Goal: Task Accomplishment & Management: Manage account settings

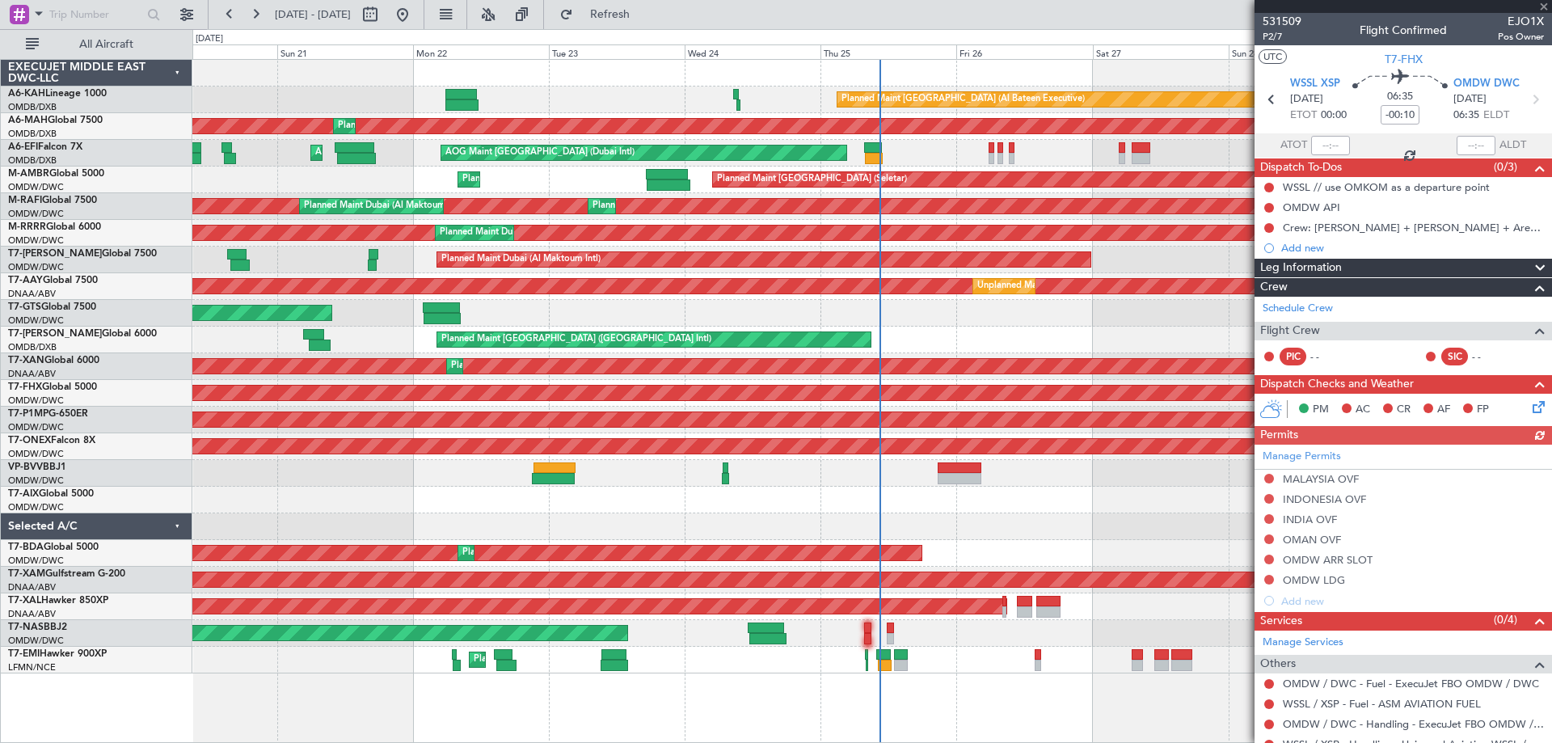
scroll to position [57, 0]
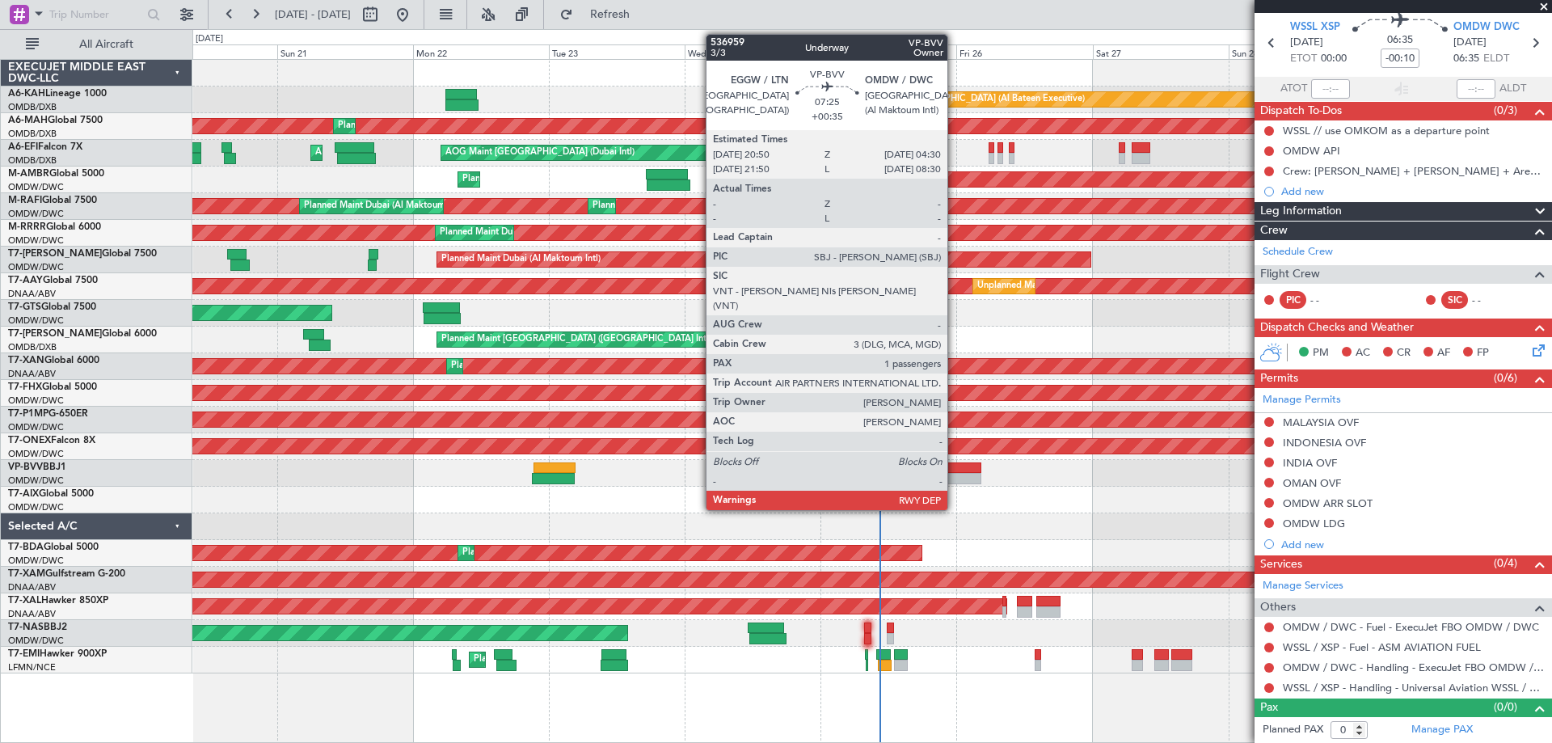
click at [955, 463] on div at bounding box center [960, 467] width 44 height 11
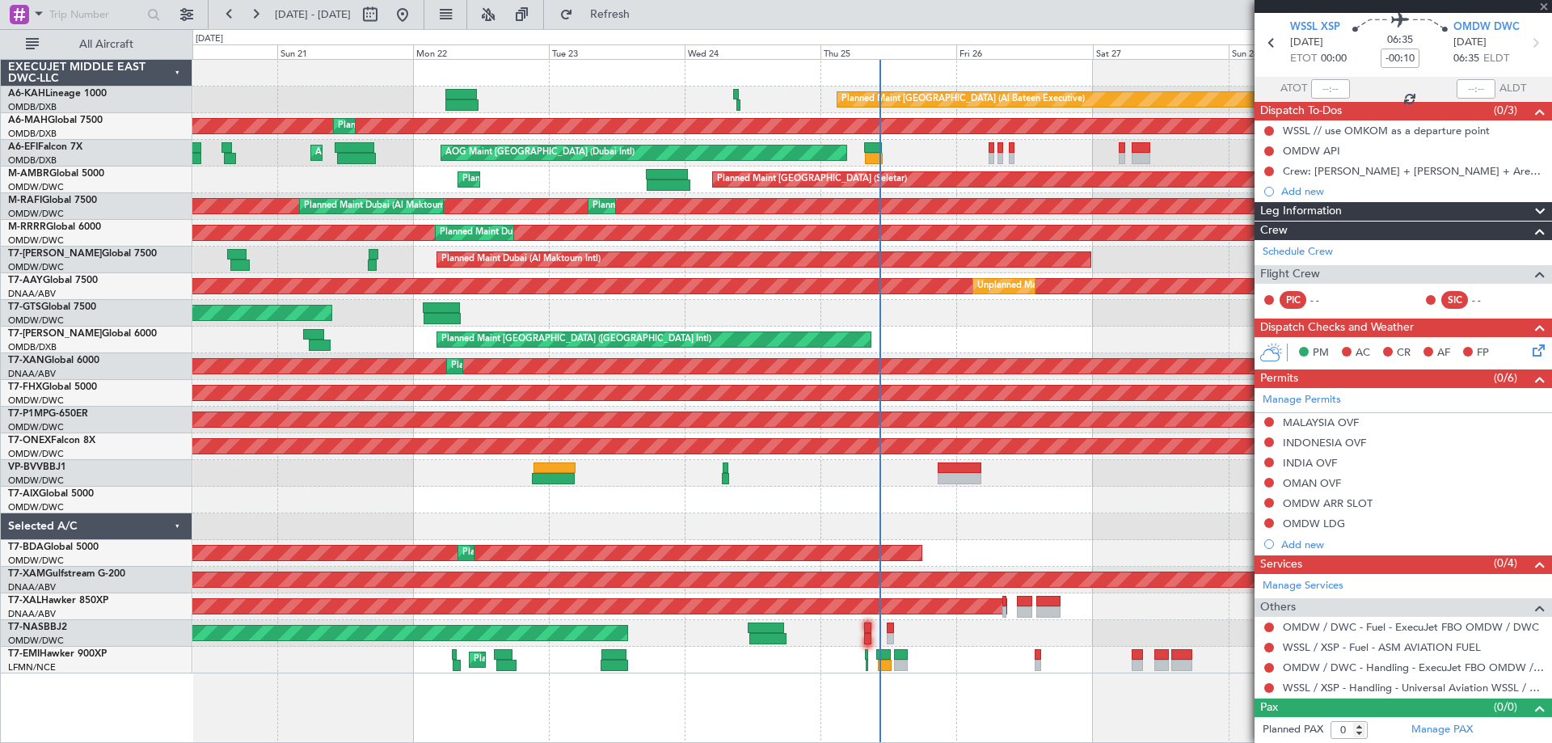
type input "+00:35"
type input "1"
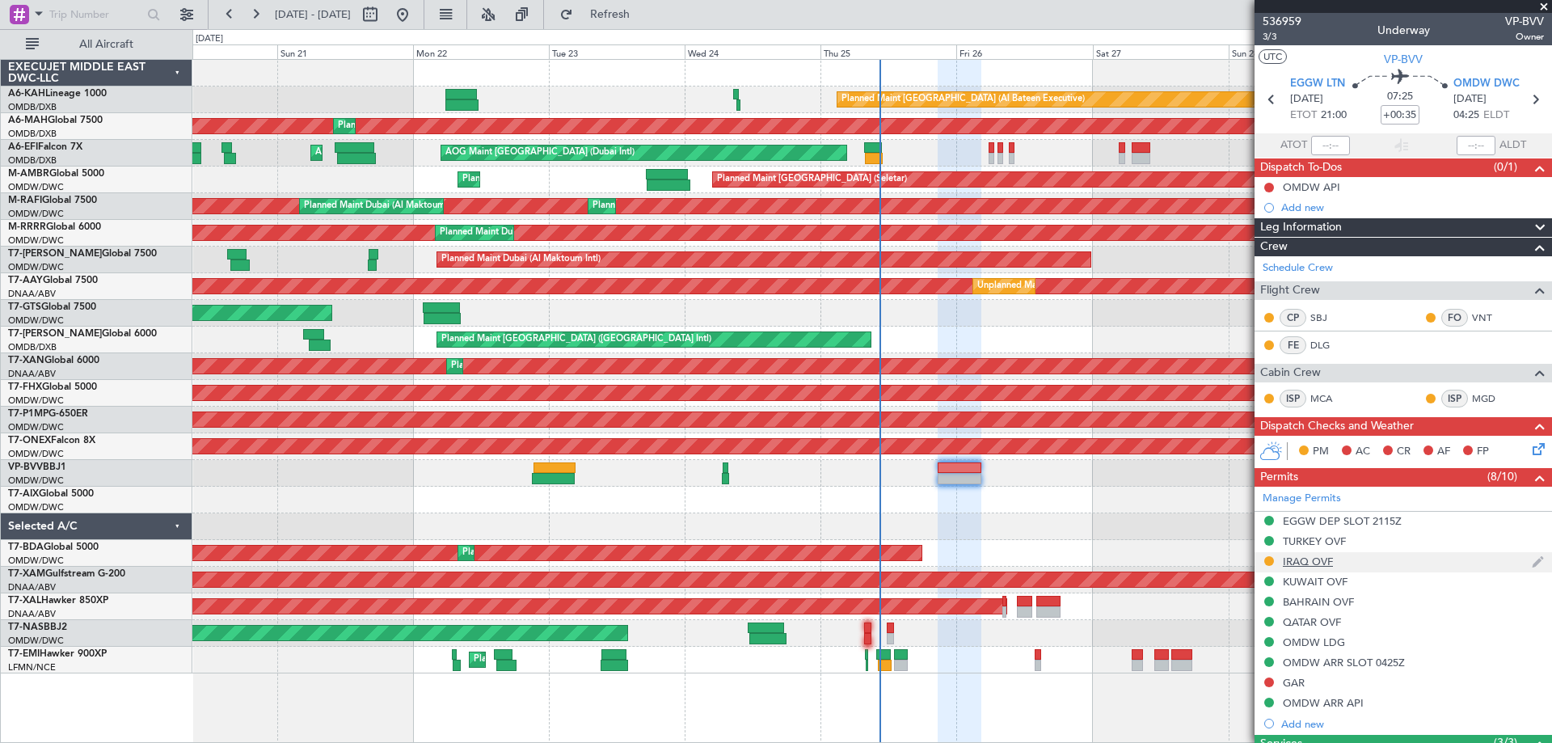
click at [1325, 559] on div "IRAQ OVF" at bounding box center [1308, 562] width 50 height 14
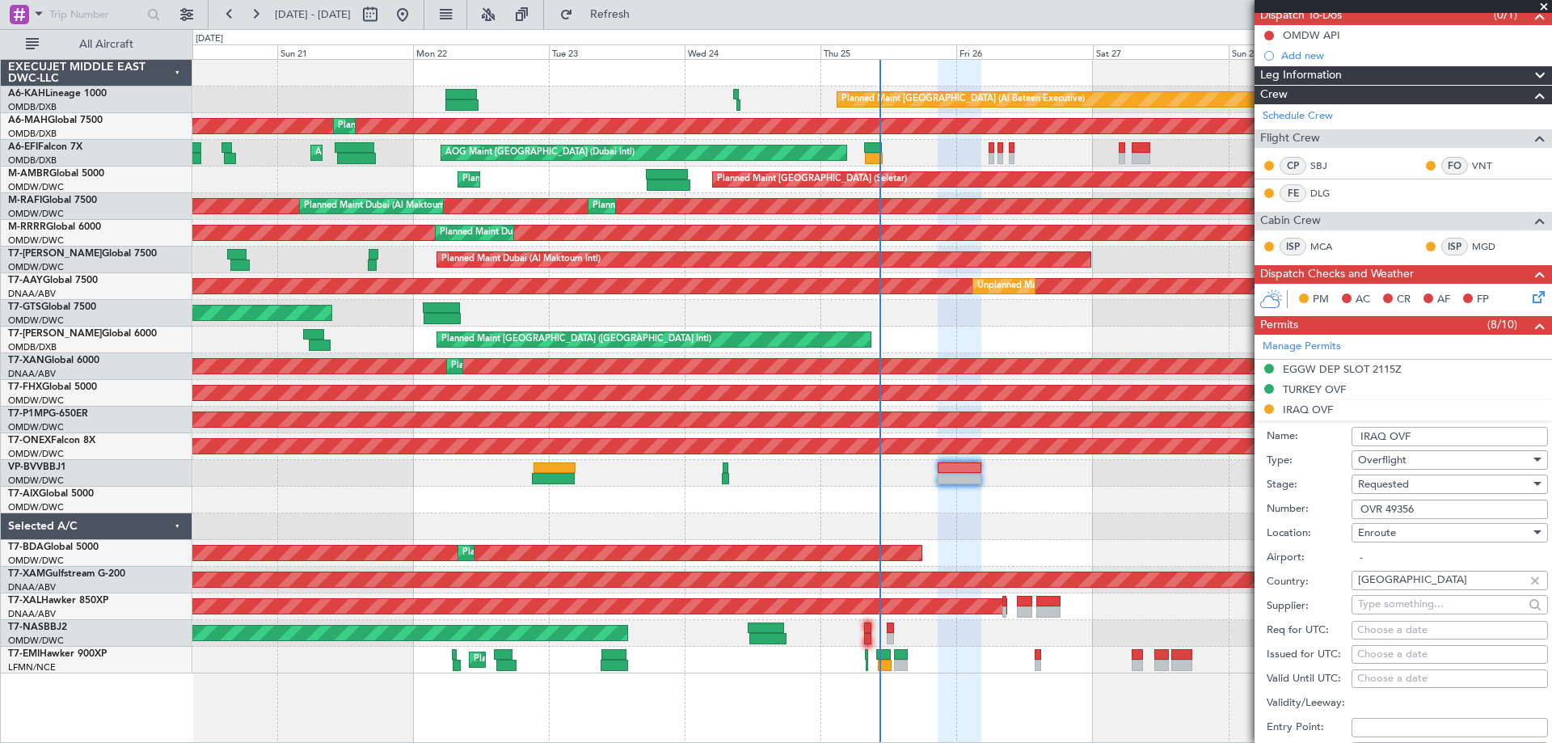
scroll to position [323, 0]
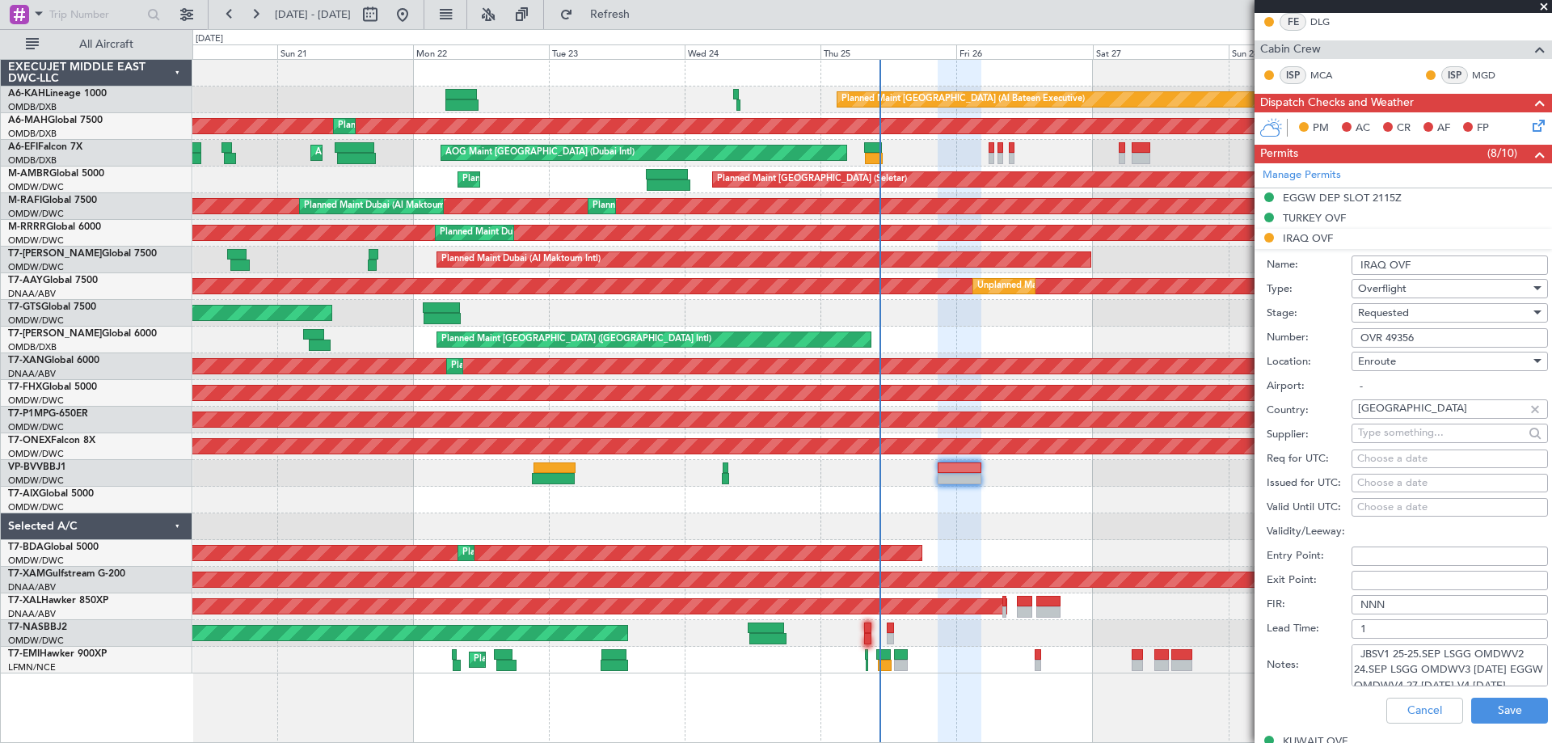
drag, startPoint x: 1444, startPoint y: 332, endPoint x: 1190, endPoint y: 319, distance: 254.2
click at [1207, 317] on fb-app "[DATE] - [DATE] Refresh Quick Links All Aircraft Planned Maint [GEOGRAPHIC_DATA…" at bounding box center [776, 377] width 1552 height 731
click at [1392, 323] on div "Requested" at bounding box center [1444, 313] width 172 height 24
click at [1403, 427] on span "Received OK" at bounding box center [1444, 435] width 170 height 24
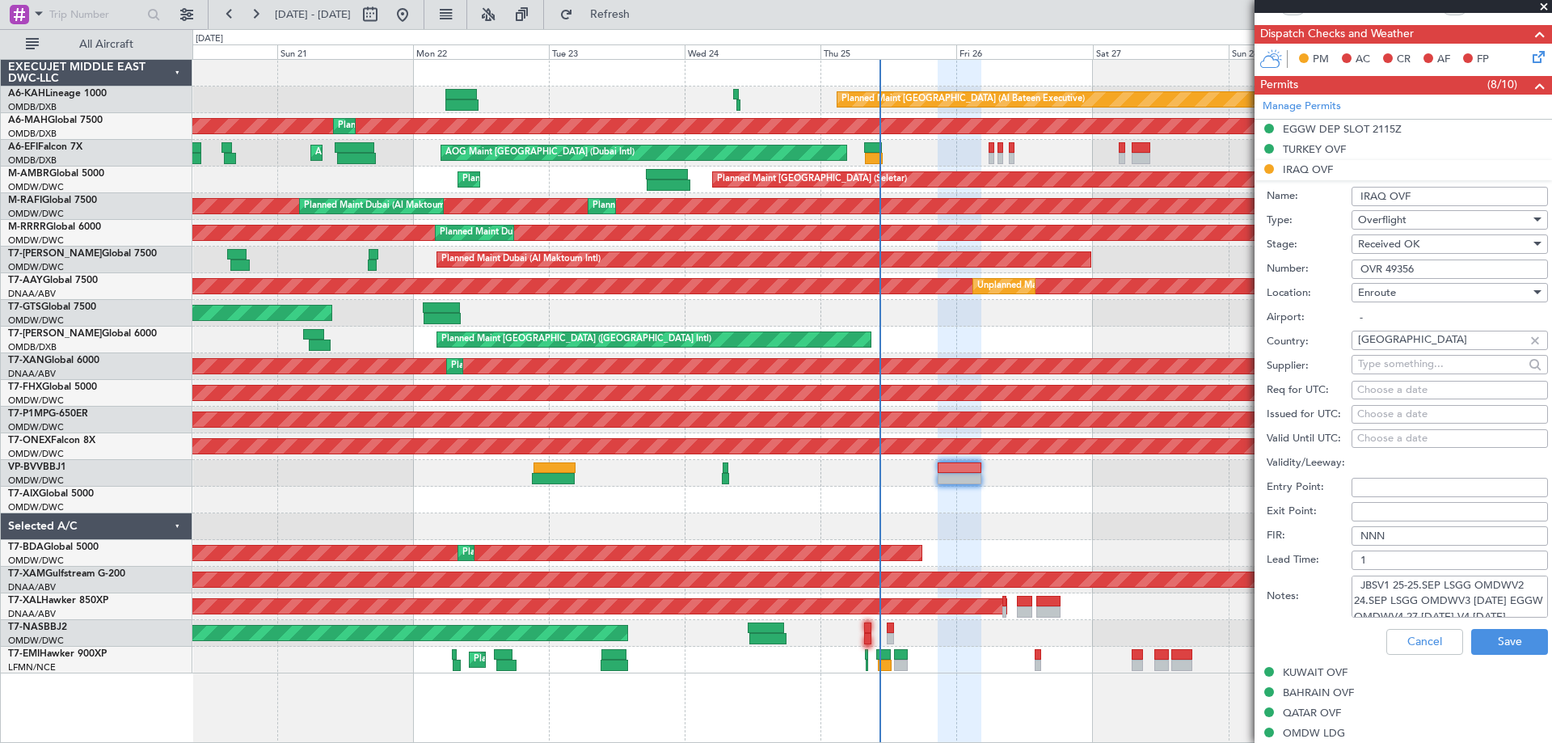
scroll to position [485, 0]
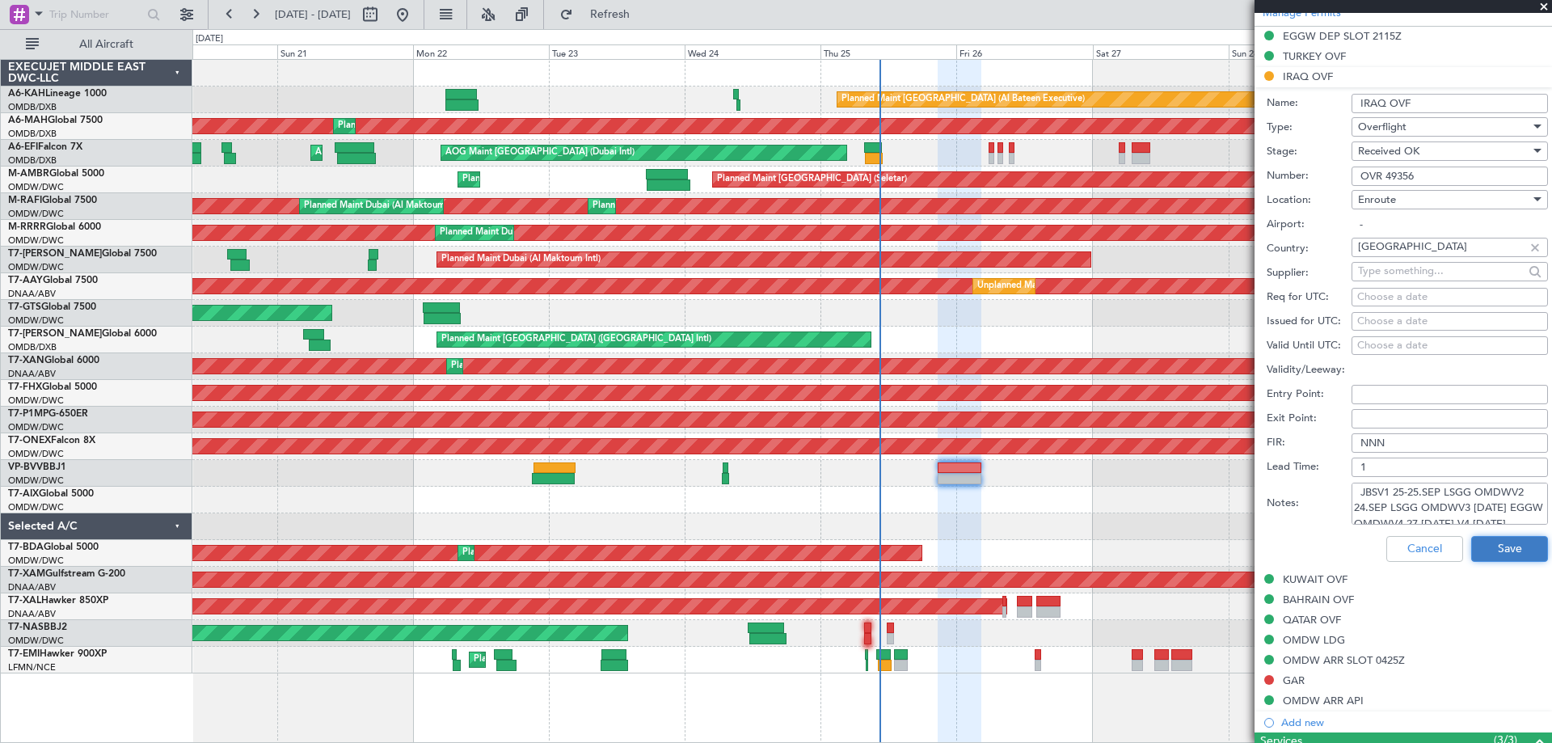
click at [1501, 542] on button "Save" at bounding box center [1509, 549] width 77 height 26
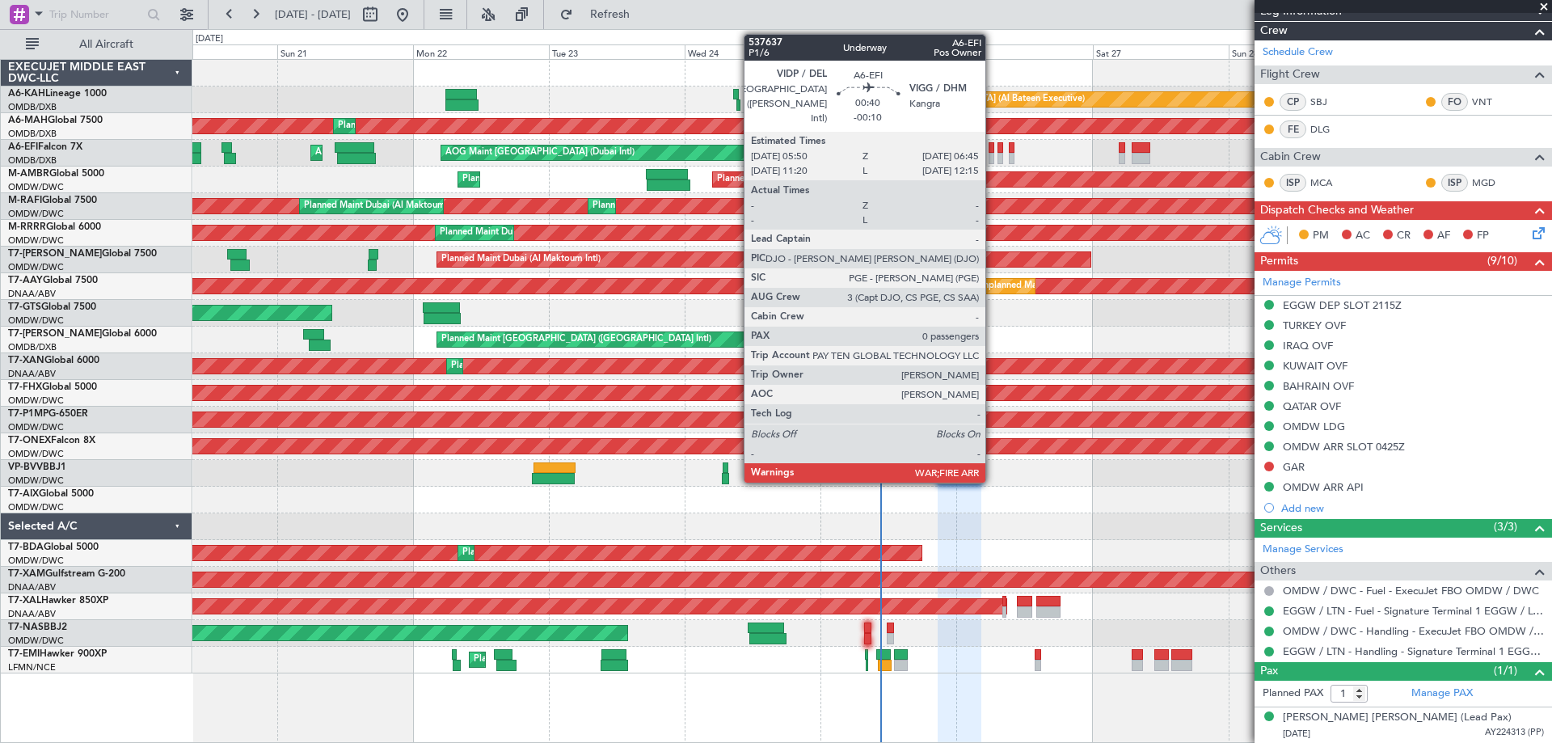
click at [993, 158] on div at bounding box center [992, 158] width 6 height 11
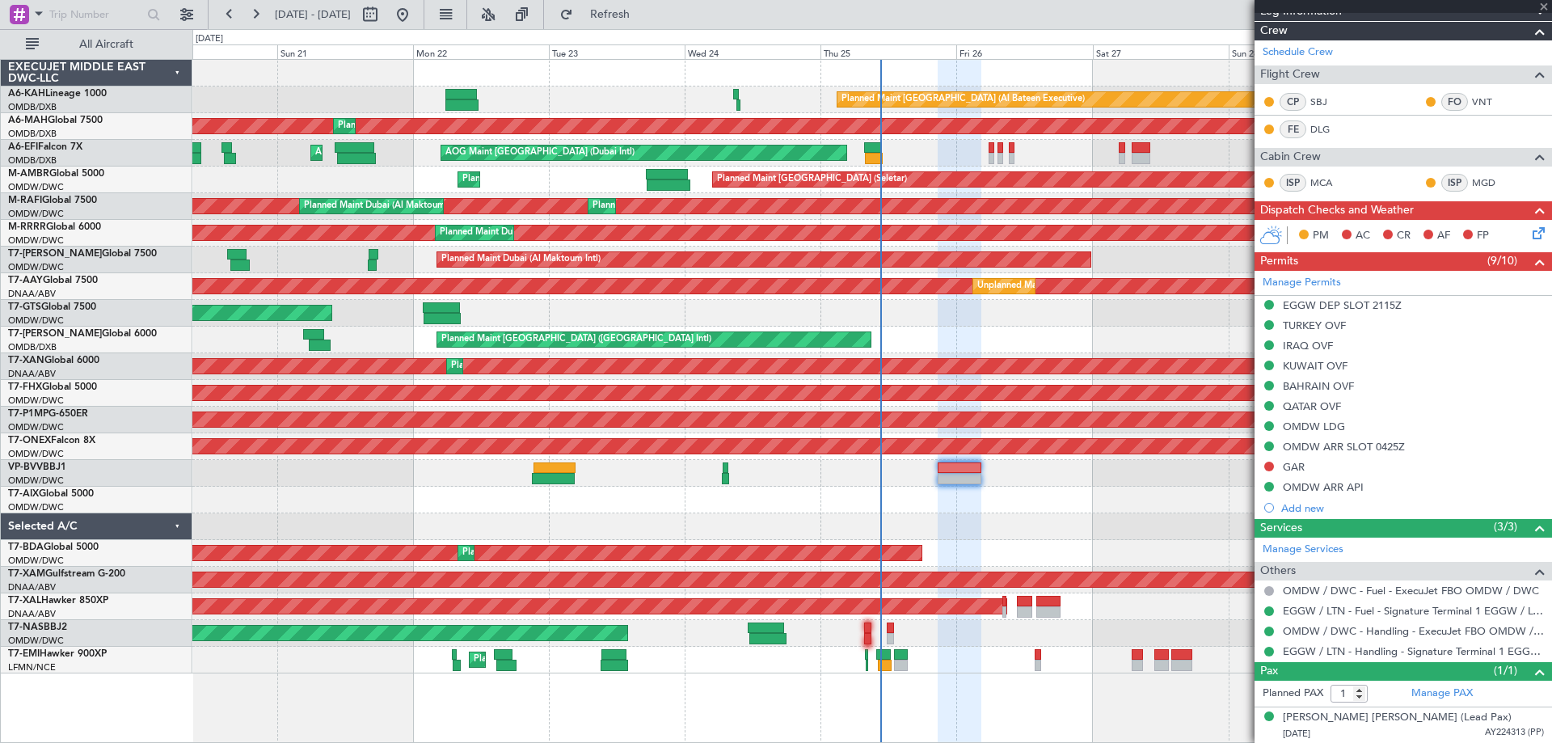
type input "-00:10"
type input "0"
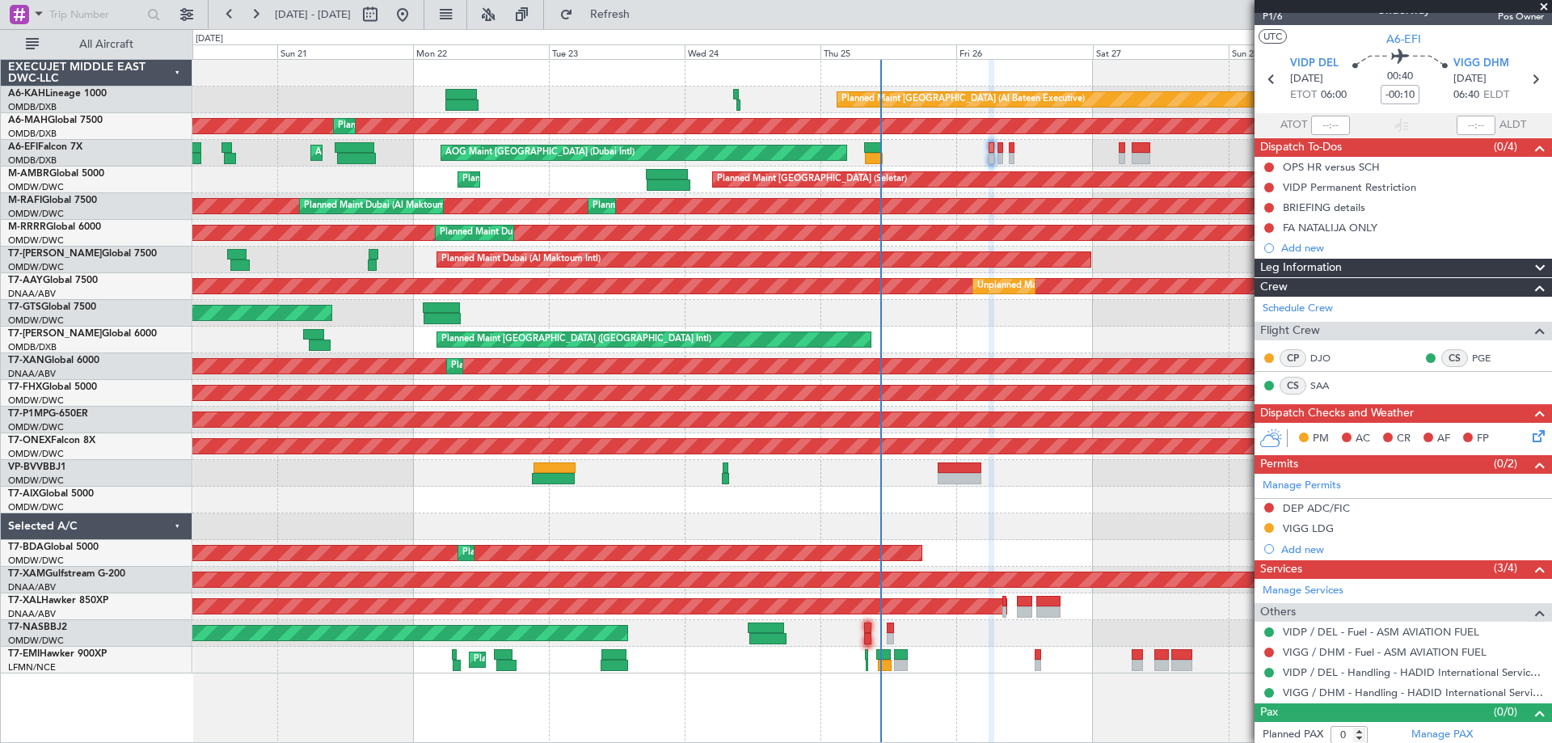
scroll to position [25, 0]
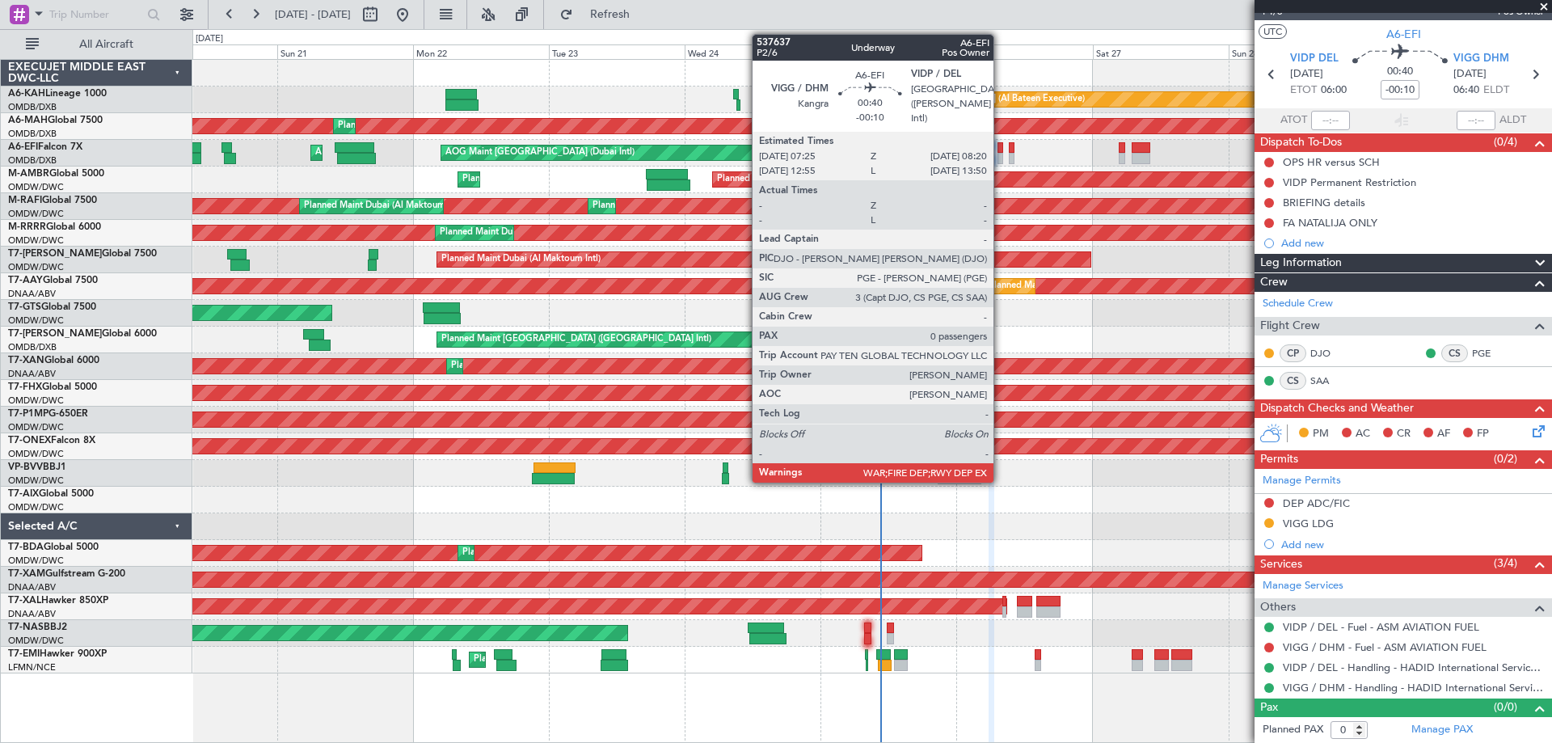
click at [1001, 150] on div at bounding box center [1001, 147] width 6 height 11
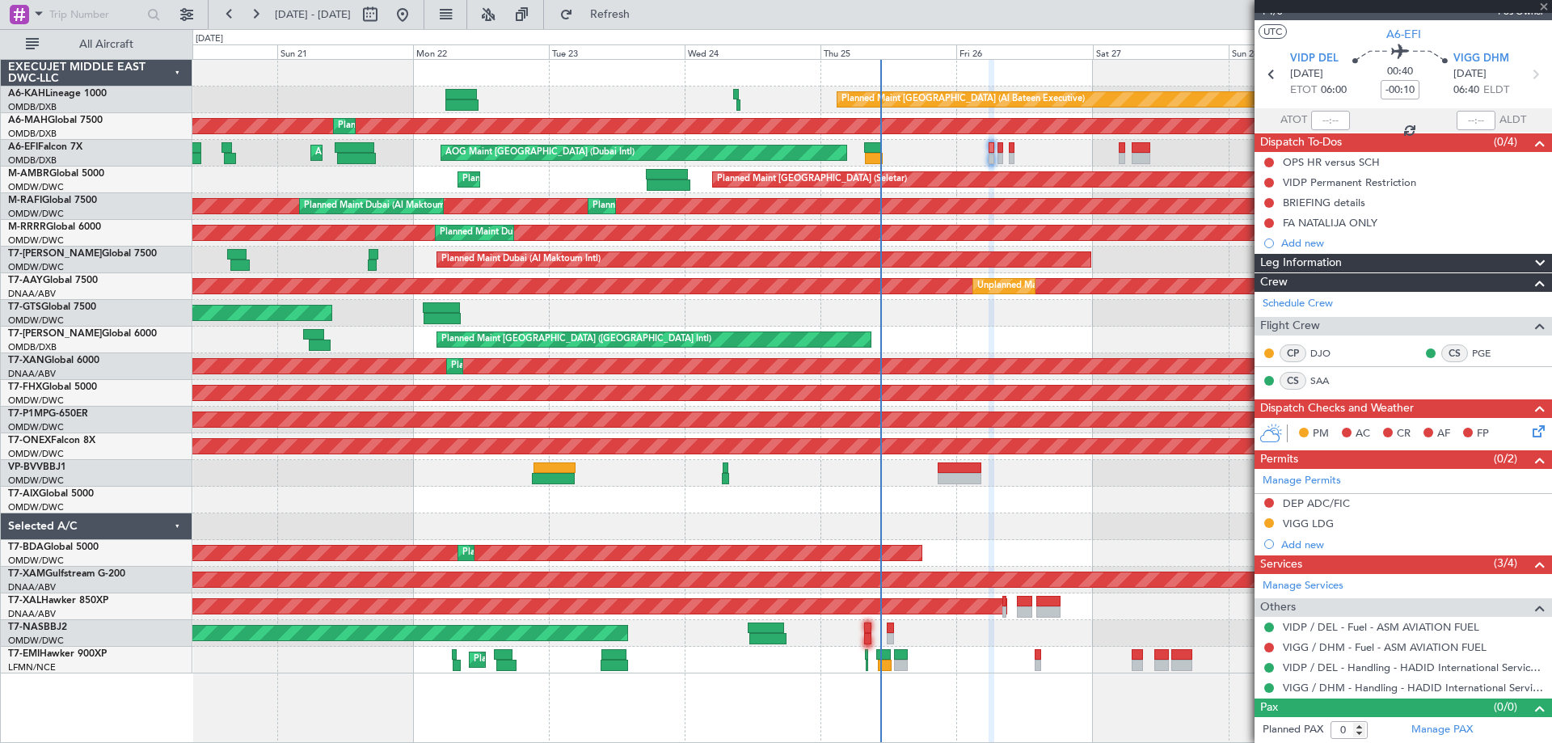
scroll to position [0, 0]
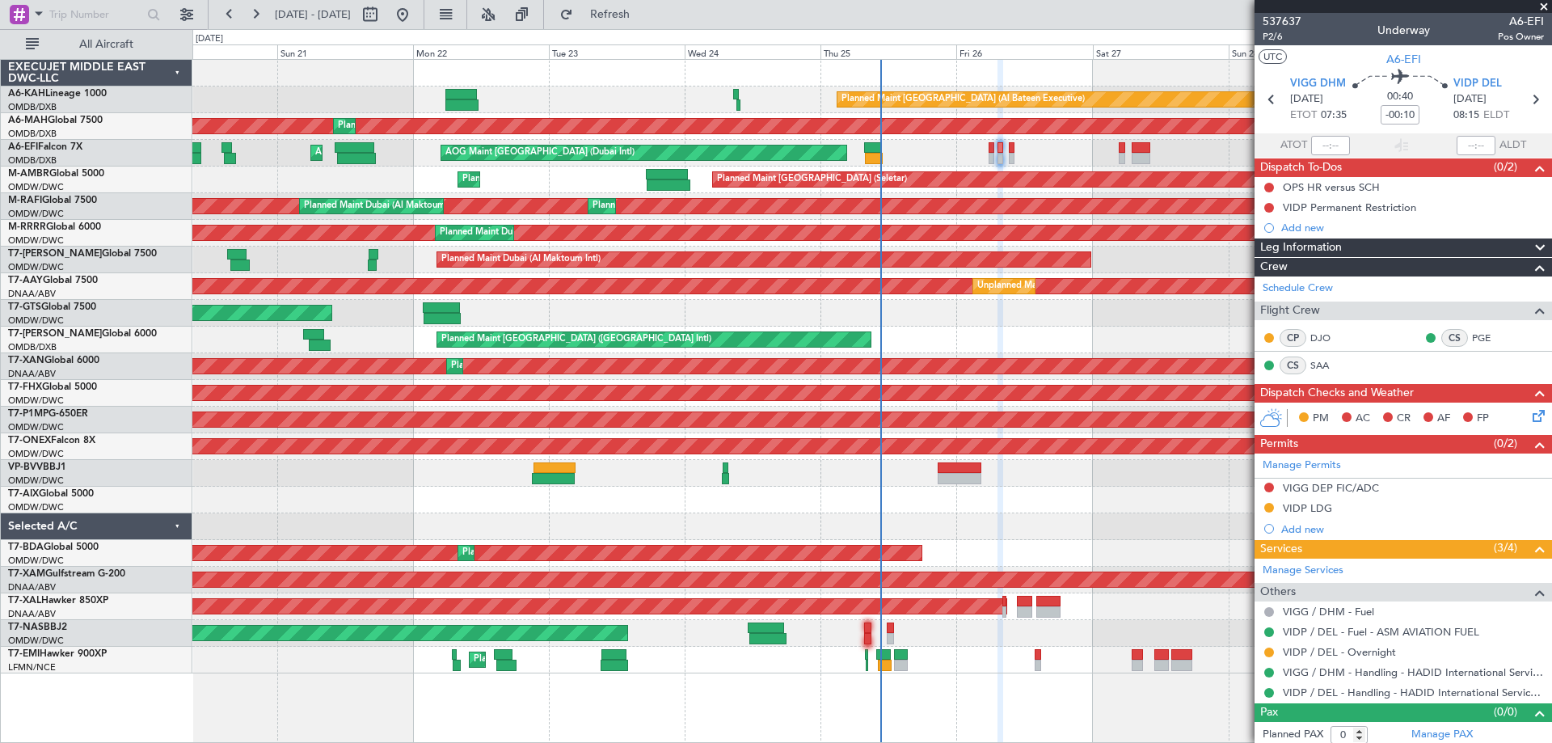
click at [1538, 5] on span at bounding box center [1544, 7] width 16 height 15
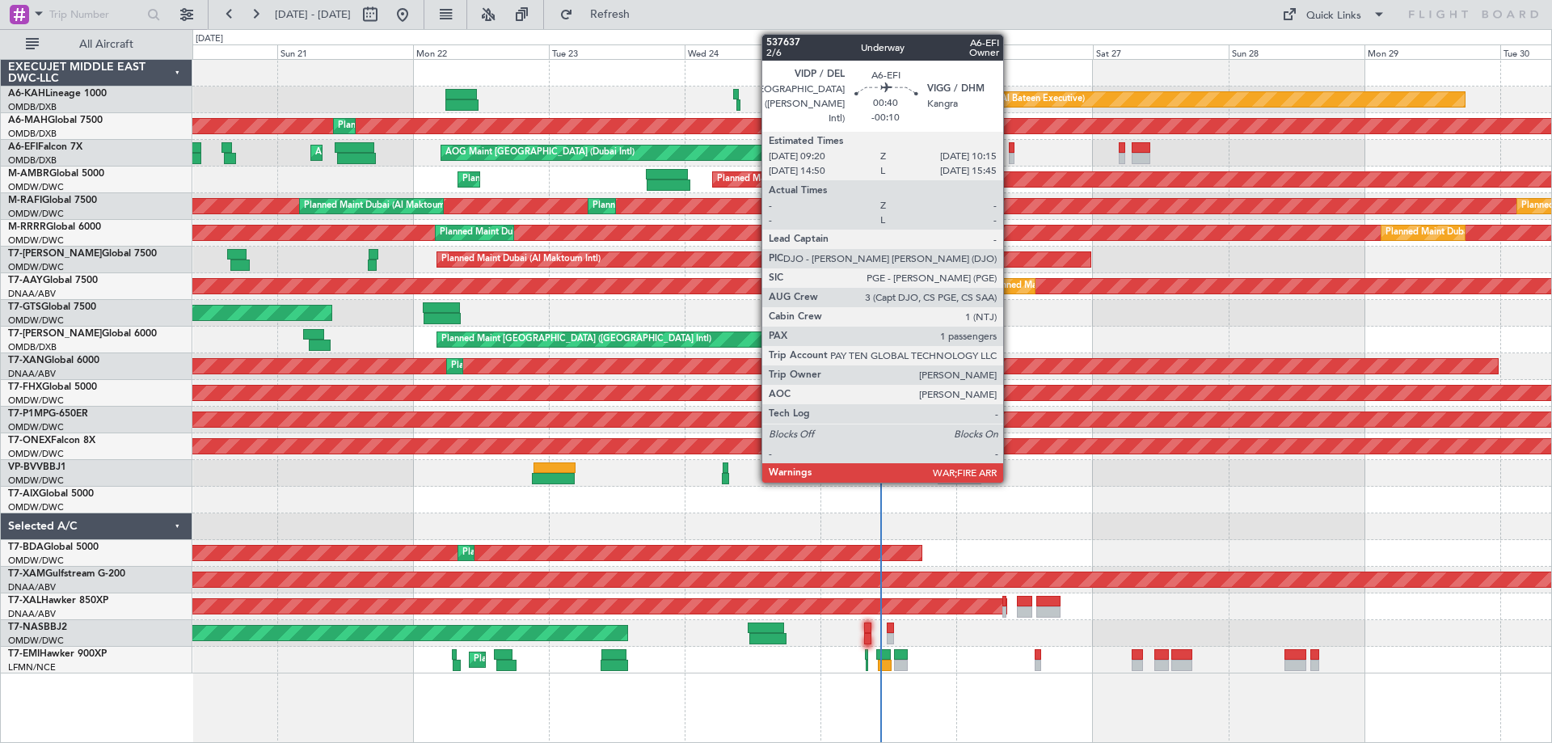
click at [1011, 153] on div at bounding box center [1012, 158] width 6 height 11
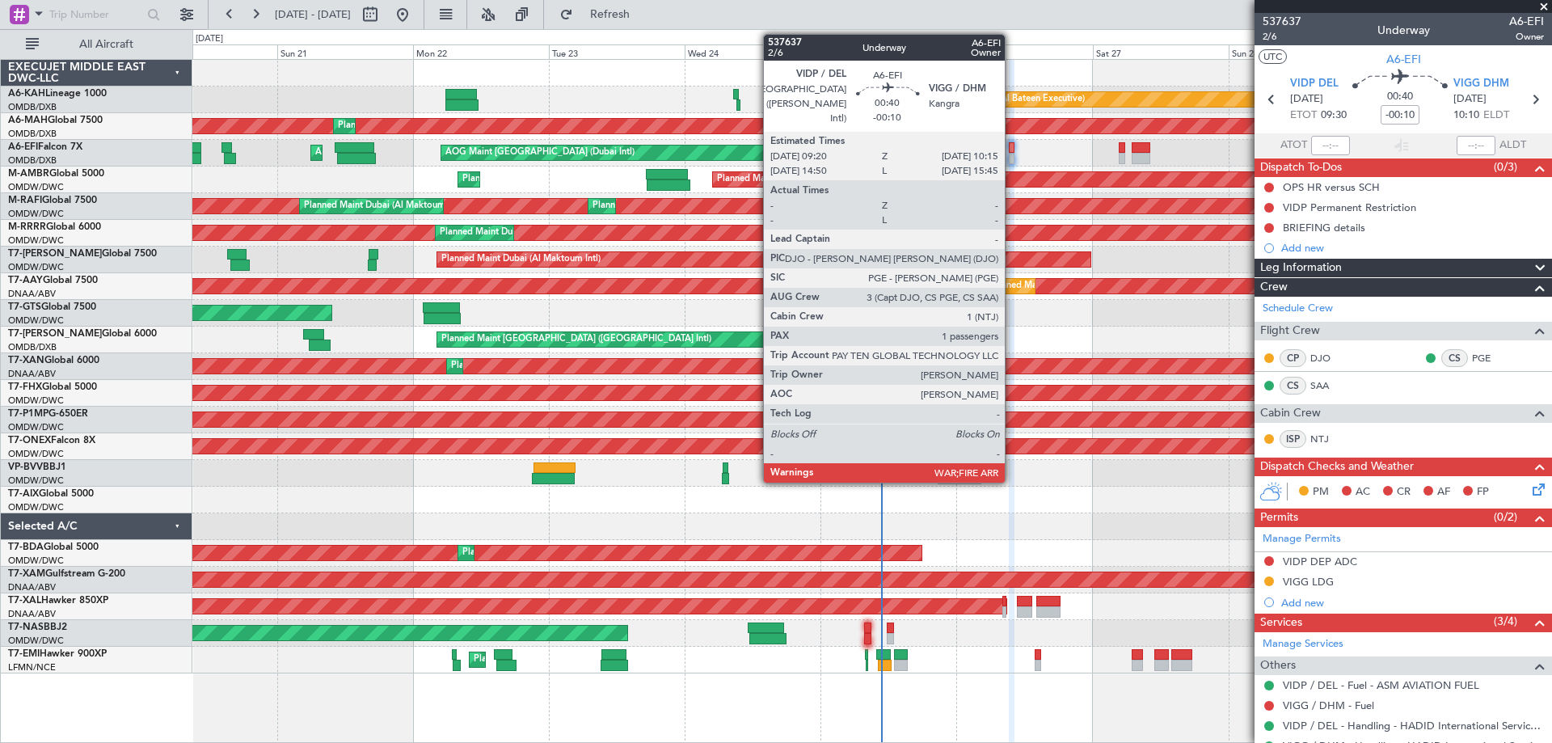
click at [1012, 157] on div at bounding box center [1012, 158] width 6 height 11
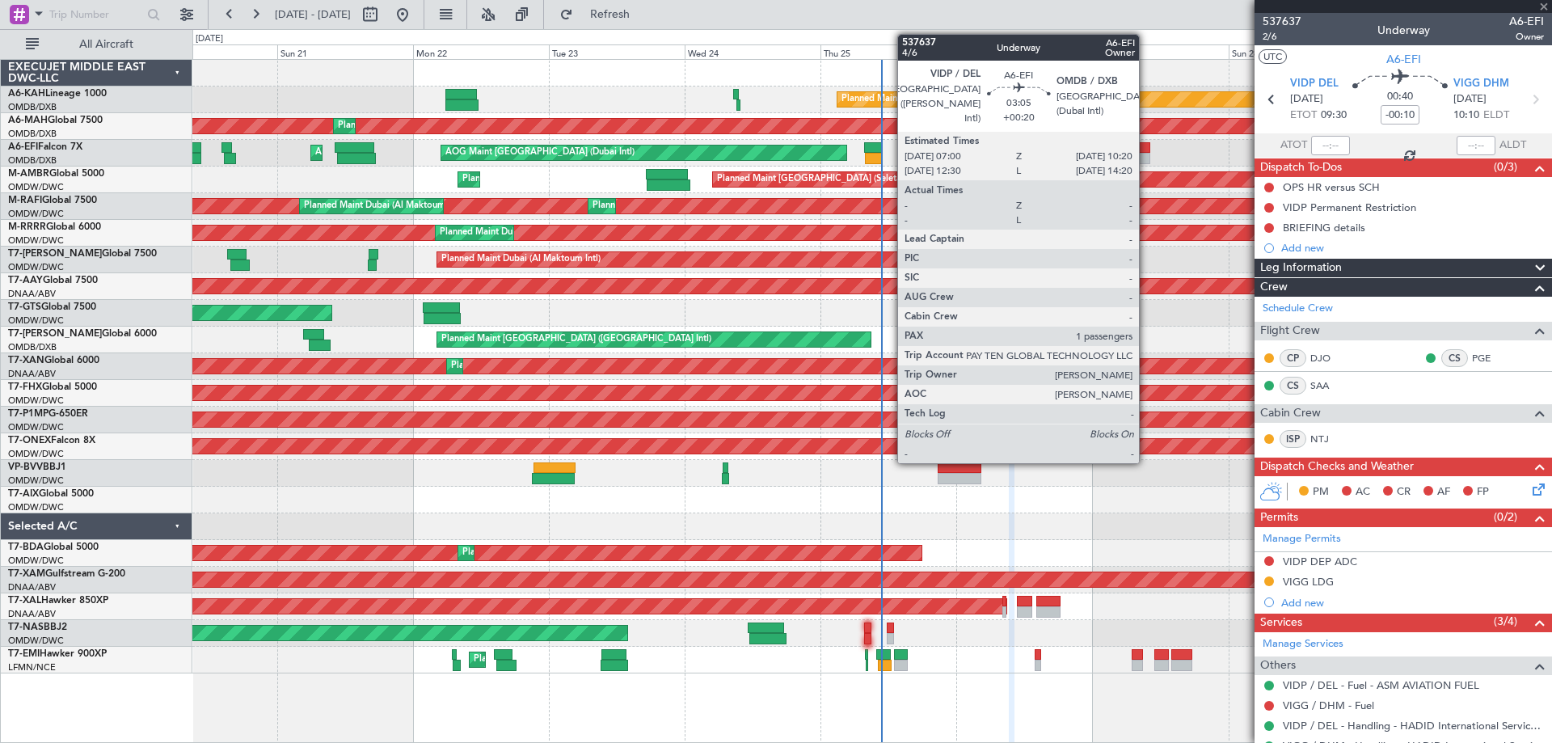
click at [1146, 158] on div at bounding box center [1141, 158] width 19 height 11
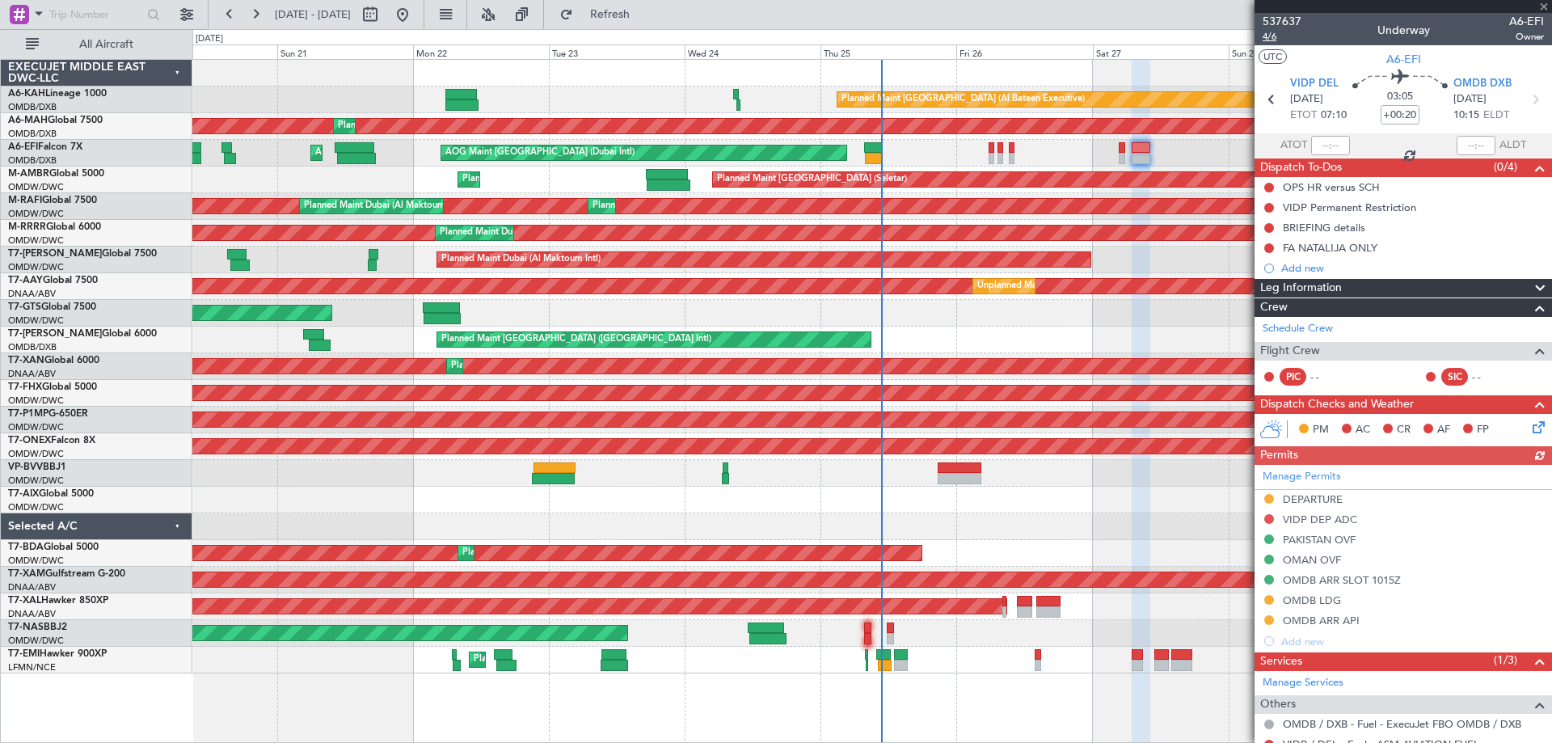
click at [1274, 38] on span "4/6" at bounding box center [1282, 37] width 39 height 14
drag, startPoint x: 677, startPoint y: 13, endPoint x: 974, endPoint y: 91, distance: 306.9
click at [644, 12] on span "Refresh" at bounding box center [610, 14] width 68 height 11
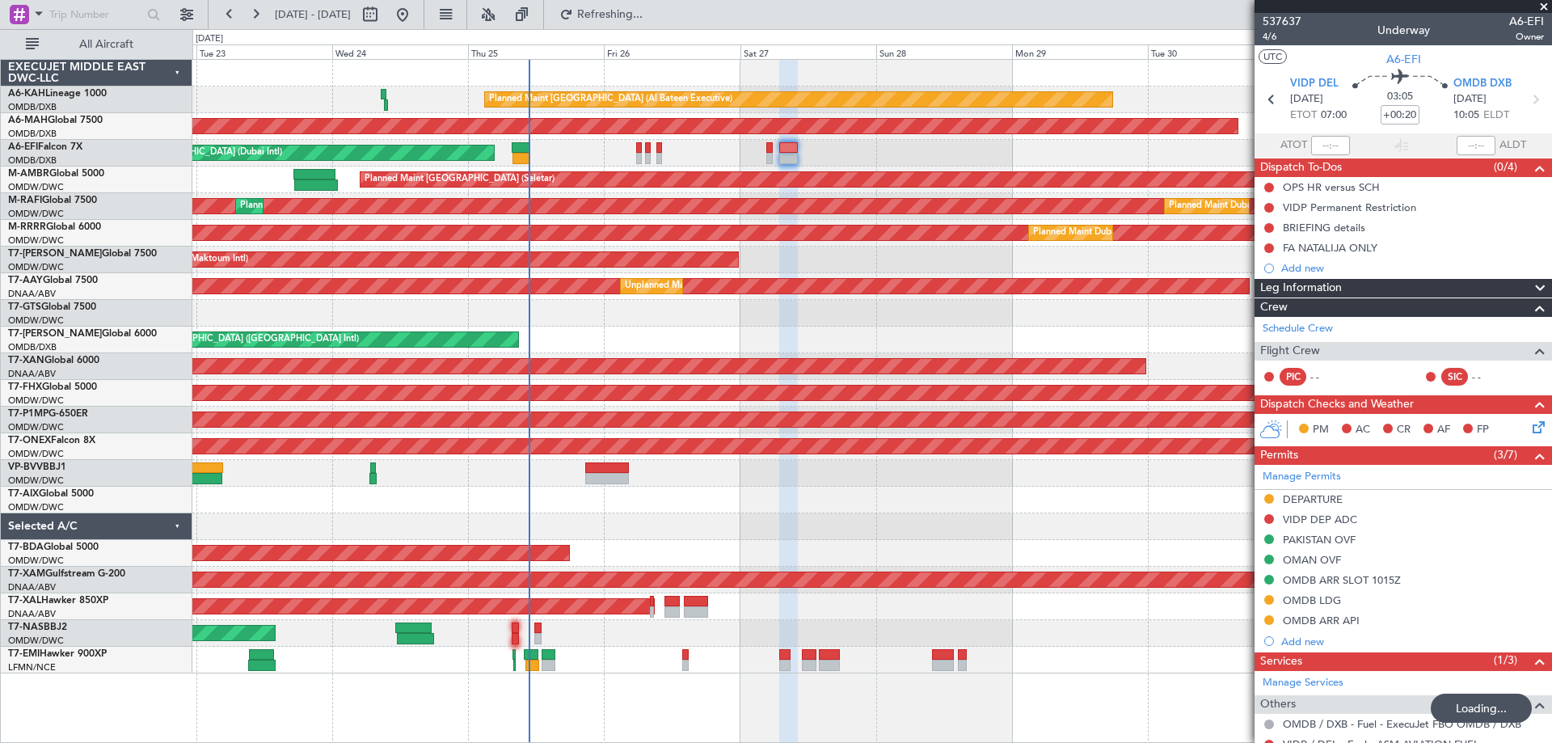
click at [731, 140] on div "AOG Maint [GEOGRAPHIC_DATA] (Dubai Intl) AOG Maint" at bounding box center [871, 153] width 1359 height 27
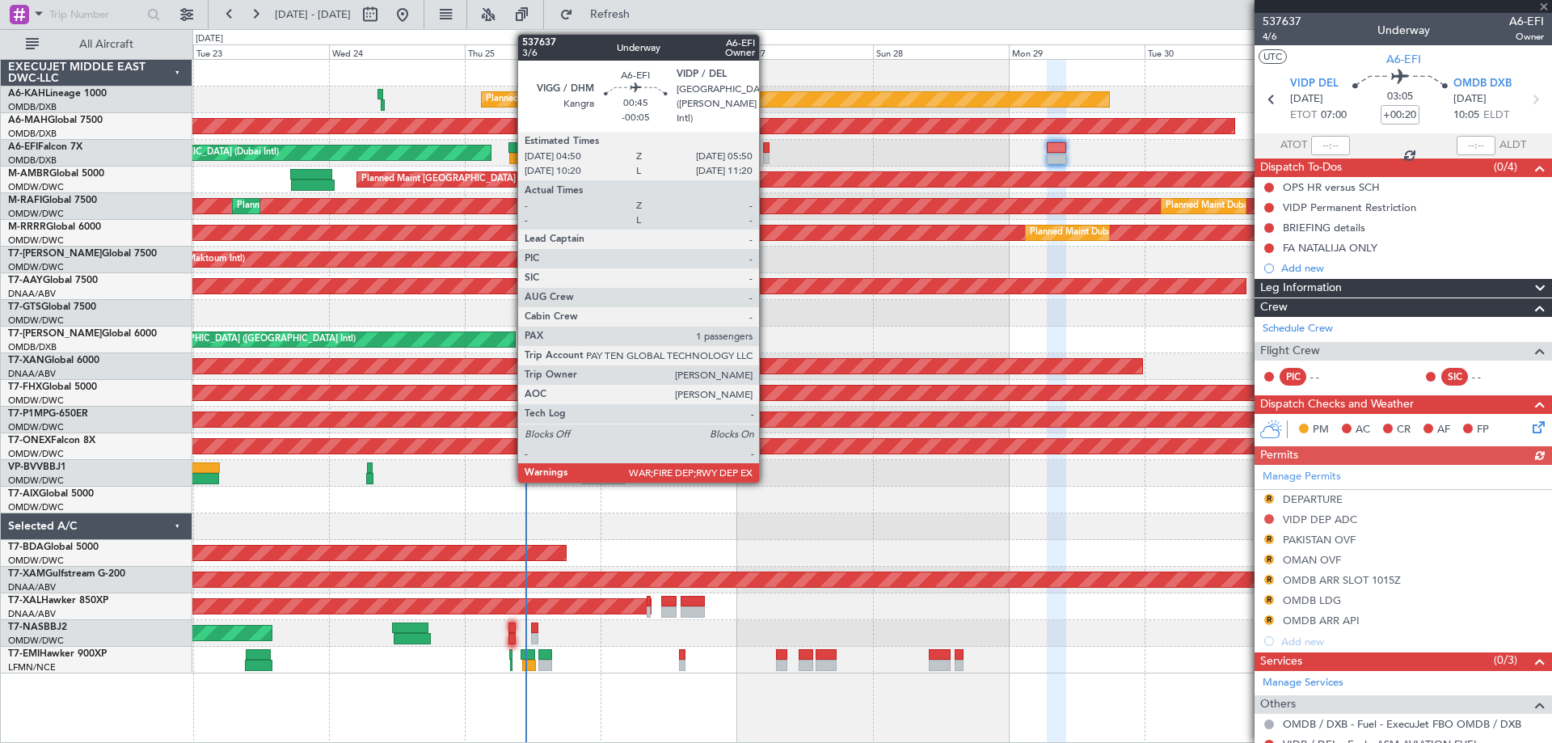
click at [766, 154] on div at bounding box center [766, 158] width 6 height 11
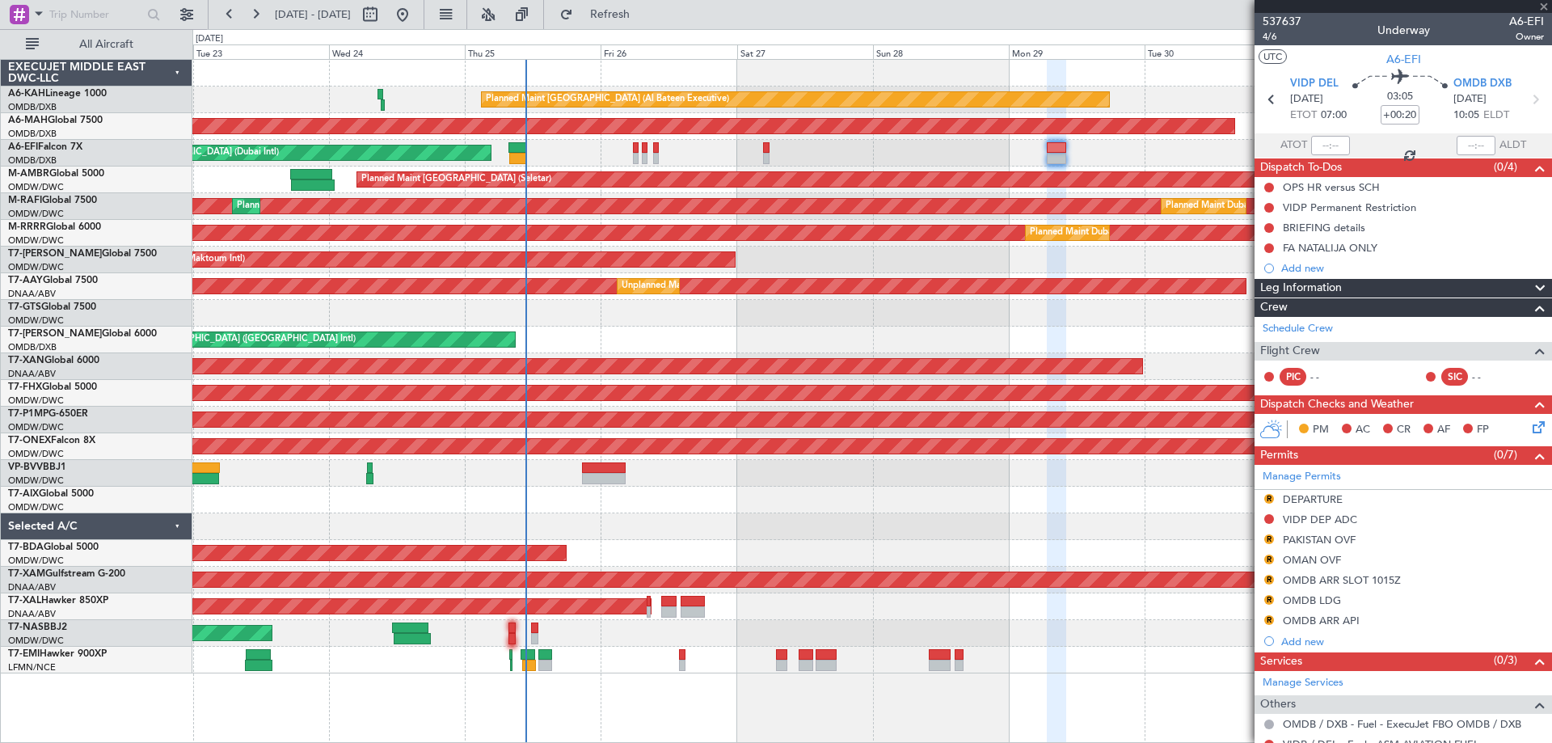
type input "-00:05"
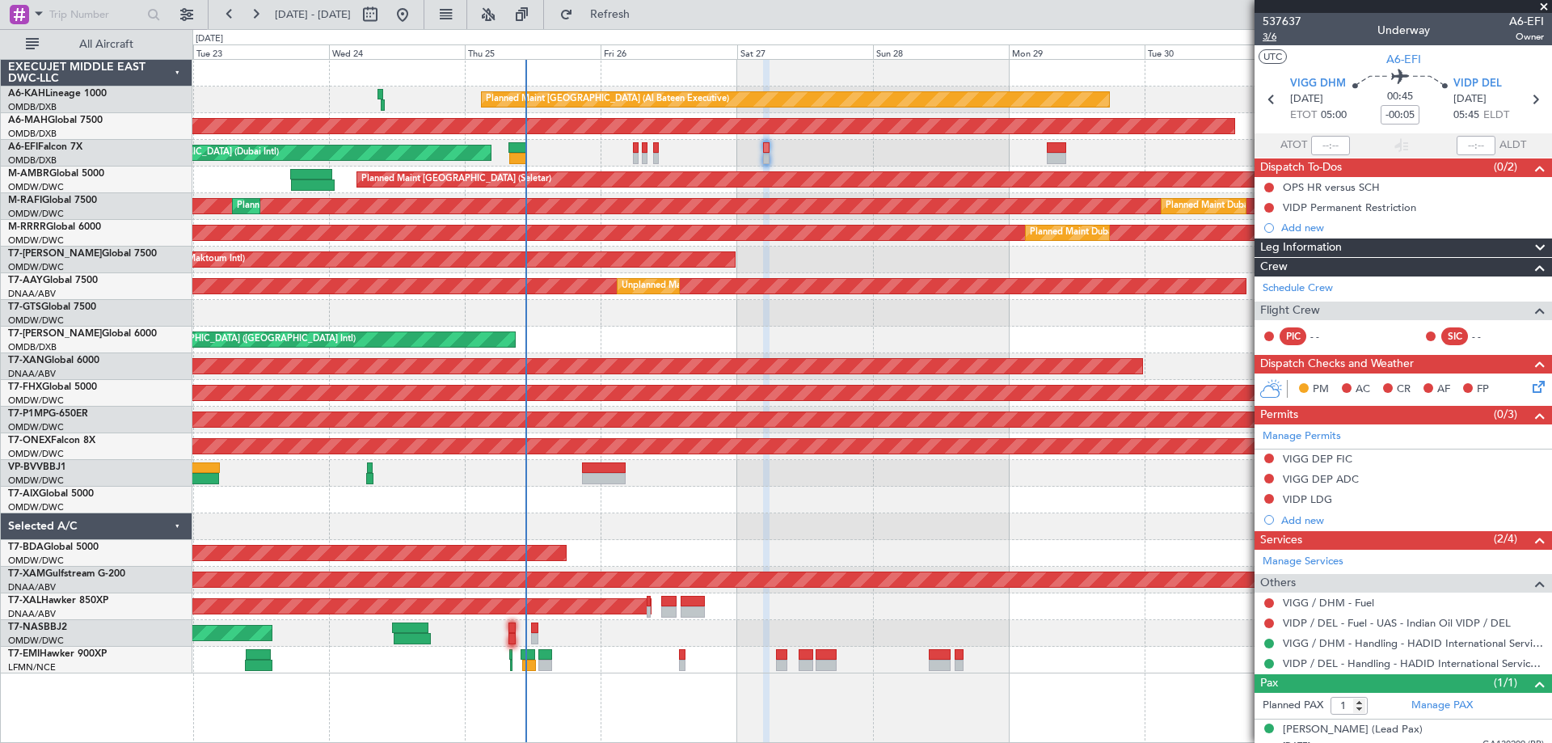
click at [1271, 38] on span "3/6" at bounding box center [1282, 37] width 39 height 14
click at [644, 10] on span "Refresh" at bounding box center [610, 14] width 68 height 11
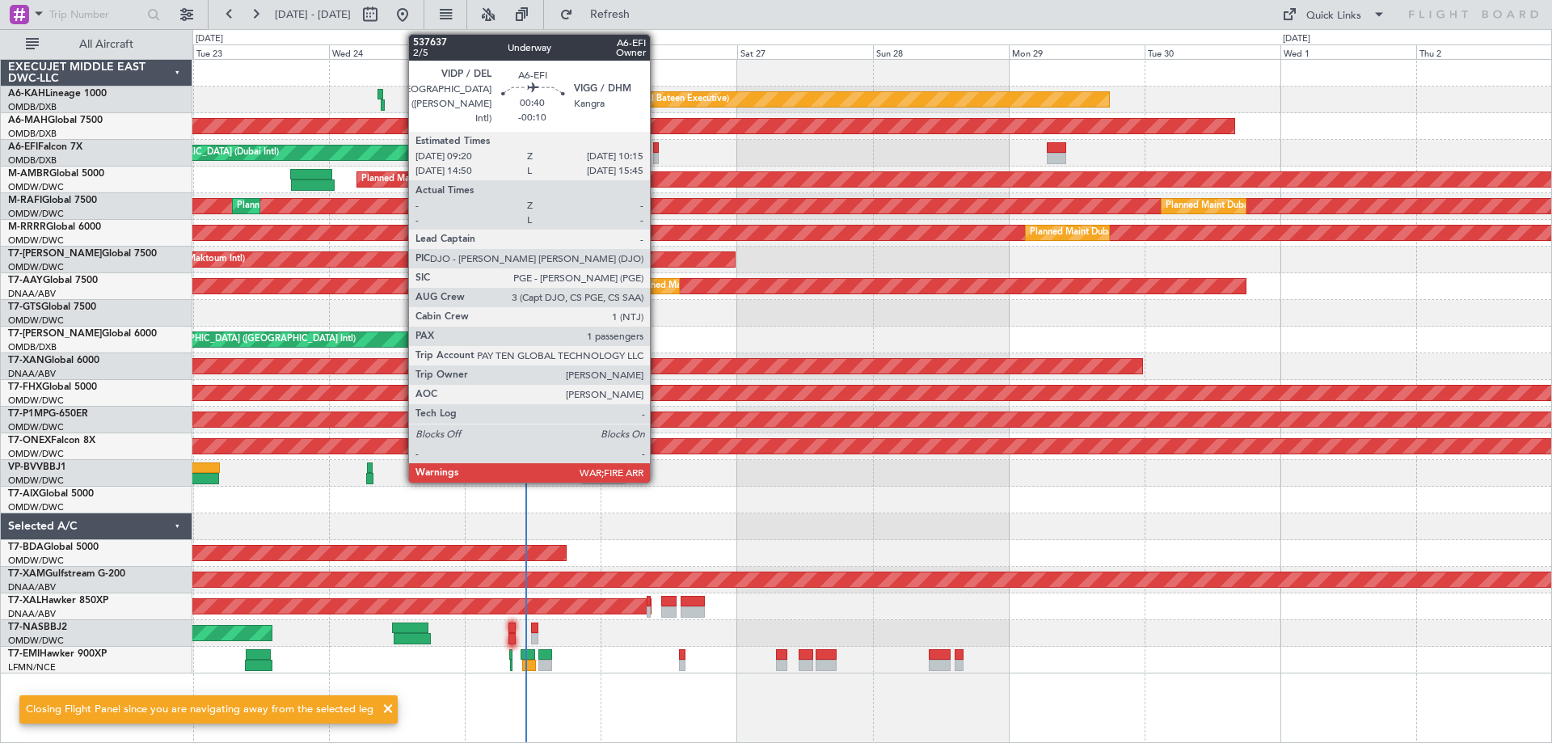
click at [657, 151] on div at bounding box center [656, 147] width 6 height 11
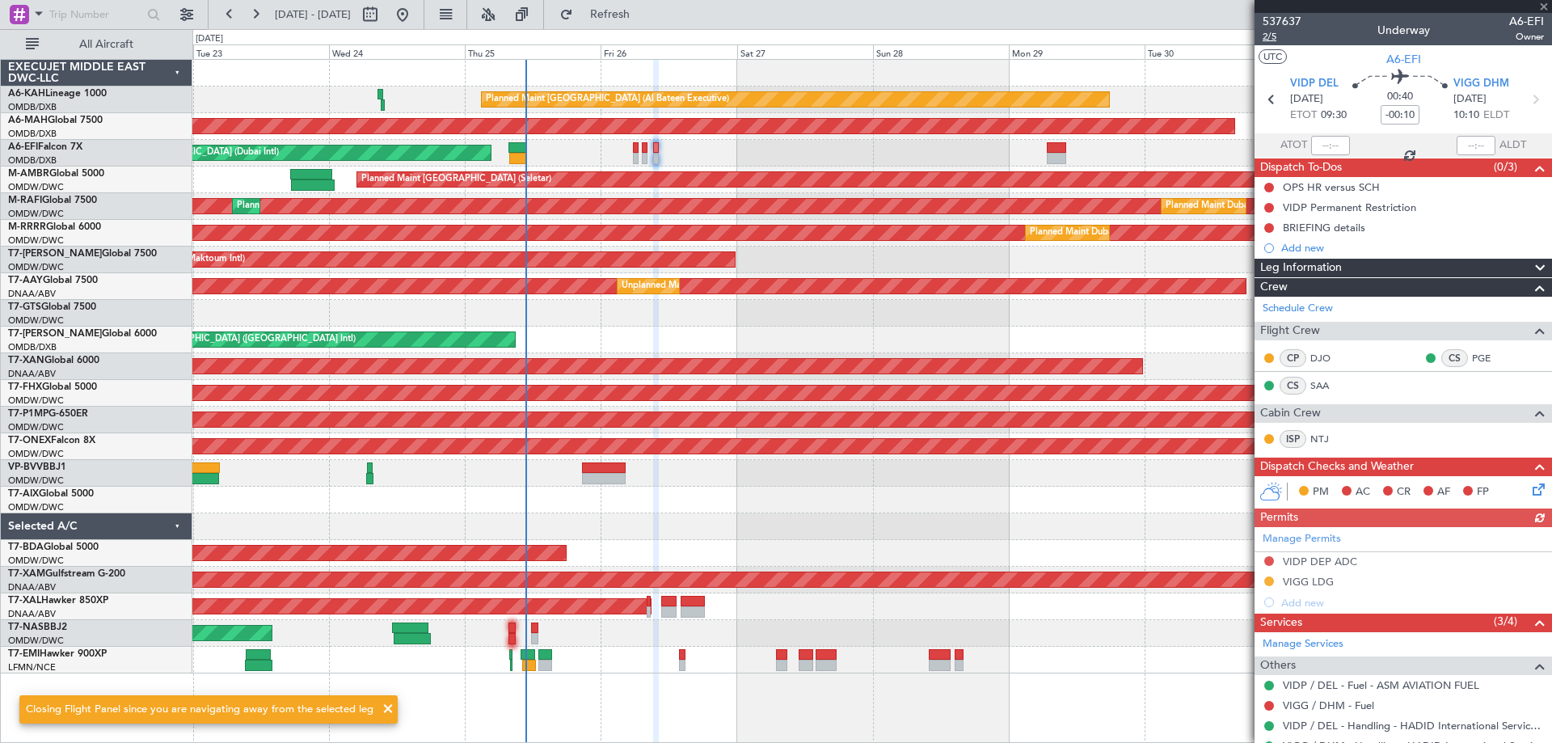
click at [1273, 33] on span "2/5" at bounding box center [1282, 37] width 39 height 14
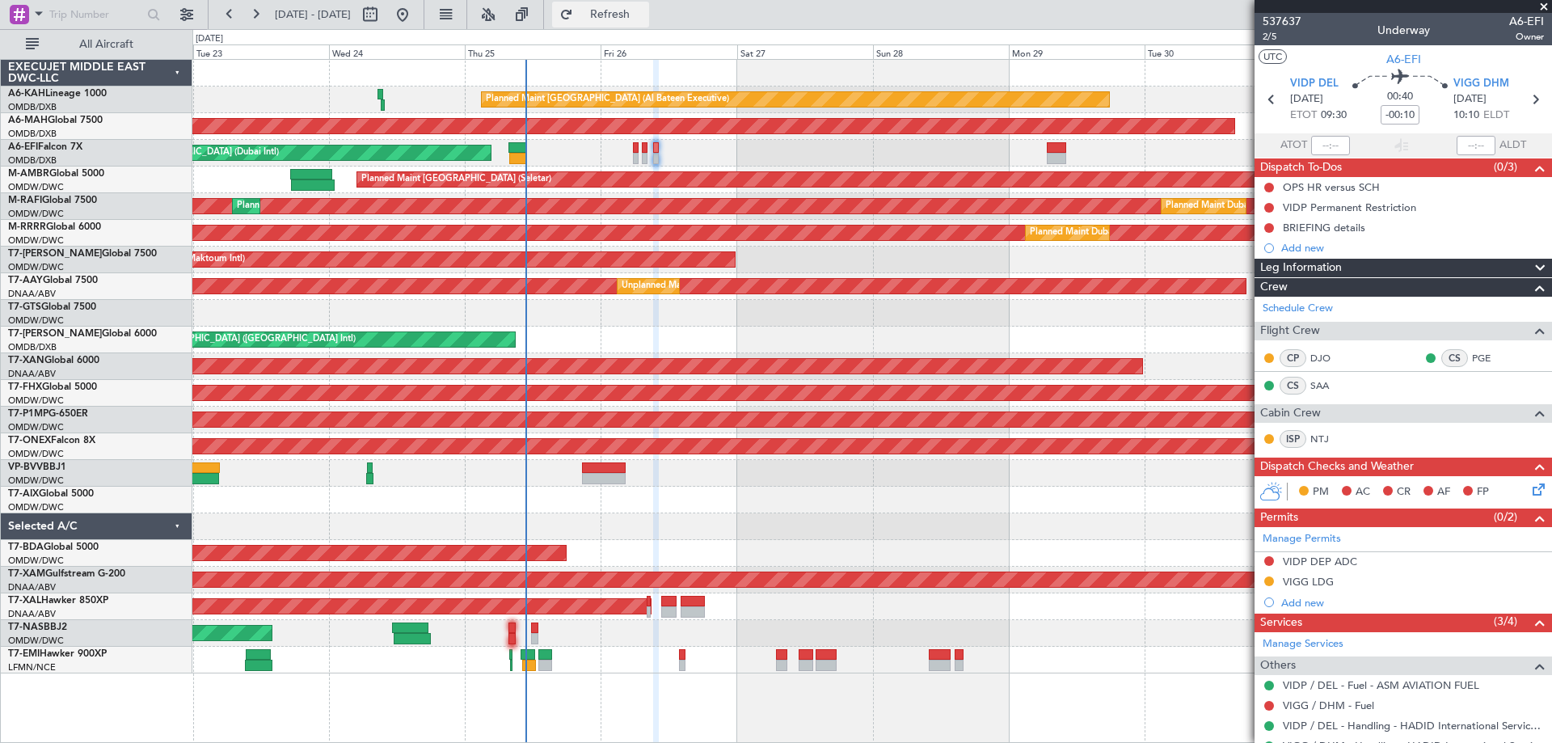
click at [633, 17] on span "Refresh" at bounding box center [610, 14] width 68 height 11
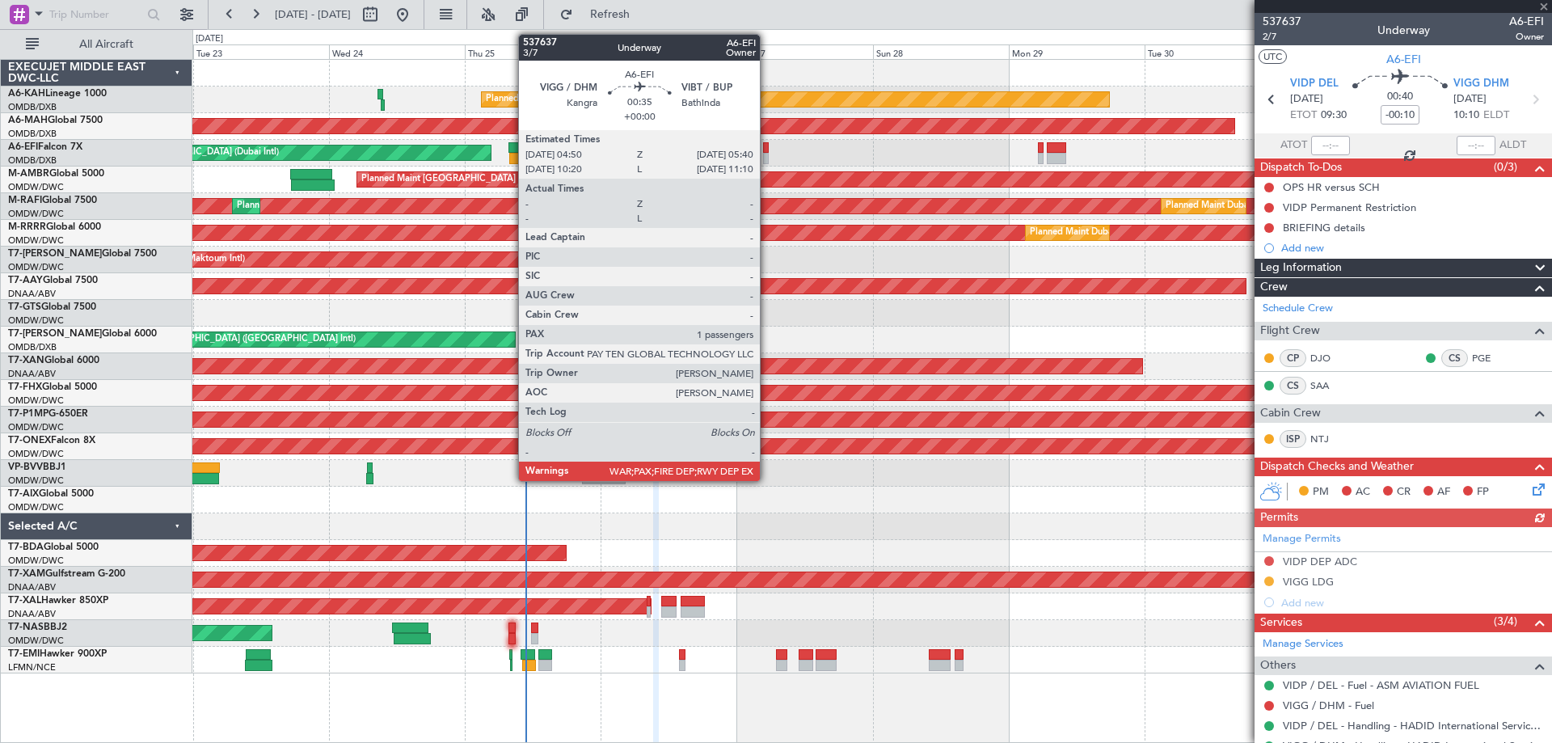
click at [767, 151] on div at bounding box center [765, 147] width 5 height 11
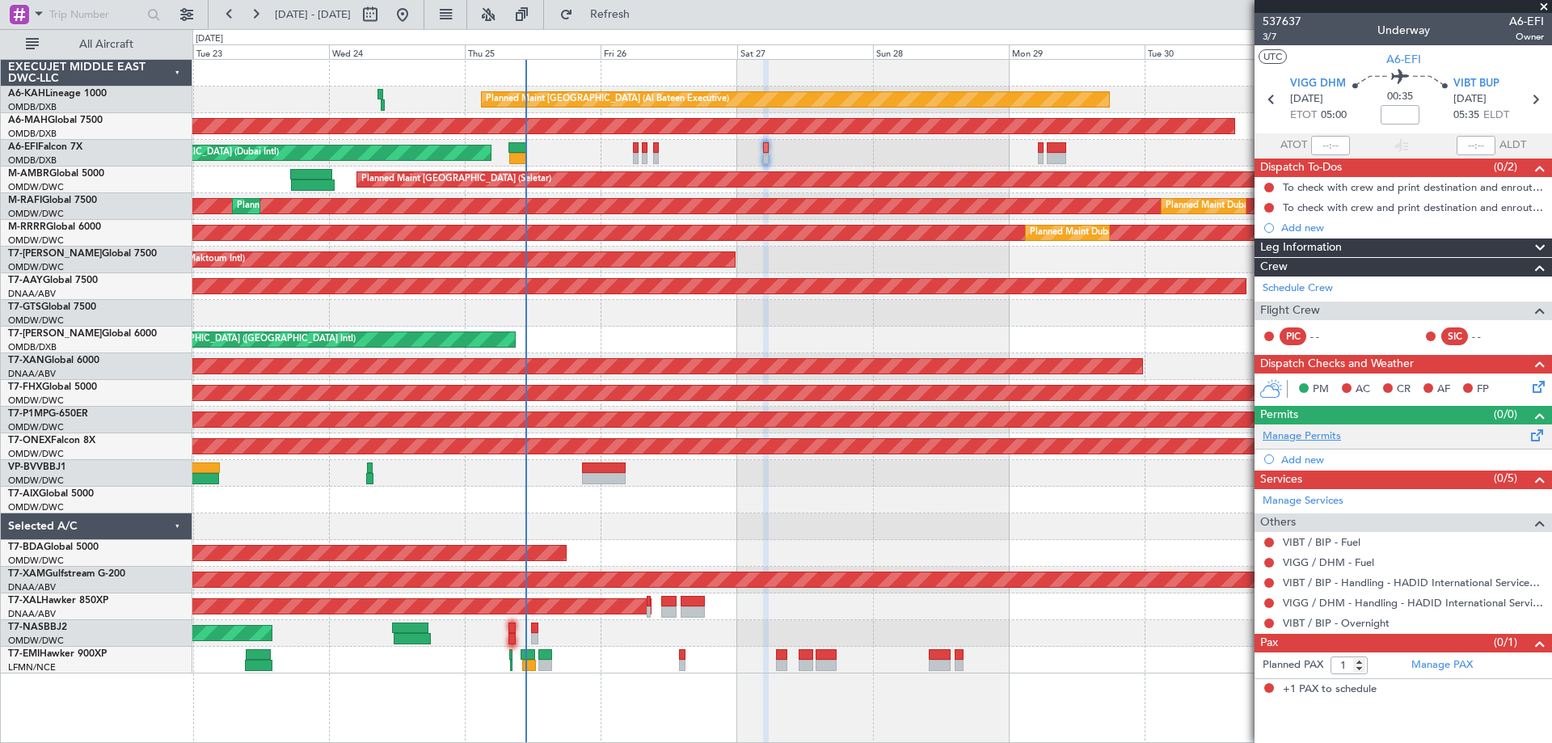
click at [1306, 434] on link "Manage Permits" at bounding box center [1302, 436] width 78 height 16
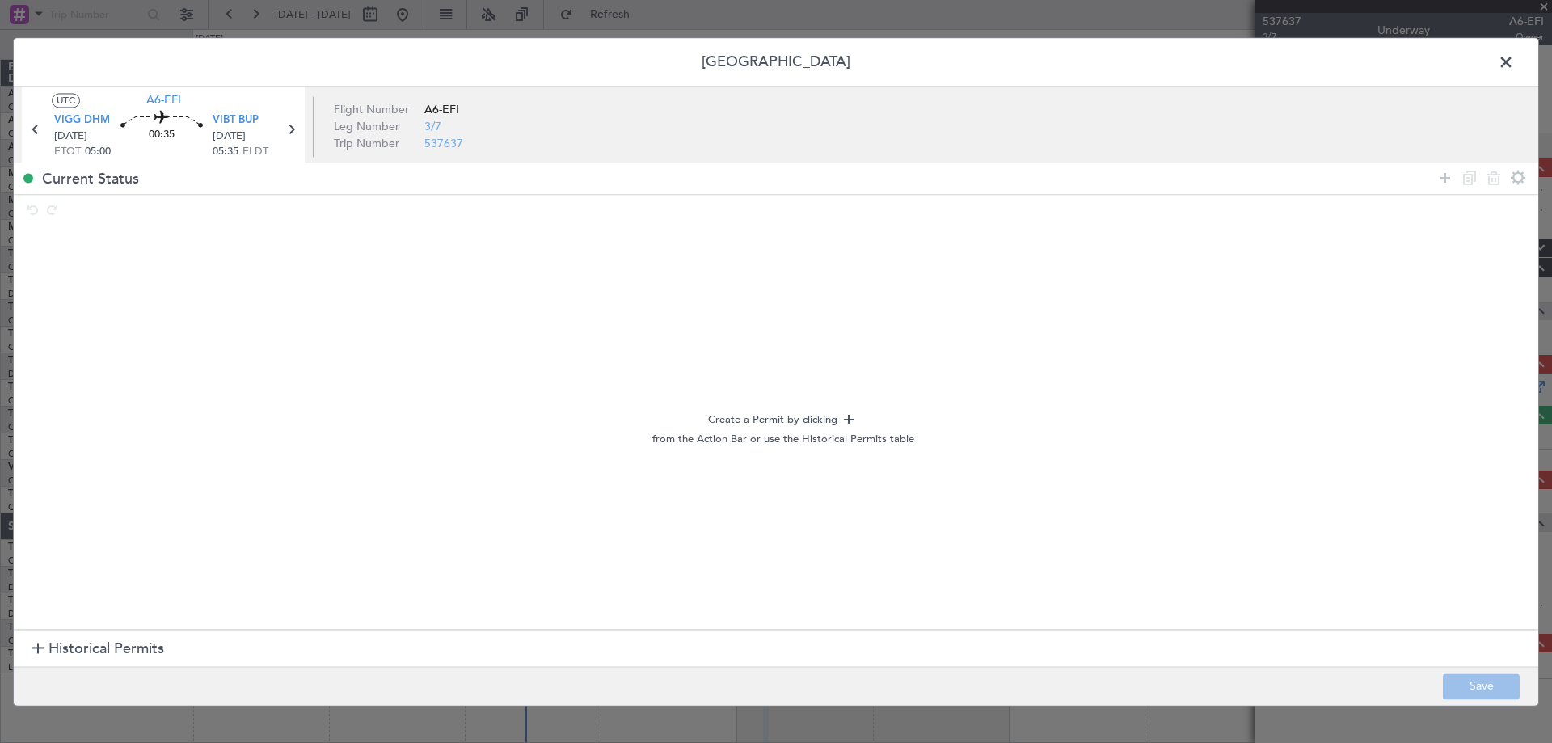
click at [130, 654] on span "Historical Permits" at bounding box center [107, 650] width 116 height 22
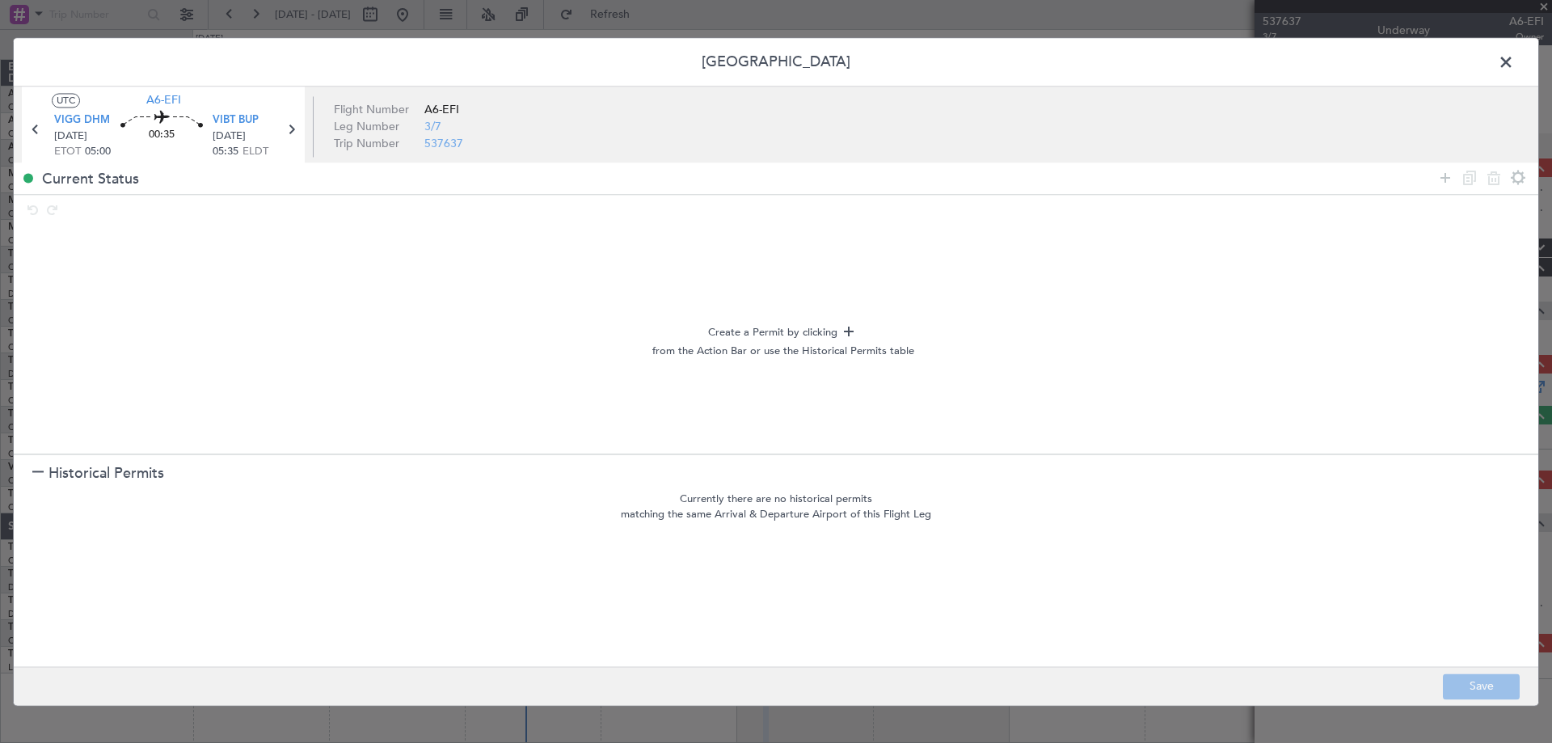
drag, startPoint x: 1443, startPoint y: 184, endPoint x: 1415, endPoint y: 195, distance: 30.2
click at [1439, 184] on icon at bounding box center [1445, 177] width 19 height 19
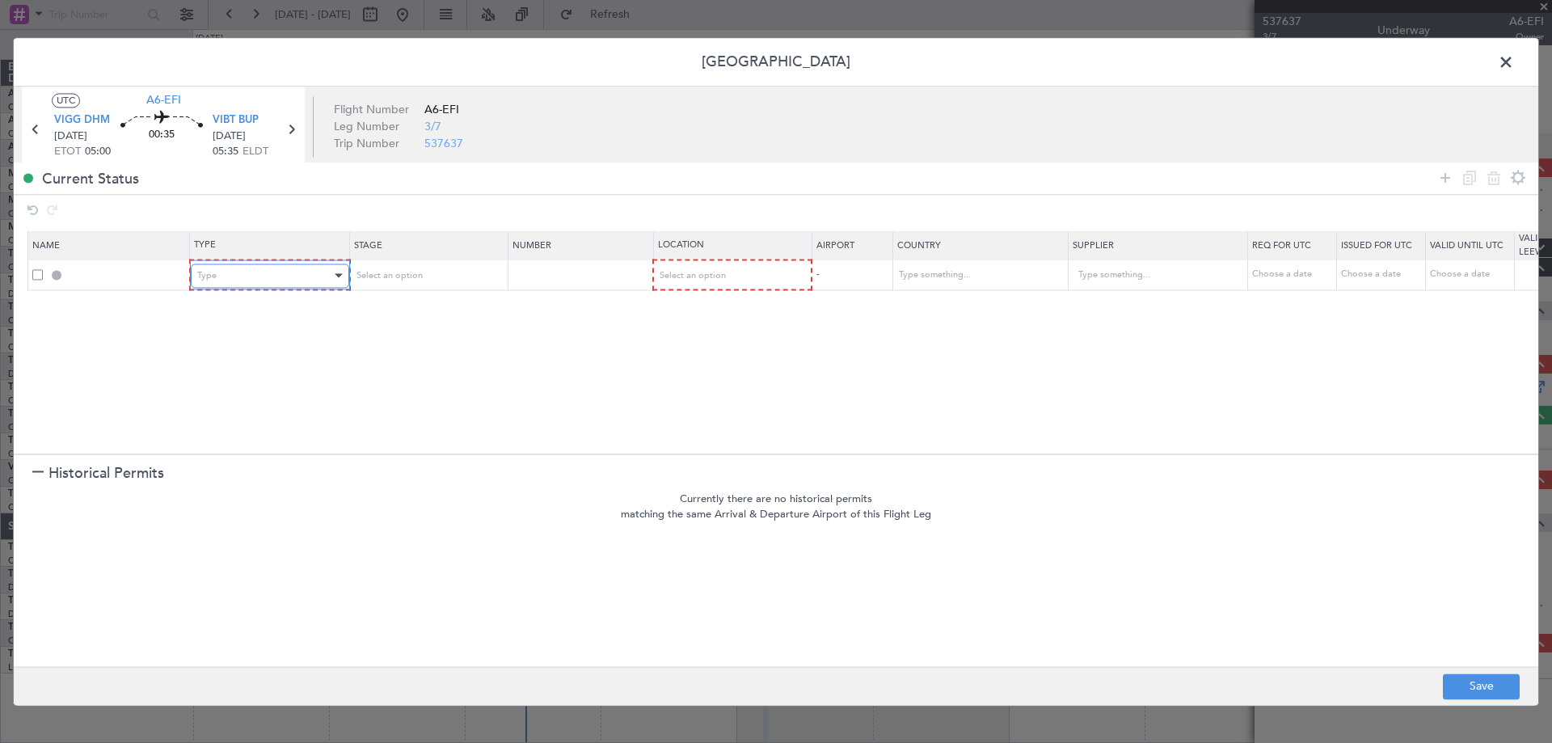
click at [324, 285] on div "Type" at bounding box center [264, 276] width 134 height 24
click at [427, 281] on div "Select an option" at bounding box center [421, 276] width 134 height 24
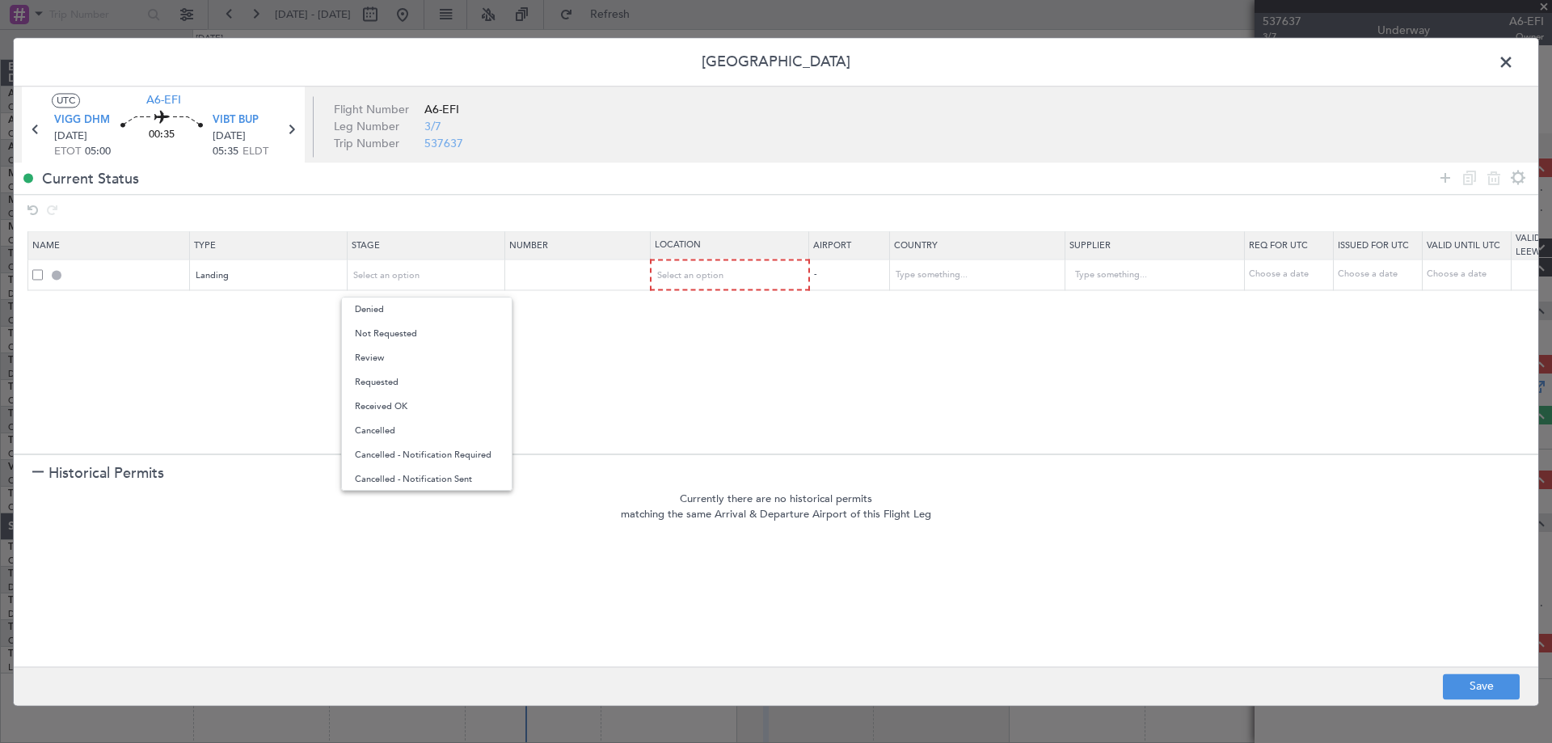
click at [424, 384] on span "Requested" at bounding box center [427, 382] width 144 height 24
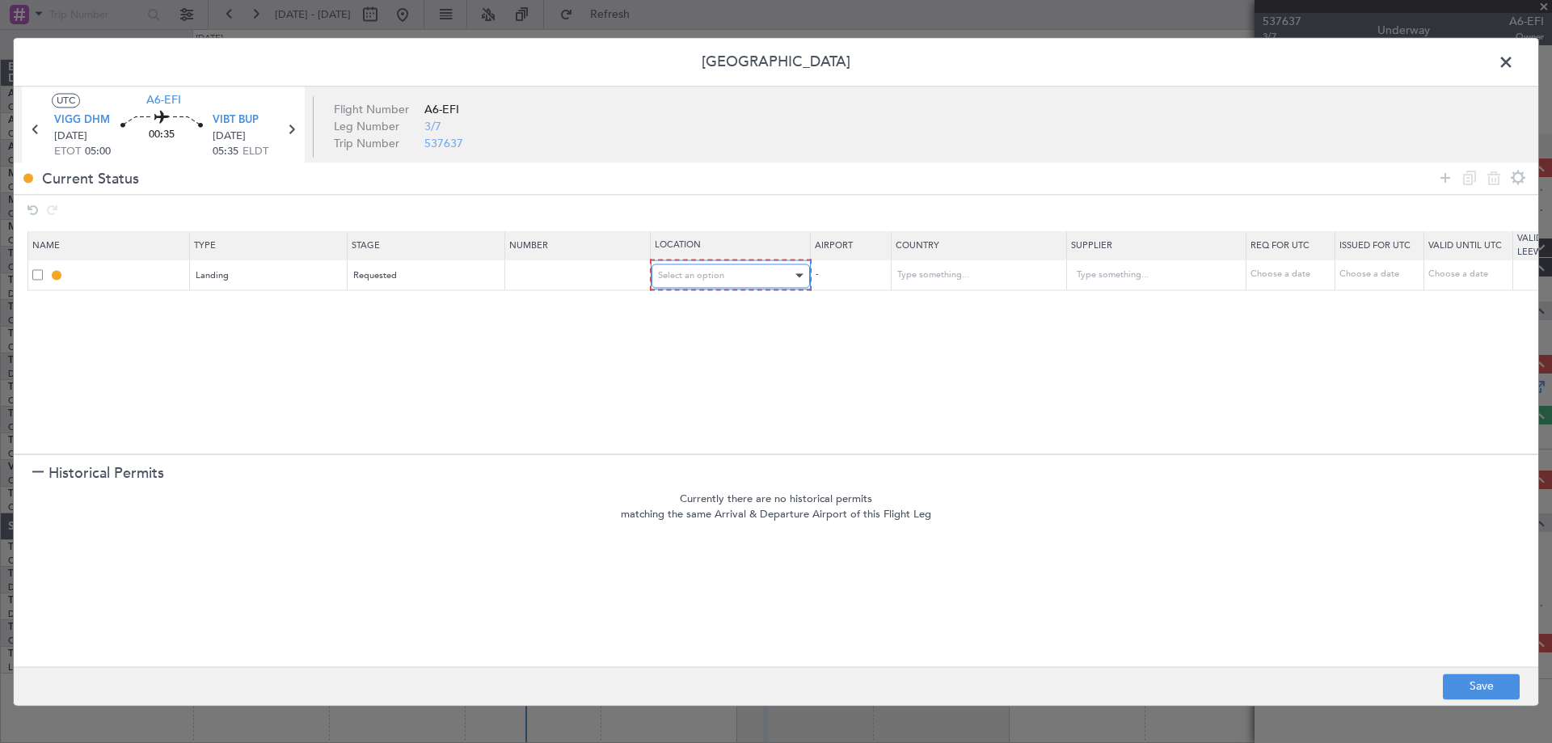
click at [708, 275] on span "Select an option" at bounding box center [691, 275] width 66 height 12
click at [708, 352] on span "Arrival" at bounding box center [731, 358] width 144 height 24
click at [1496, 681] on button "Save" at bounding box center [1481, 686] width 77 height 26
type input "VIBT LDG"
type input "[GEOGRAPHIC_DATA]"
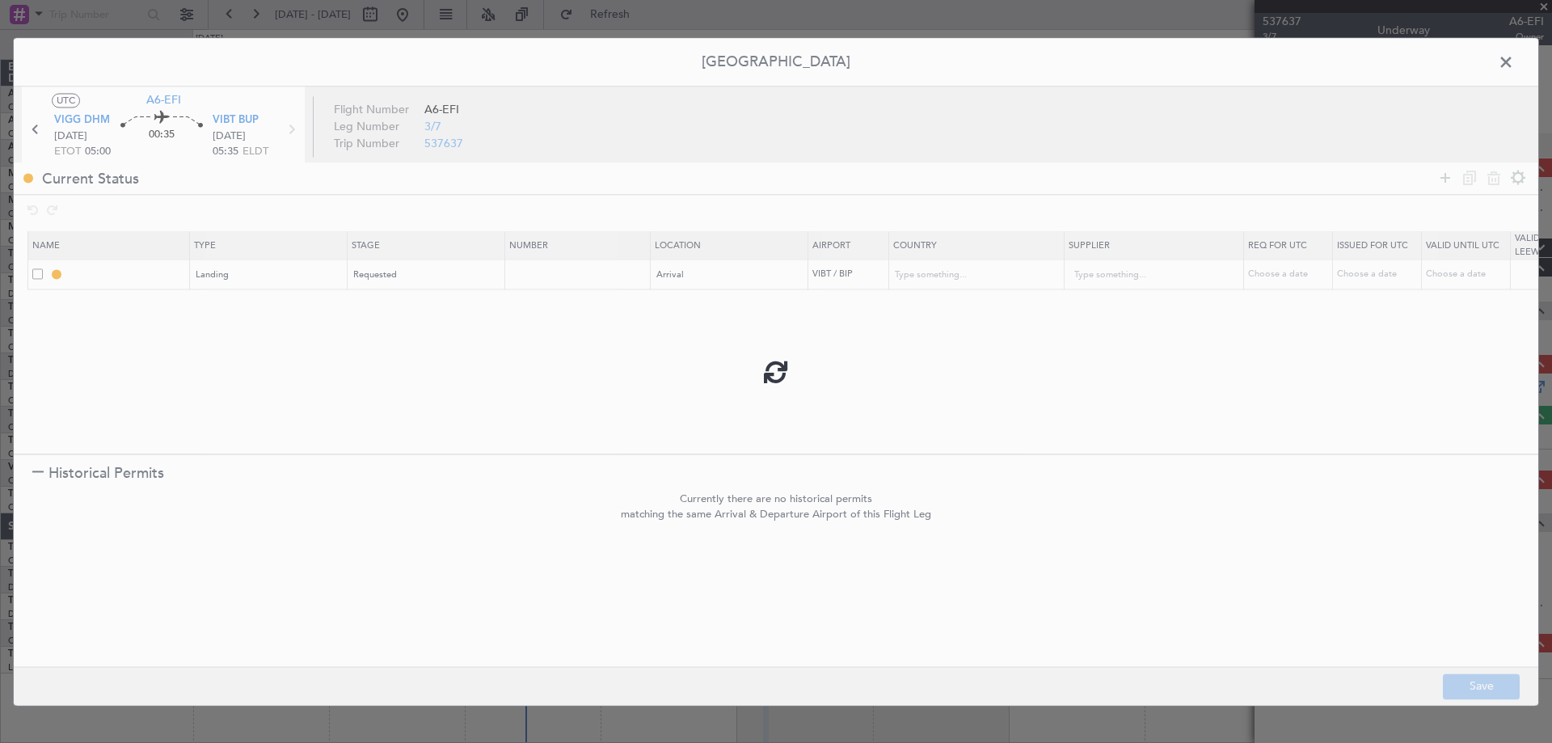
type input "NNN"
type input "3"
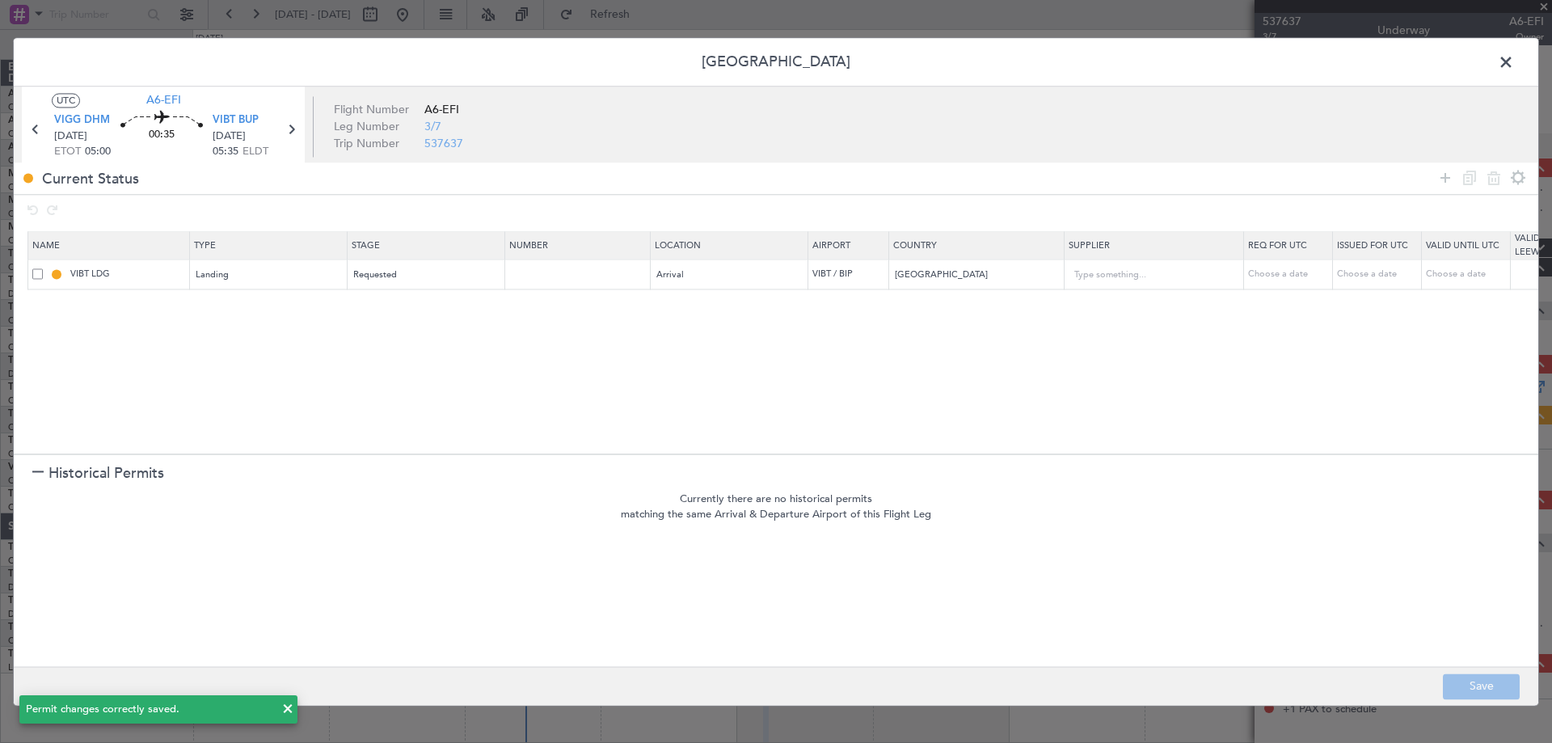
click at [1514, 63] on span at bounding box center [1514, 66] width 0 height 32
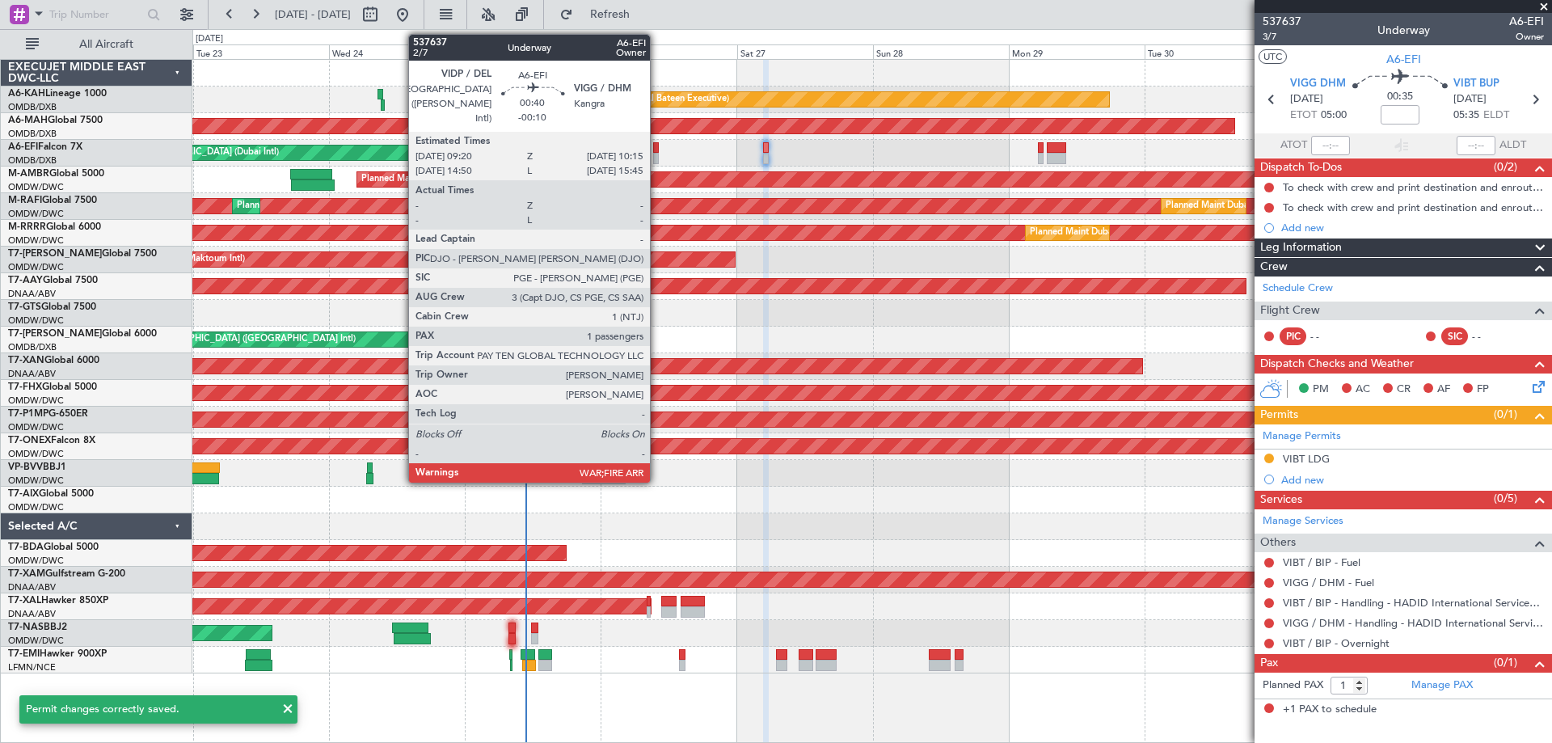
click at [657, 149] on div at bounding box center [656, 147] width 6 height 11
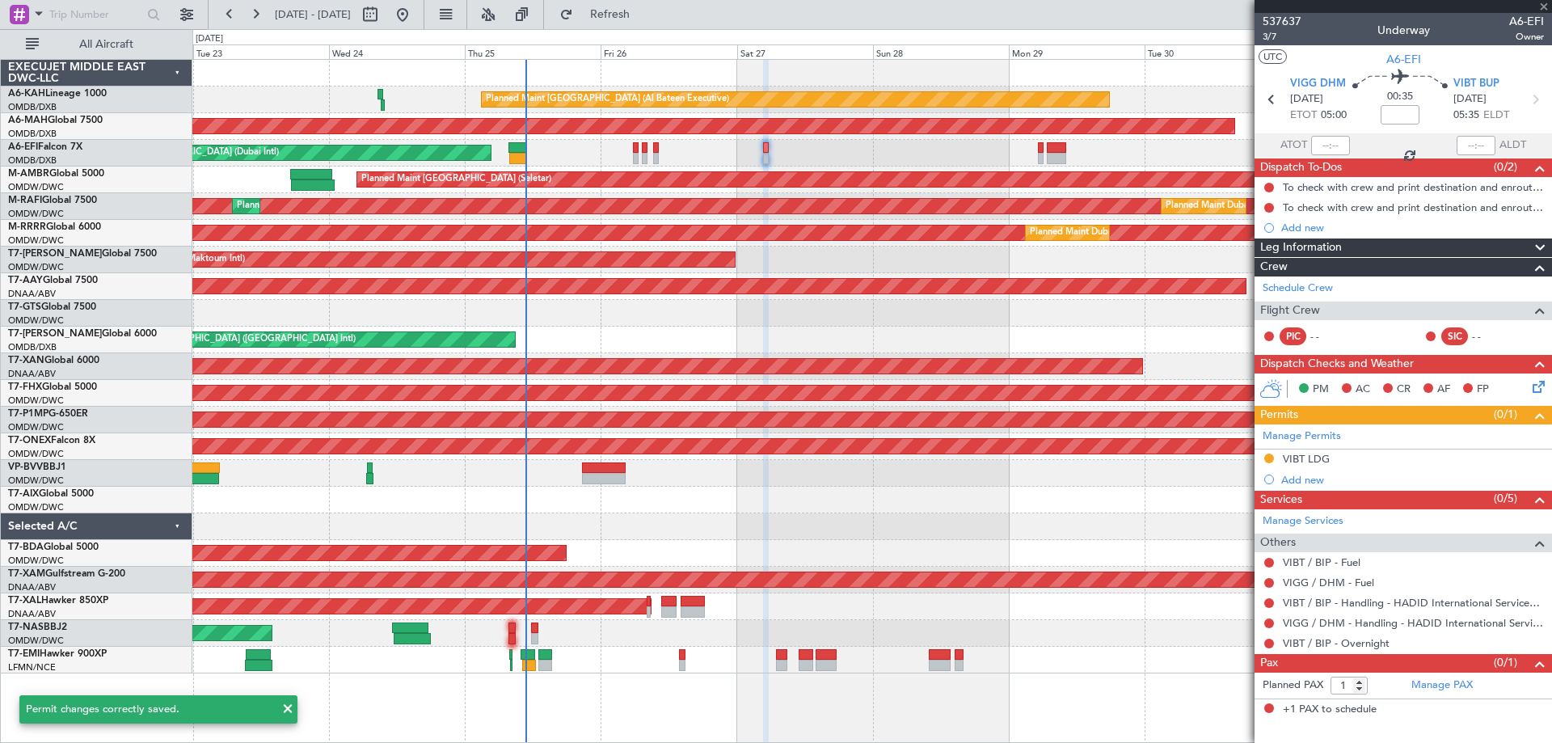
type input "-00:10"
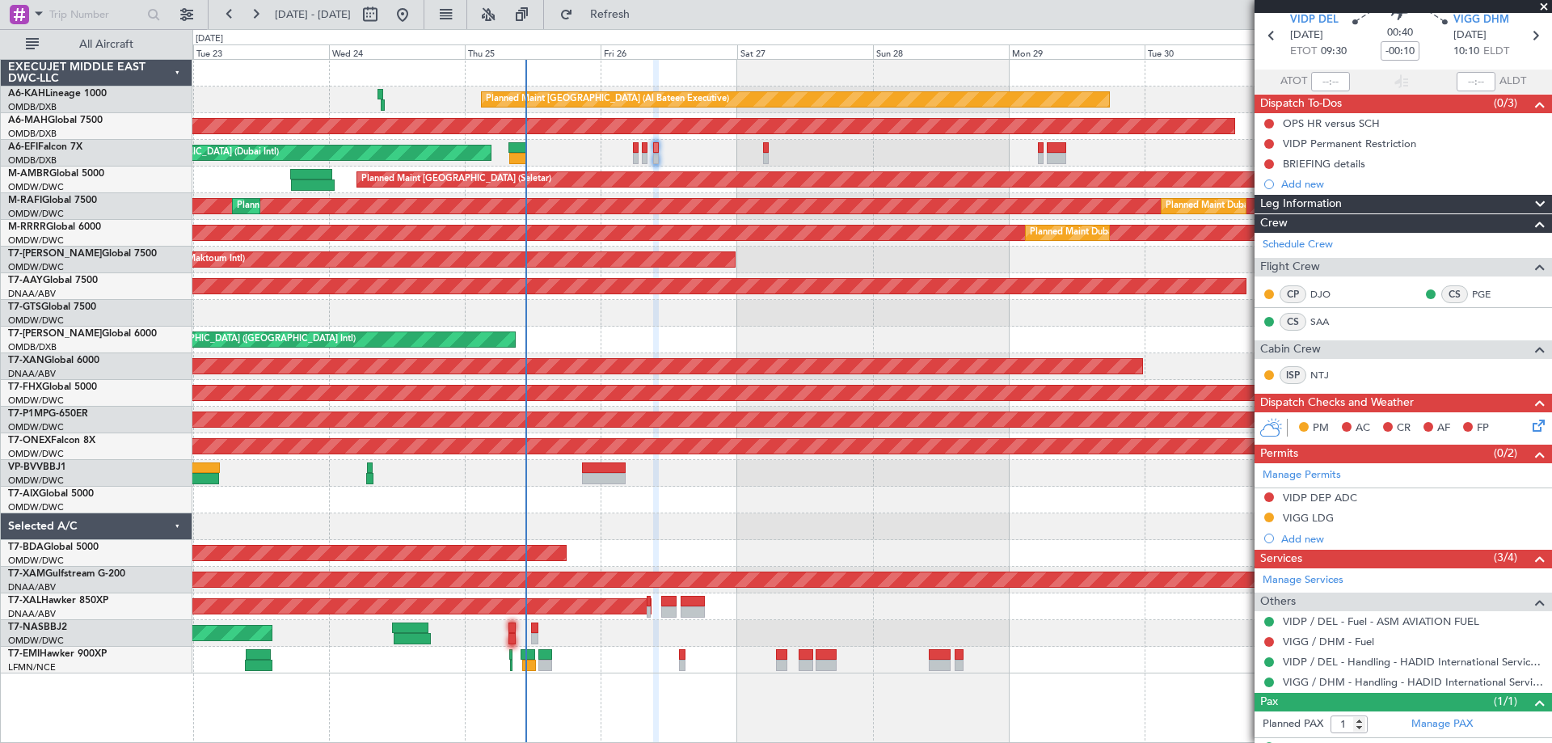
scroll to position [95, 0]
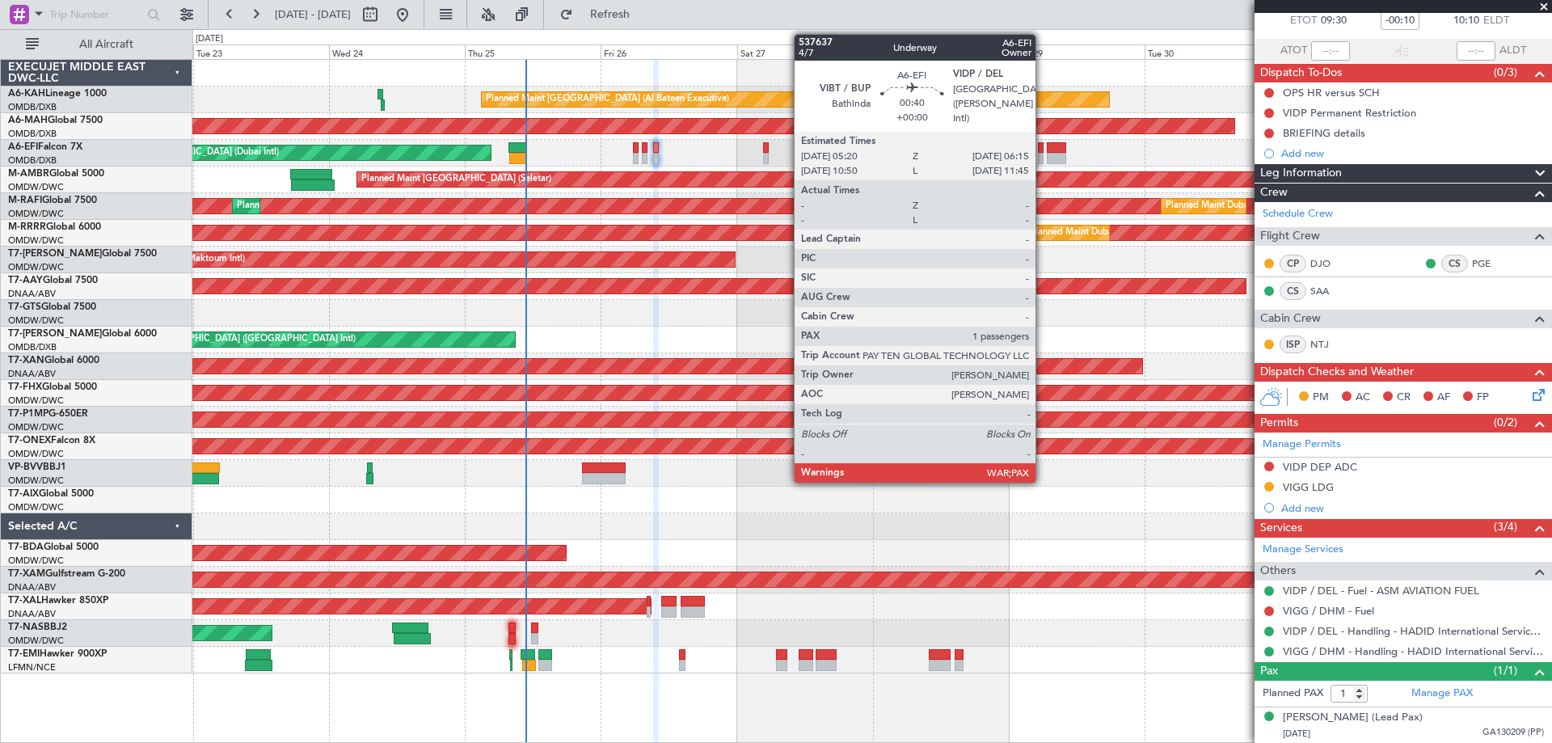
click at [1043, 146] on div at bounding box center [1041, 147] width 6 height 11
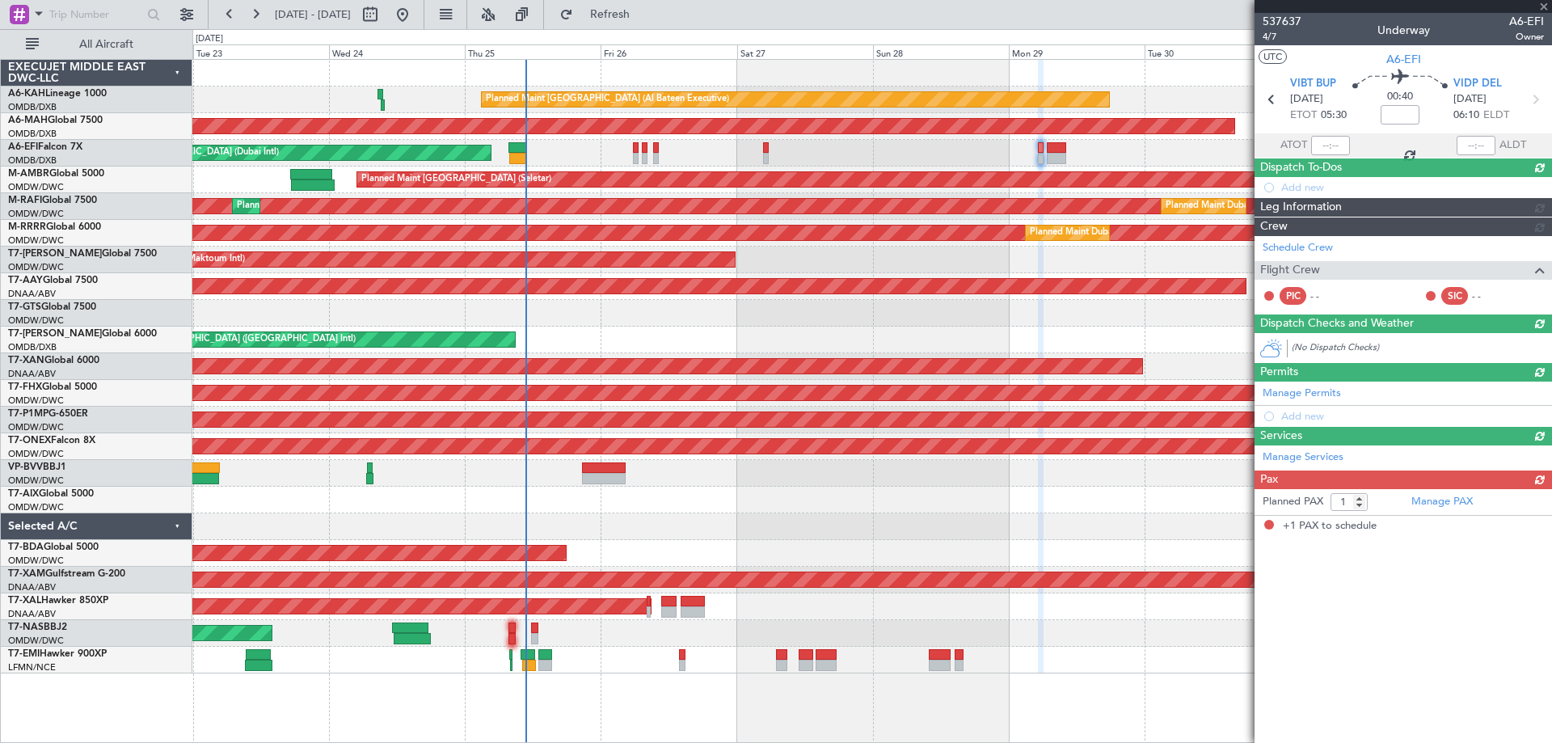
scroll to position [0, 0]
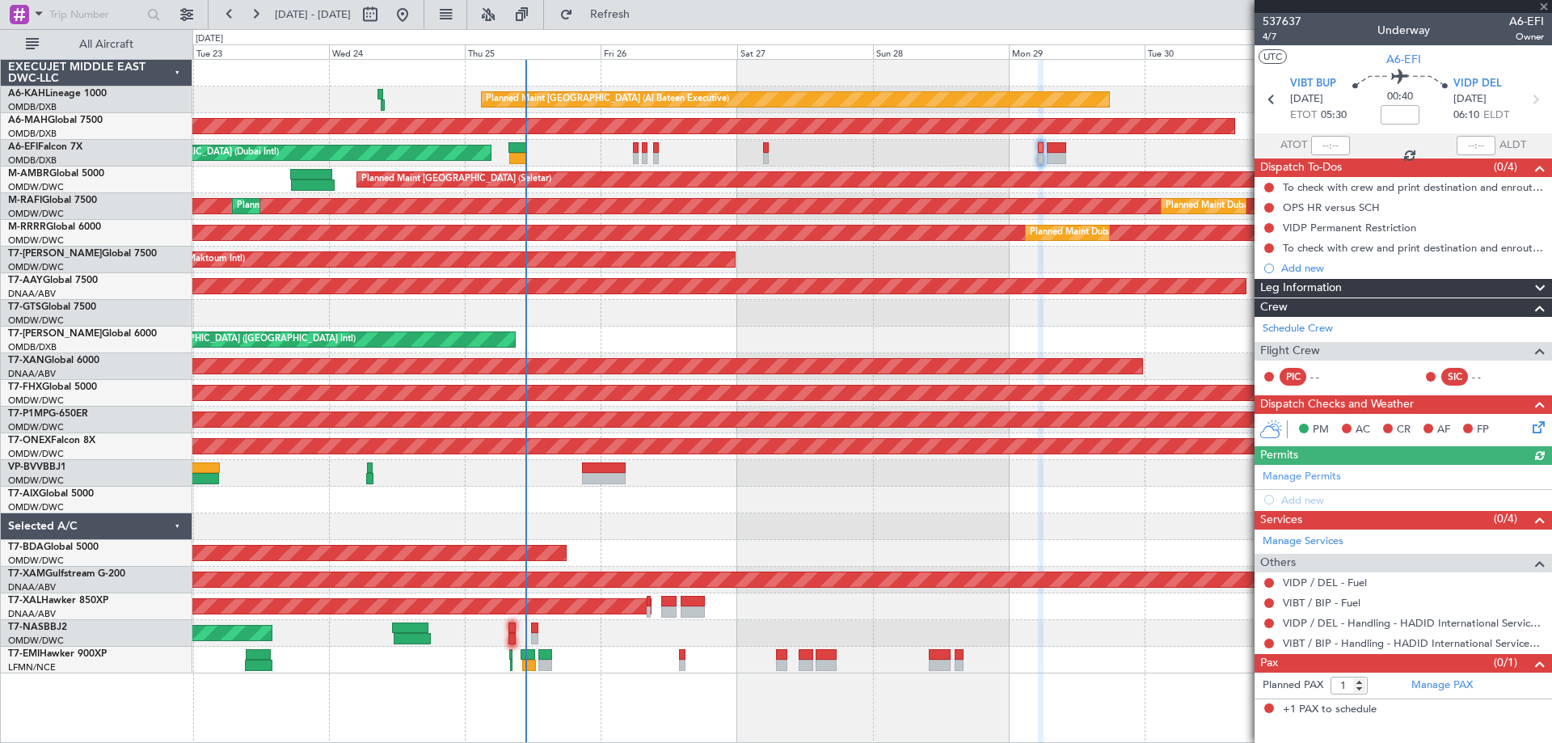
click at [1324, 480] on div "Manage Permits Add new" at bounding box center [1404, 487] width 298 height 45
click at [1314, 469] on link "Manage Permits" at bounding box center [1302, 477] width 78 height 16
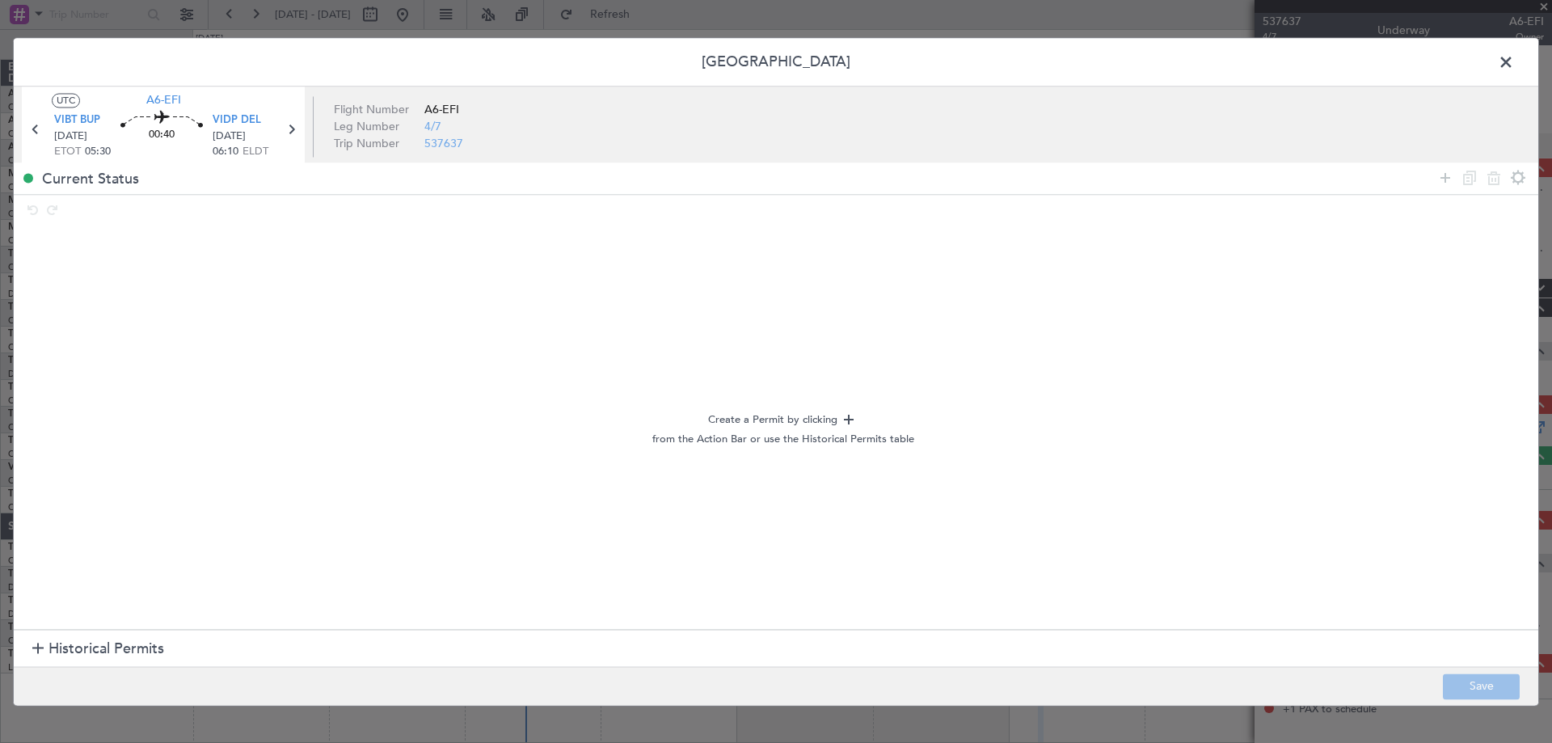
click at [116, 651] on span "Historical Permits" at bounding box center [107, 650] width 116 height 22
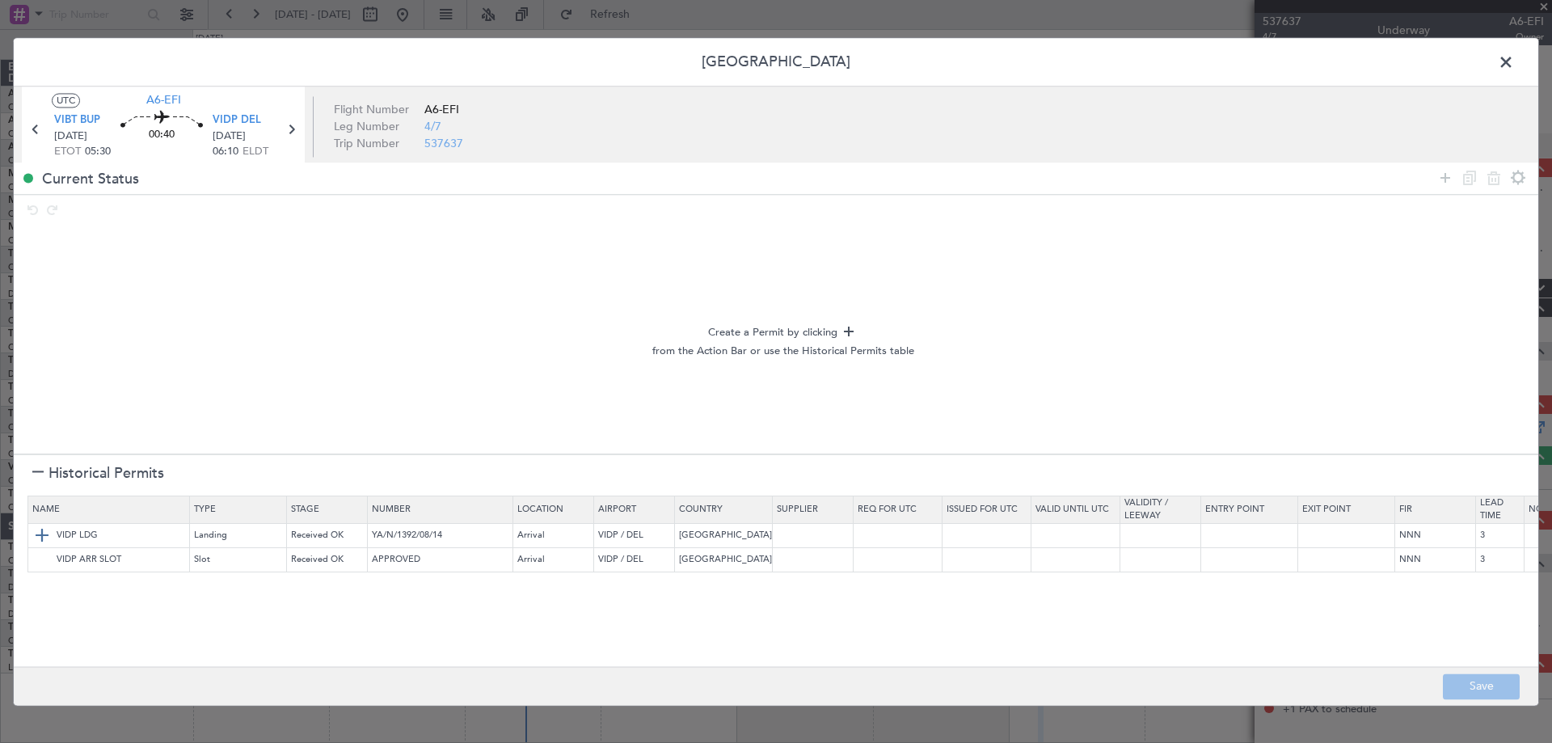
click at [40, 538] on img at bounding box center [41, 535] width 19 height 19
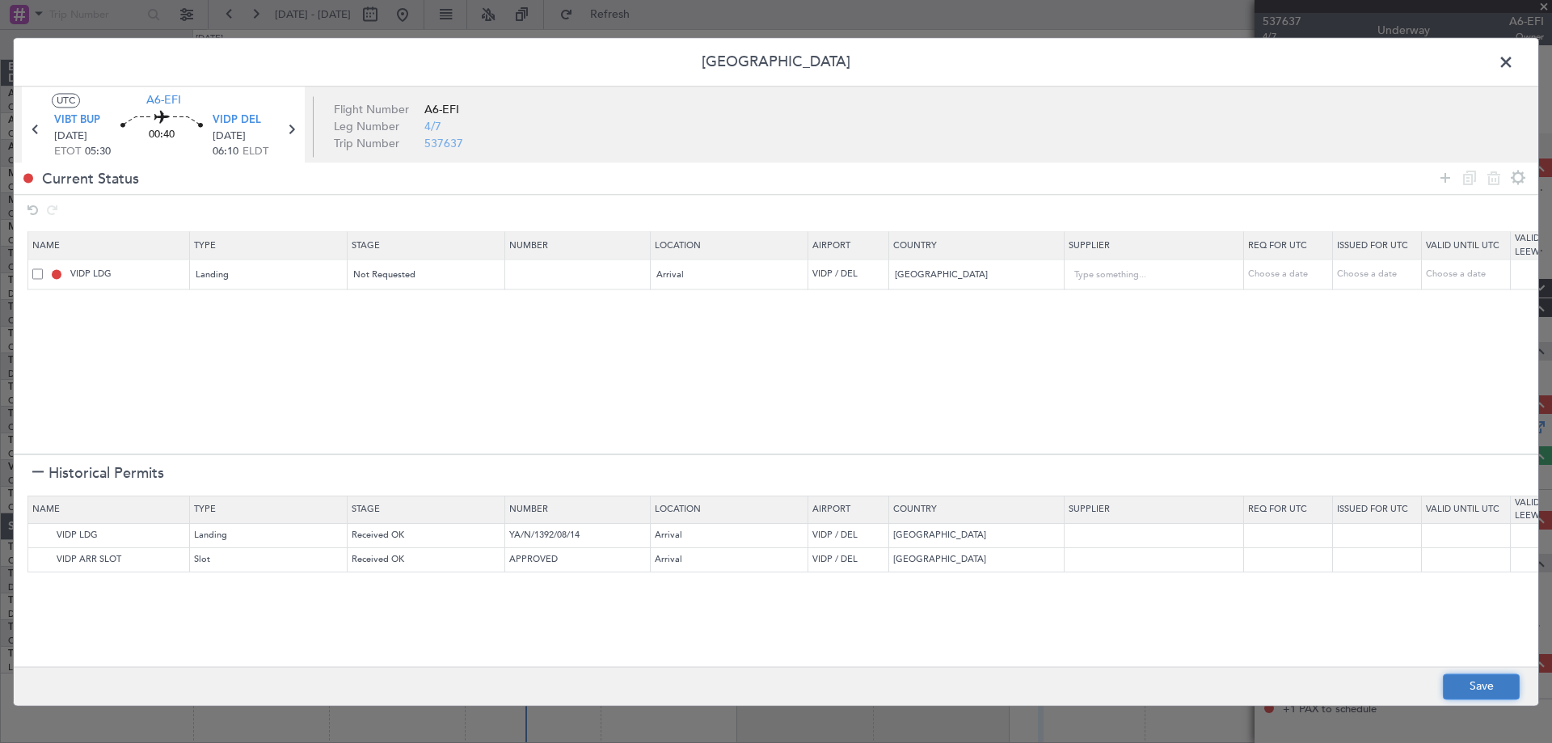
click at [1465, 682] on button "Save" at bounding box center [1481, 686] width 77 height 26
click at [1509, 61] on div at bounding box center [776, 371] width 1525 height 667
type input "NNN"
type input "3"
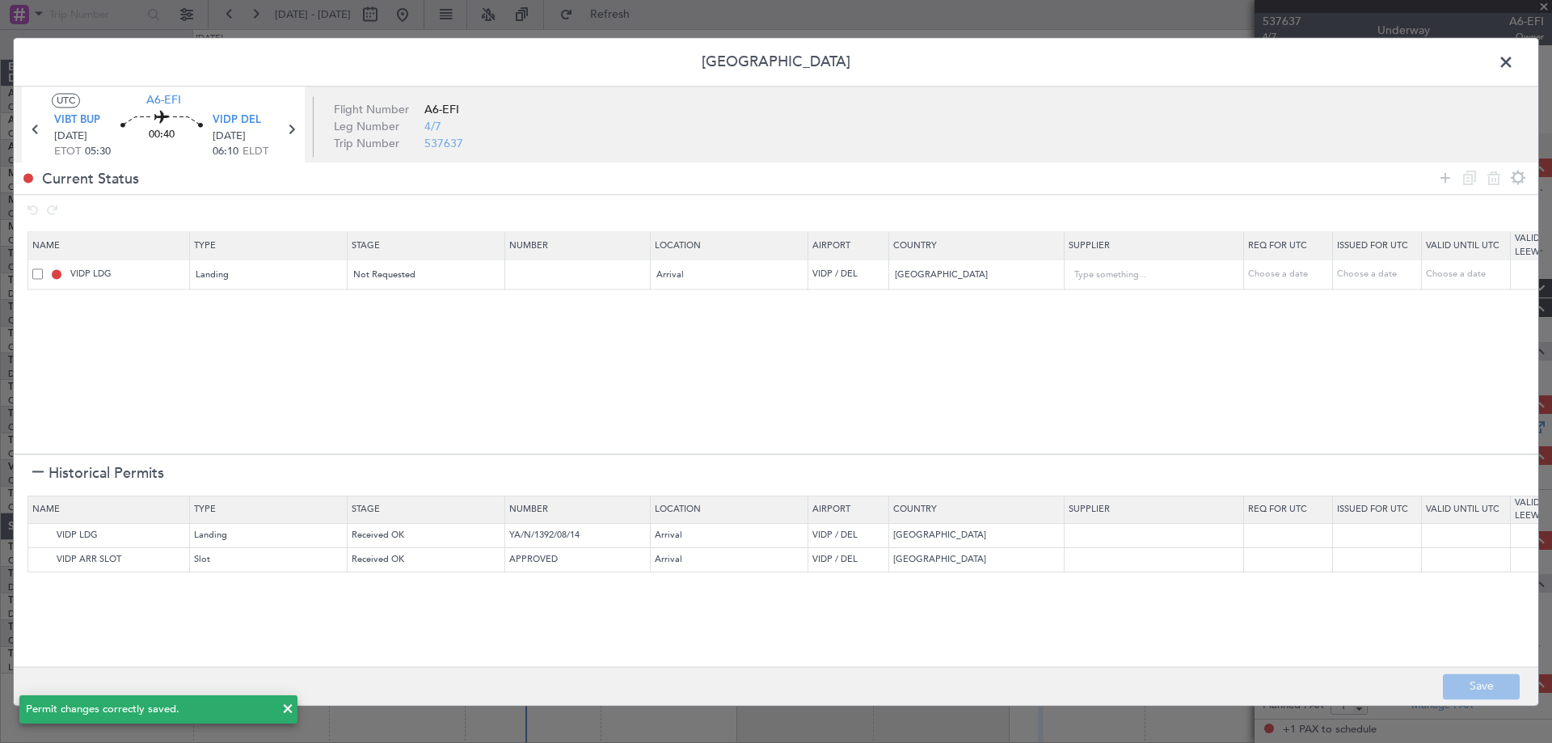
click at [1514, 61] on span at bounding box center [1514, 66] width 0 height 32
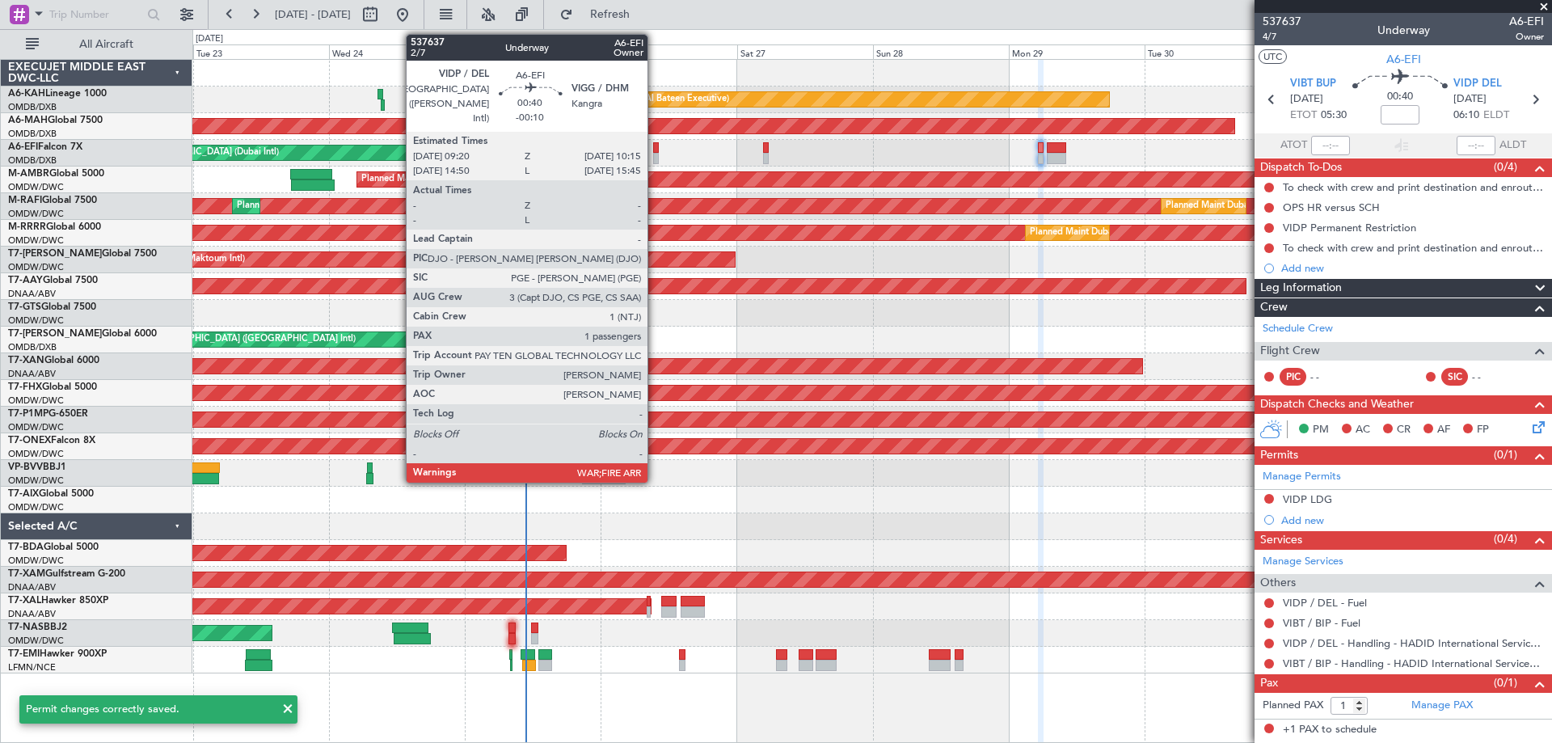
click at [655, 150] on div at bounding box center [656, 147] width 6 height 11
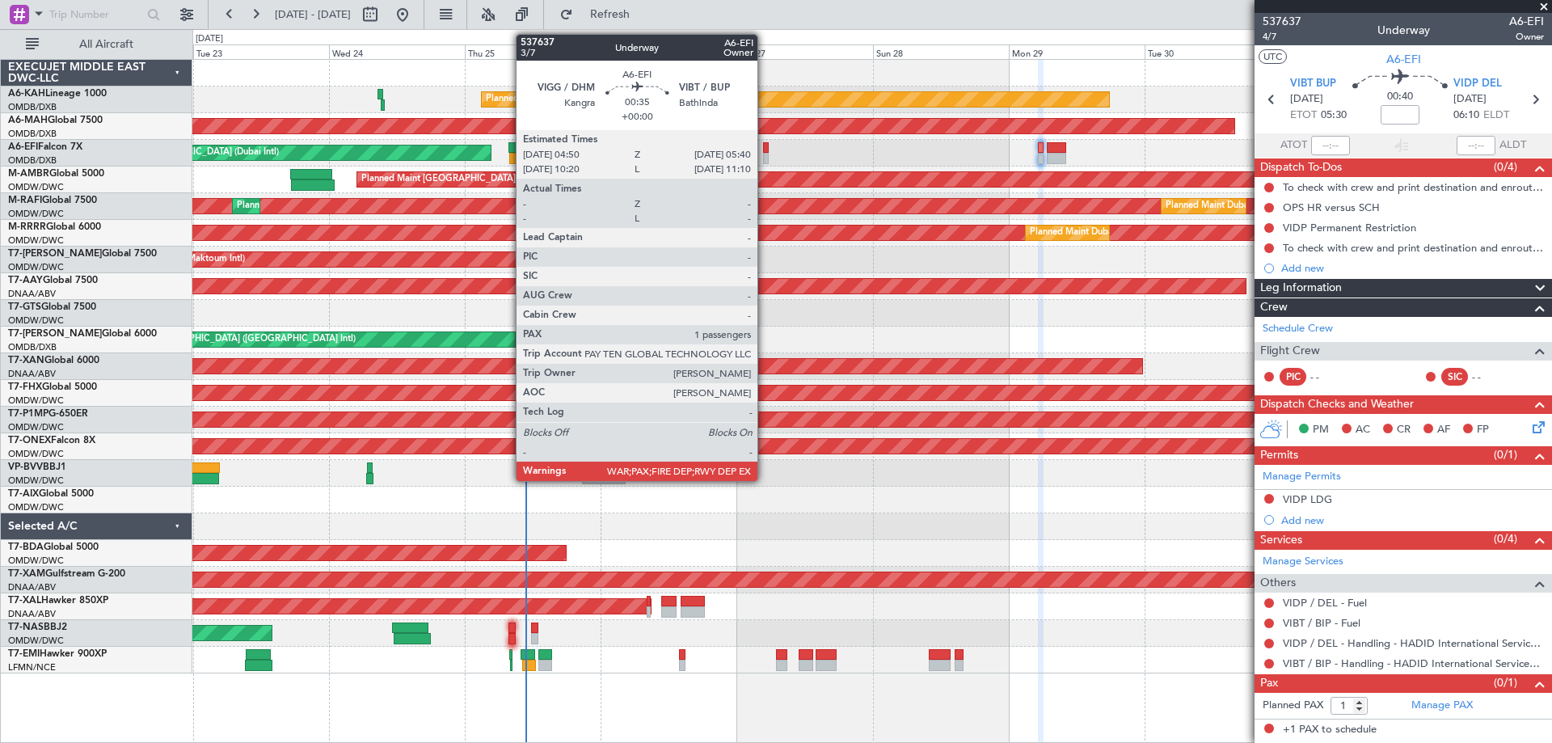
click at [765, 160] on div at bounding box center [765, 158] width 5 height 11
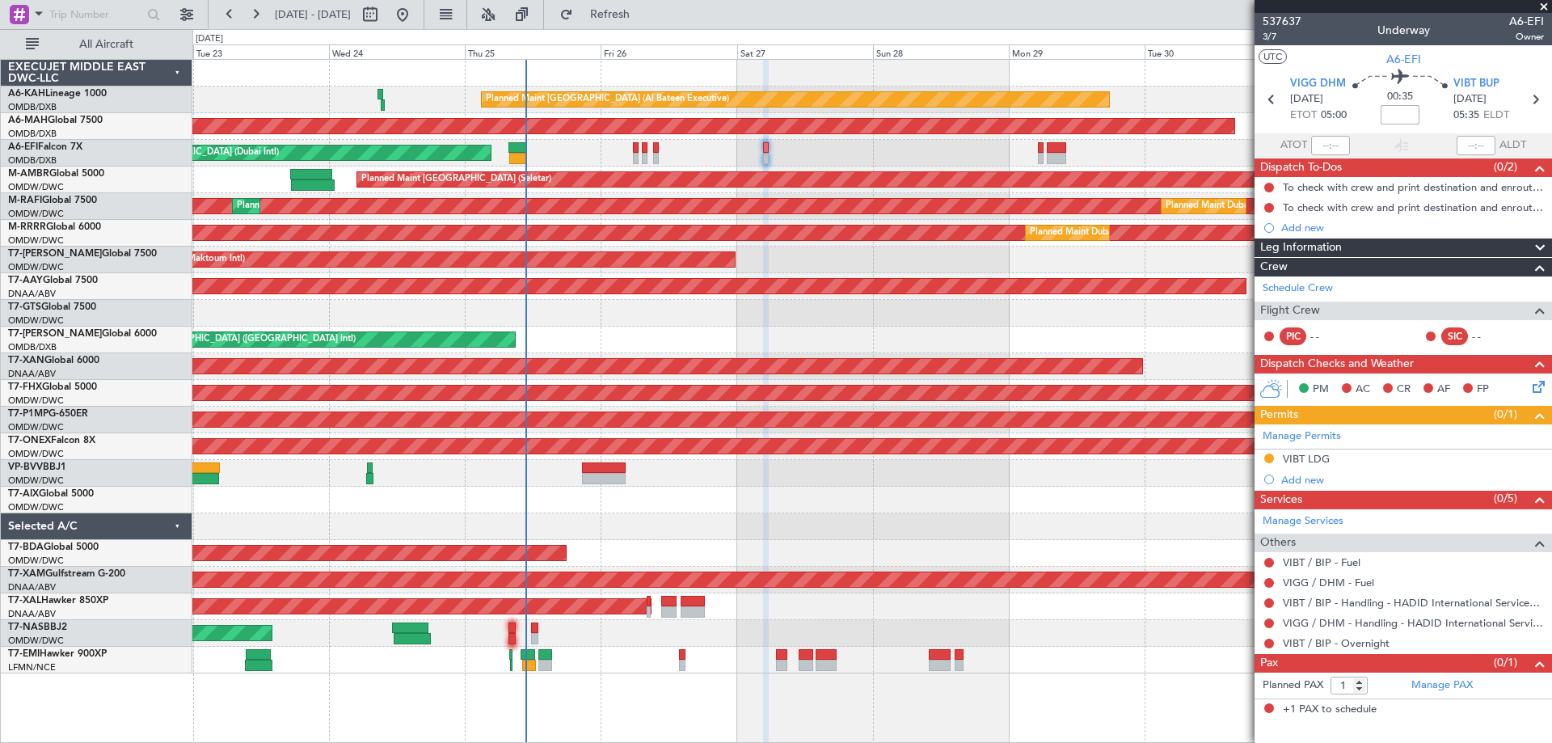
click at [1386, 121] on input at bounding box center [1400, 114] width 39 height 19
click at [1275, 37] on span "3/7" at bounding box center [1282, 37] width 39 height 14
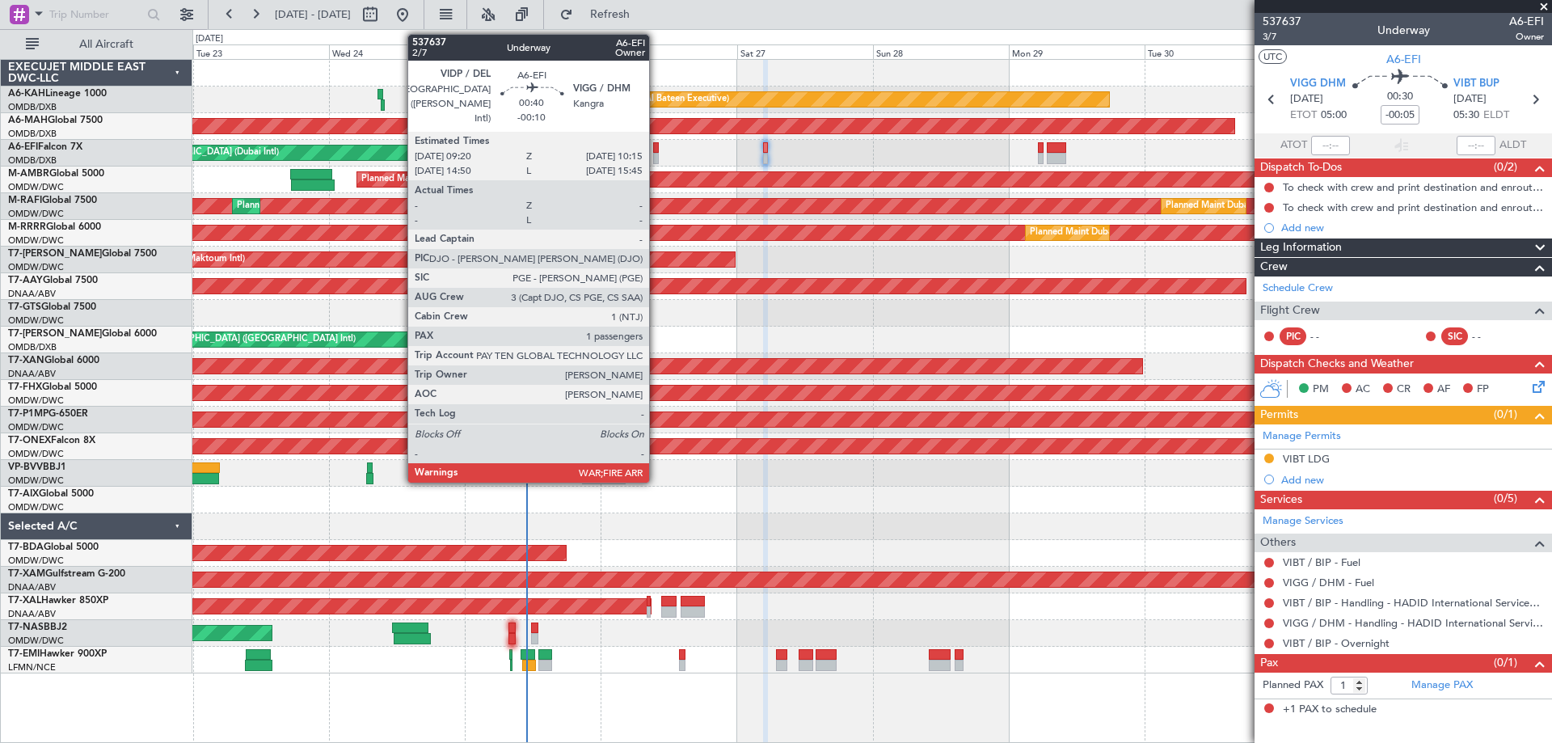
click at [656, 146] on div at bounding box center [656, 147] width 6 height 11
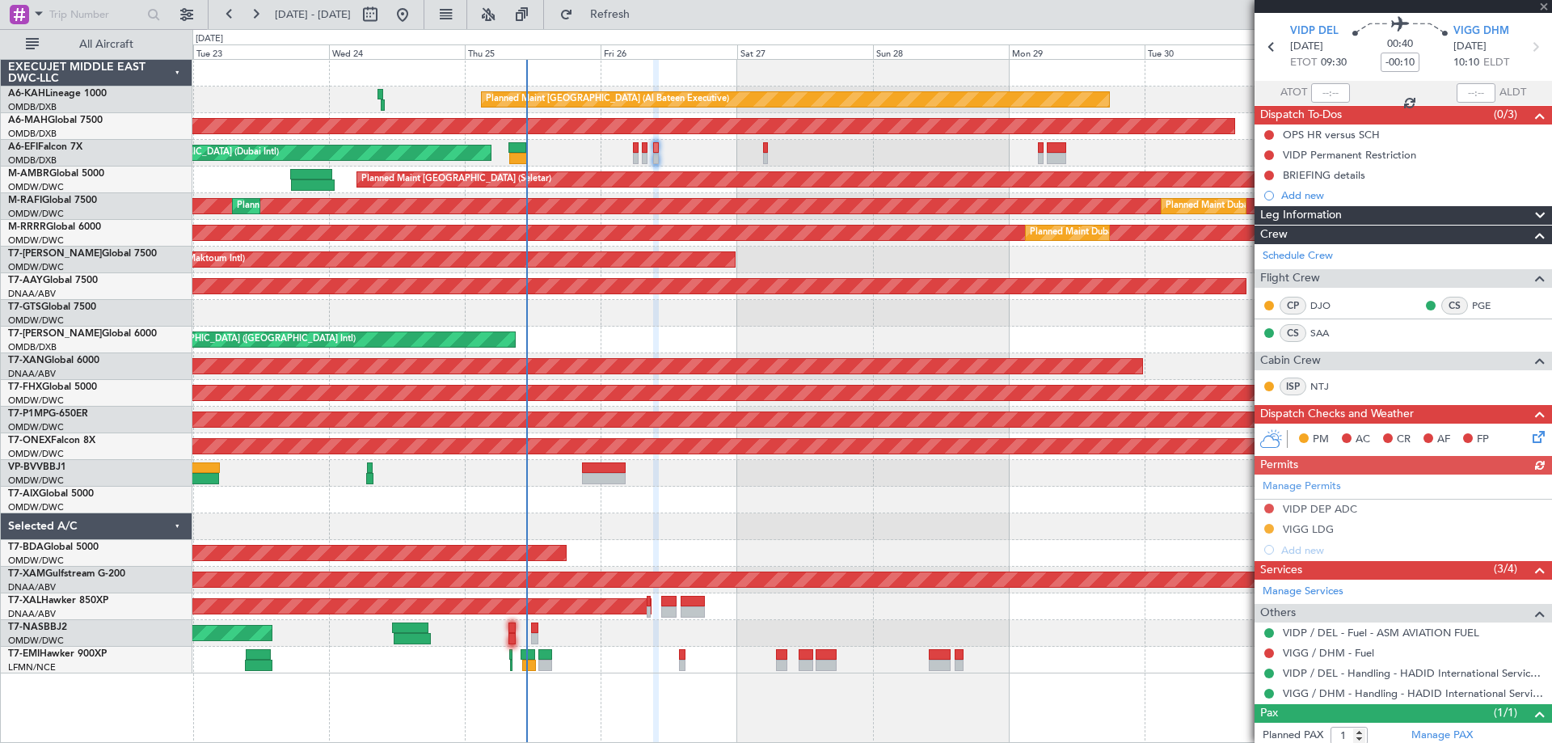
scroll to position [95, 0]
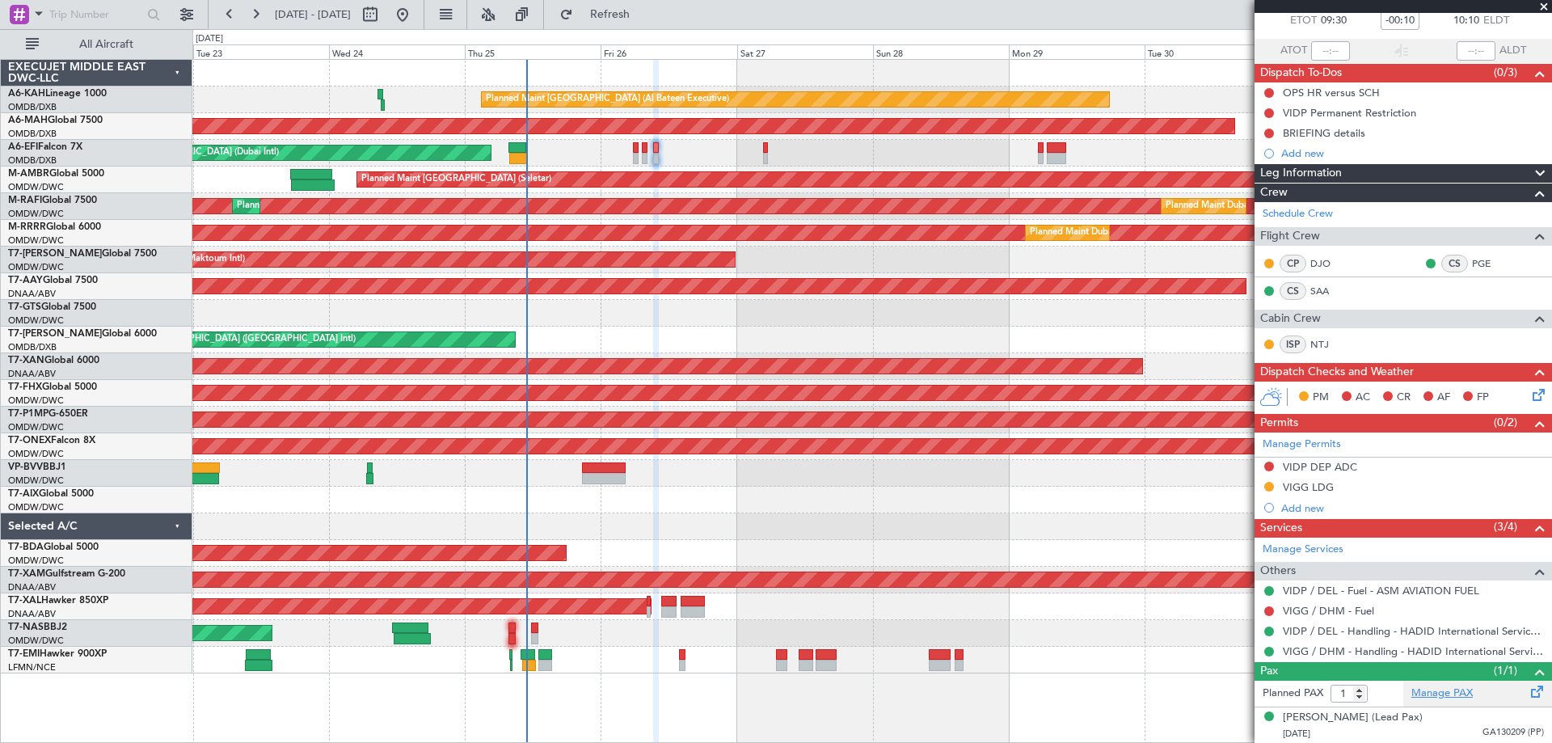
click at [1444, 690] on link "Manage PAX" at bounding box center [1442, 694] width 61 height 16
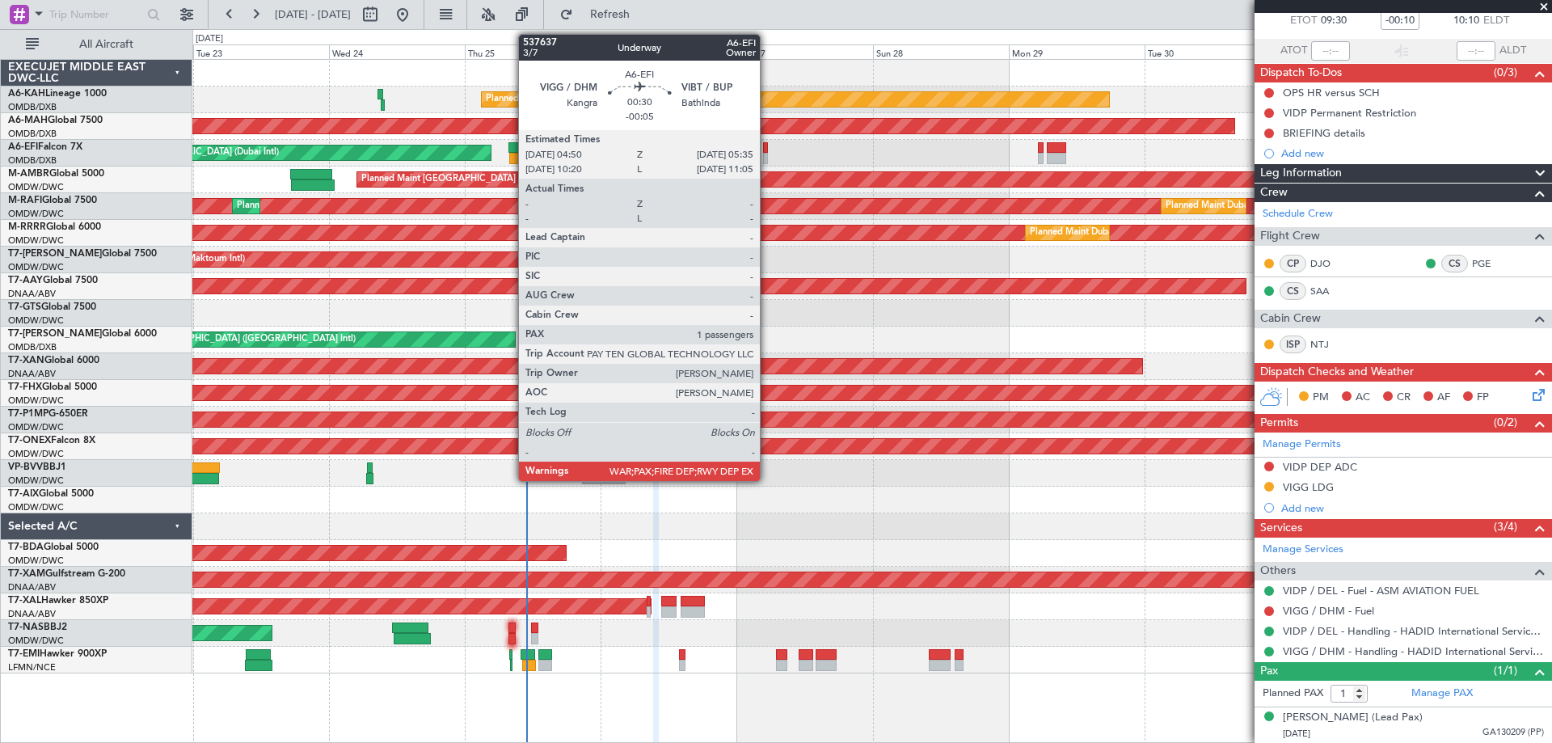
click at [767, 158] on div at bounding box center [765, 158] width 5 height 11
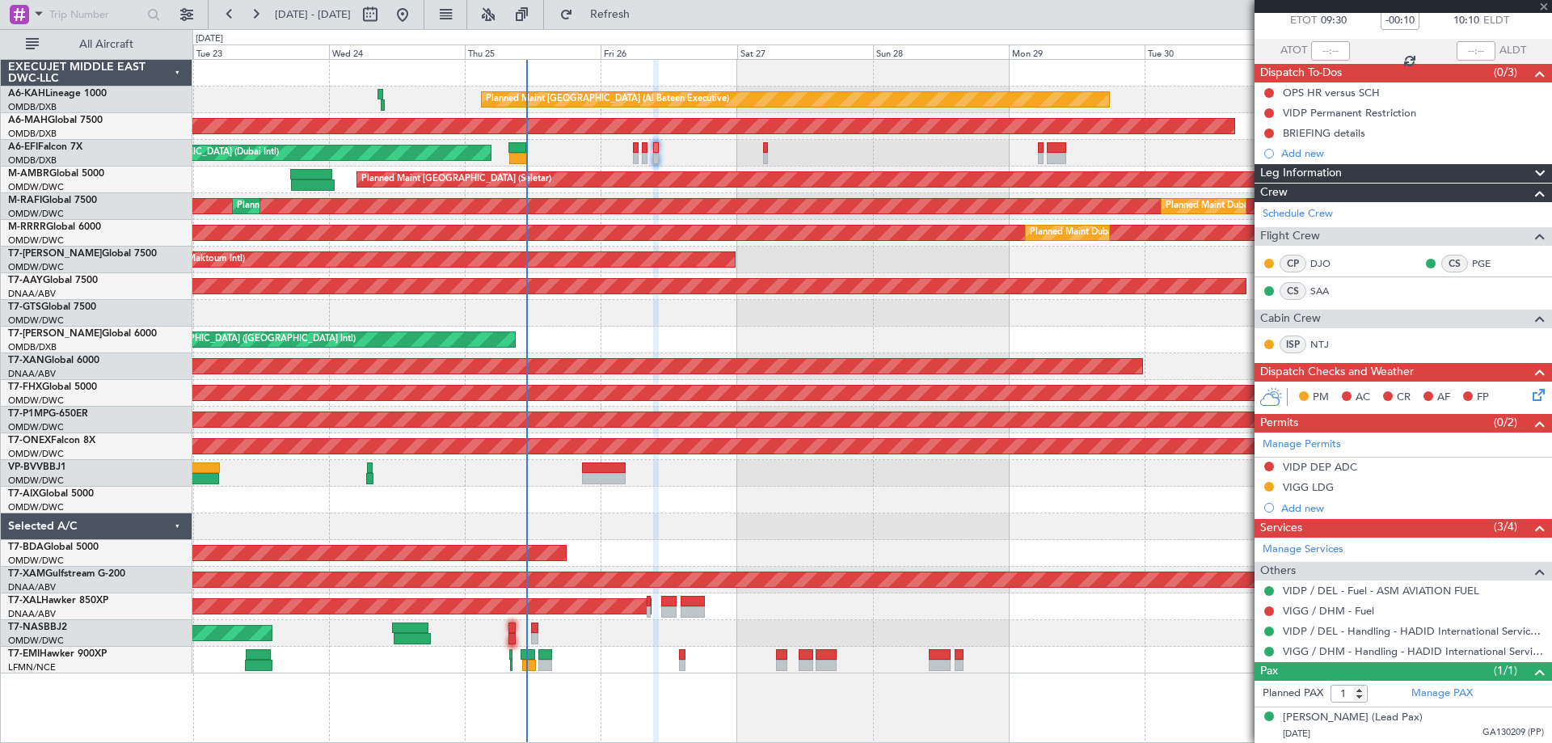
type input "-00:05"
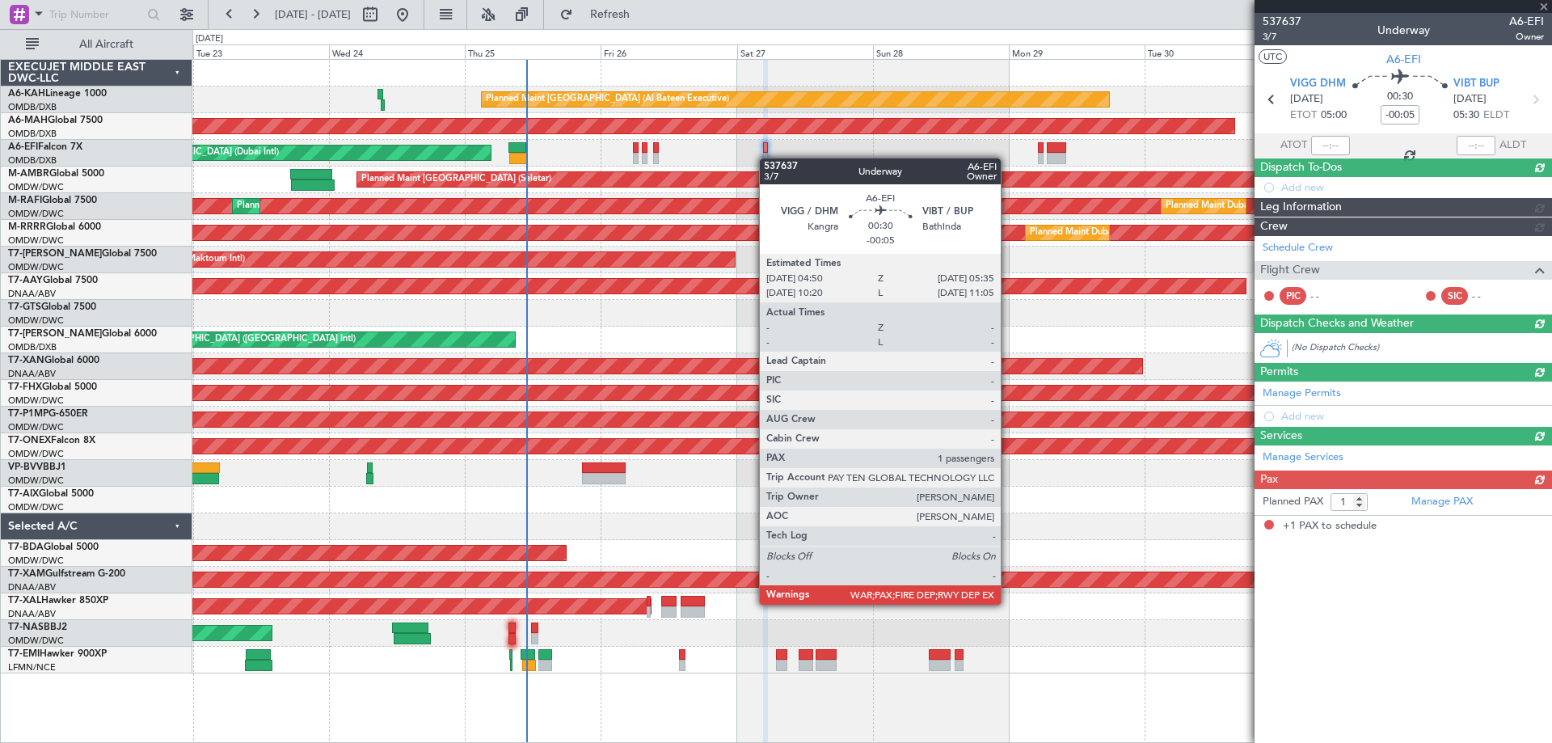
scroll to position [0, 0]
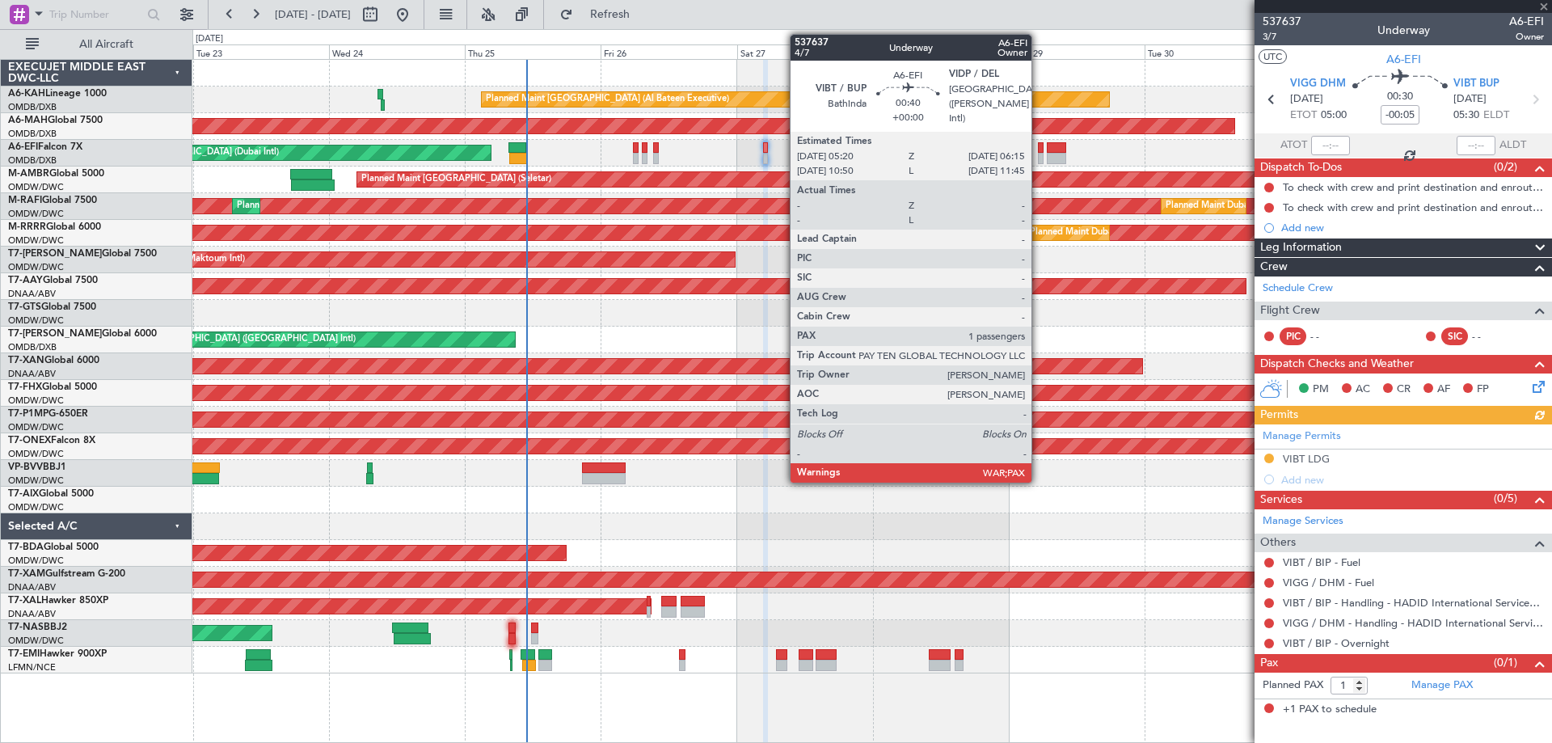
click at [1039, 148] on div at bounding box center [1041, 147] width 6 height 11
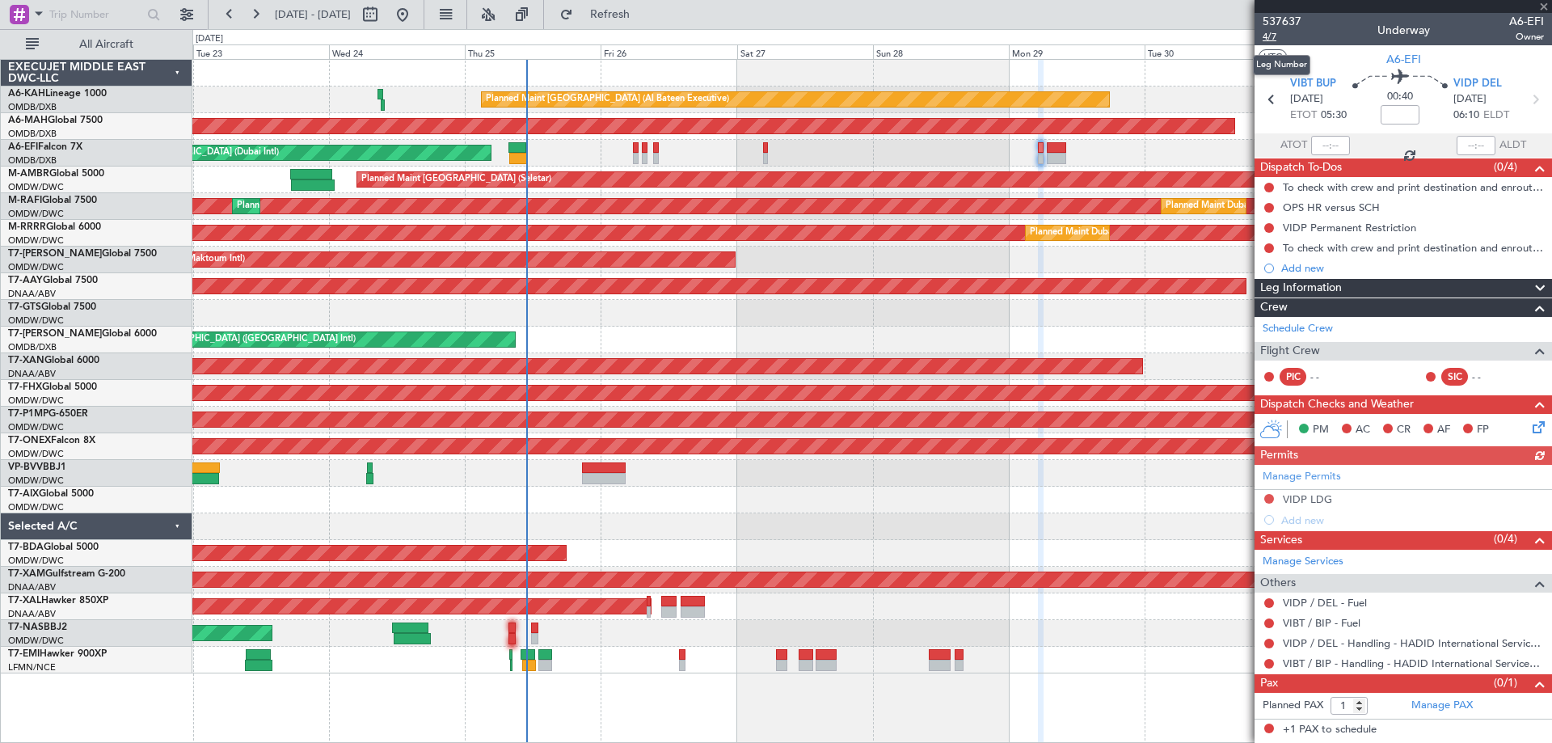
click at [1267, 37] on span "4/7" at bounding box center [1282, 37] width 39 height 14
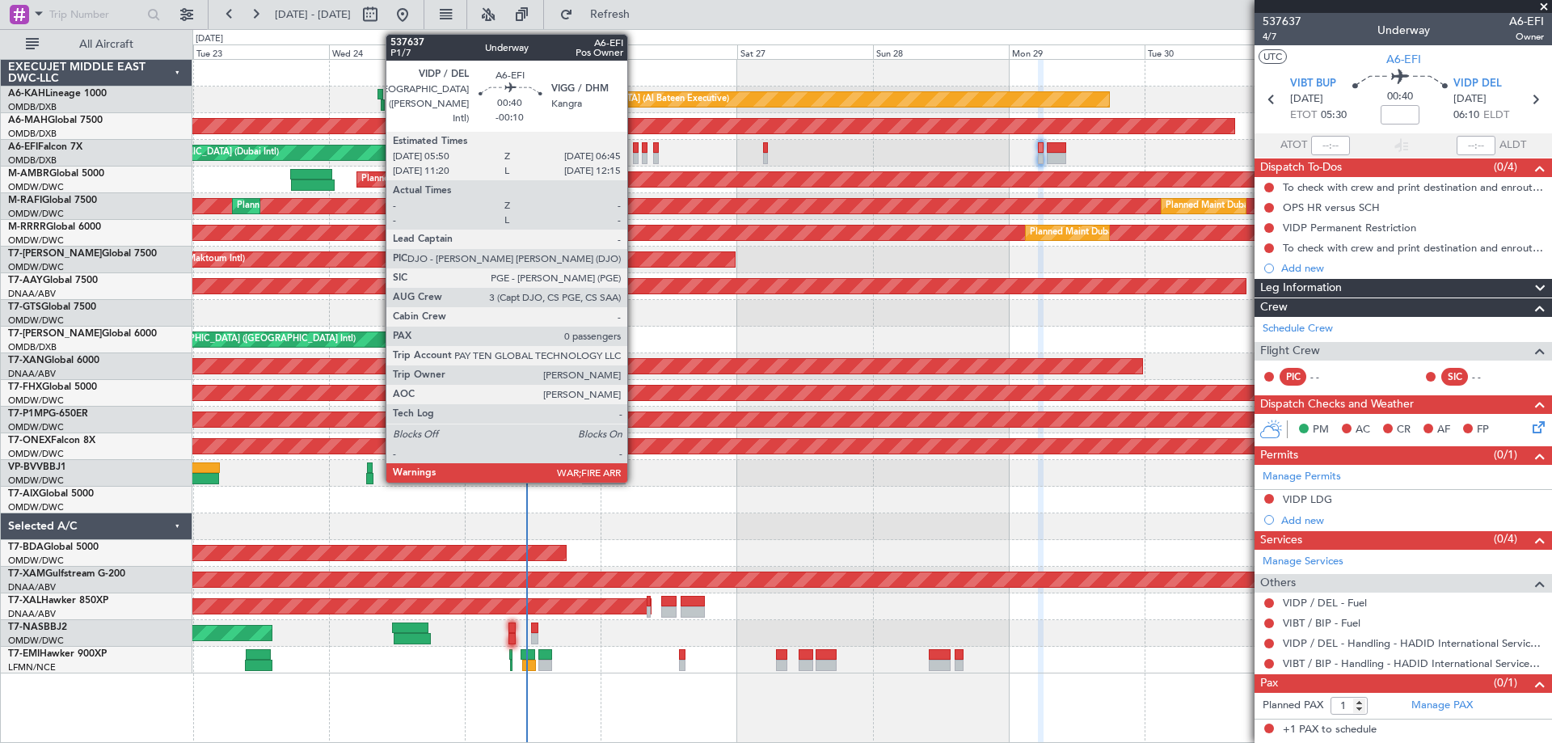
click at [635, 162] on div at bounding box center [636, 158] width 6 height 11
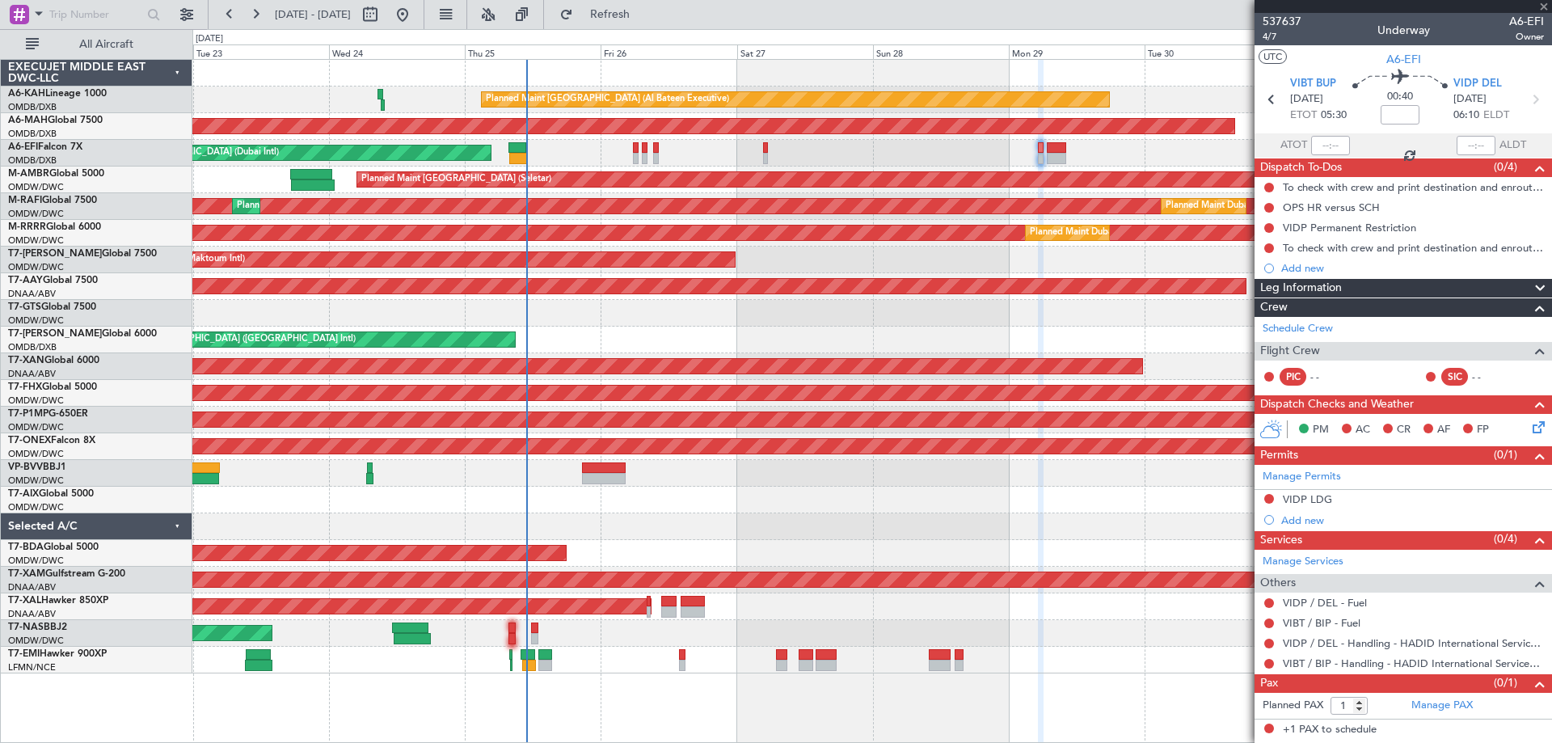
type input "-00:10"
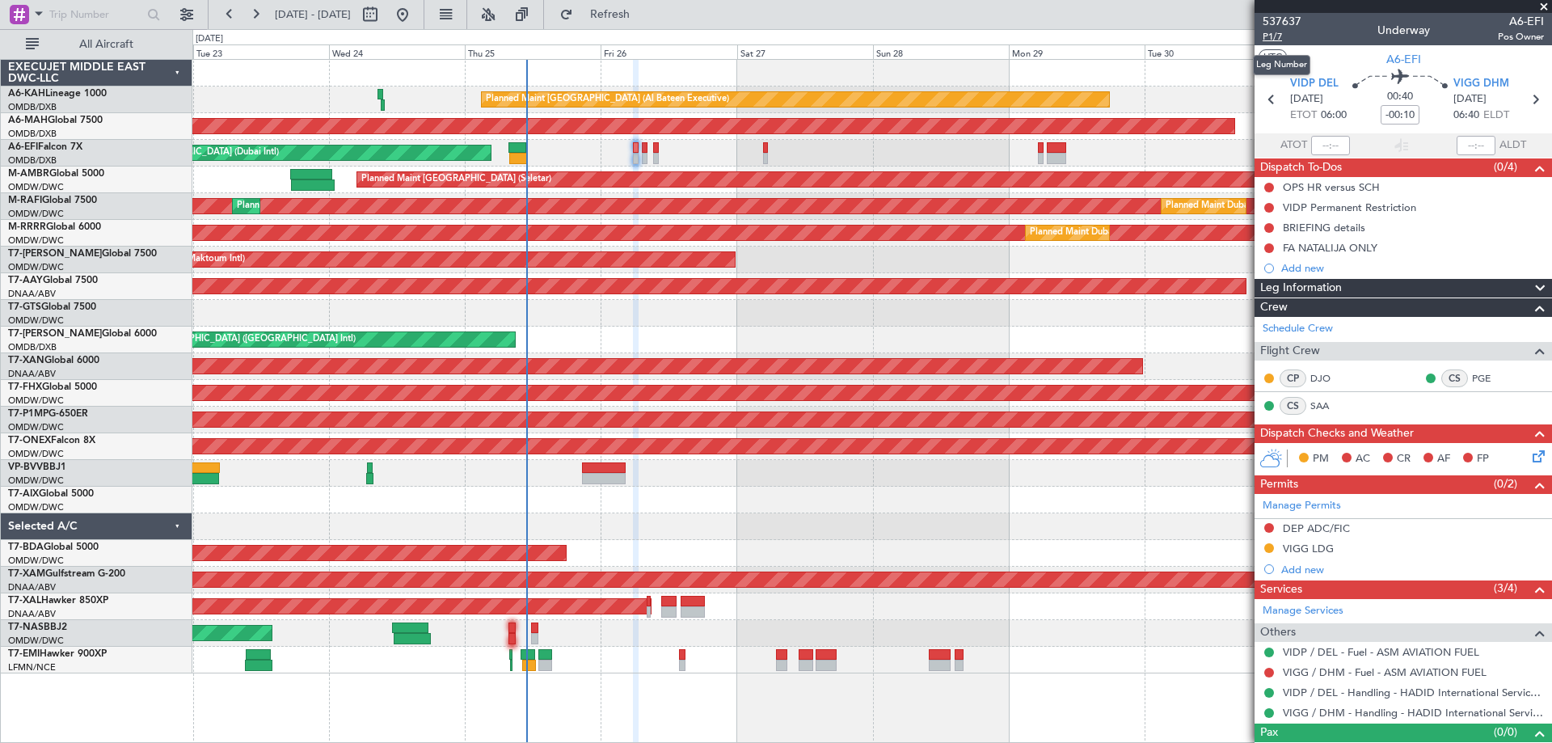
click at [1277, 36] on span "P1/7" at bounding box center [1282, 37] width 39 height 14
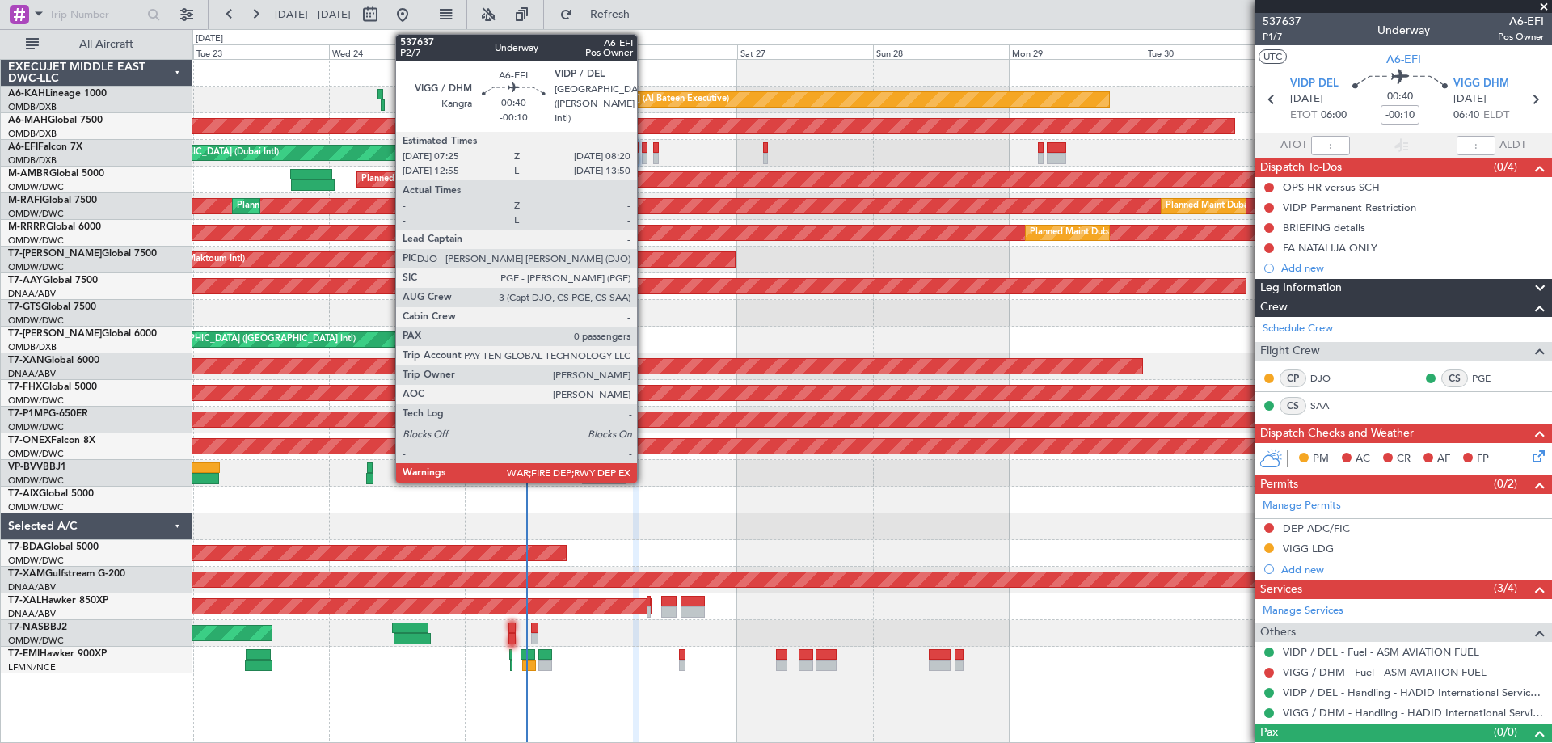
click at [644, 152] on div at bounding box center [645, 147] width 6 height 11
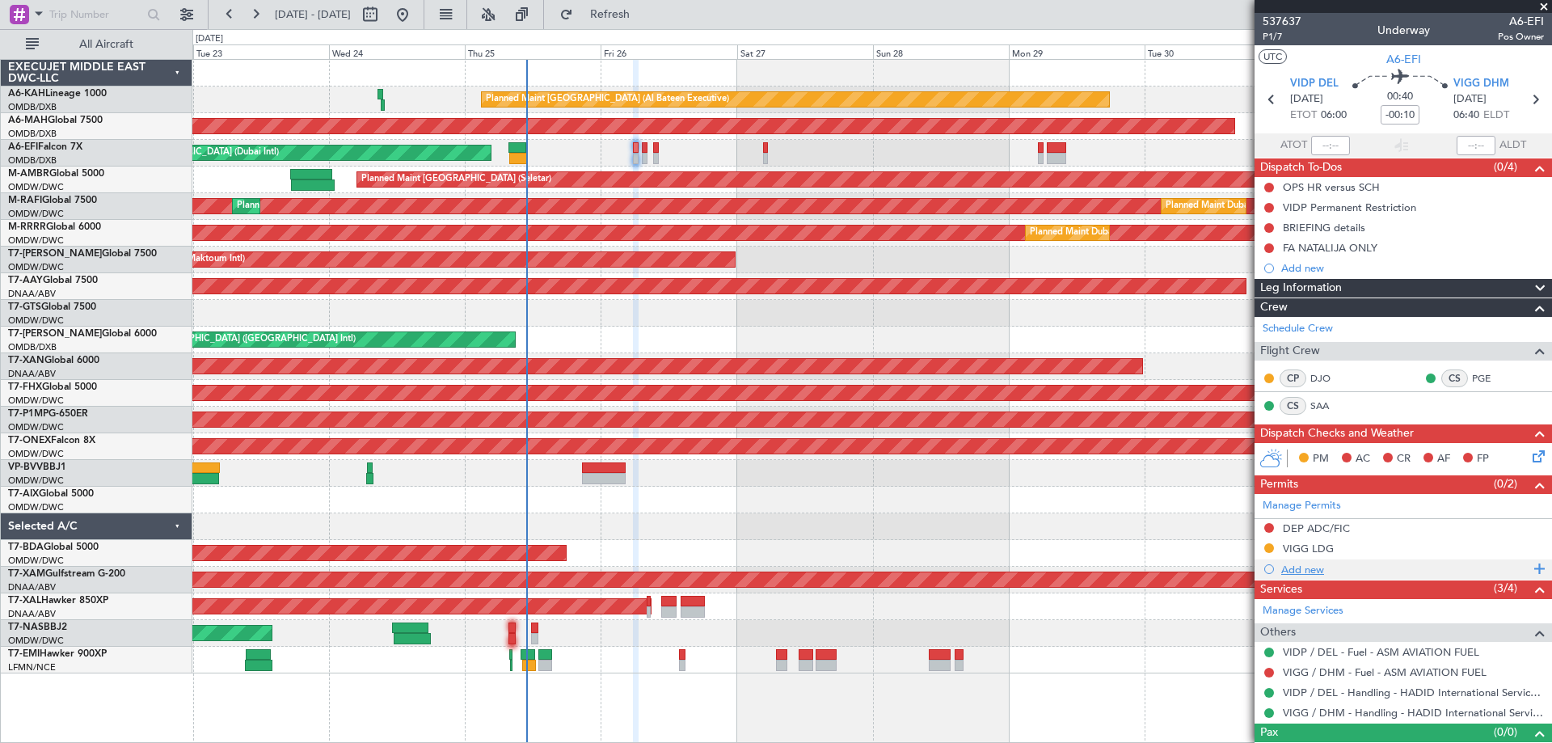
scroll to position [25, 0]
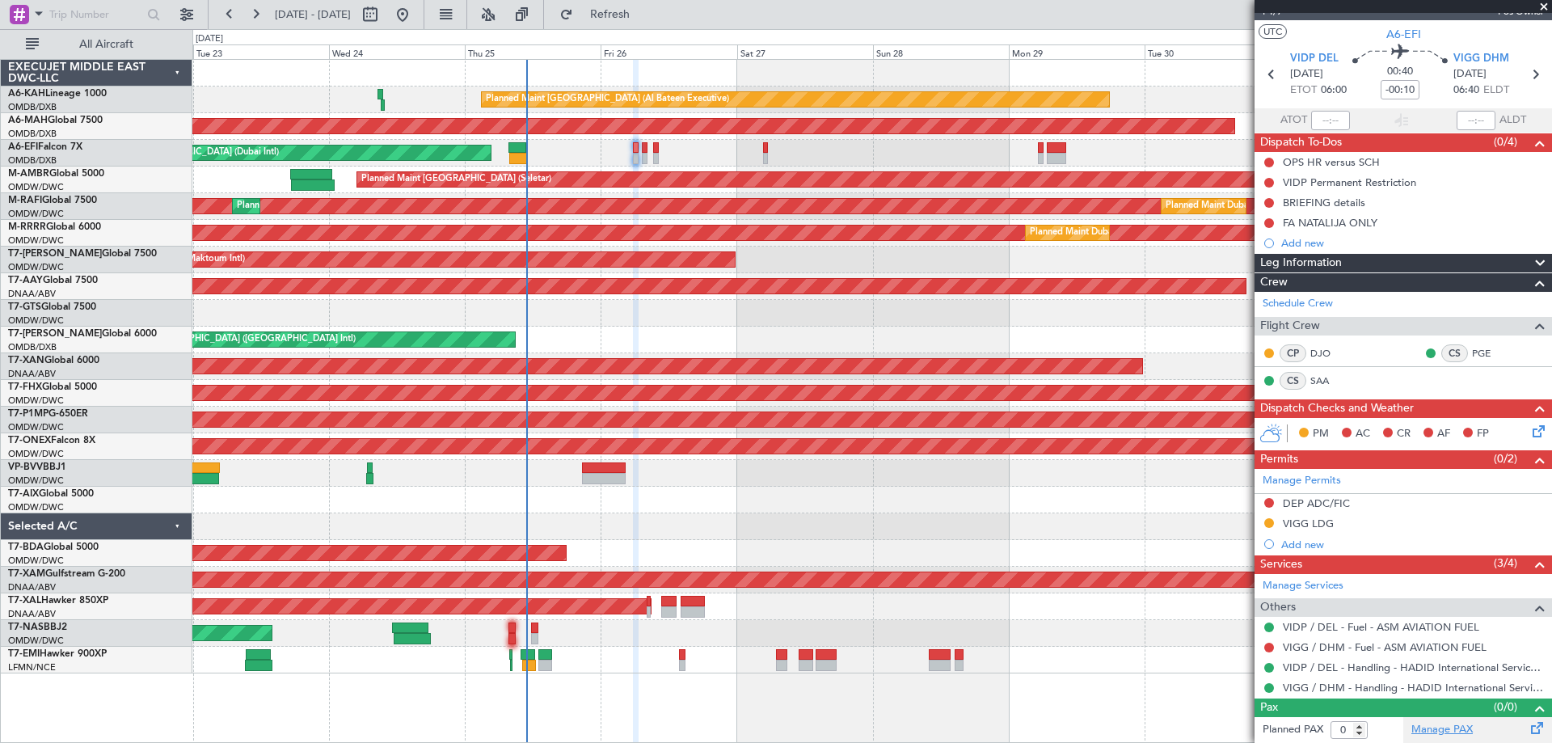
click at [1450, 724] on link "Manage PAX" at bounding box center [1442, 730] width 61 height 16
click at [1430, 728] on link "Manage PAX" at bounding box center [1442, 730] width 61 height 16
click at [644, 15] on span "Refresh" at bounding box center [610, 14] width 68 height 11
type input "1"
click at [644, 15] on span "Refresh" at bounding box center [610, 14] width 68 height 11
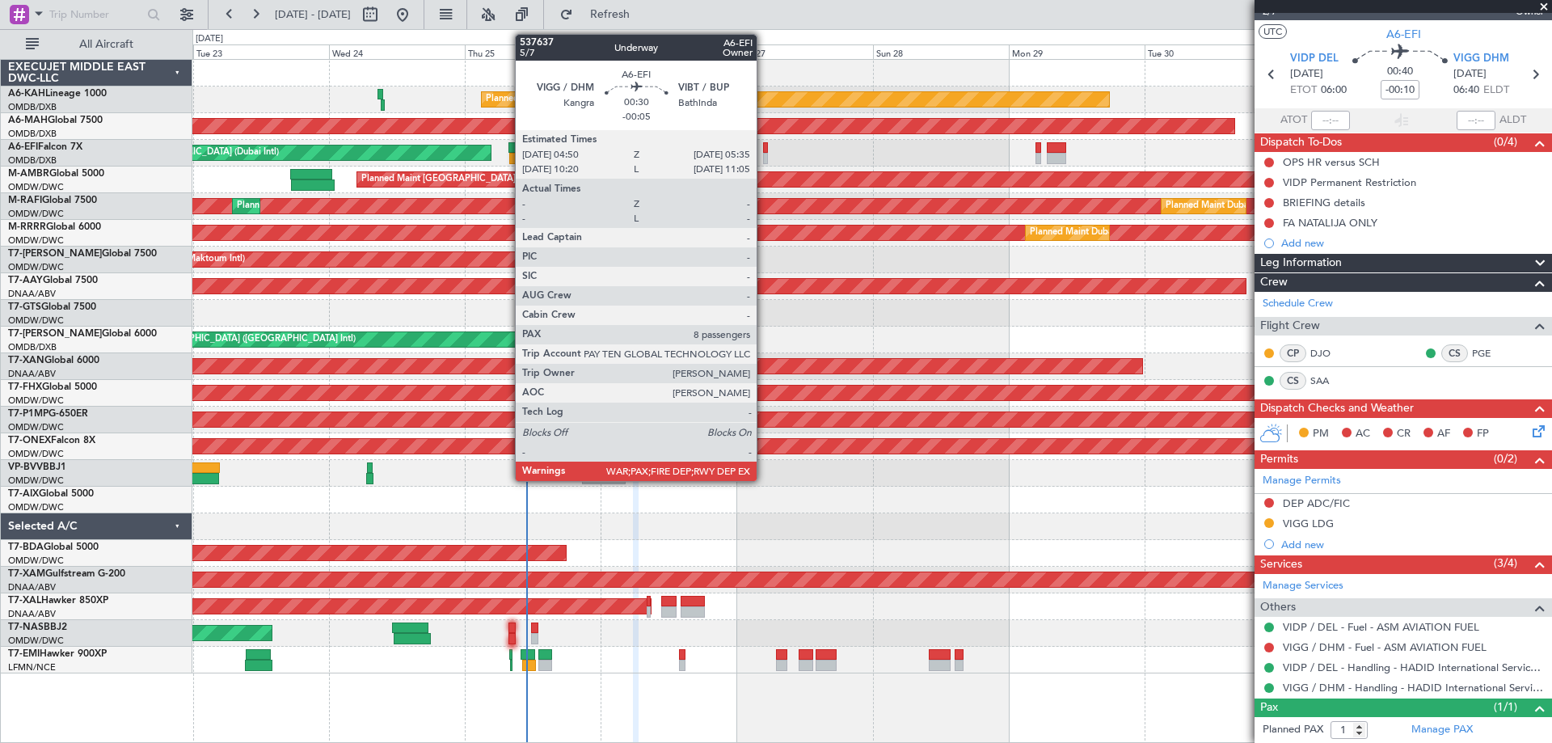
click at [762, 154] on div "AOG Maint [GEOGRAPHIC_DATA] (Dubai Intl) AOG Maint" at bounding box center [871, 153] width 1359 height 27
click at [764, 158] on div at bounding box center [765, 158] width 5 height 11
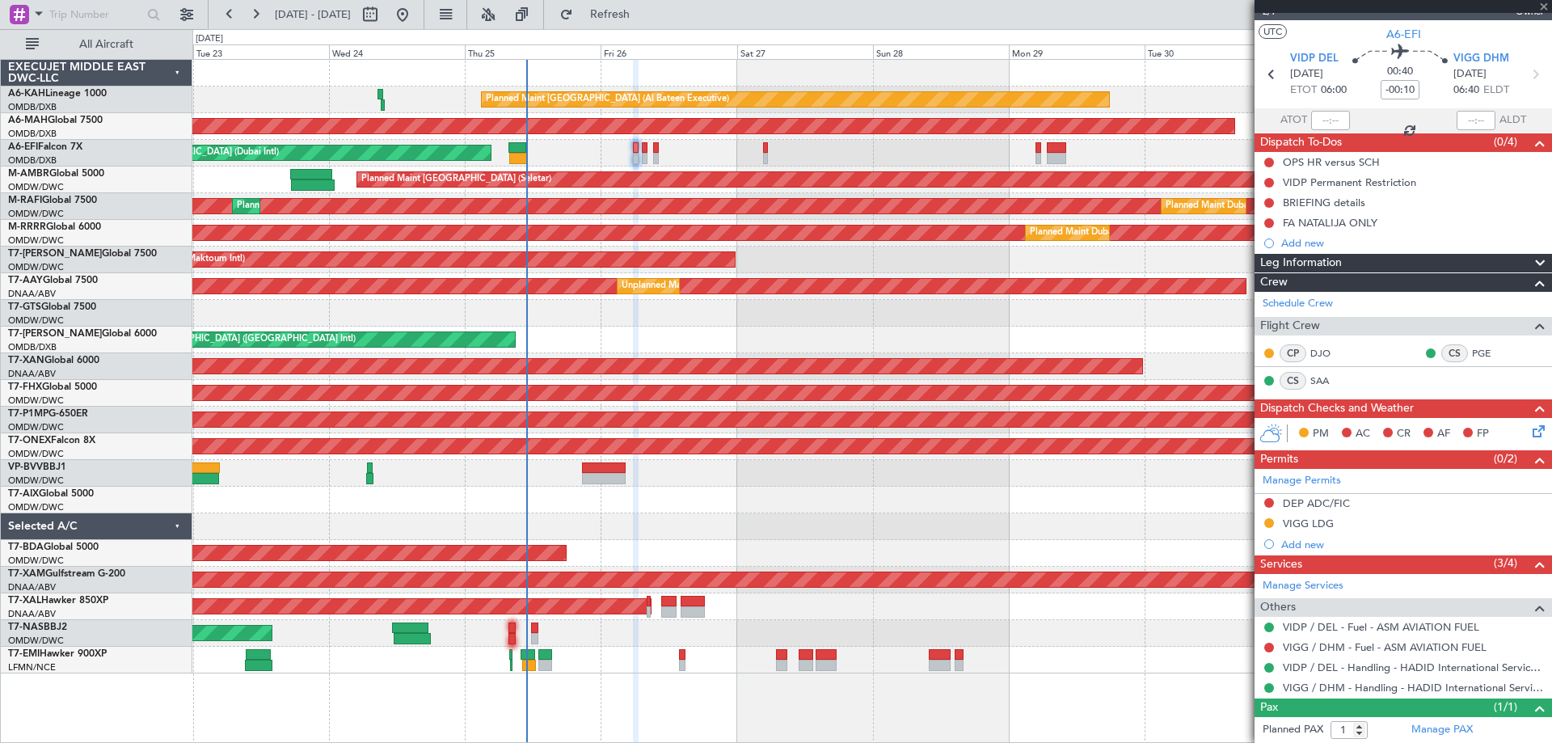
type input "-00:05"
type input "8"
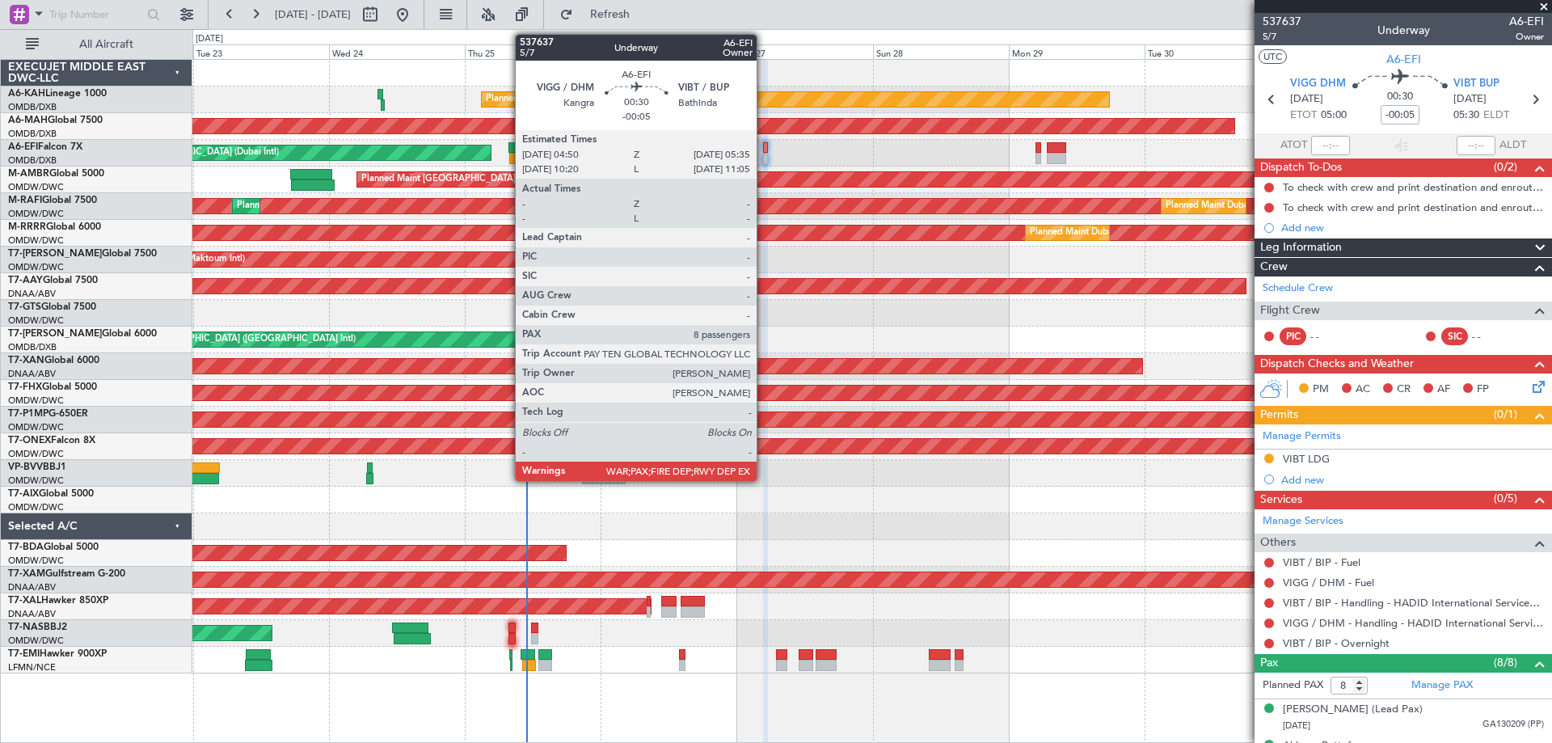
click at [764, 154] on div at bounding box center [765, 158] width 5 height 11
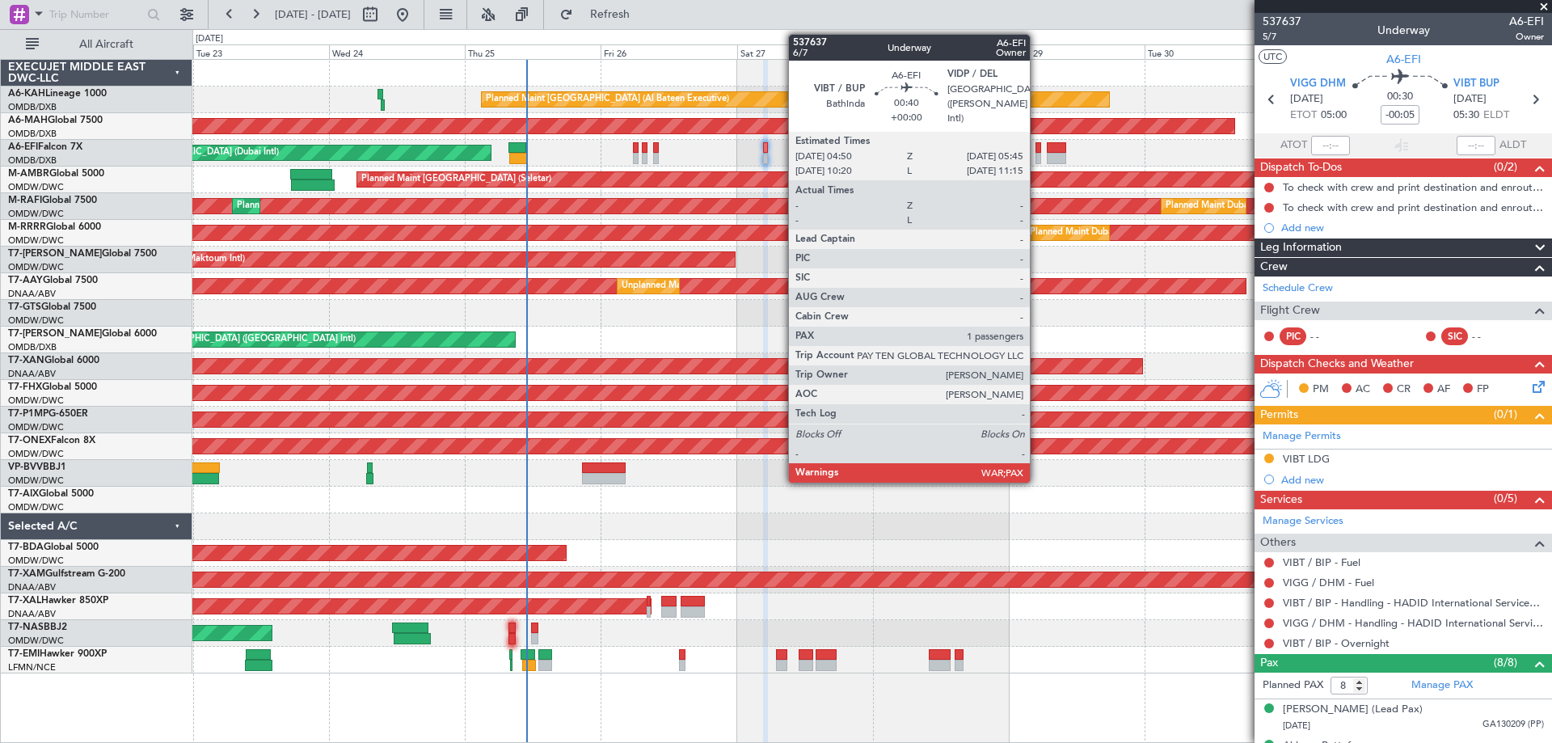
click at [1037, 158] on div at bounding box center [1039, 158] width 6 height 11
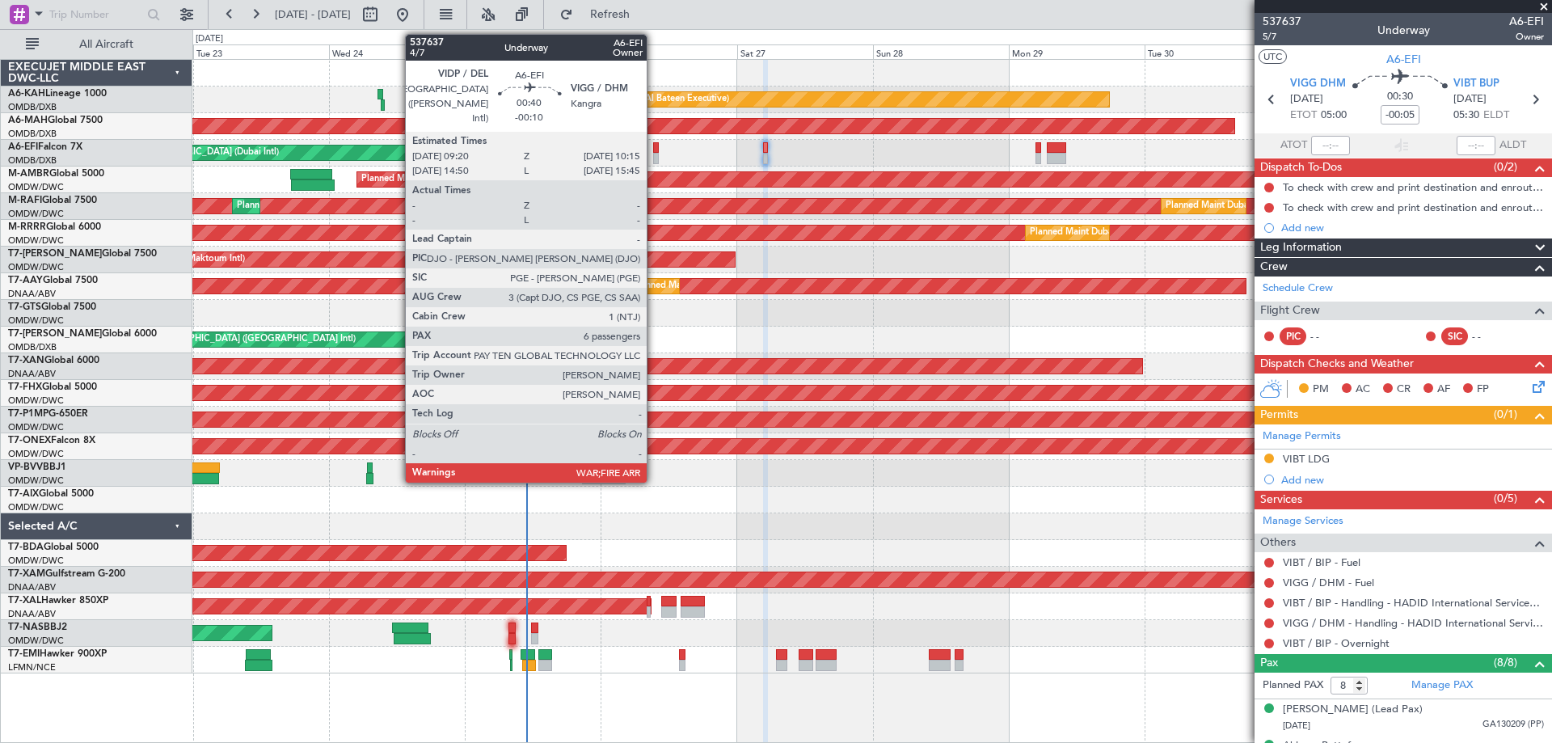
click at [655, 154] on div at bounding box center [656, 158] width 6 height 11
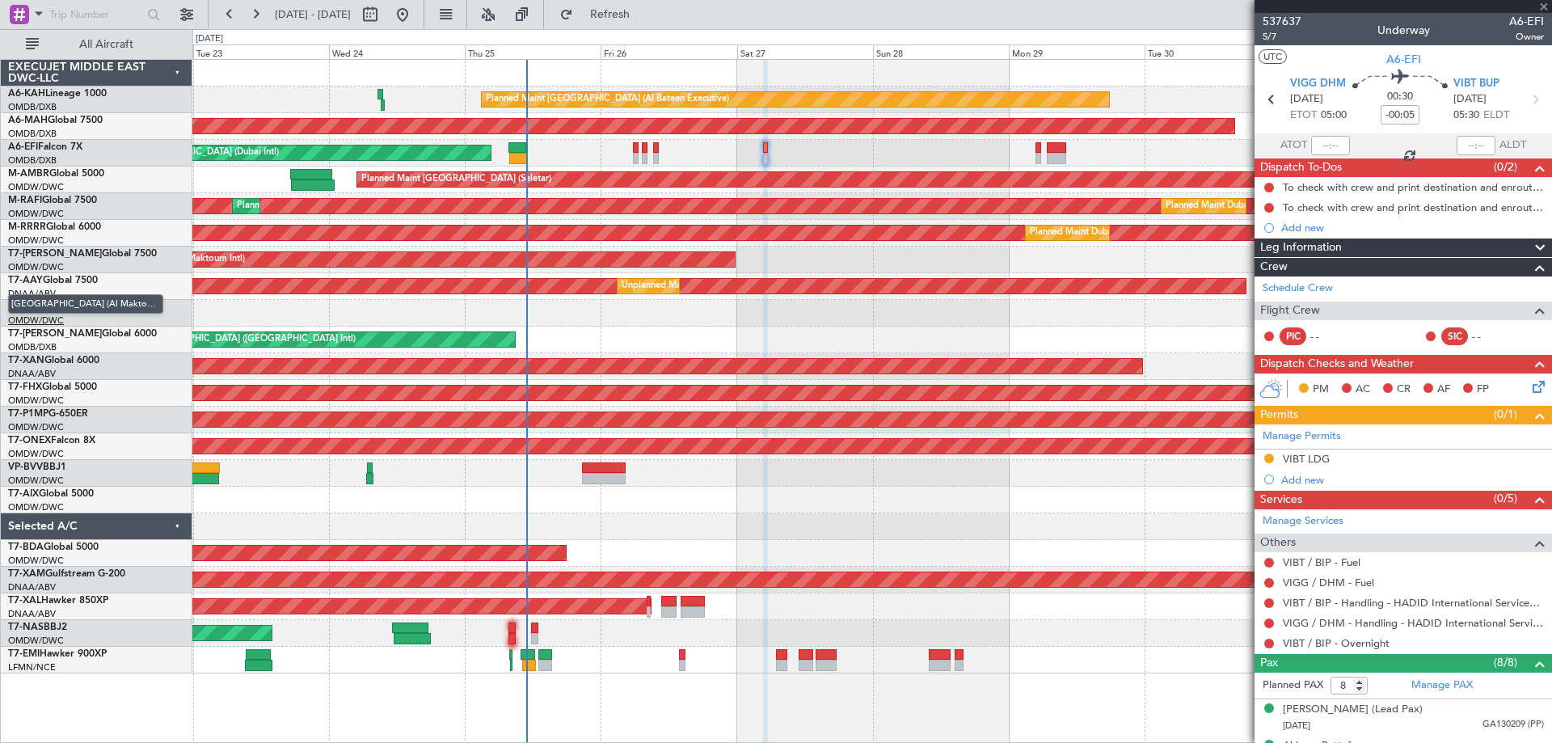
type input "-00:10"
type input "6"
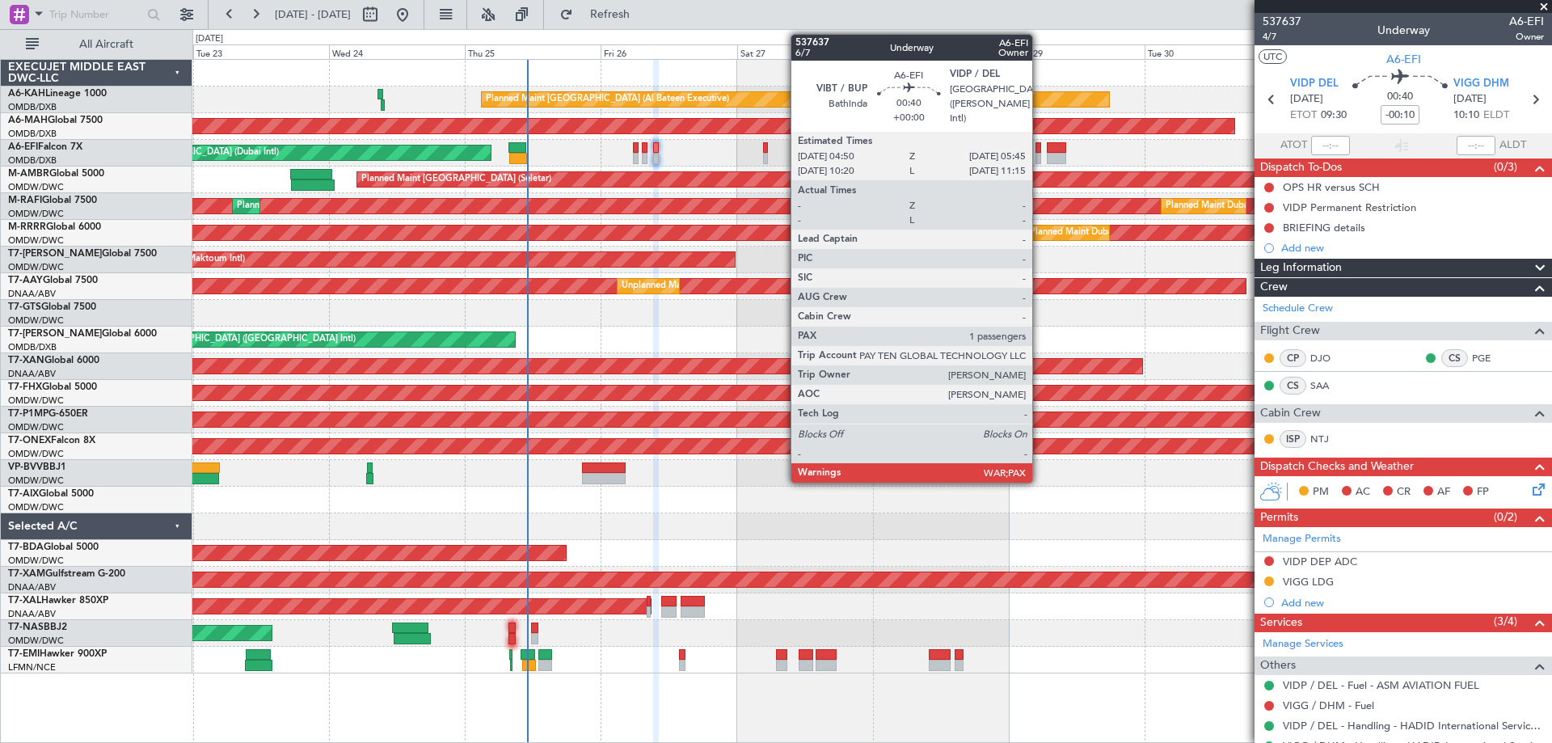
click at [1040, 151] on div at bounding box center [1039, 147] width 6 height 11
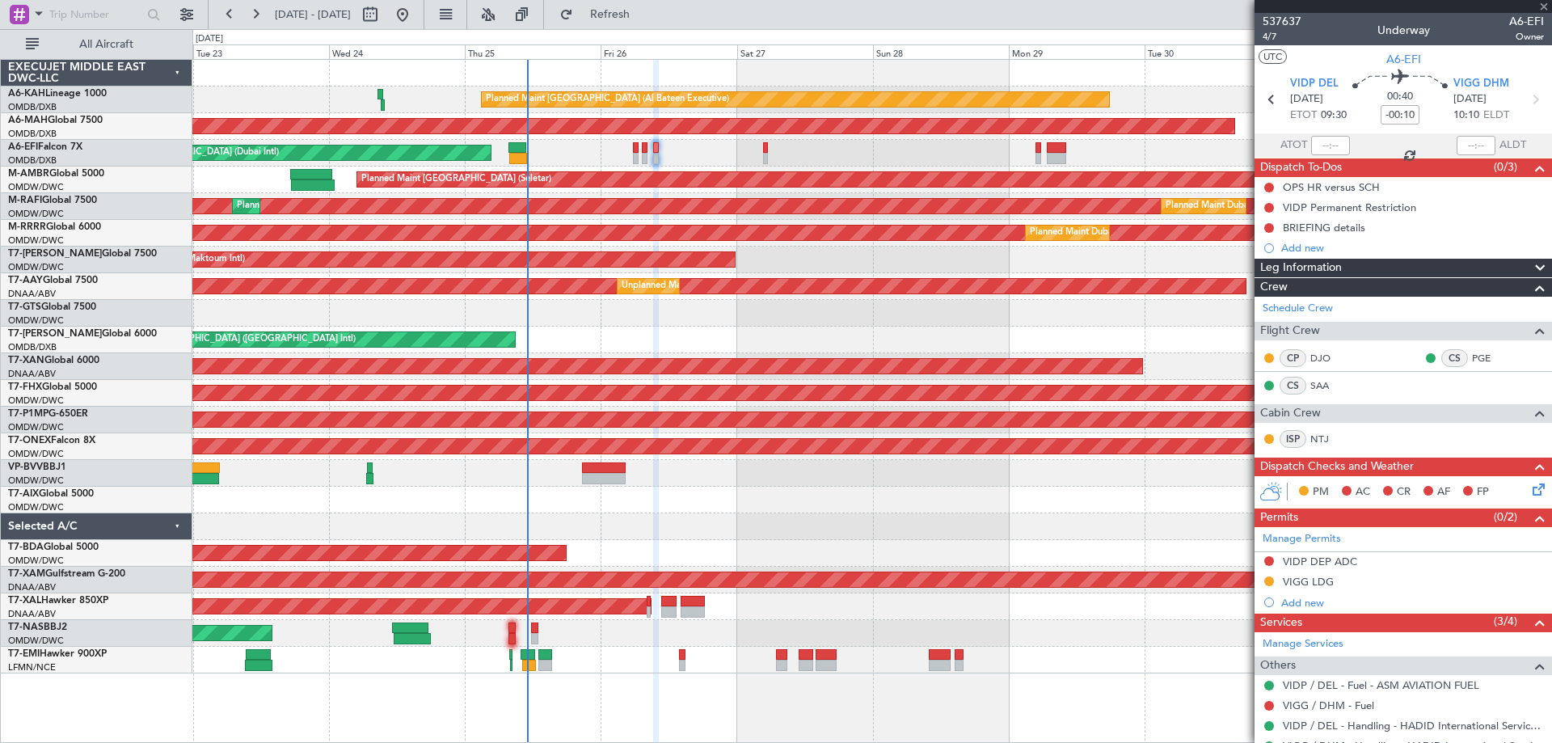
type input "1"
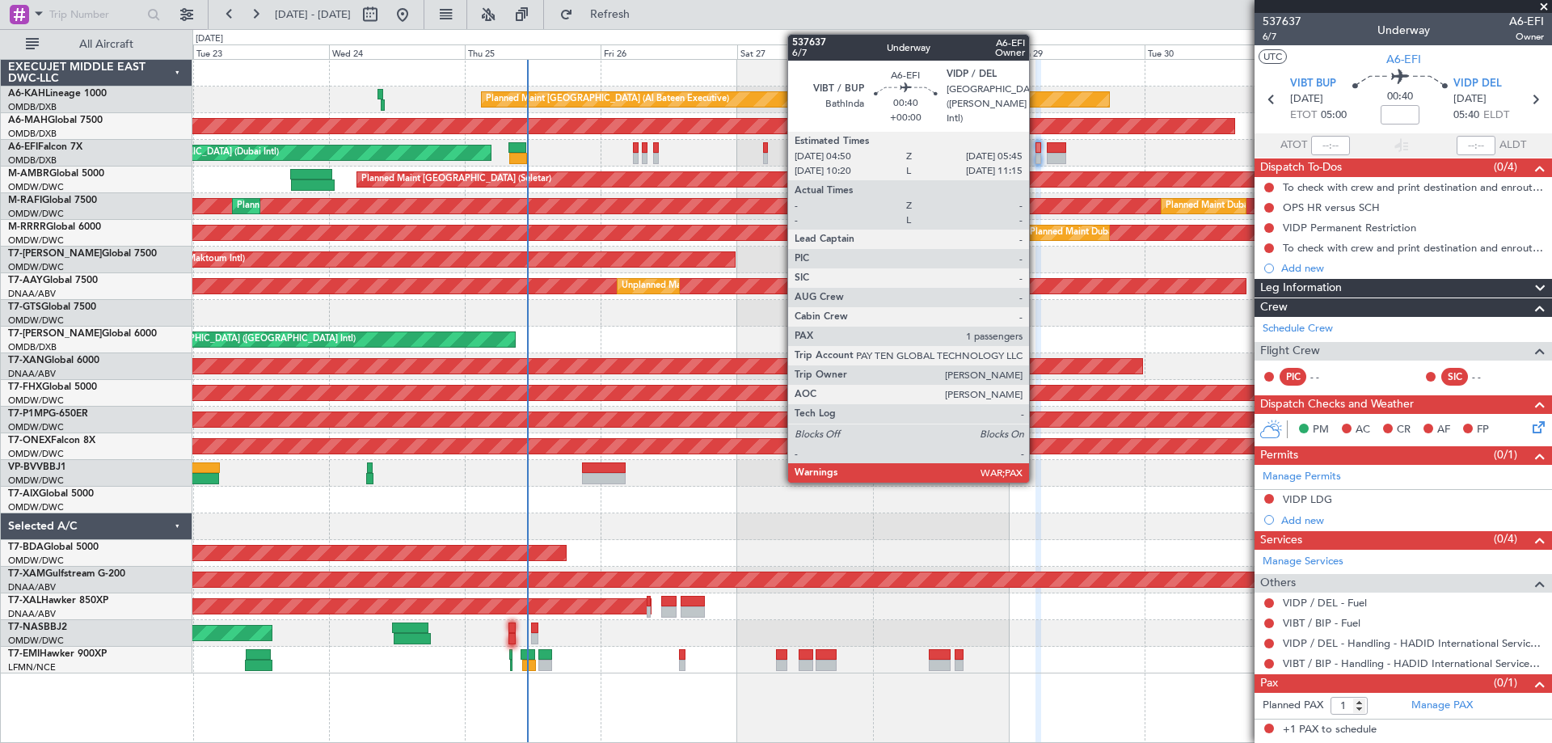
click at [1036, 156] on div at bounding box center [1039, 158] width 6 height 11
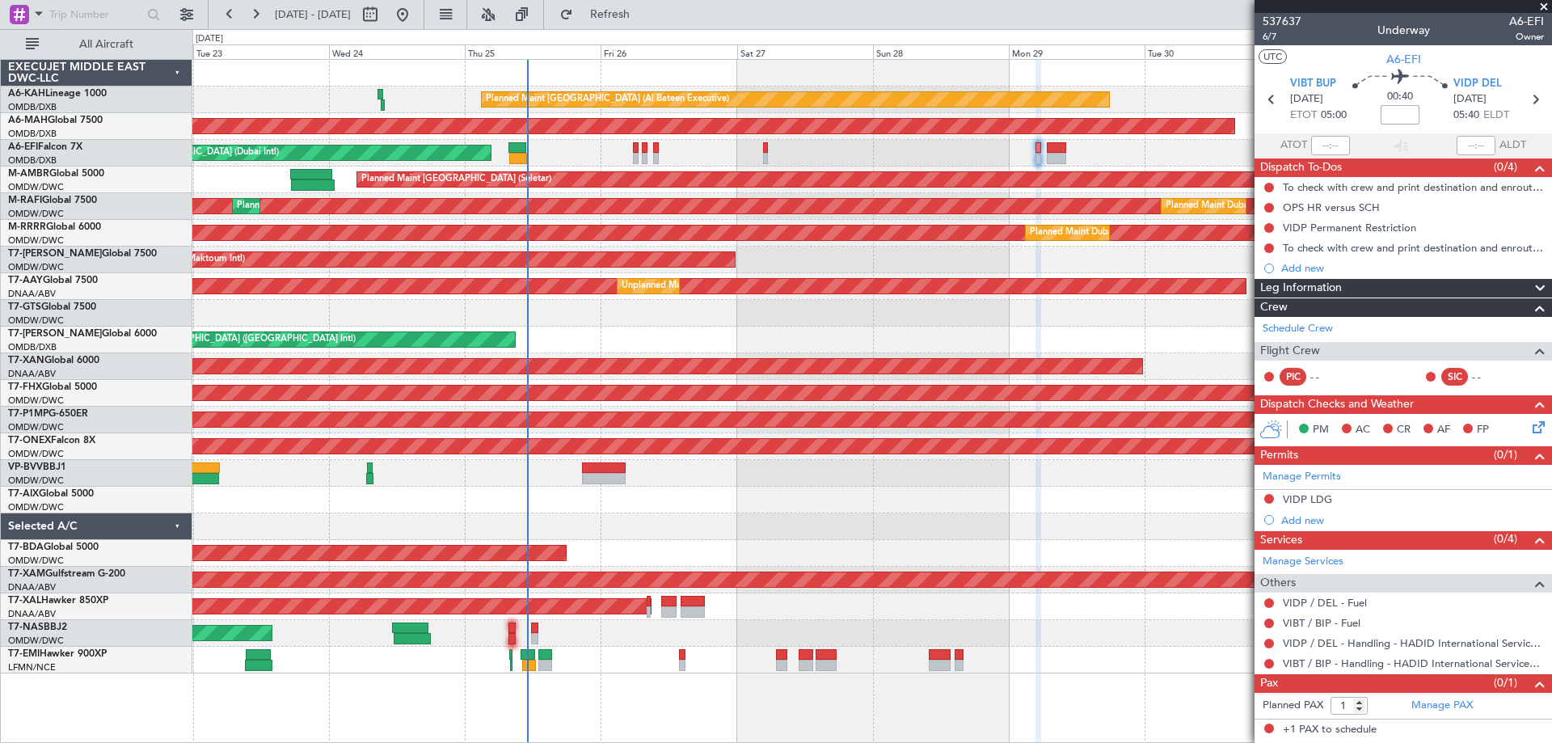
click at [1404, 112] on input at bounding box center [1400, 114] width 39 height 19
click at [1275, 40] on span "6/7" at bounding box center [1282, 37] width 39 height 14
click at [1397, 111] on input "-00:10" at bounding box center [1400, 114] width 39 height 19
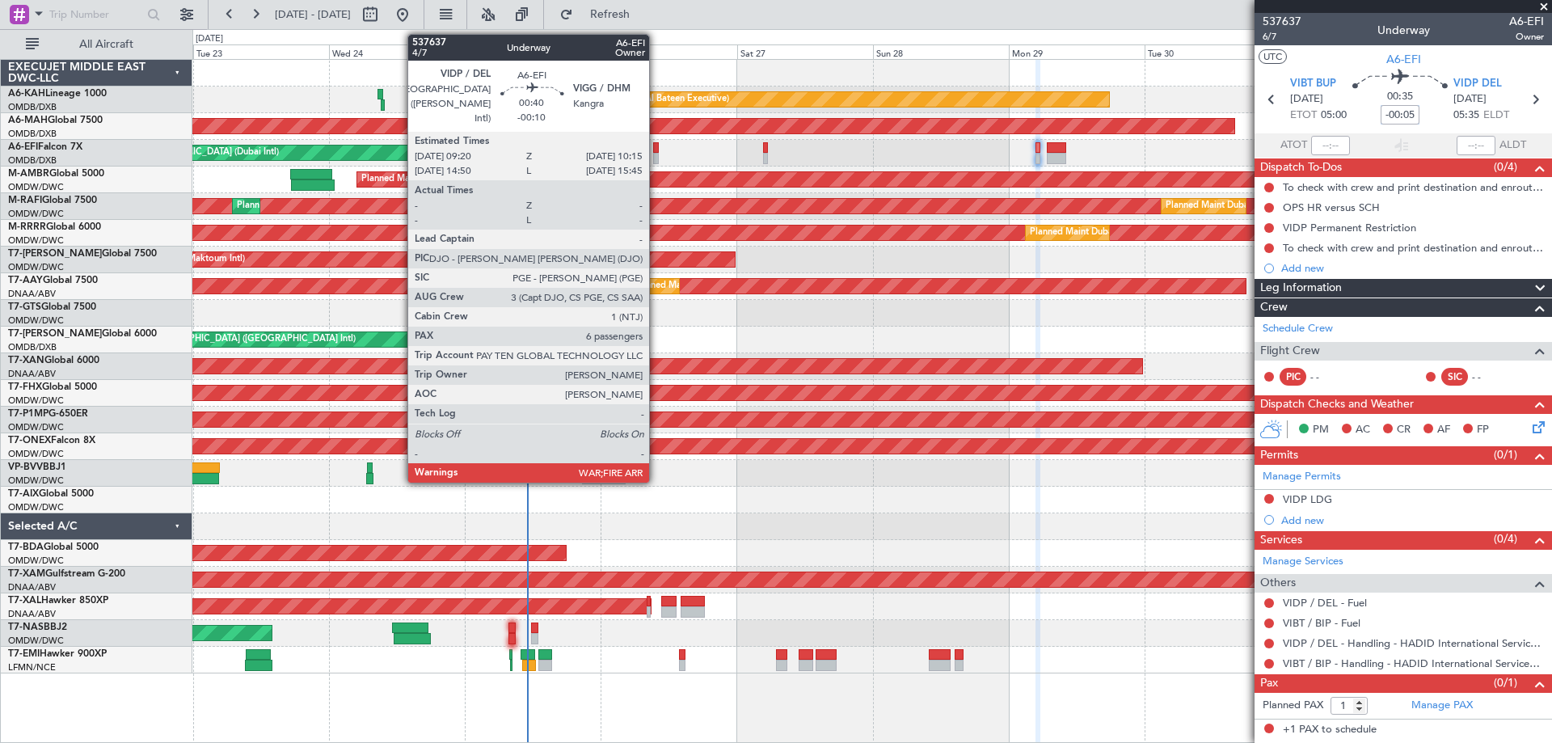
click at [656, 154] on div at bounding box center [656, 158] width 6 height 11
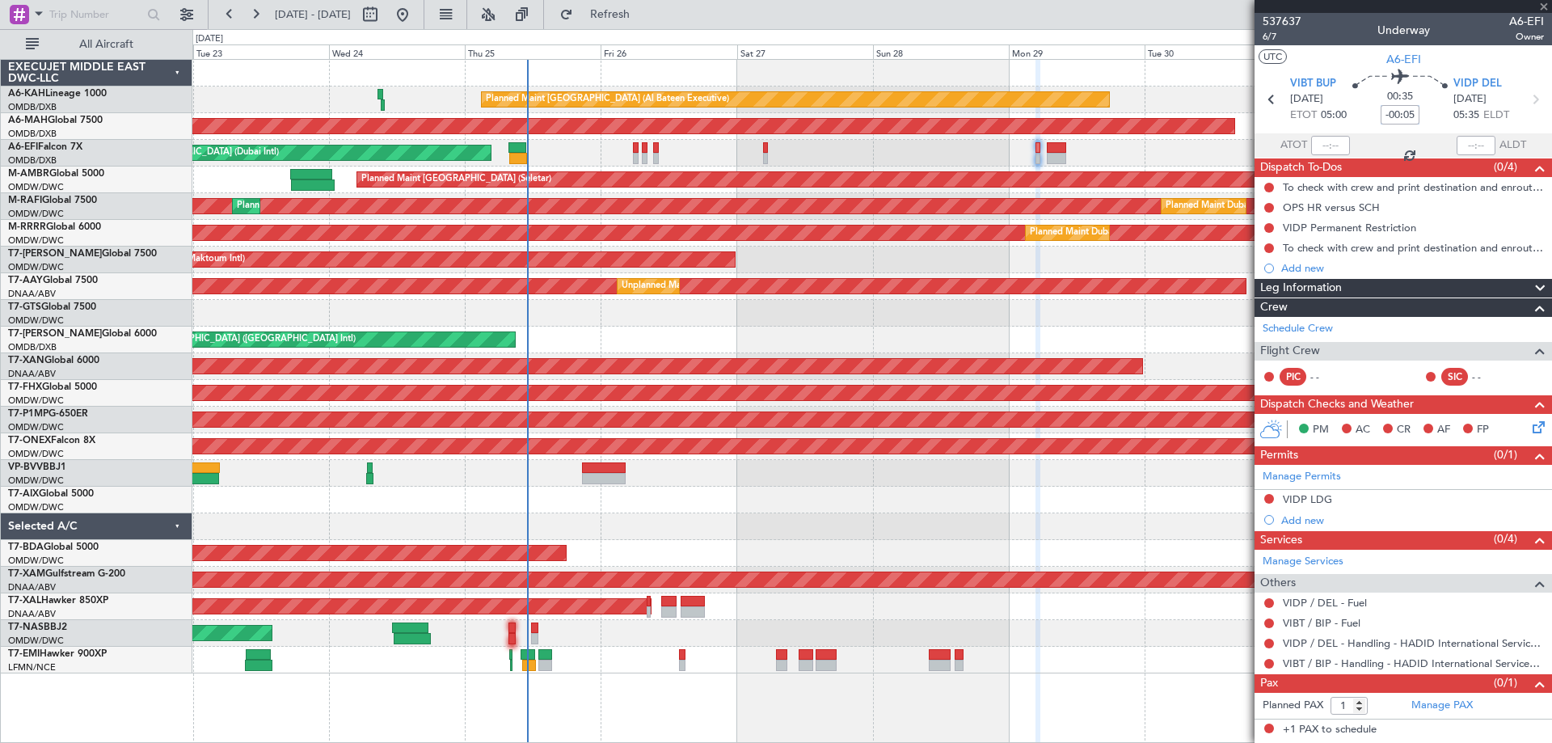
type input "-00:10"
type input "6"
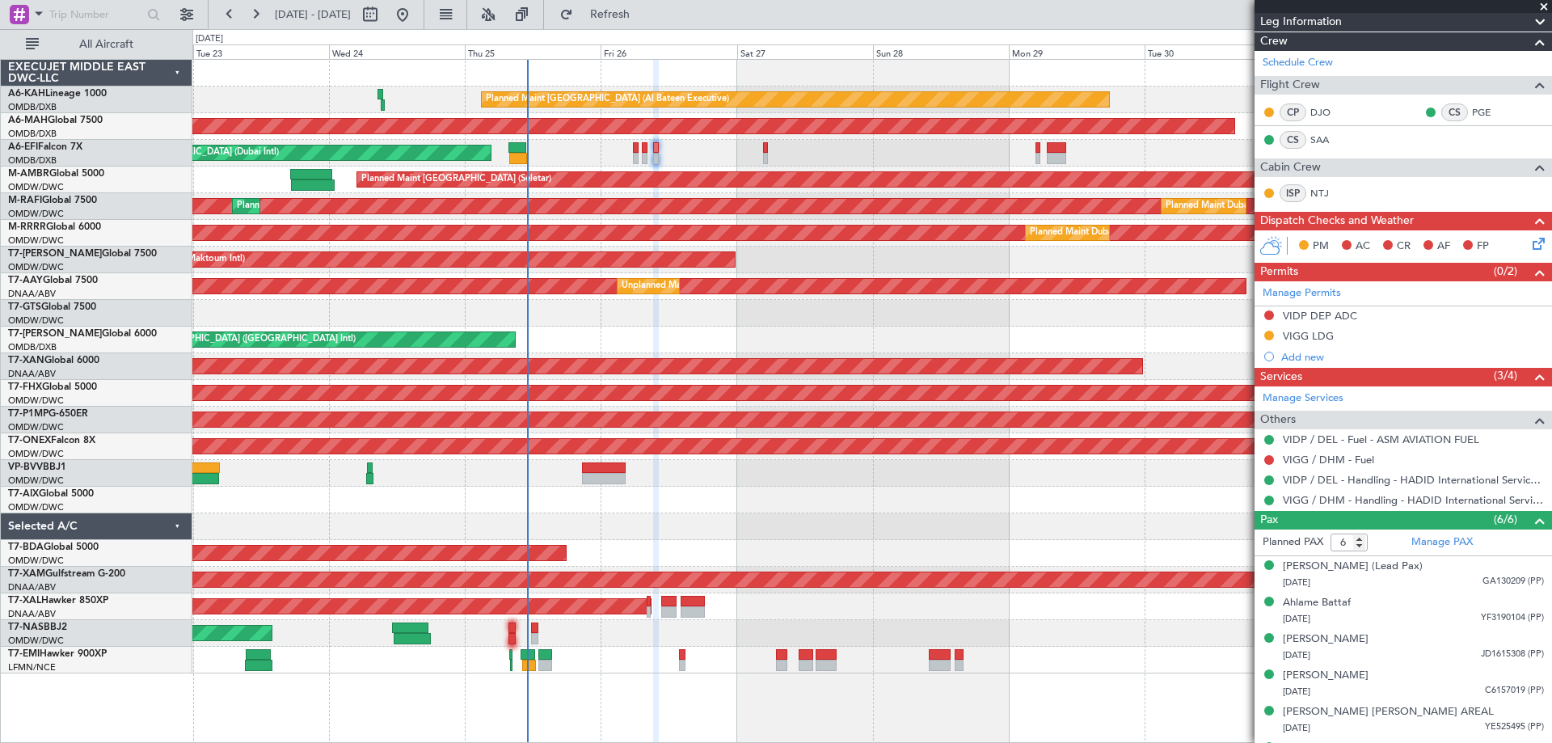
scroll to position [276, 0]
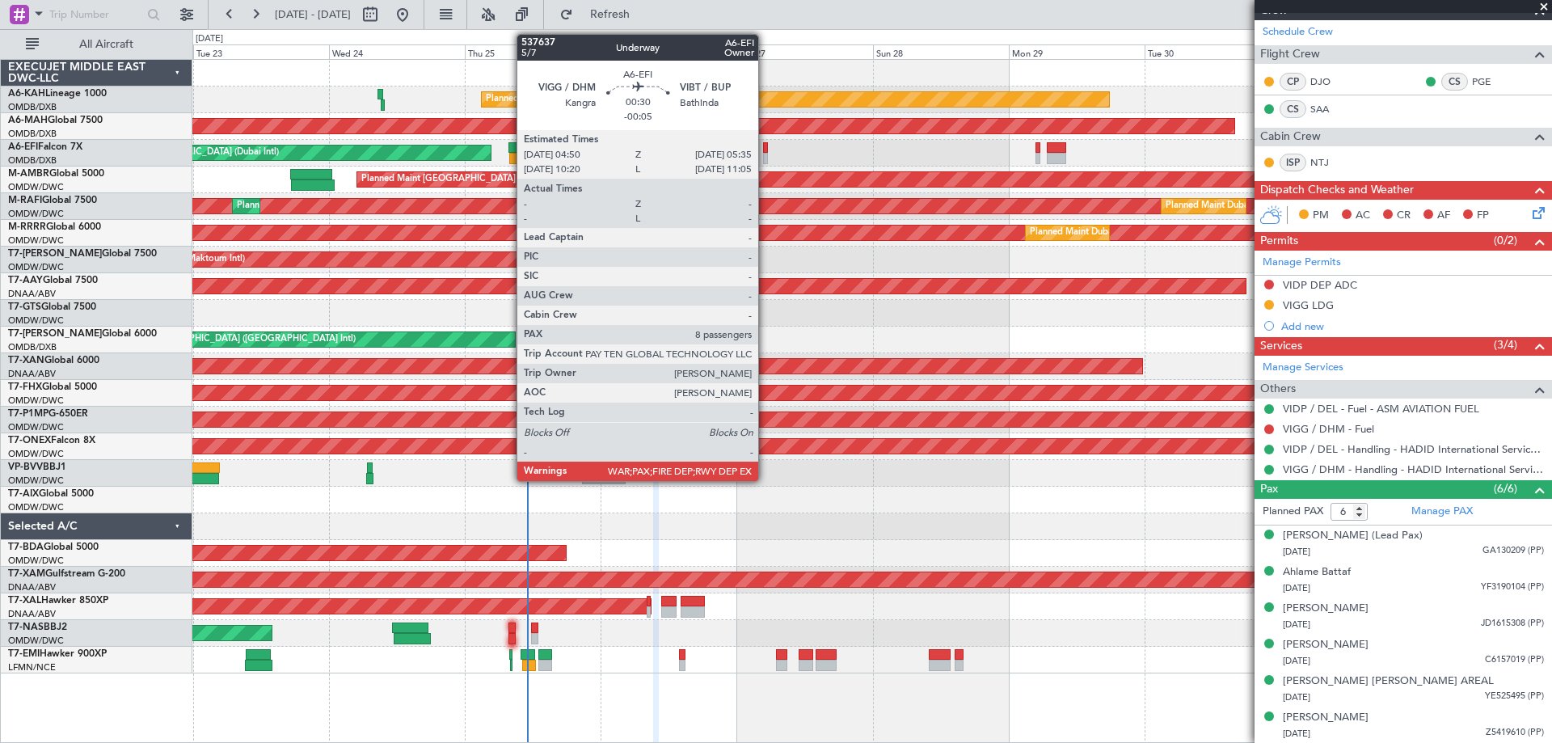
click at [766, 159] on div at bounding box center [765, 158] width 5 height 11
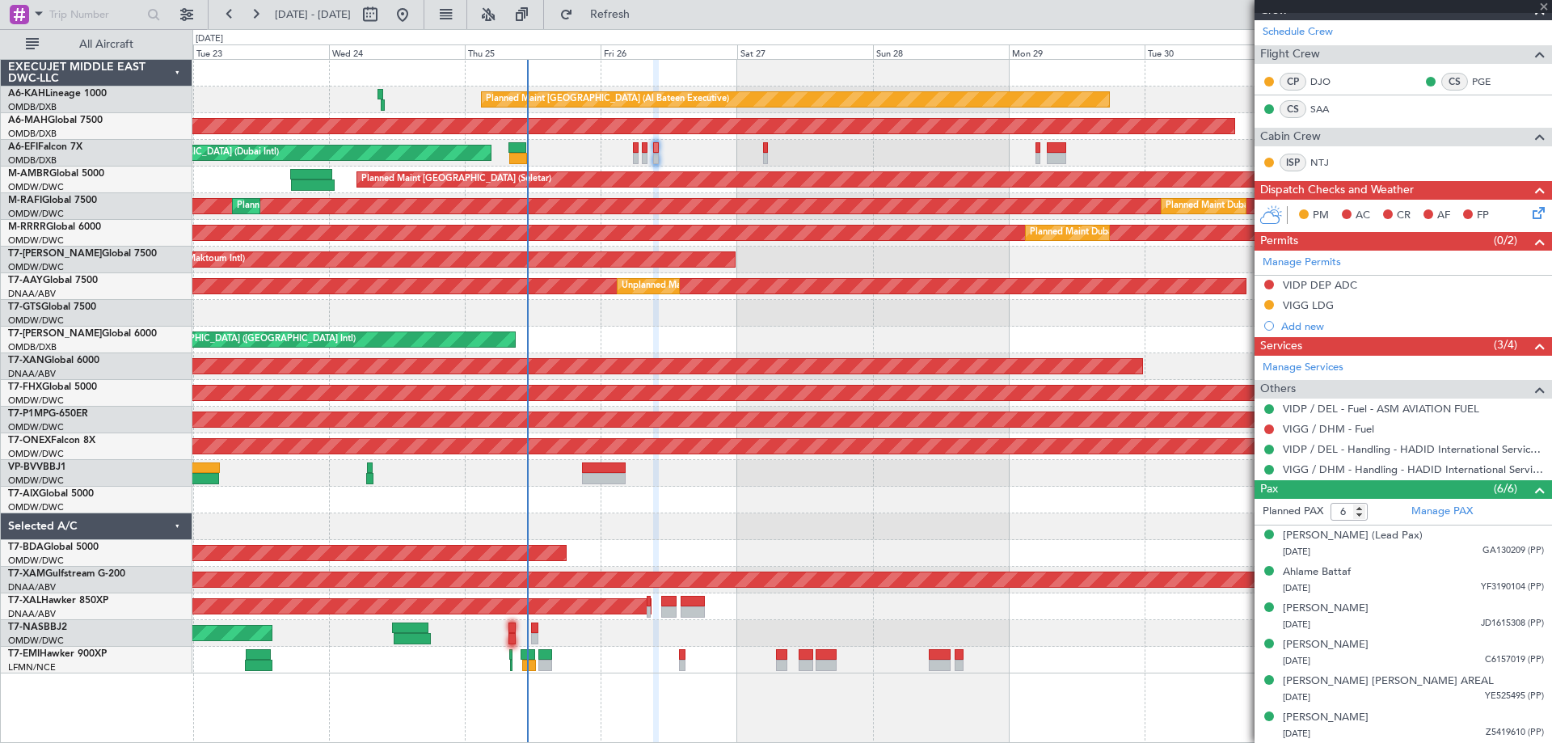
type input "-00:05"
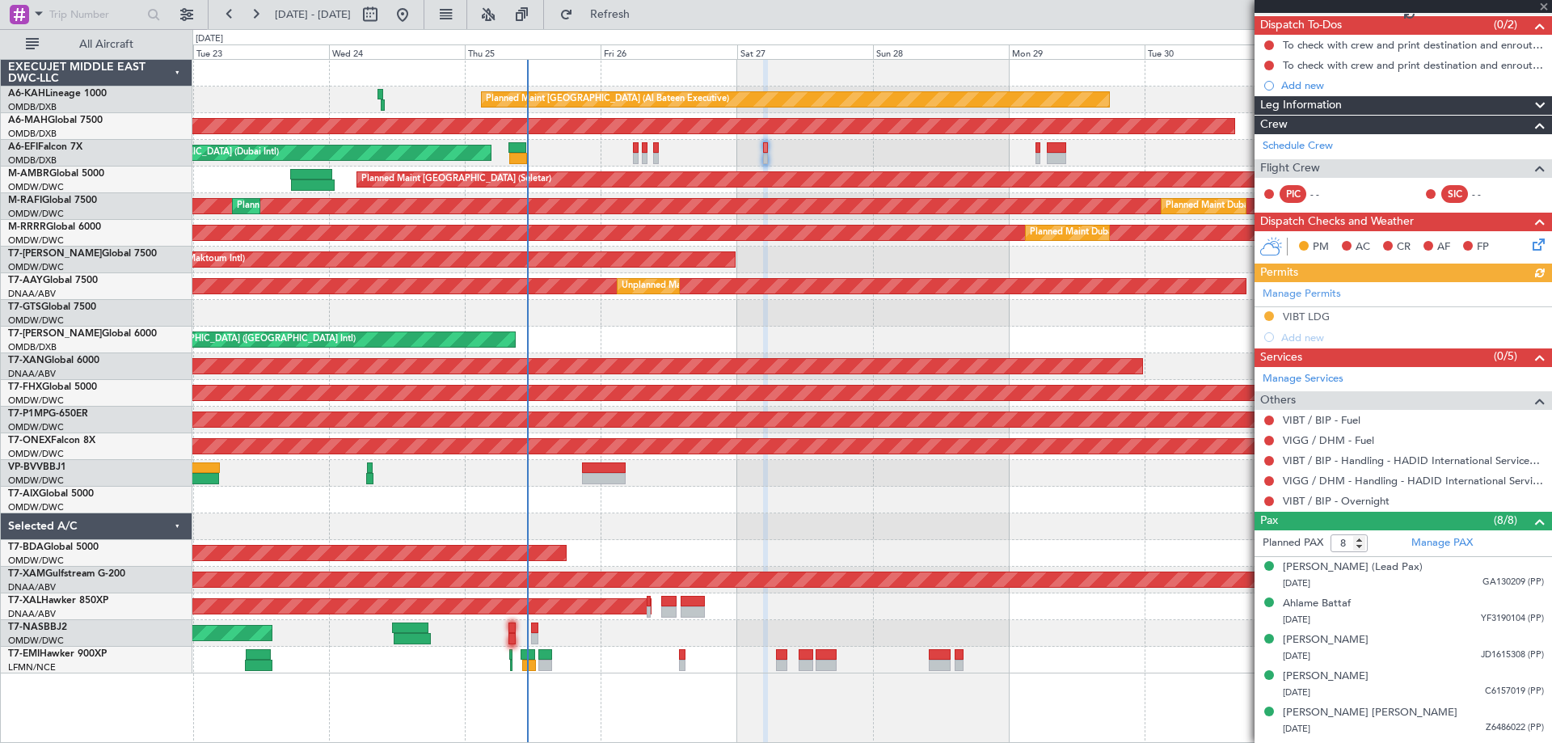
scroll to position [247, 0]
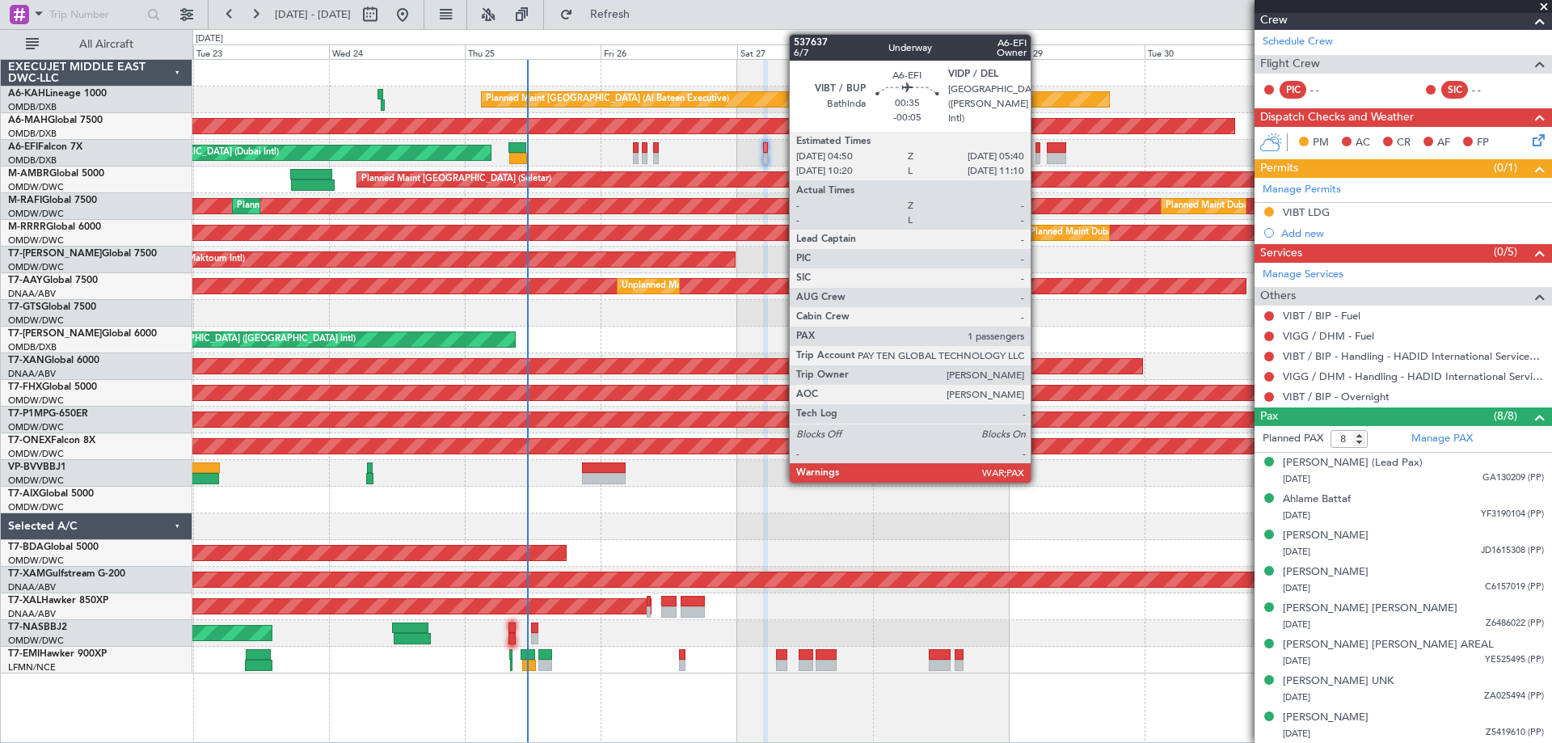
click at [1038, 157] on div at bounding box center [1038, 158] width 5 height 11
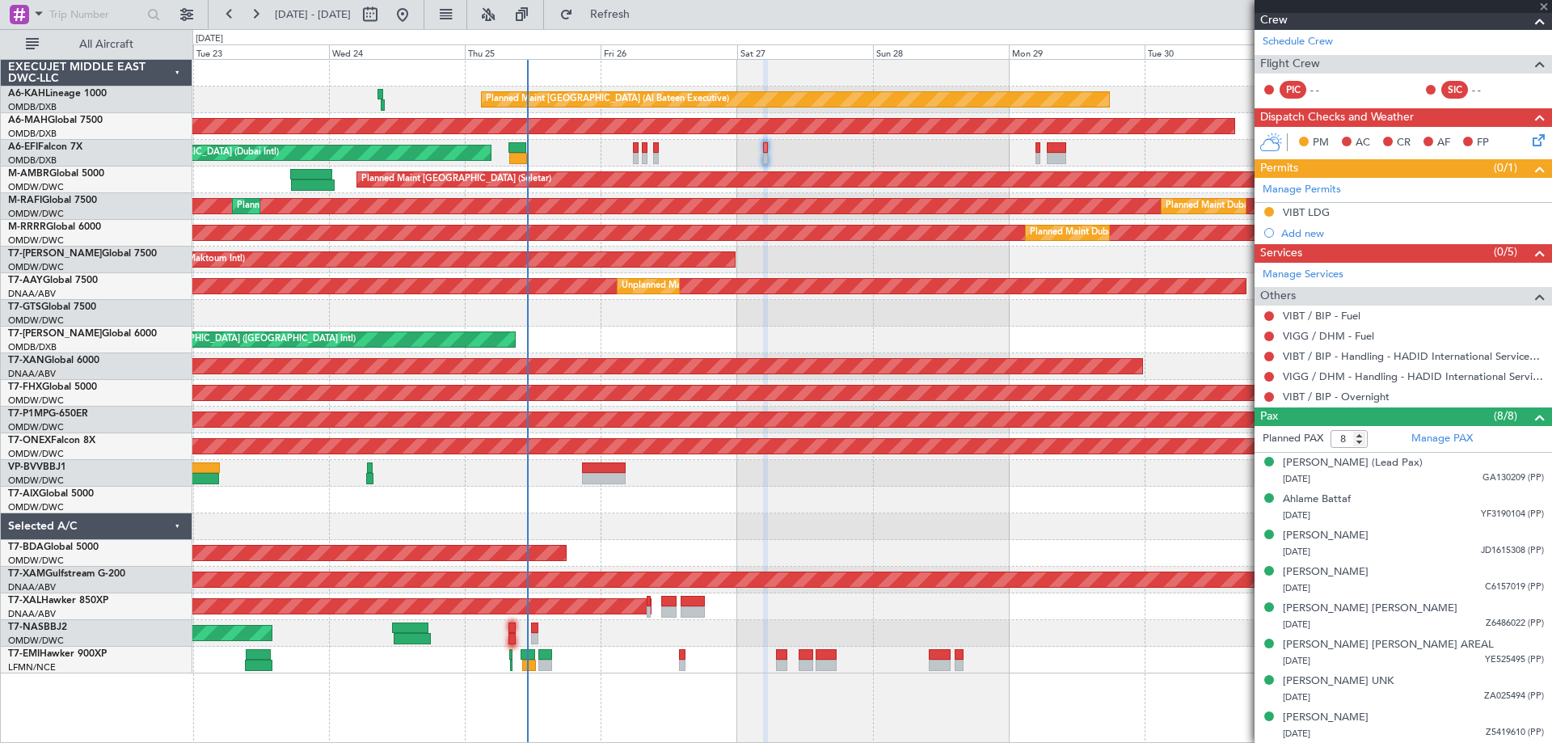
type input "1"
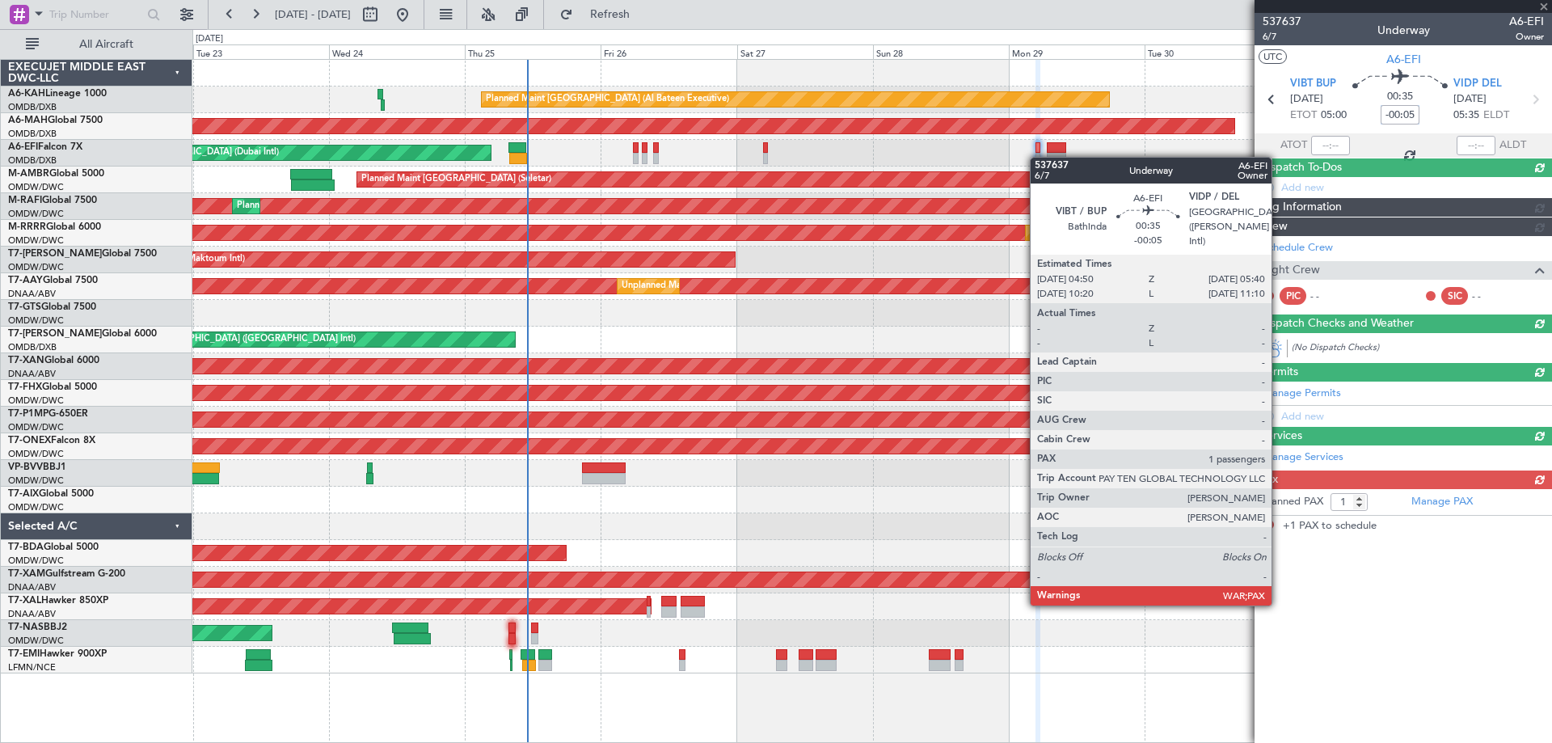
scroll to position [0, 0]
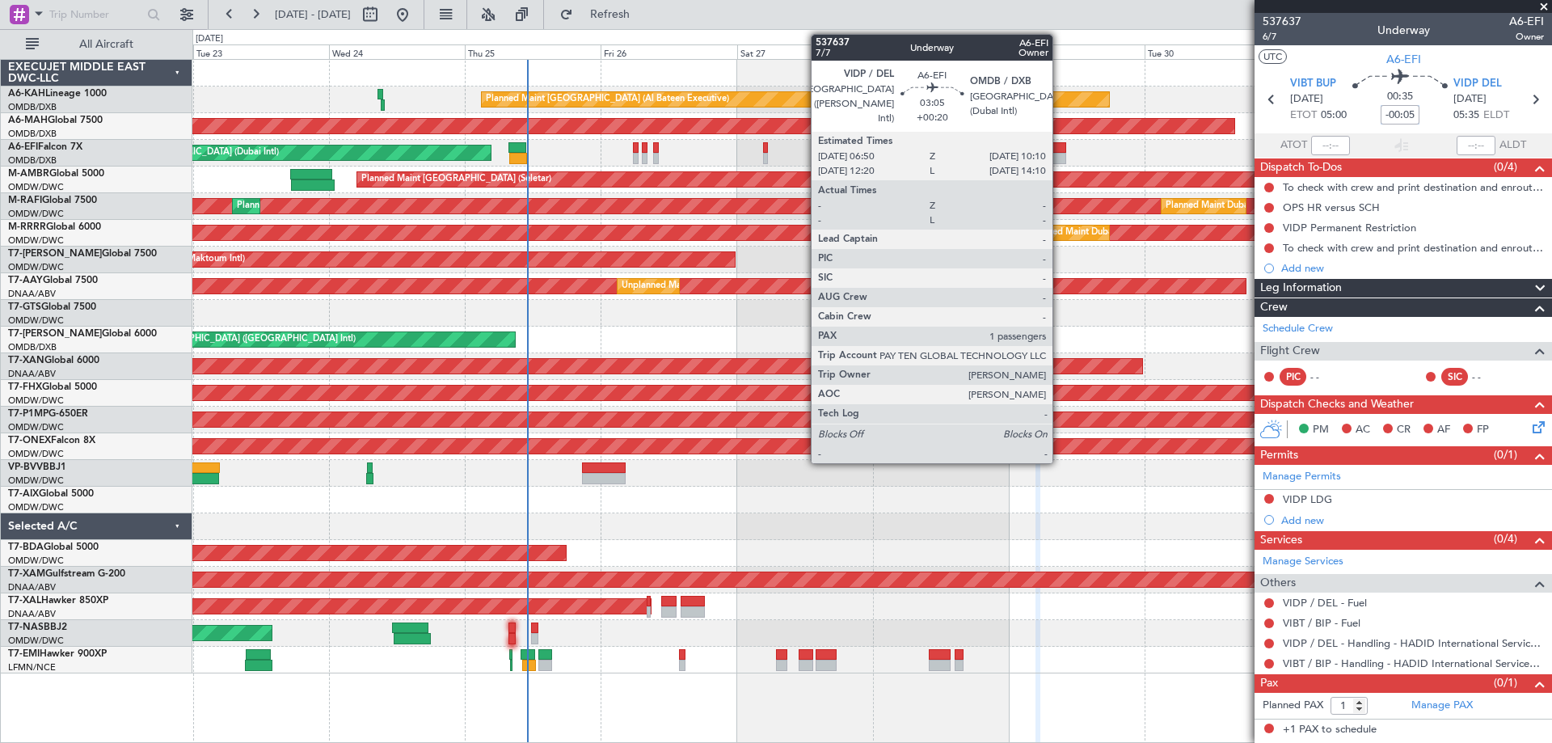
click at [1060, 155] on div at bounding box center [1056, 158] width 19 height 11
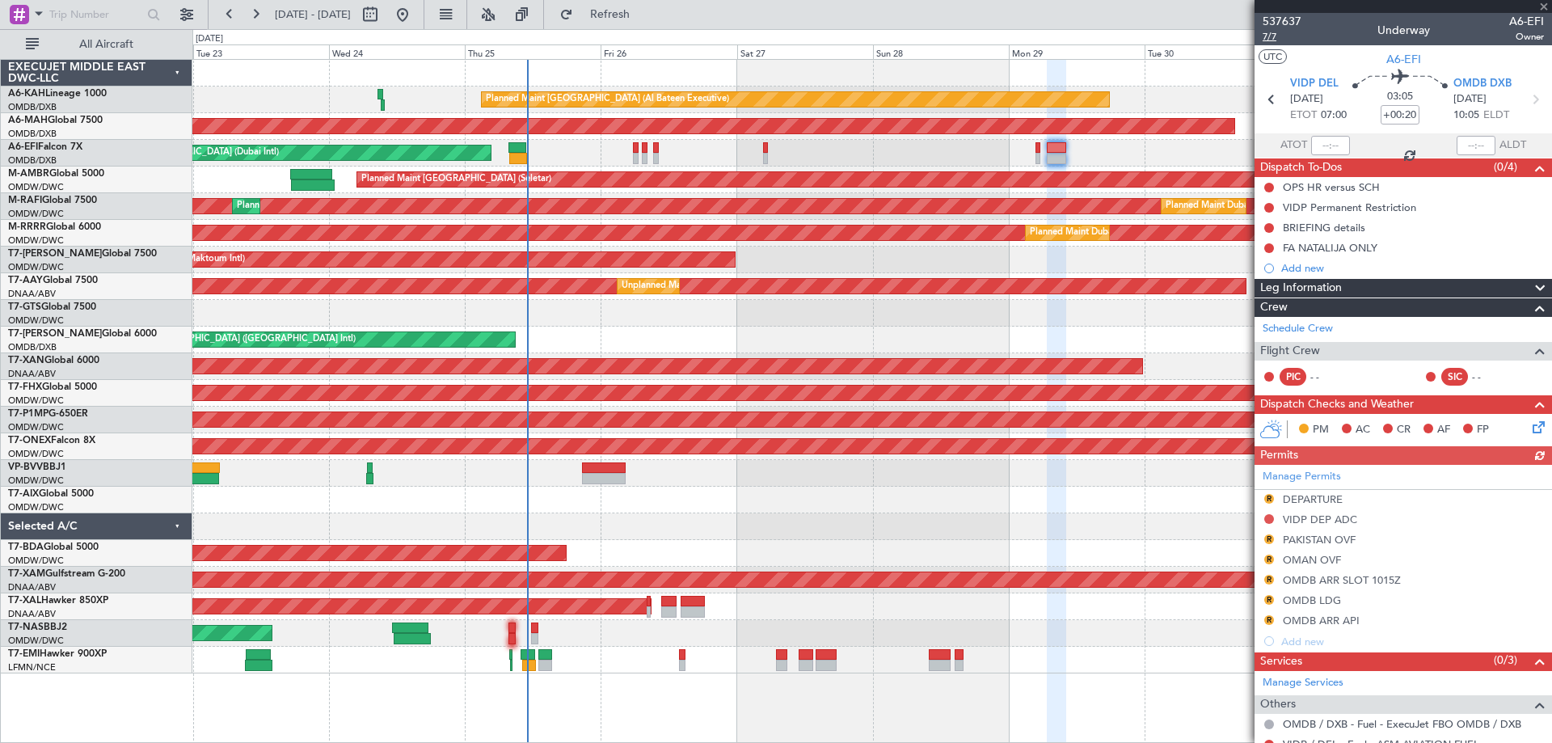
click at [1272, 38] on span "7/7" at bounding box center [1282, 37] width 39 height 14
click at [649, 22] on button "Refresh" at bounding box center [600, 15] width 97 height 26
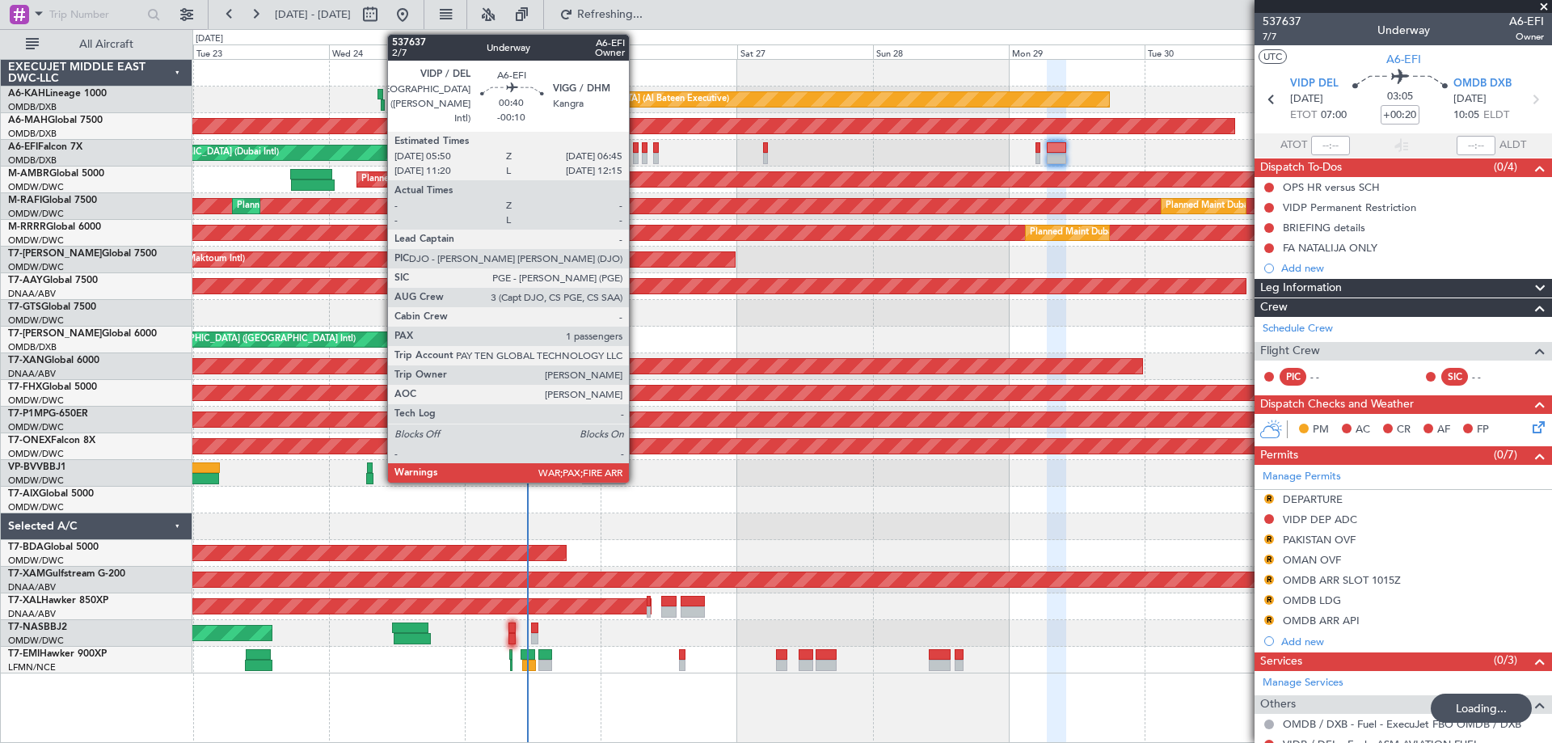
click at [636, 147] on div at bounding box center [636, 147] width 6 height 11
type input "-00:10"
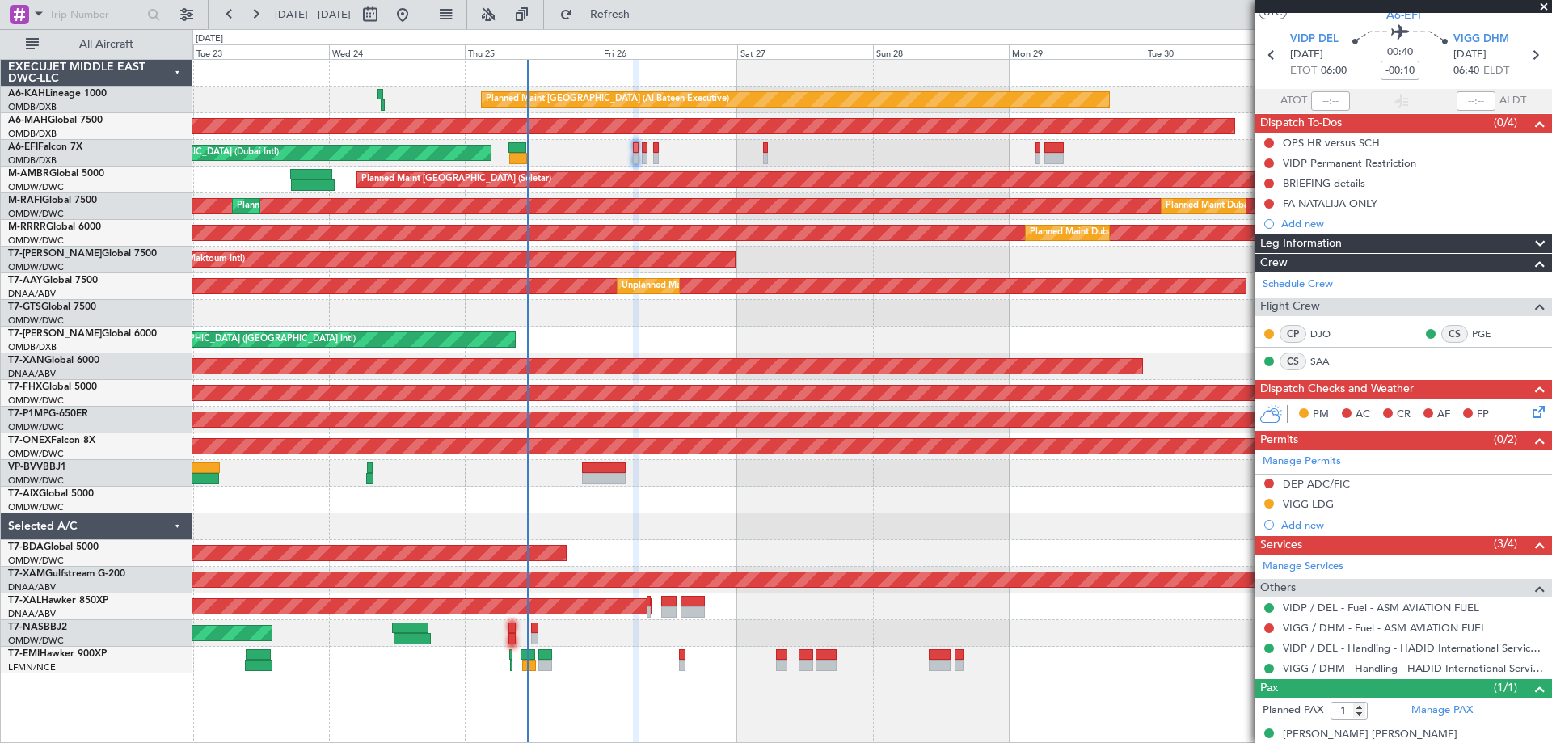
scroll to position [61, 0]
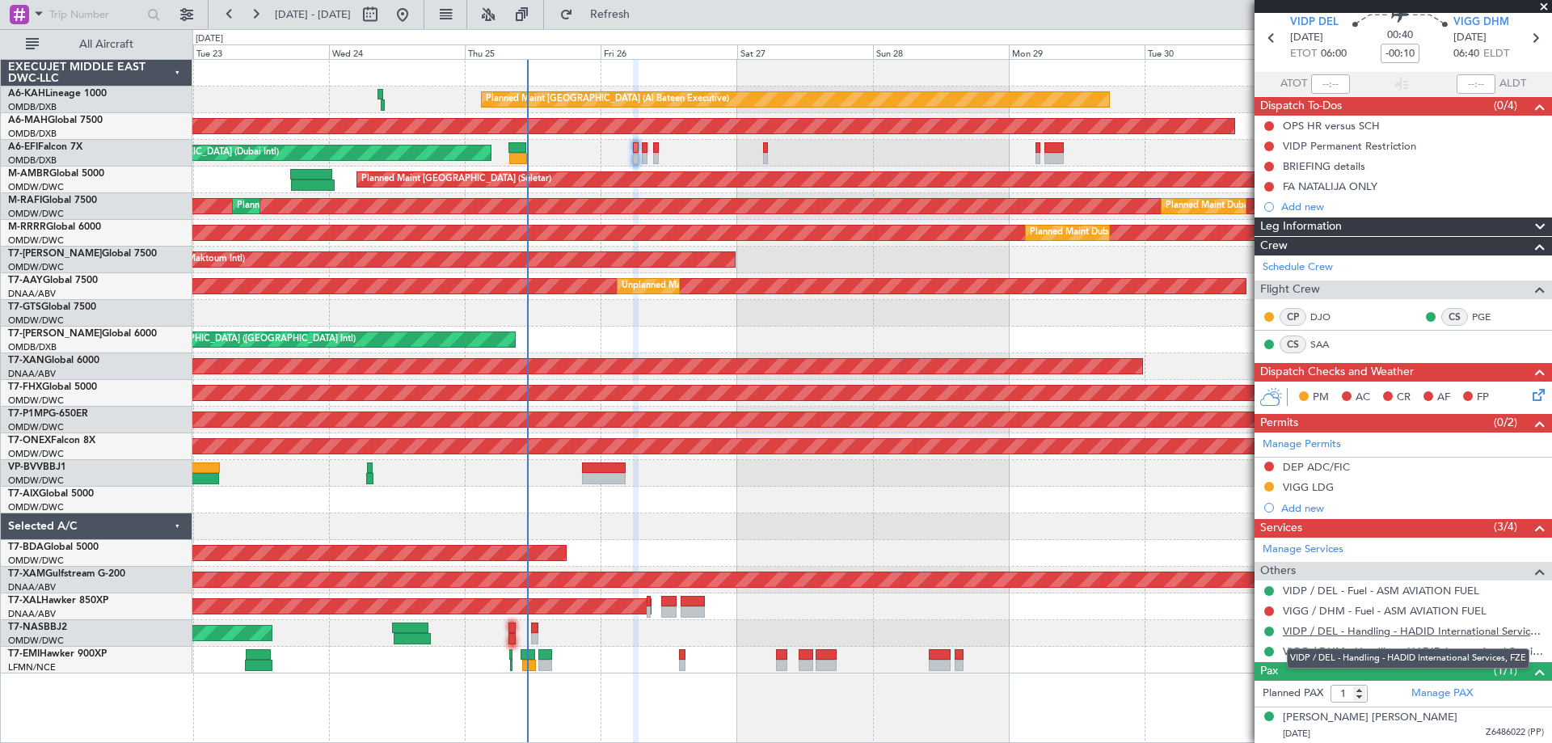
click at [1337, 631] on link "VIDP / DEL - Handling - HADID International Services, FZE" at bounding box center [1413, 631] width 261 height 14
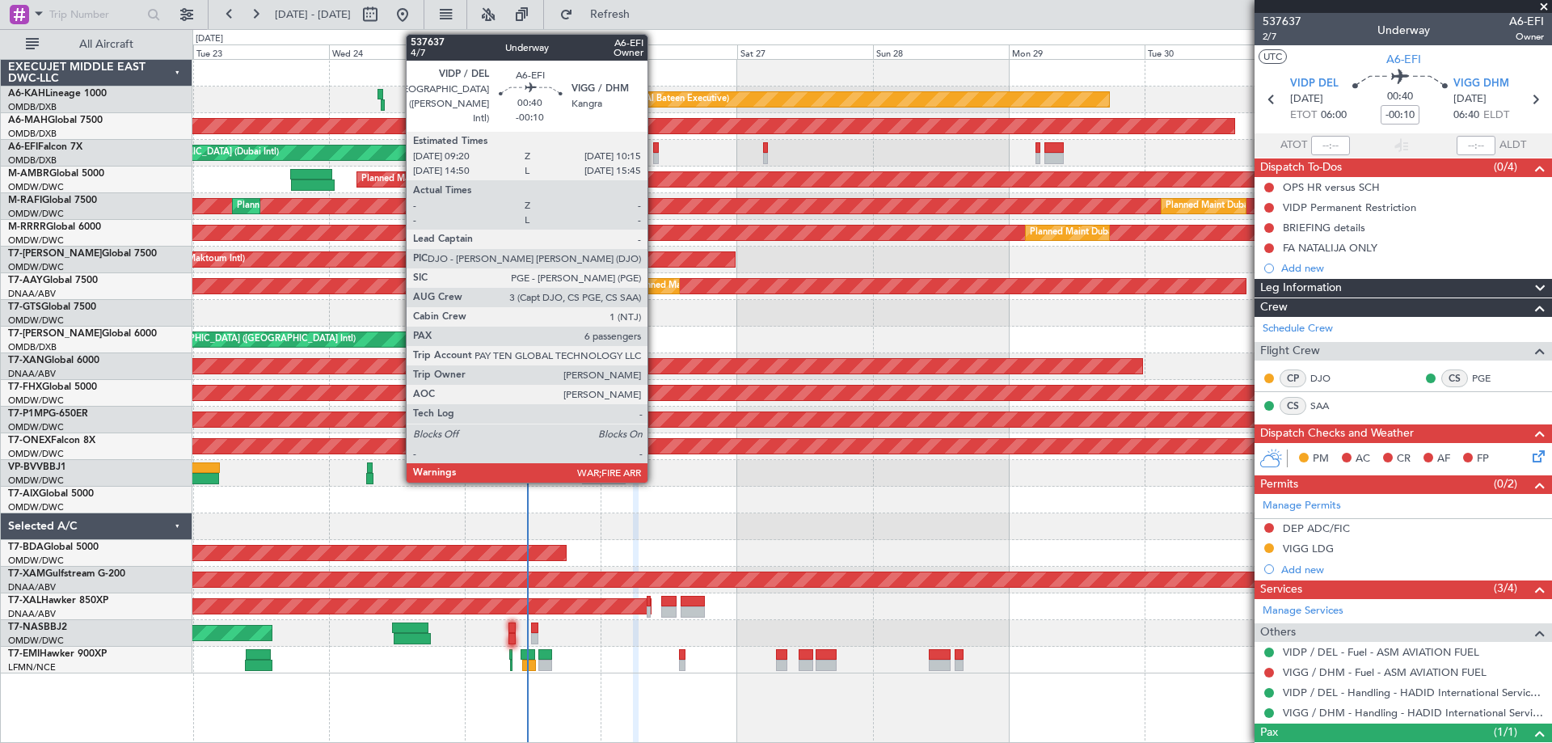
click at [655, 152] on div at bounding box center [656, 147] width 6 height 11
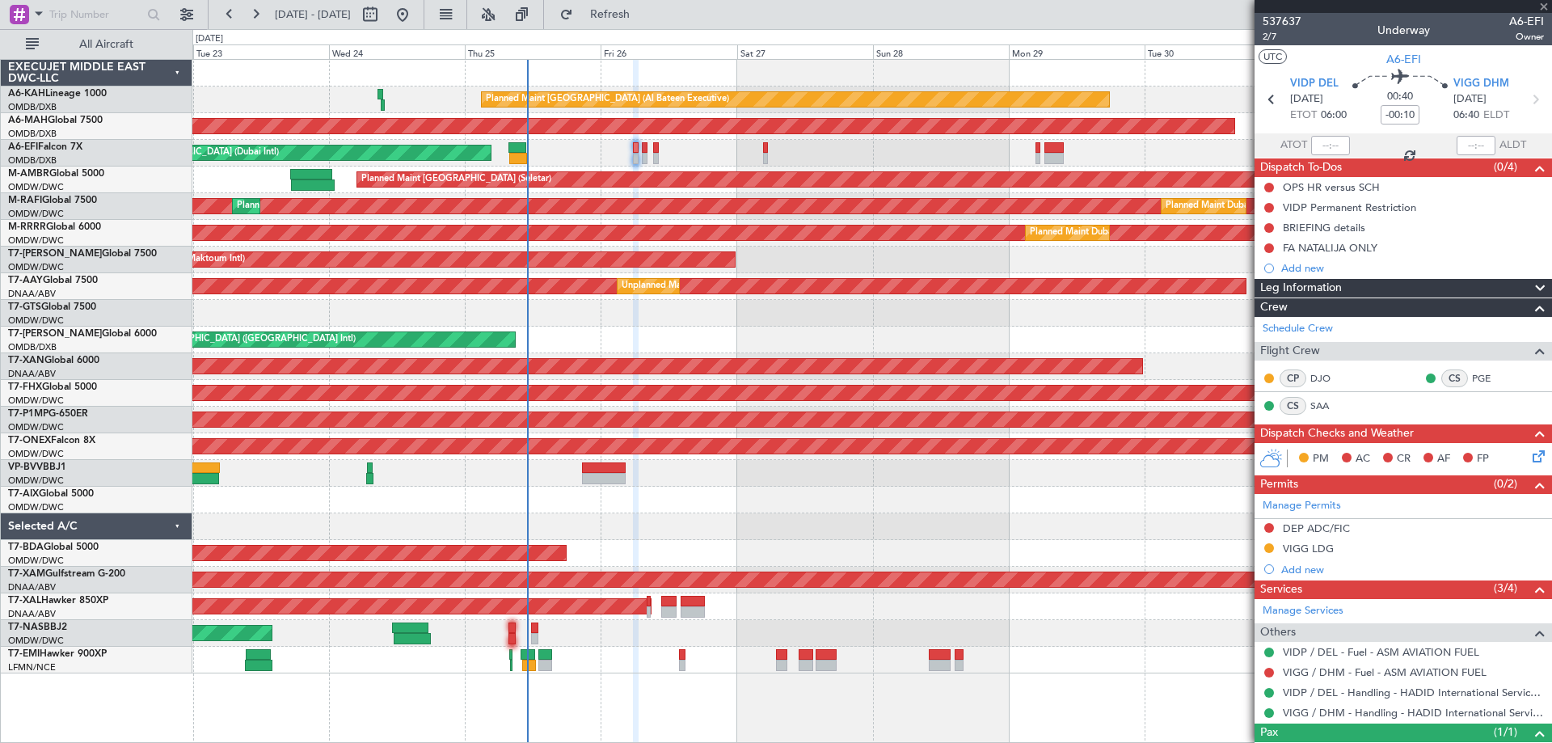
type input "6"
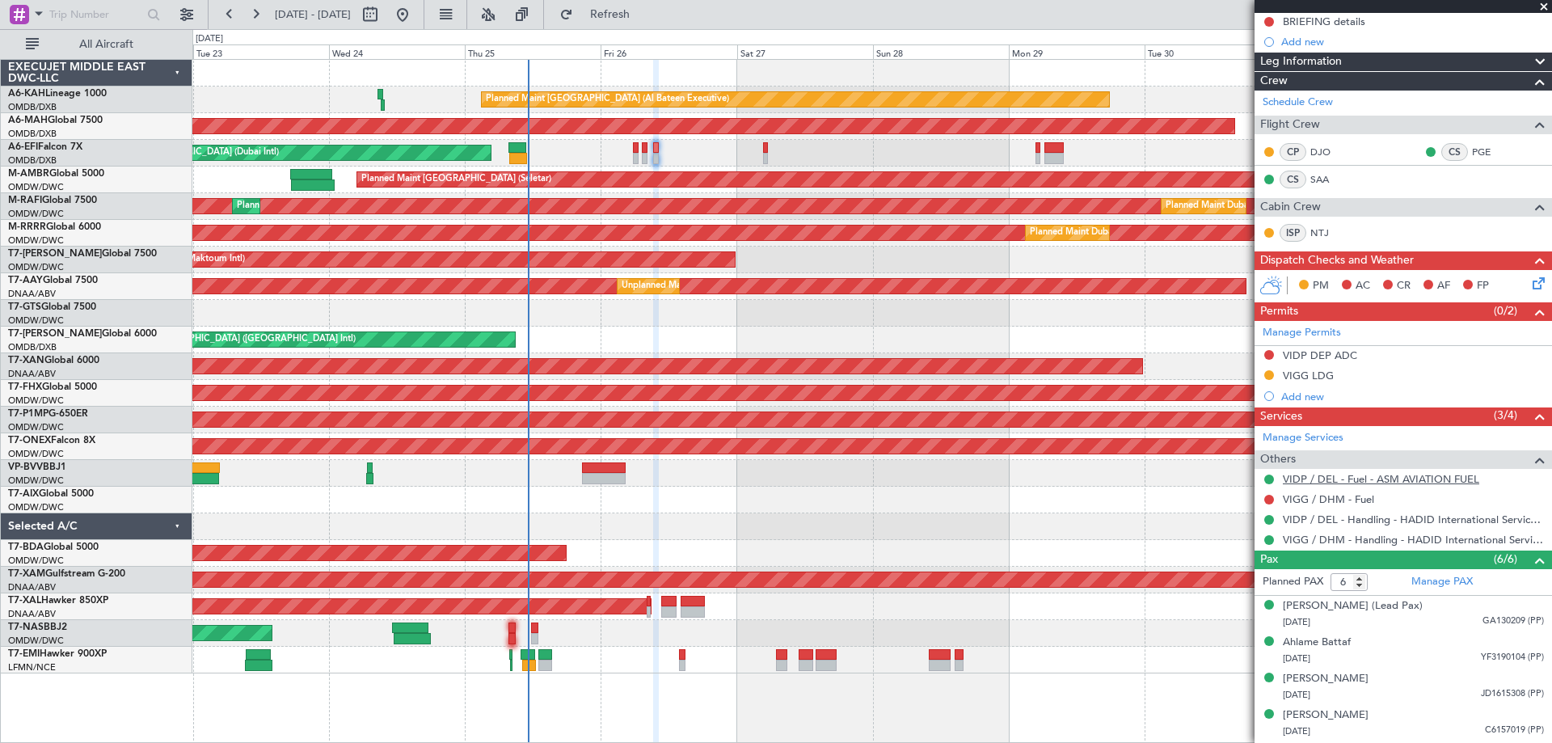
scroll to position [276, 0]
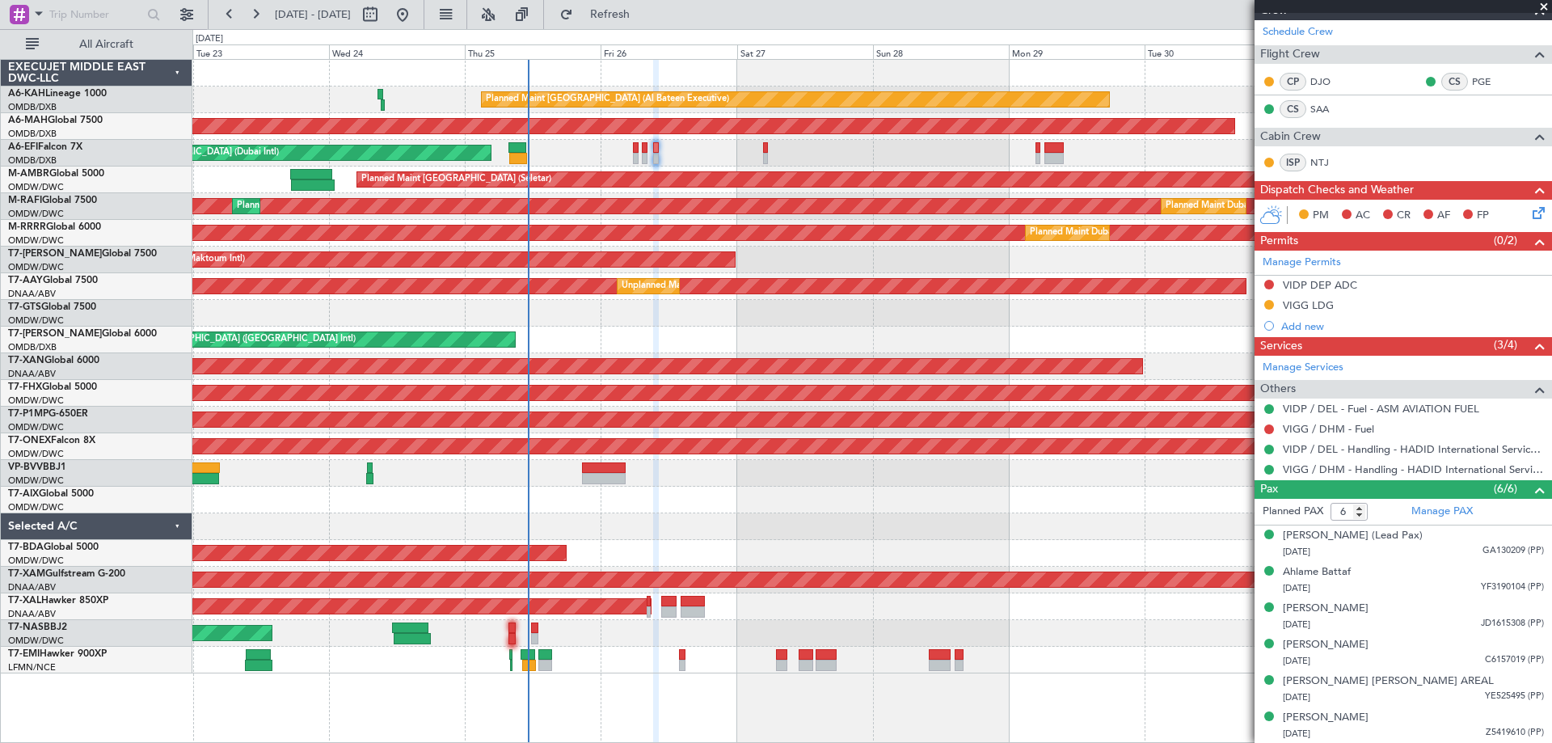
click at [840, 311] on div "AOG Maint [GEOGRAPHIC_DATA] (Seletar)" at bounding box center [871, 313] width 1359 height 27
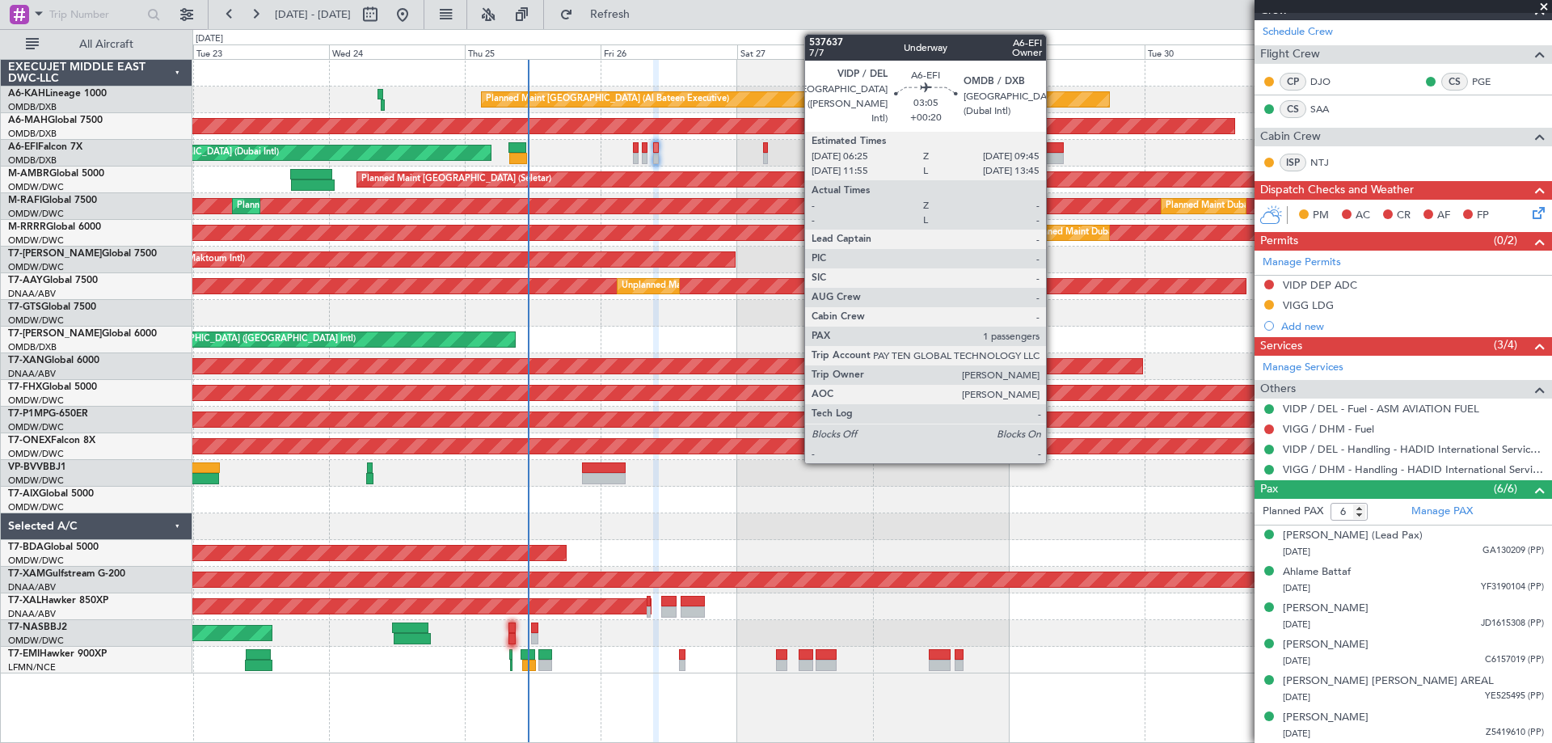
click at [1053, 152] on div at bounding box center [1053, 147] width 19 height 11
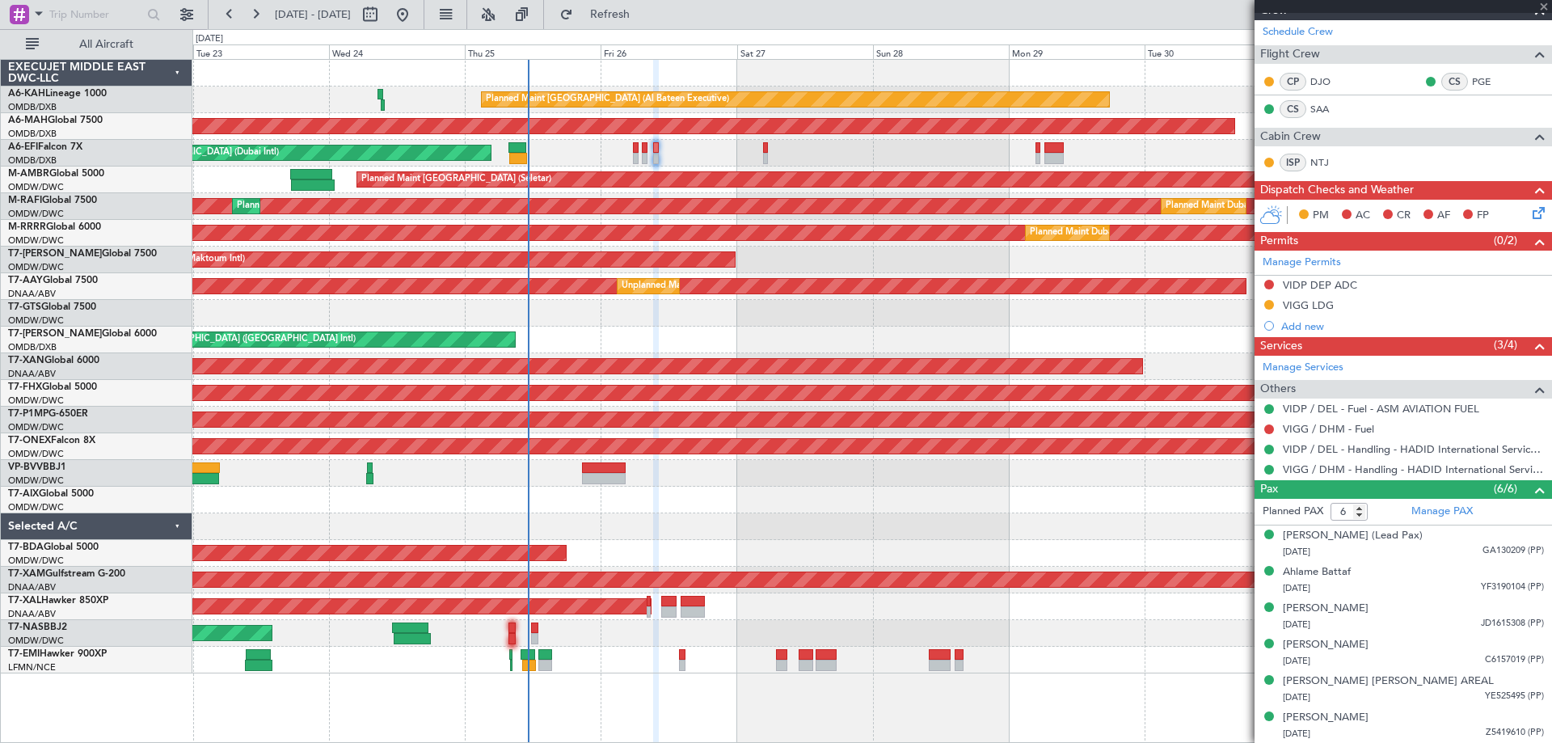
type input "+00:20"
type input "1"
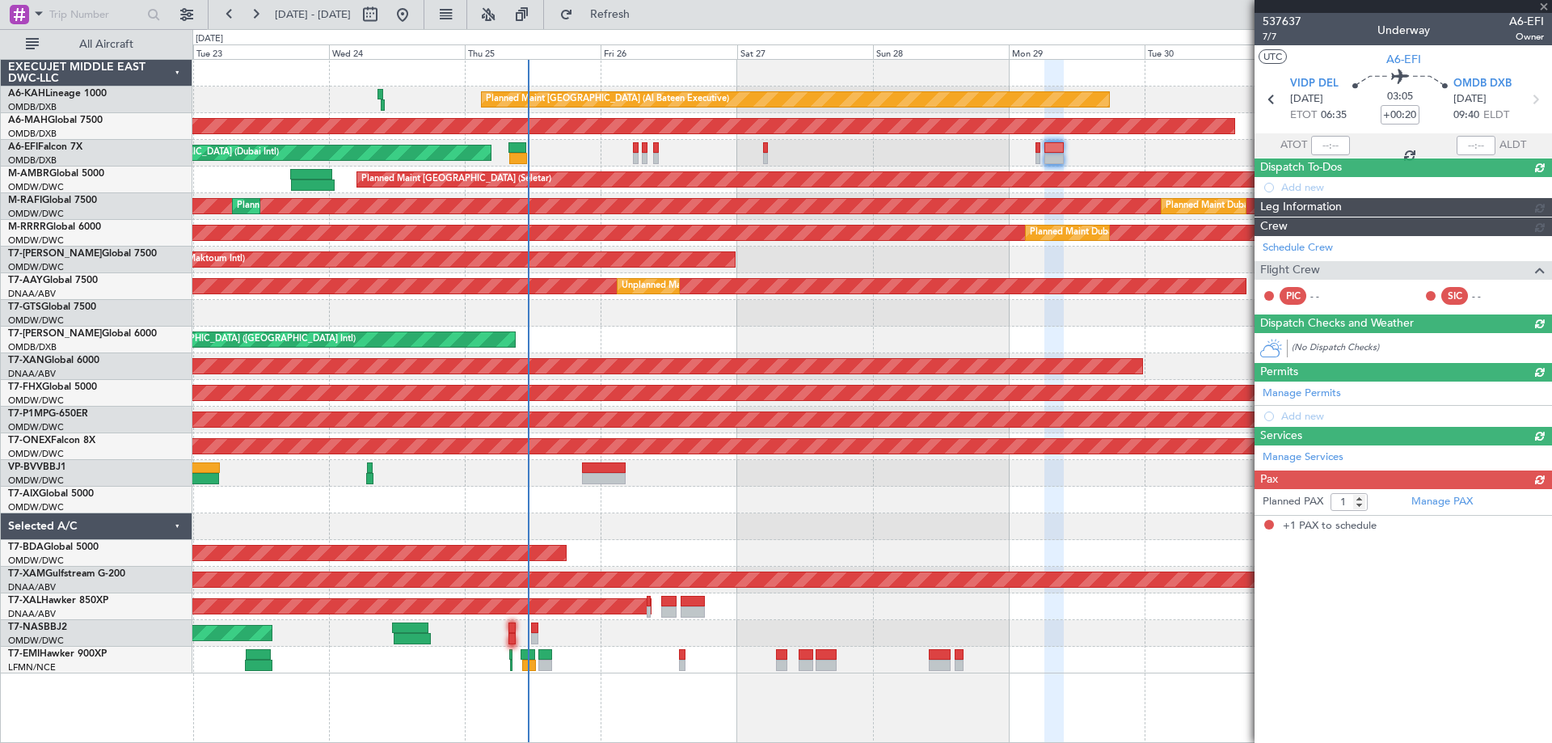
scroll to position [0, 0]
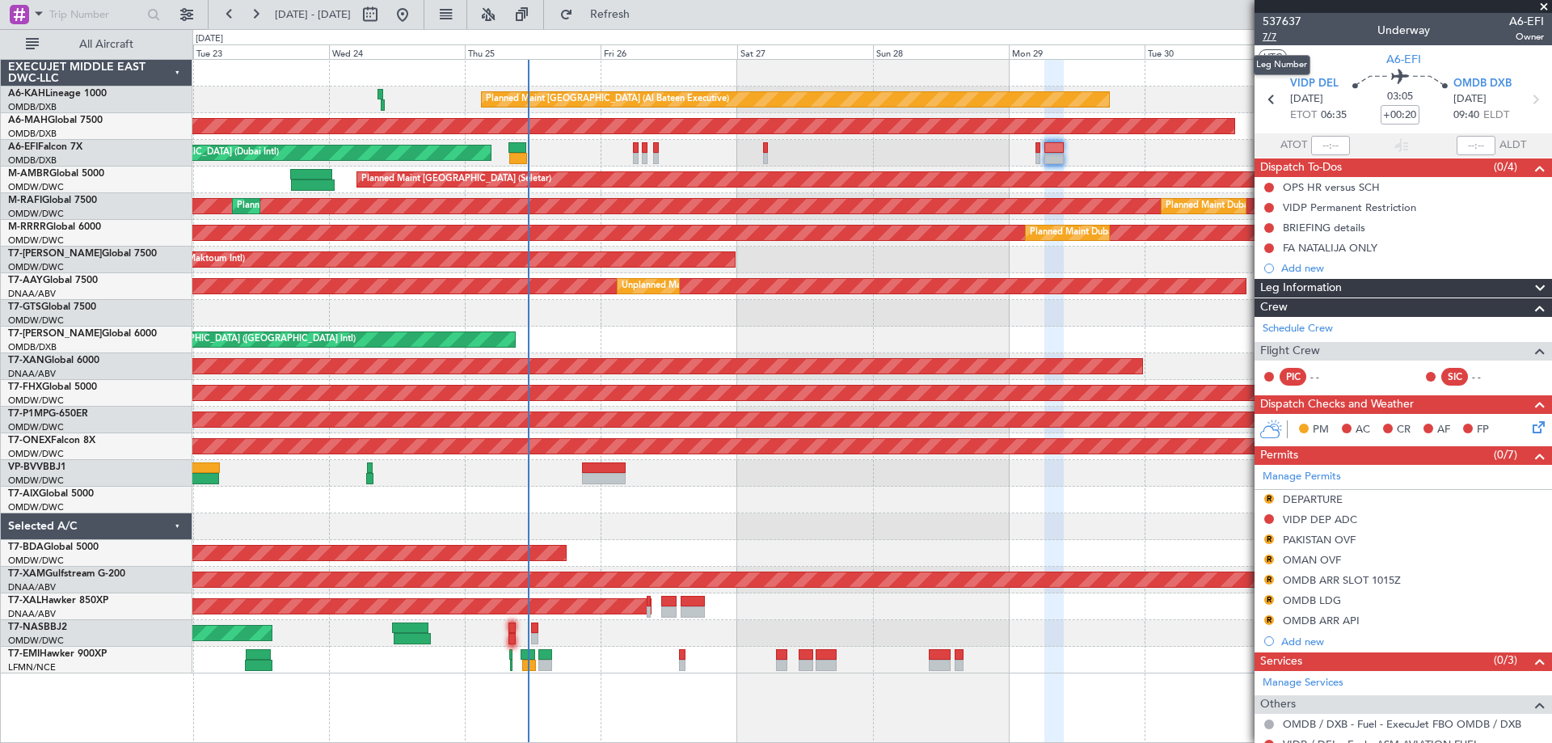
click at [1270, 35] on span "7/7" at bounding box center [1282, 37] width 39 height 14
click at [1280, 38] on span "7/7" at bounding box center [1282, 37] width 39 height 14
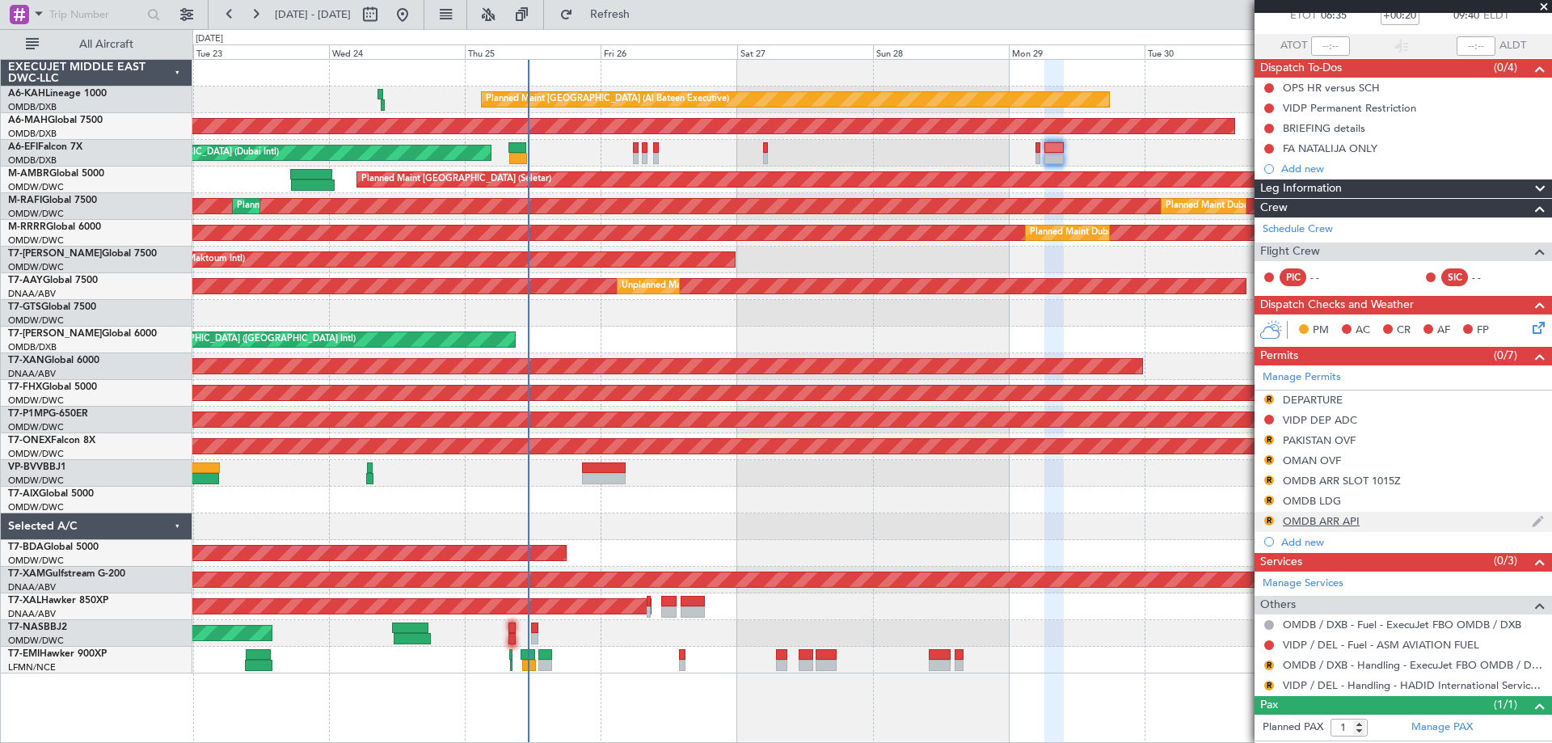
scroll to position [133, 0]
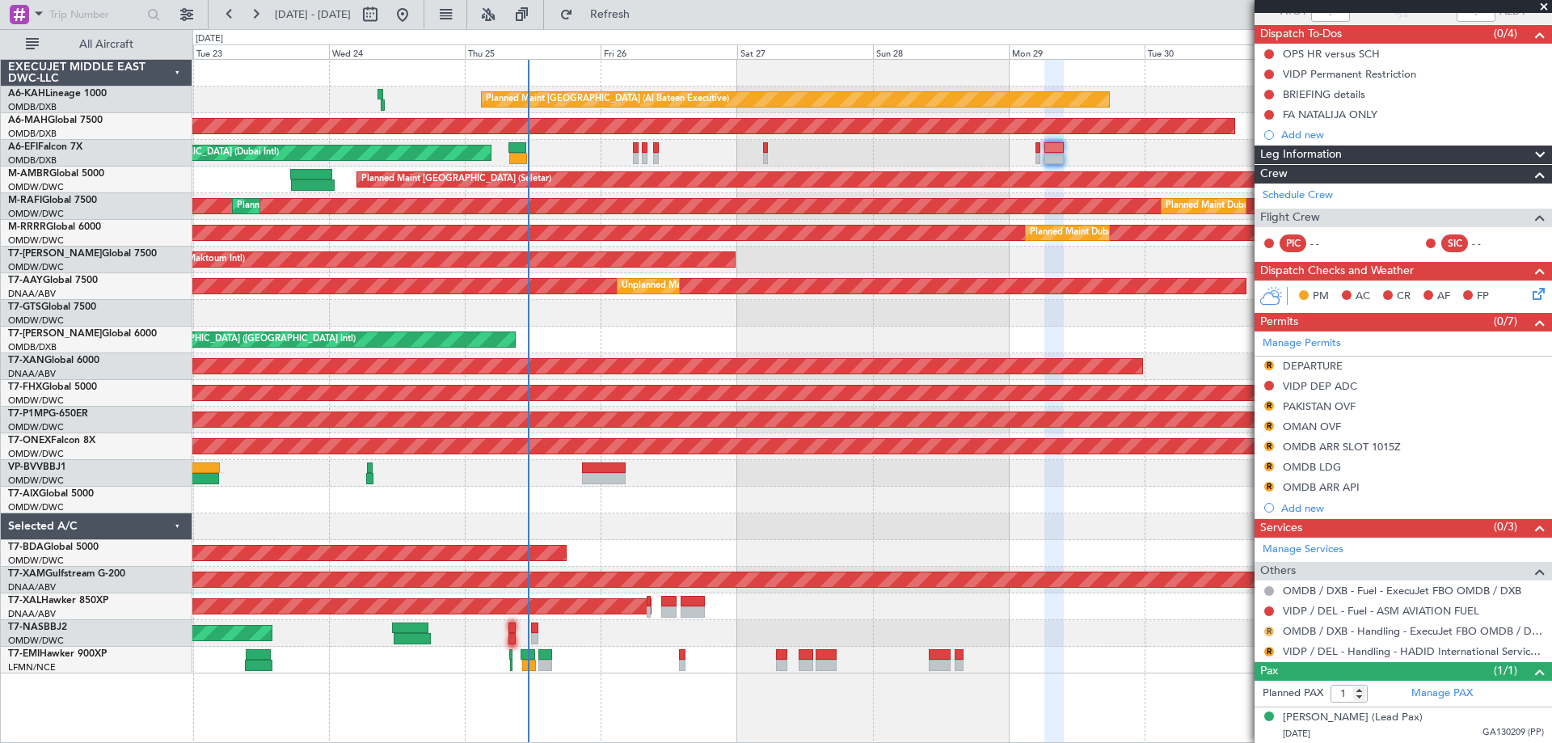
click at [1271, 633] on button "R" at bounding box center [1269, 632] width 10 height 10
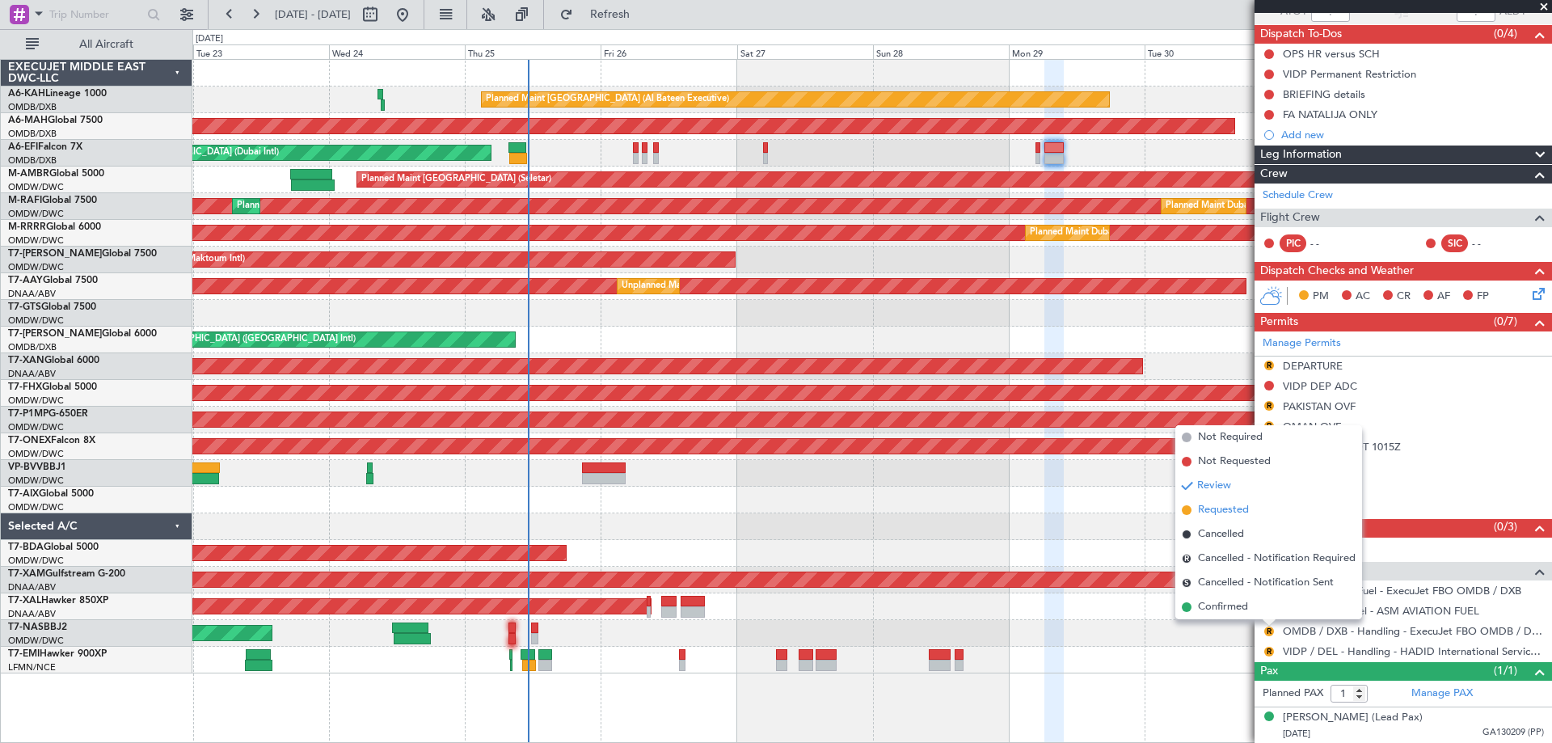
click at [1220, 514] on span "Requested" at bounding box center [1223, 510] width 51 height 16
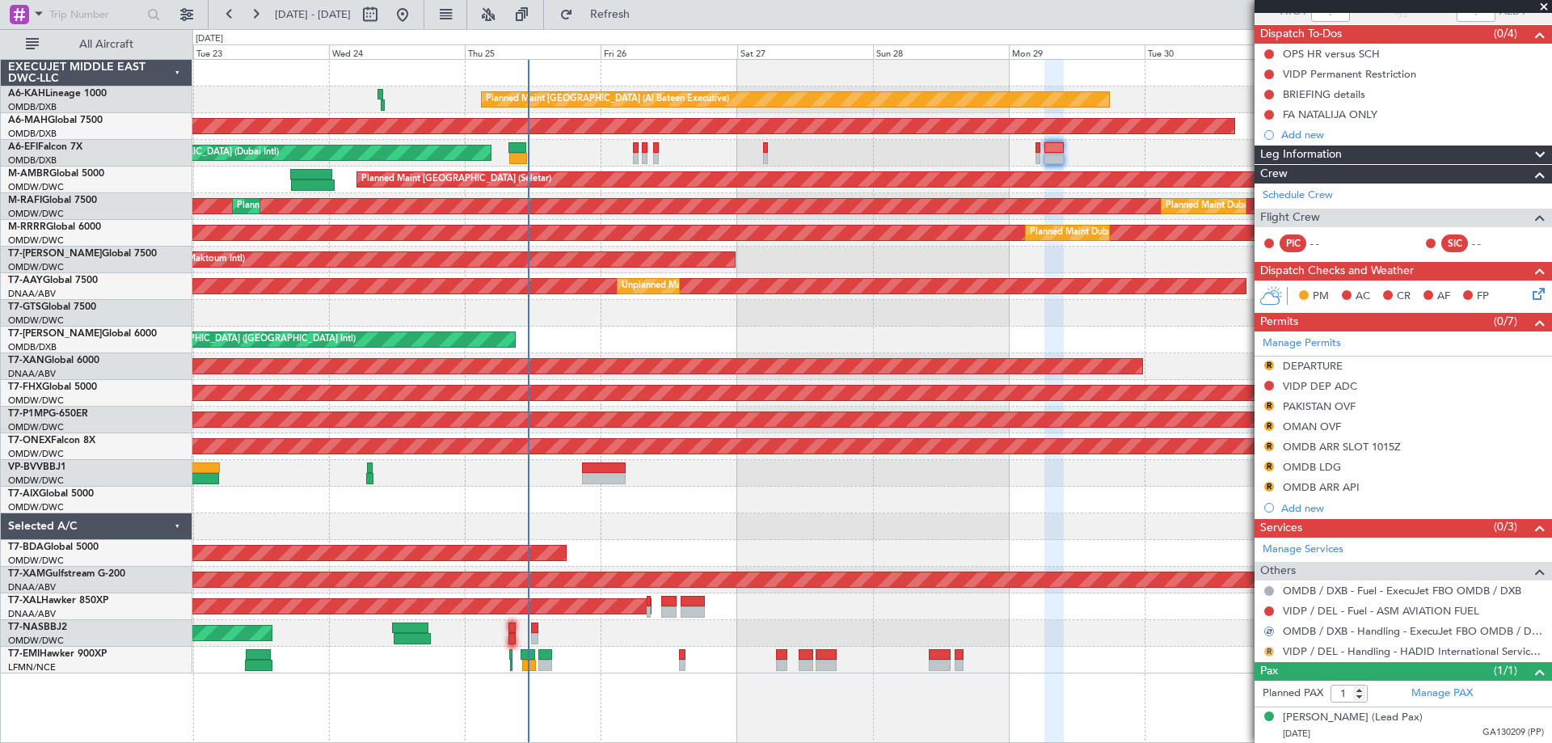
click at [1268, 654] on button "R" at bounding box center [1269, 652] width 10 height 10
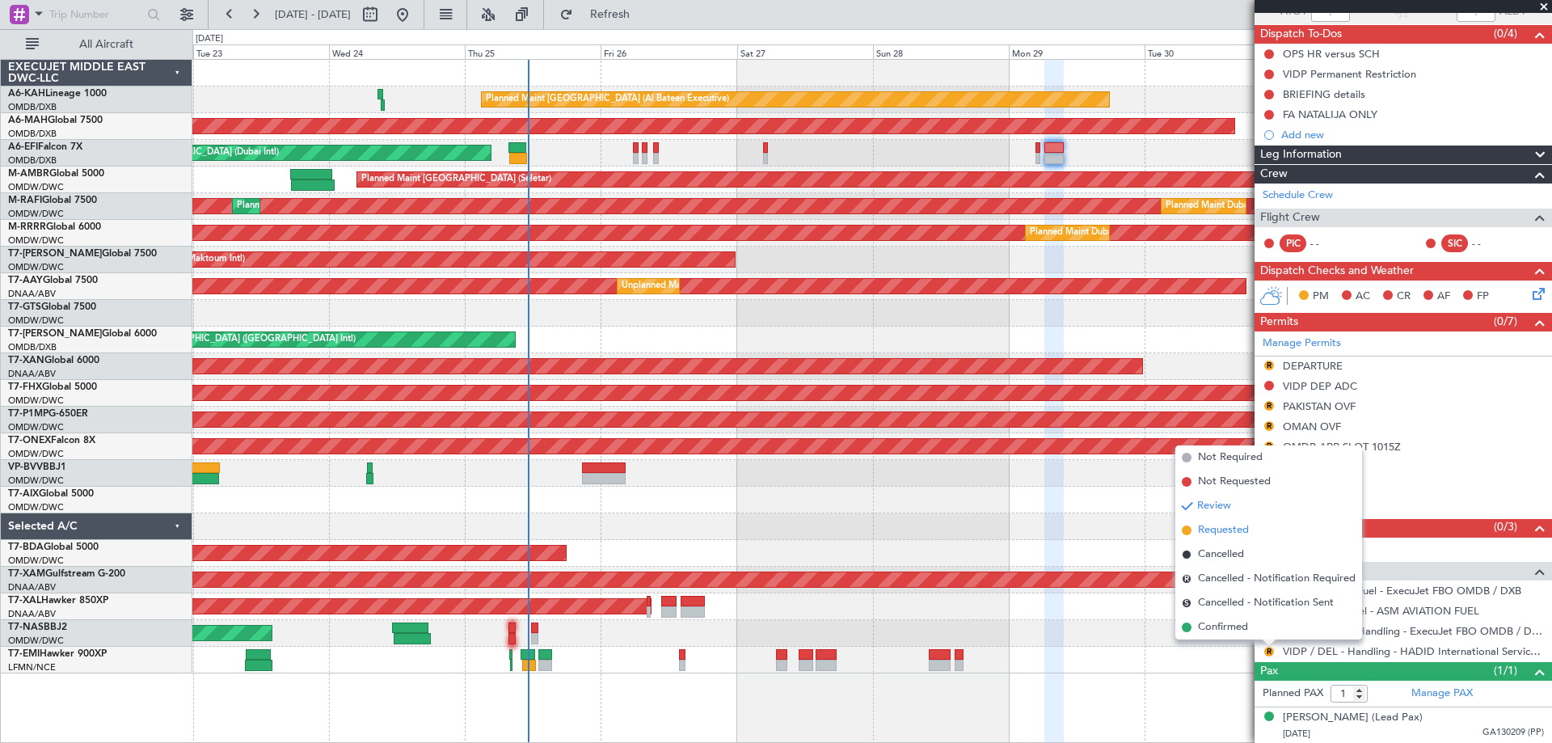
click at [1219, 529] on span "Requested" at bounding box center [1223, 530] width 51 height 16
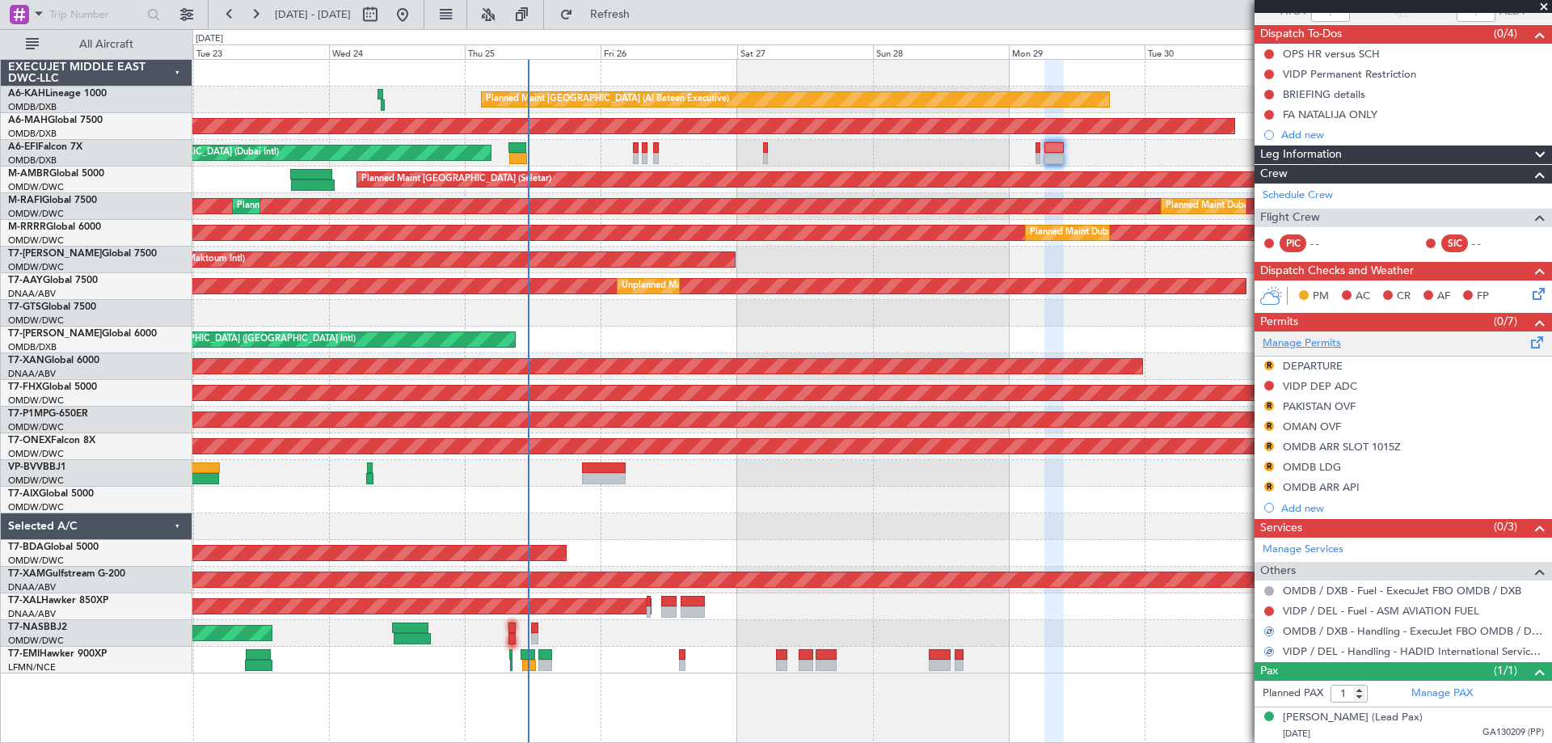
click at [1302, 341] on link "Manage Permits" at bounding box center [1302, 344] width 78 height 16
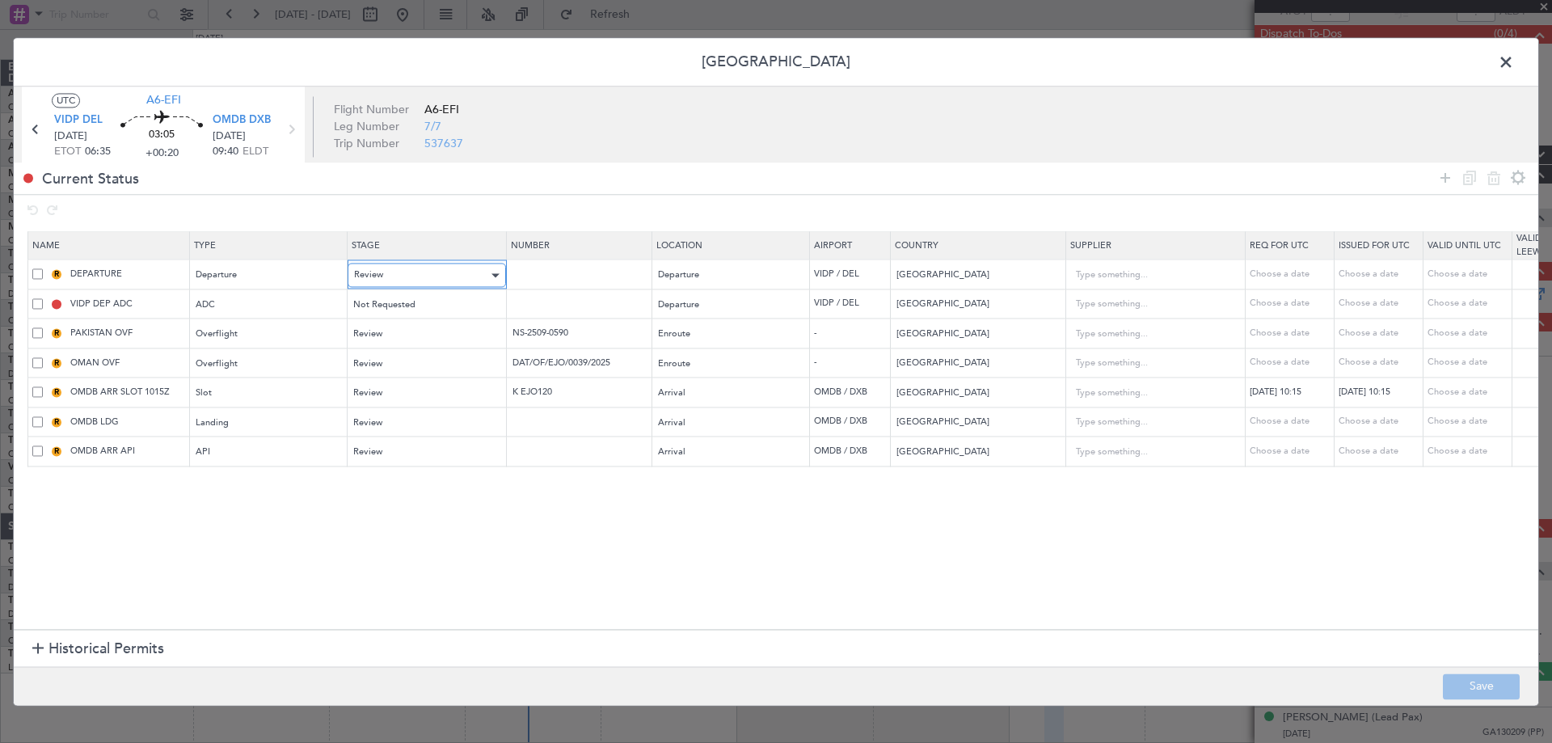
click at [427, 273] on div "Review" at bounding box center [421, 276] width 134 height 24
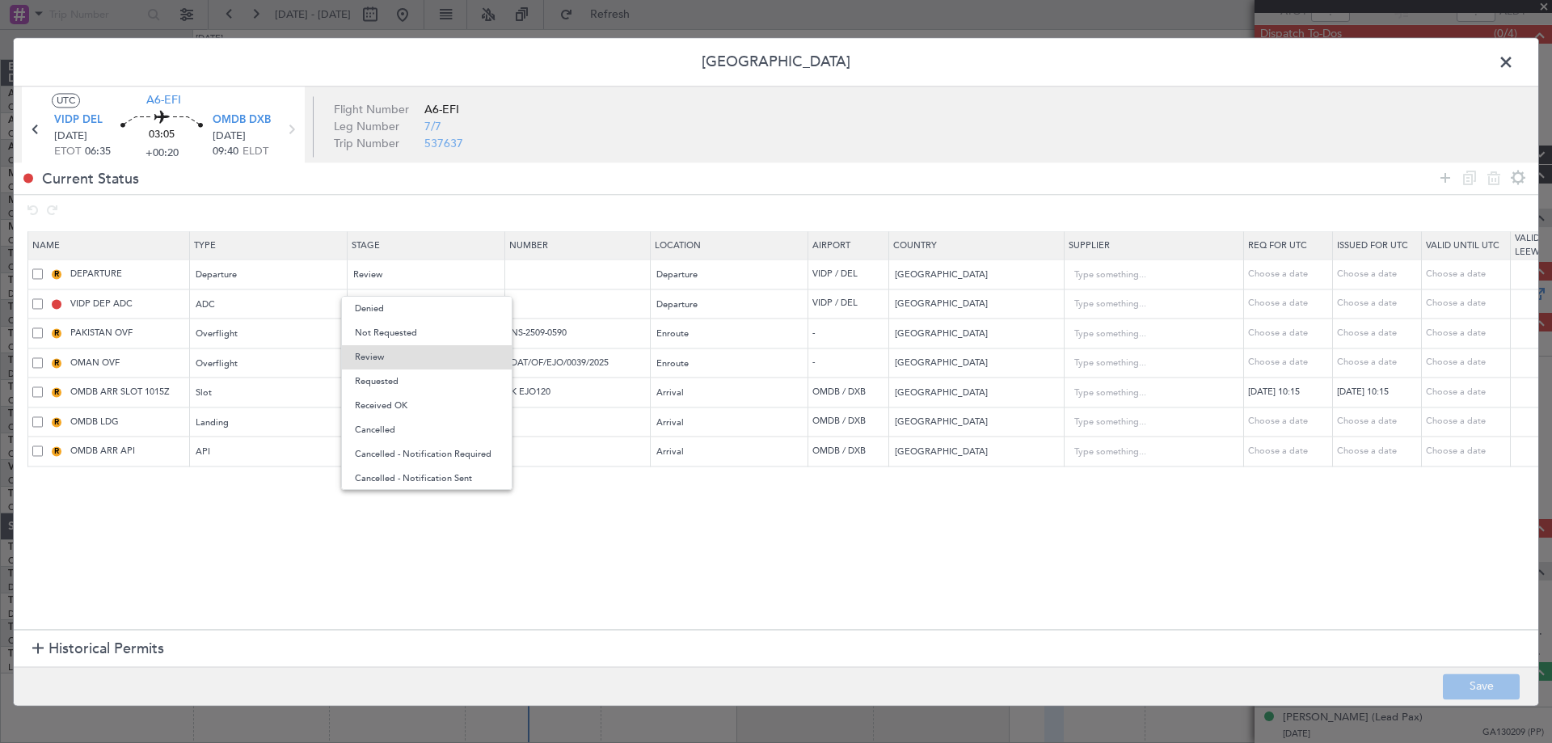
drag, startPoint x: 401, startPoint y: 375, endPoint x: 404, endPoint y: 331, distance: 43.8
click at [401, 374] on span "Requested" at bounding box center [427, 381] width 144 height 24
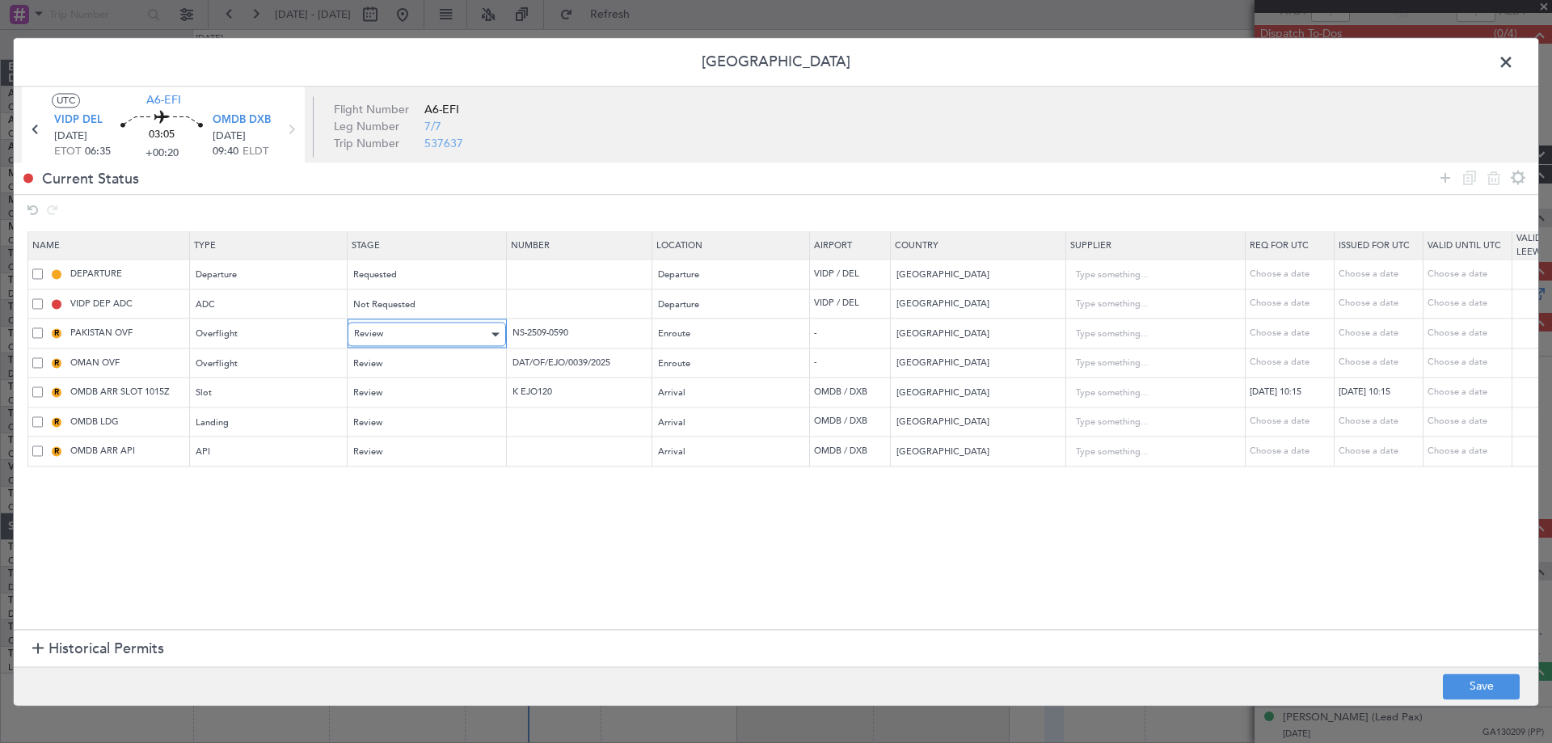
click at [403, 327] on div "Review" at bounding box center [421, 335] width 134 height 24
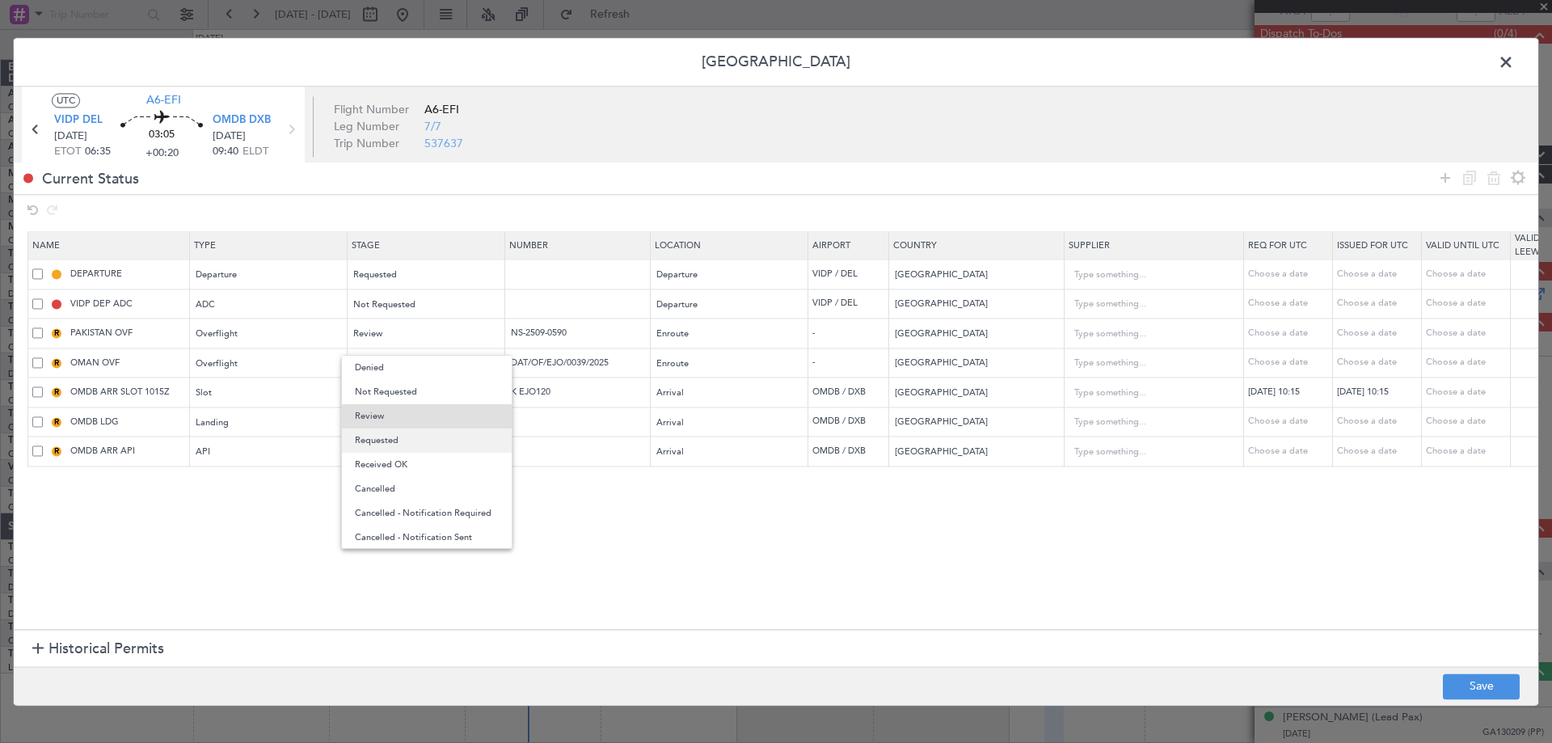
click at [376, 439] on span "Requested" at bounding box center [427, 440] width 144 height 24
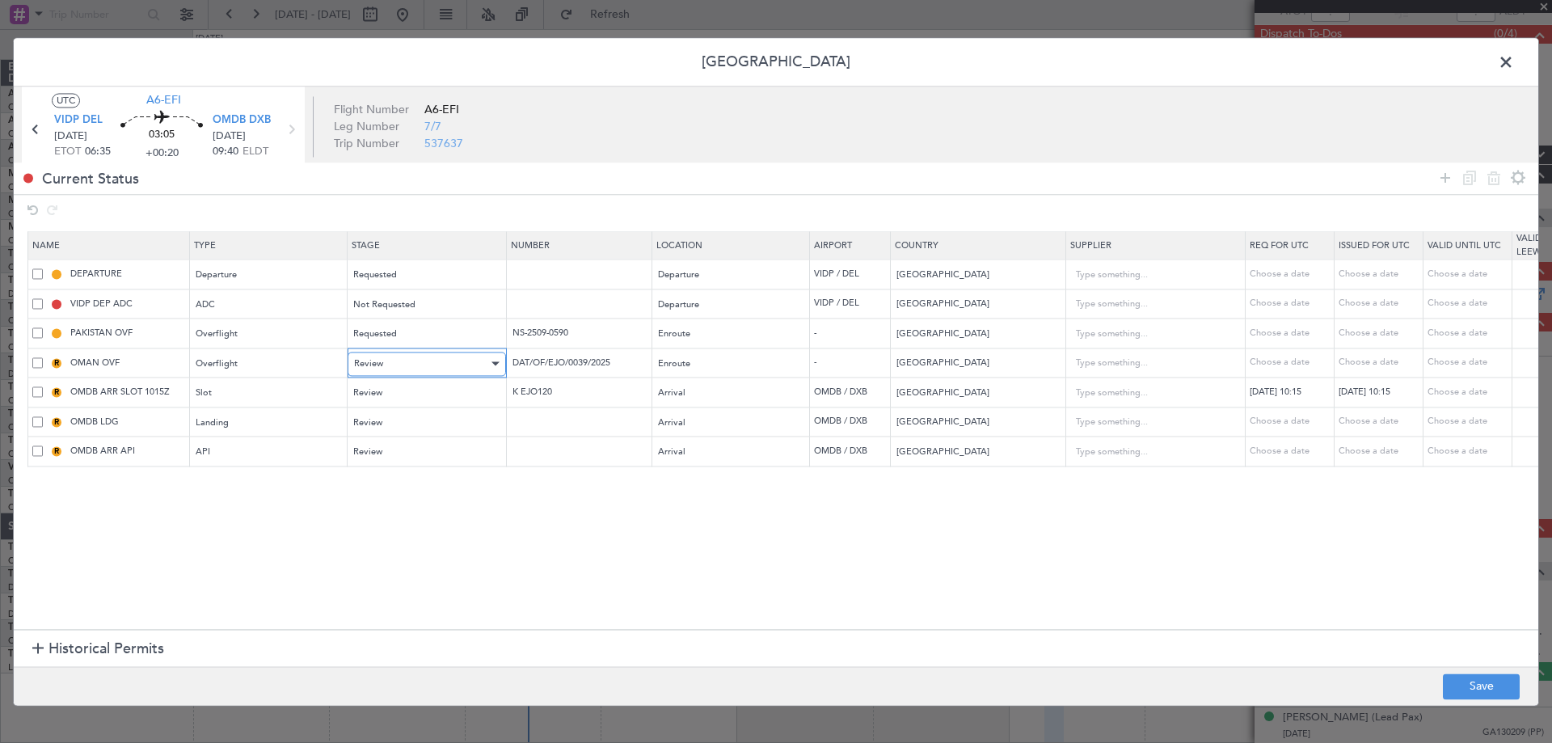
click at [393, 364] on div "Review" at bounding box center [421, 364] width 134 height 24
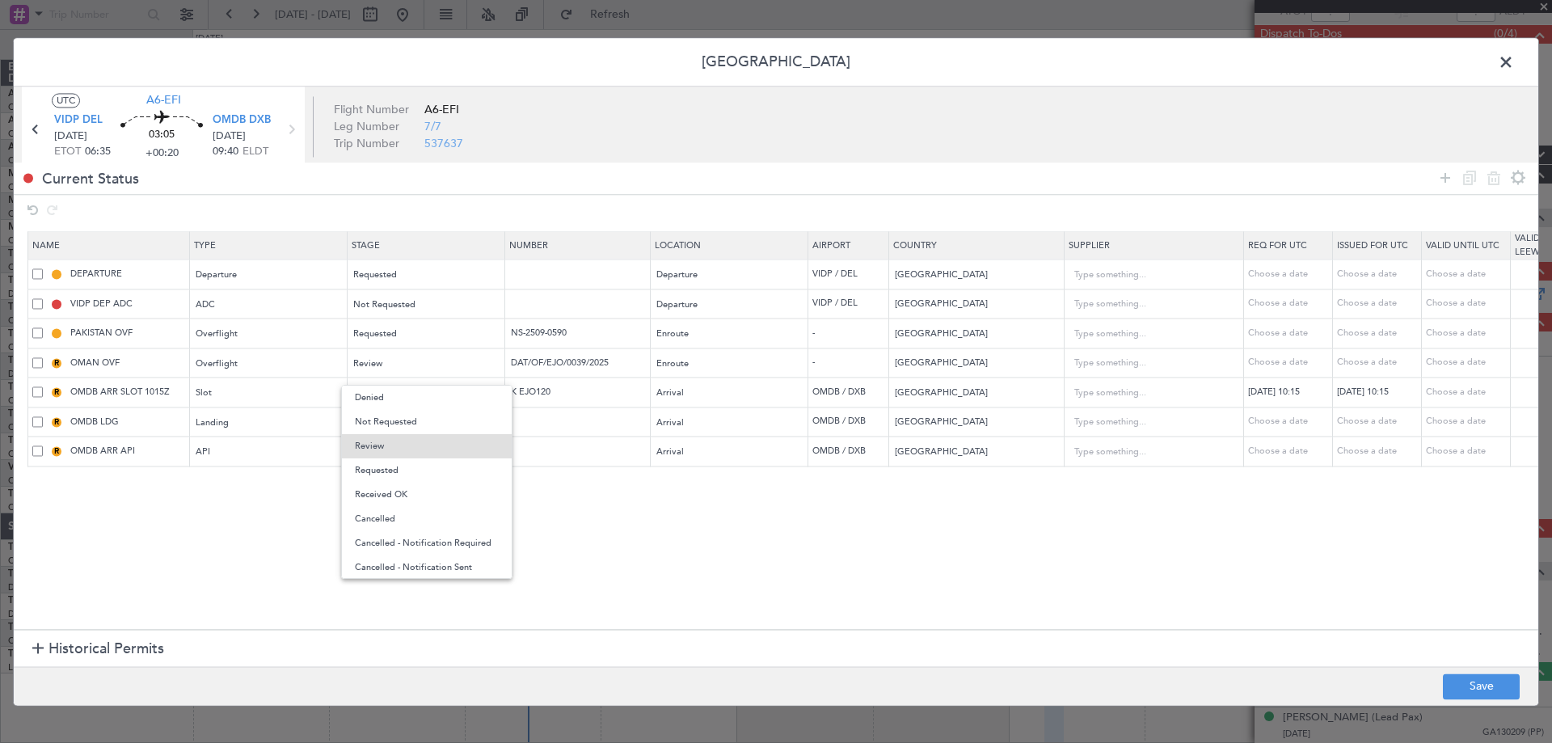
click at [407, 472] on span "Requested" at bounding box center [427, 470] width 144 height 24
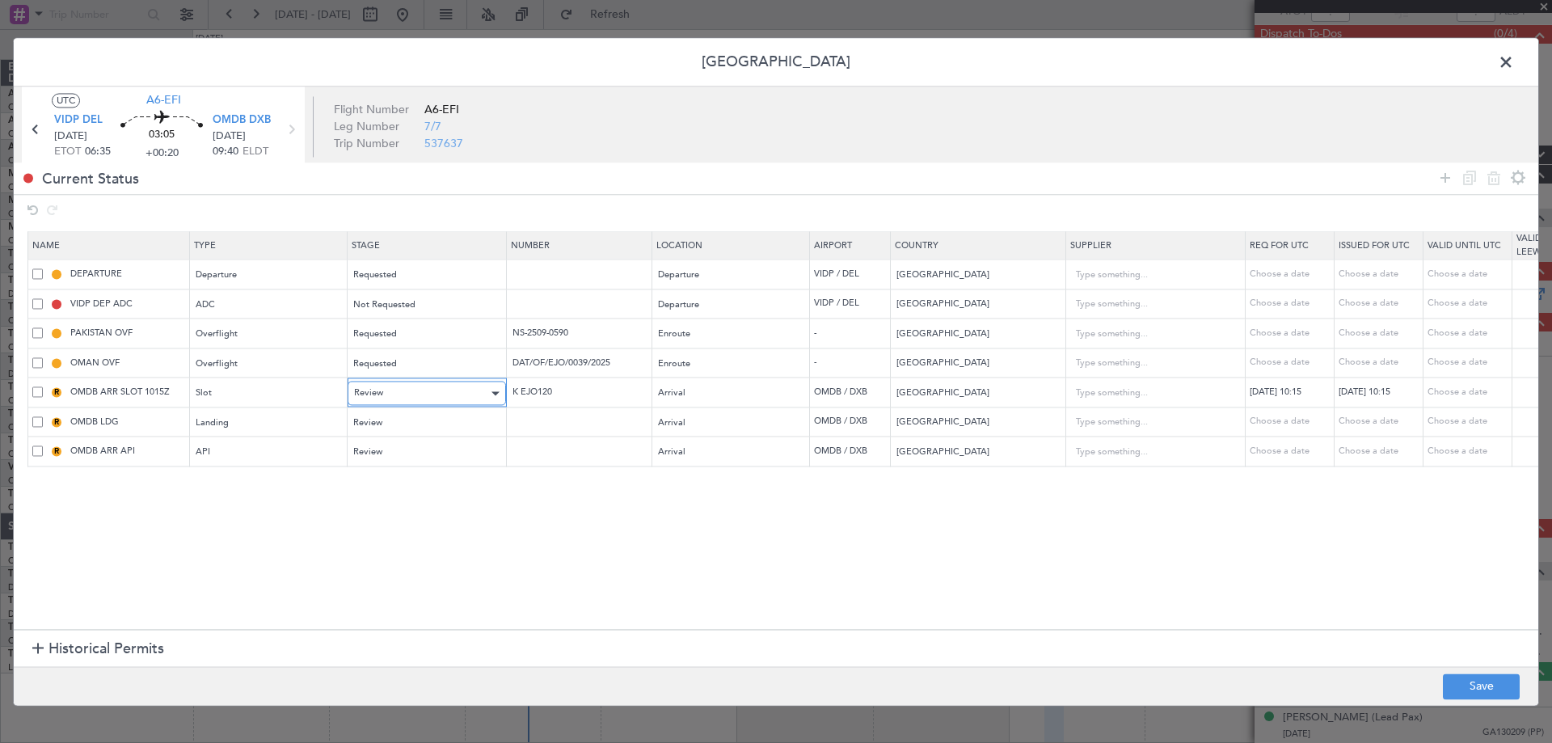
click at [412, 399] on div "Review" at bounding box center [421, 394] width 134 height 24
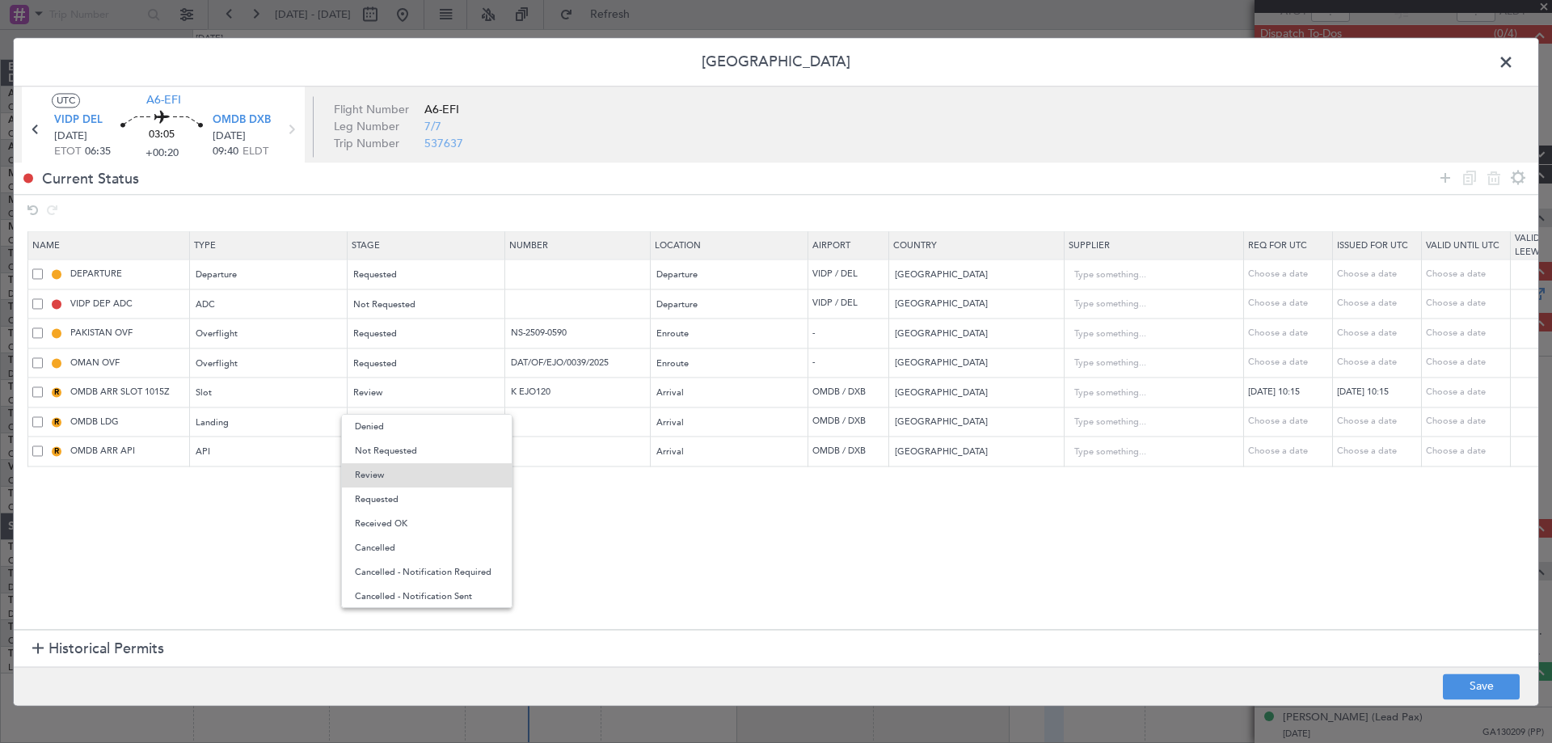
click at [395, 502] on span "Requested" at bounding box center [427, 499] width 144 height 24
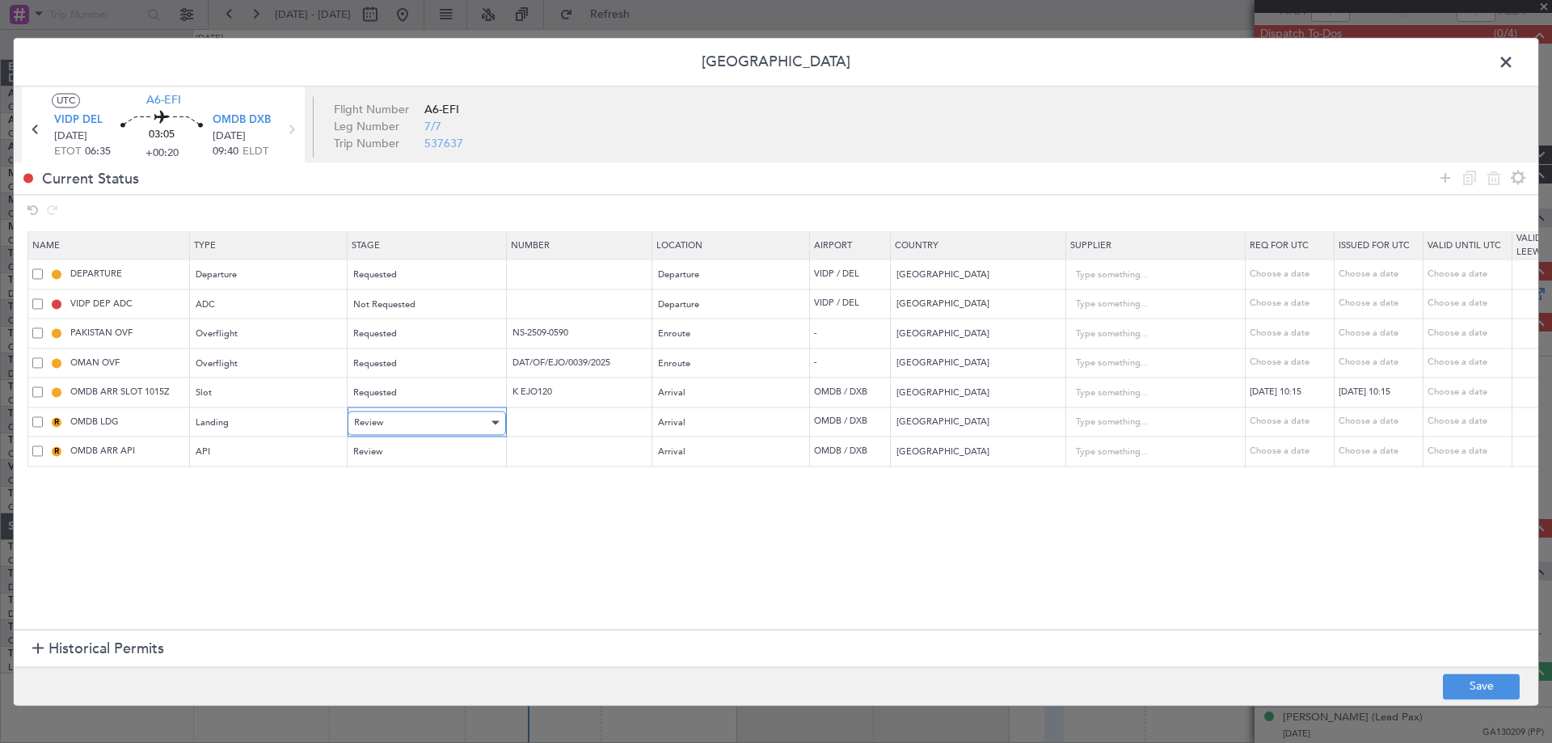
click at [397, 432] on div "Review" at bounding box center [421, 423] width 134 height 24
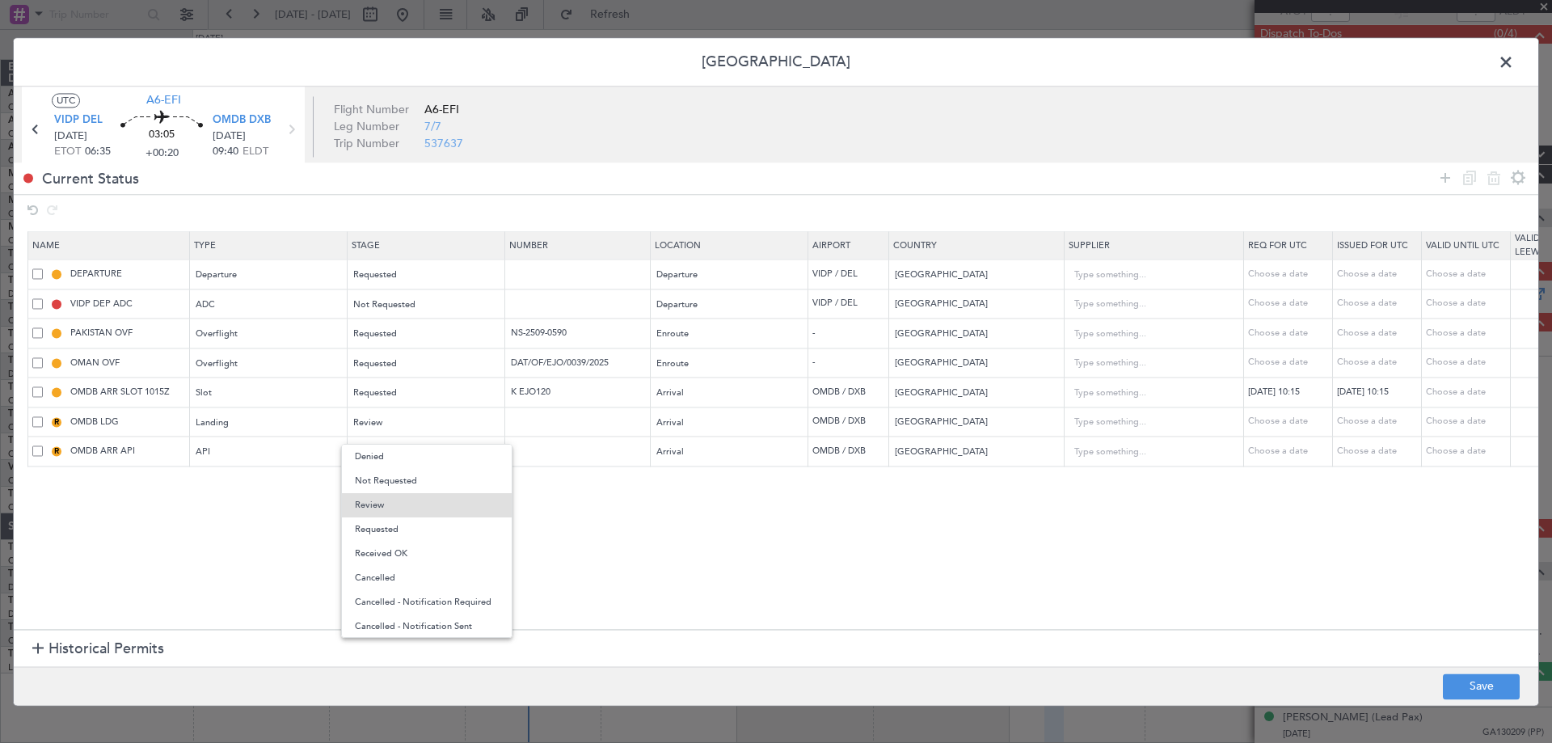
drag, startPoint x: 386, startPoint y: 523, endPoint x: 393, endPoint y: 465, distance: 58.7
click at [386, 522] on span "Requested" at bounding box center [427, 529] width 144 height 24
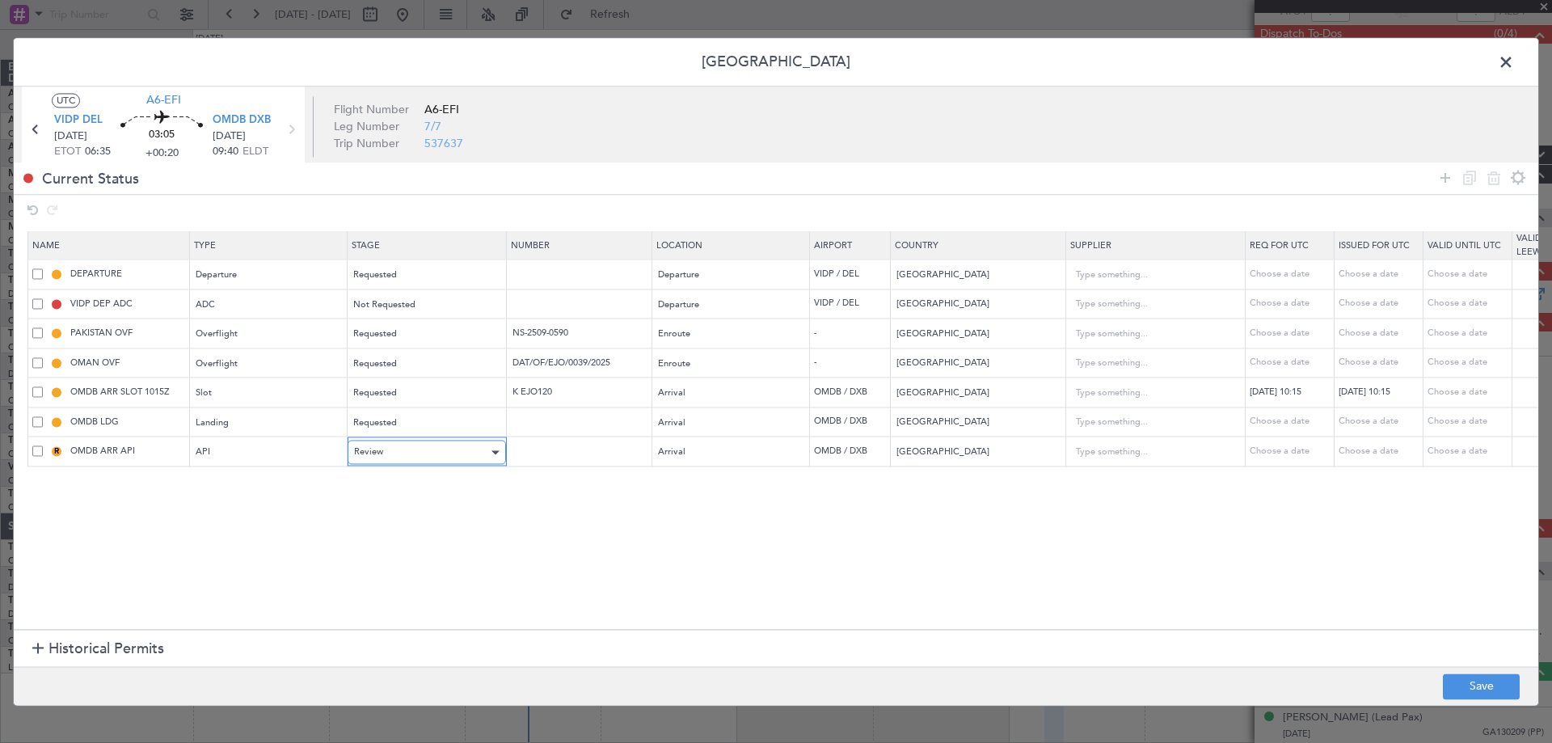
click at [394, 455] on div "Review" at bounding box center [421, 453] width 134 height 24
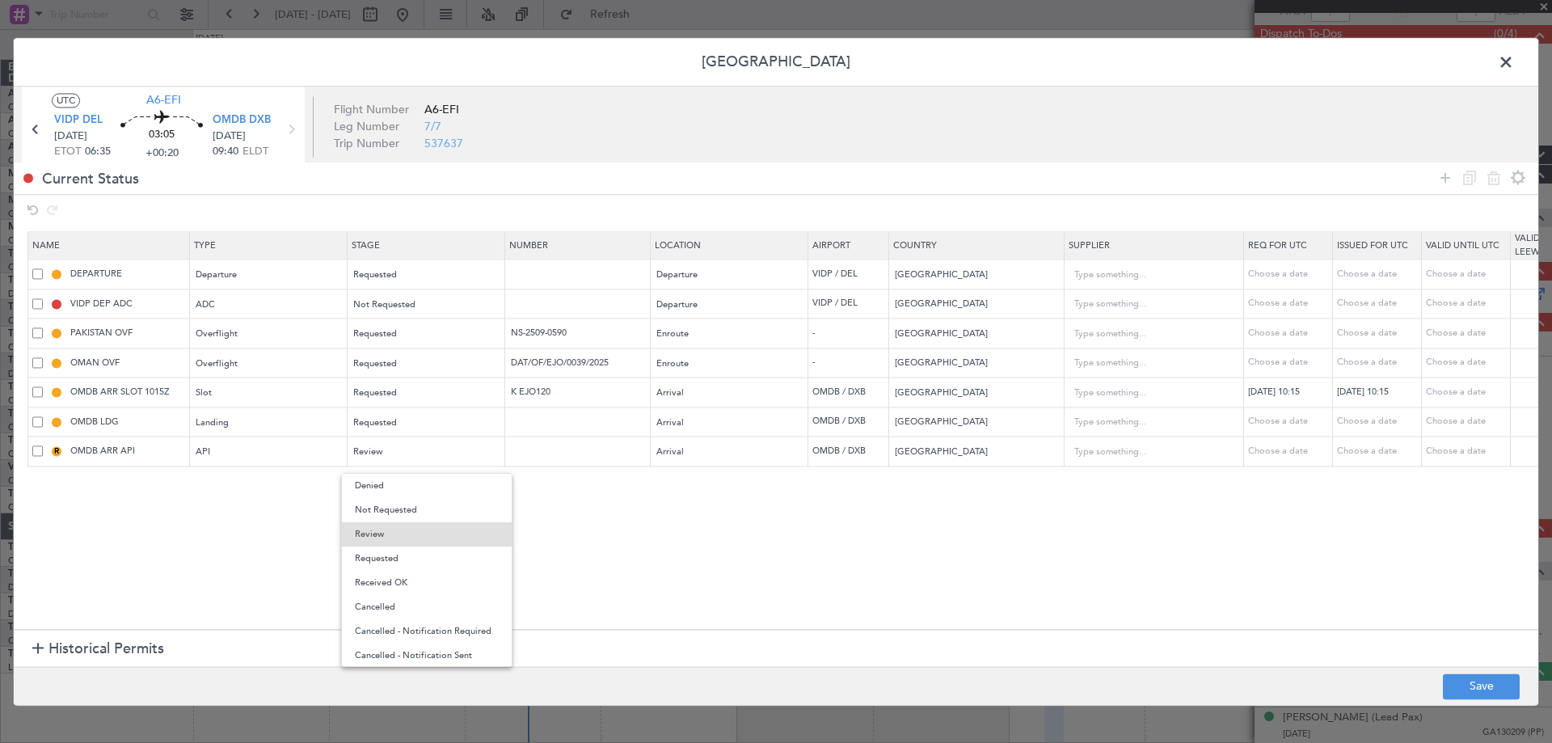
click at [386, 553] on span "Requested" at bounding box center [427, 559] width 144 height 24
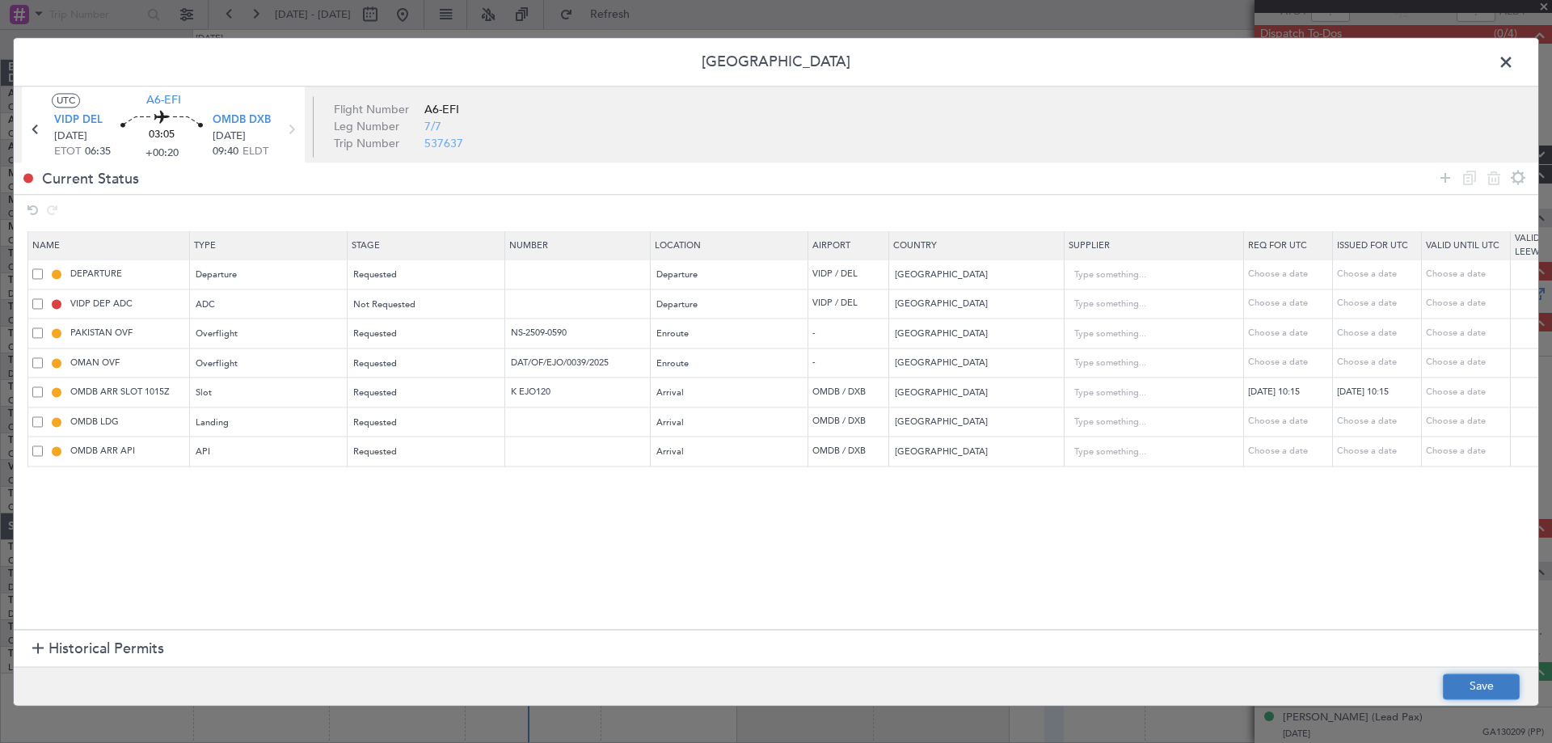
click at [1471, 686] on button "Save" at bounding box center [1481, 686] width 77 height 26
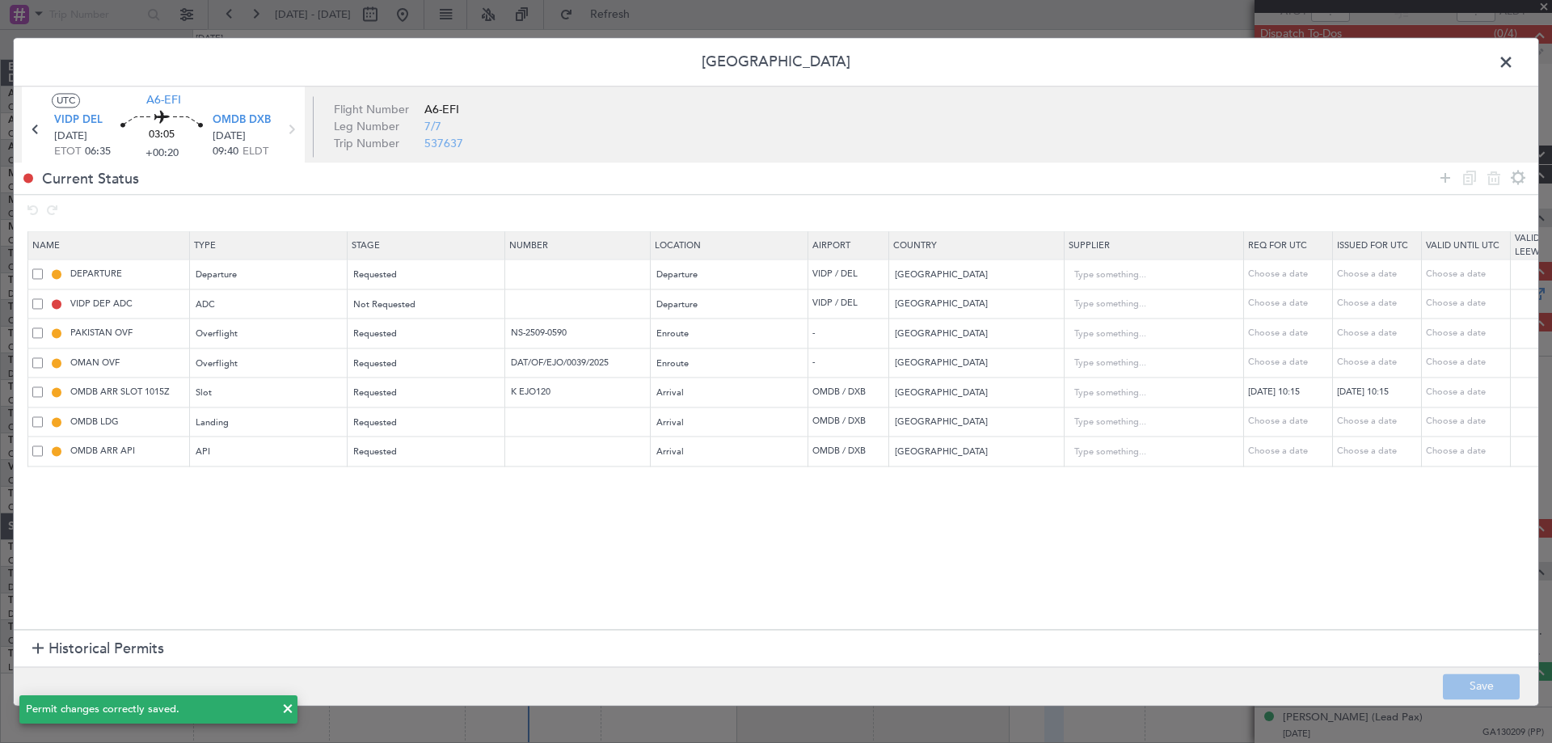
click at [1514, 61] on span at bounding box center [1514, 66] width 0 height 32
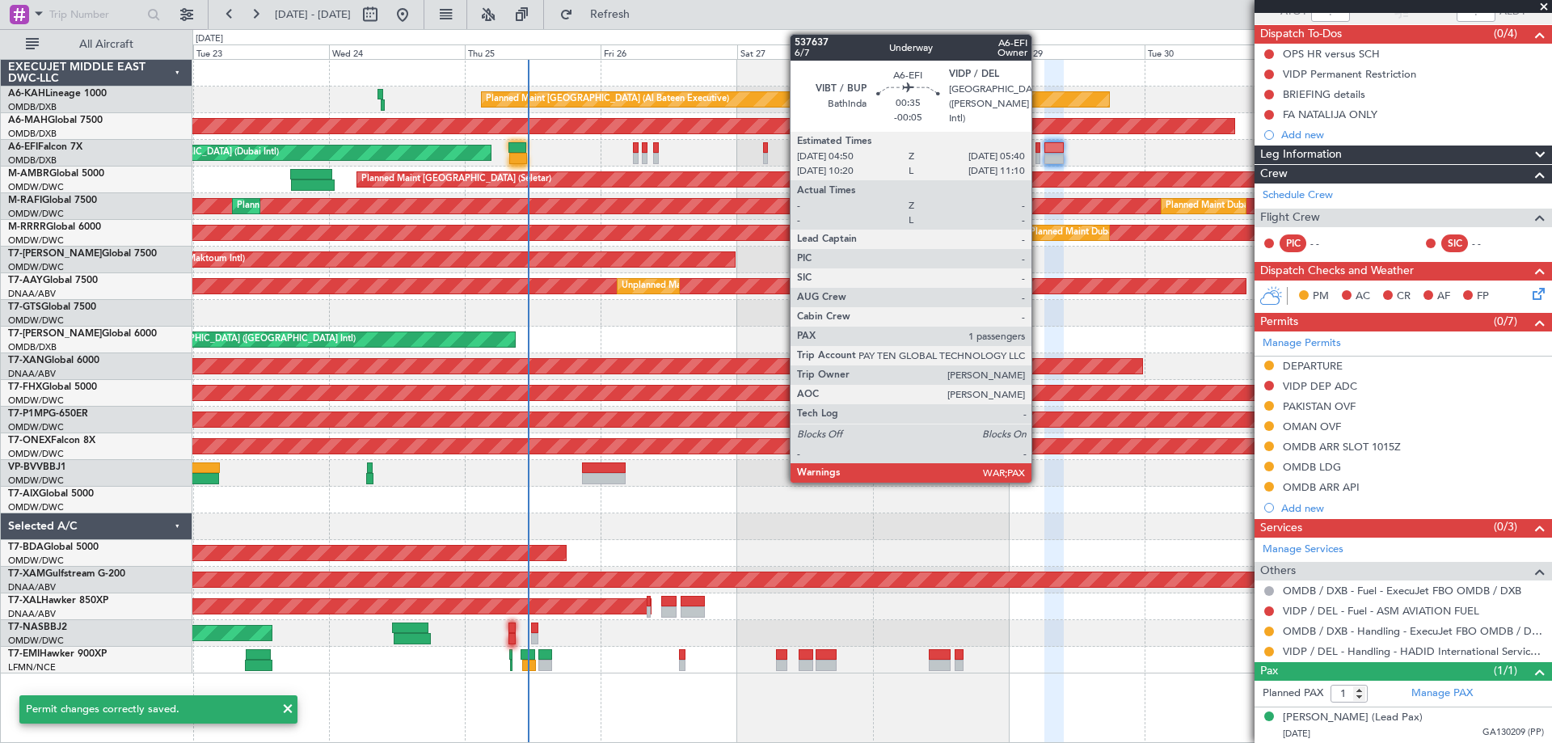
click at [1039, 157] on div at bounding box center [1038, 158] width 5 height 11
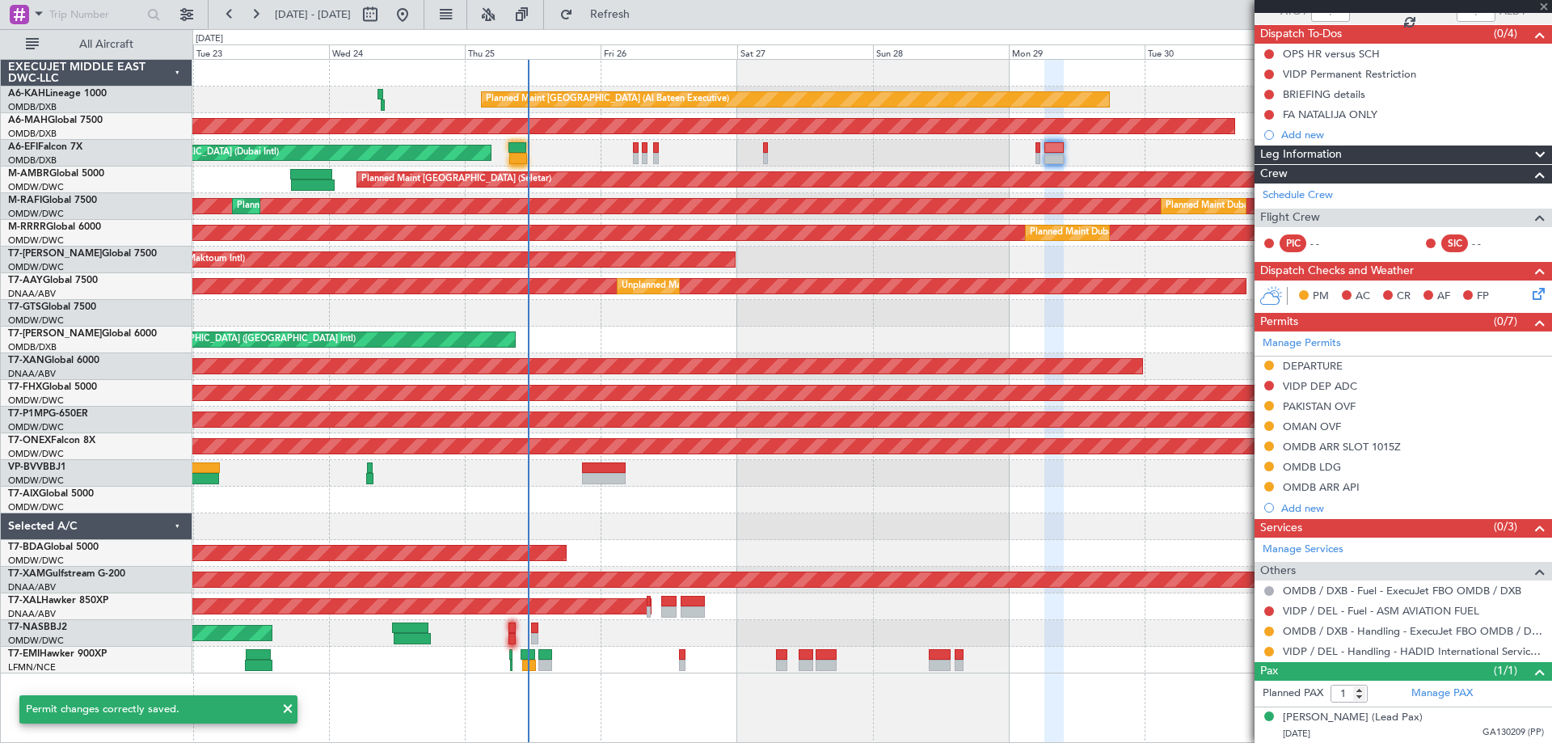
type input "-00:05"
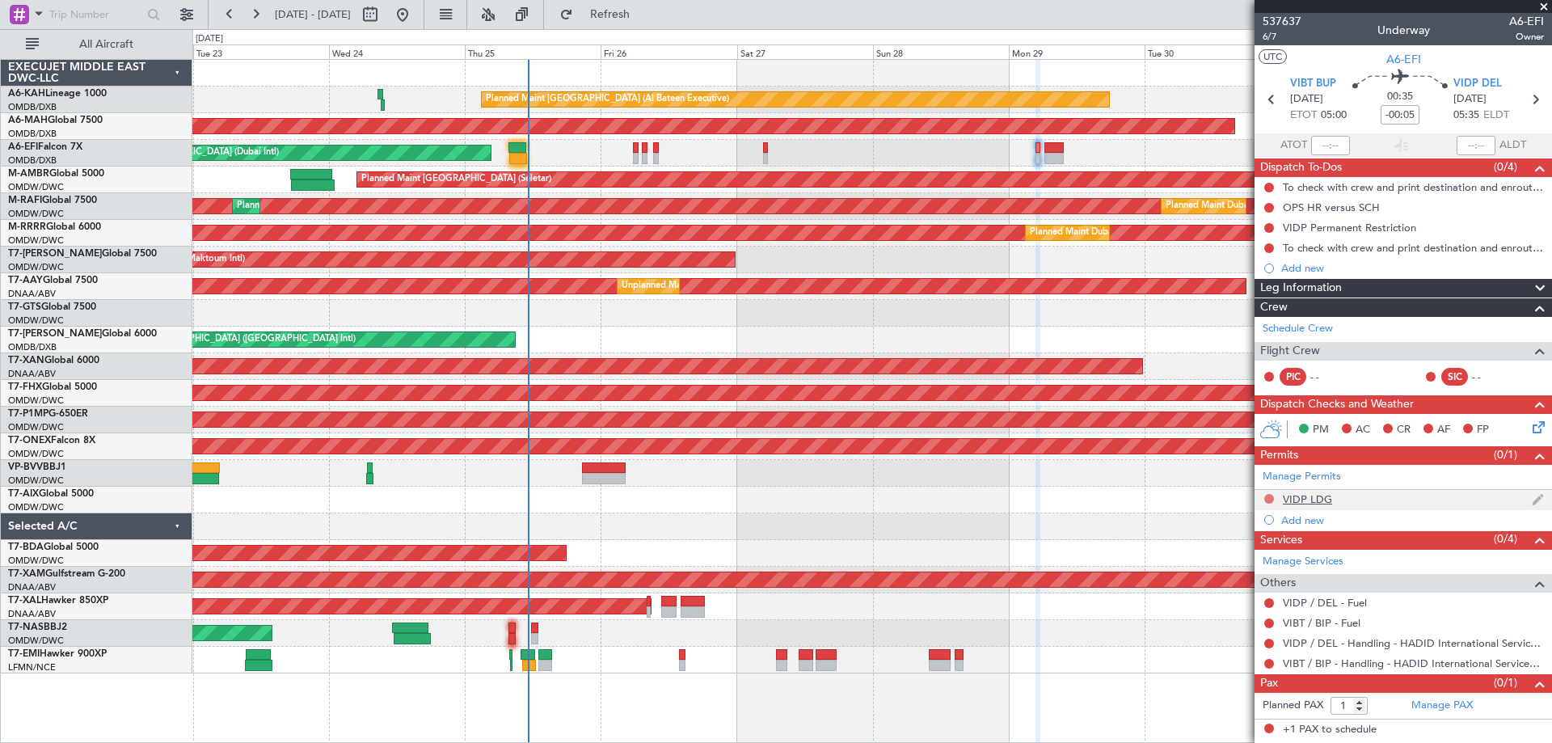
click at [1272, 500] on button at bounding box center [1269, 499] width 10 height 10
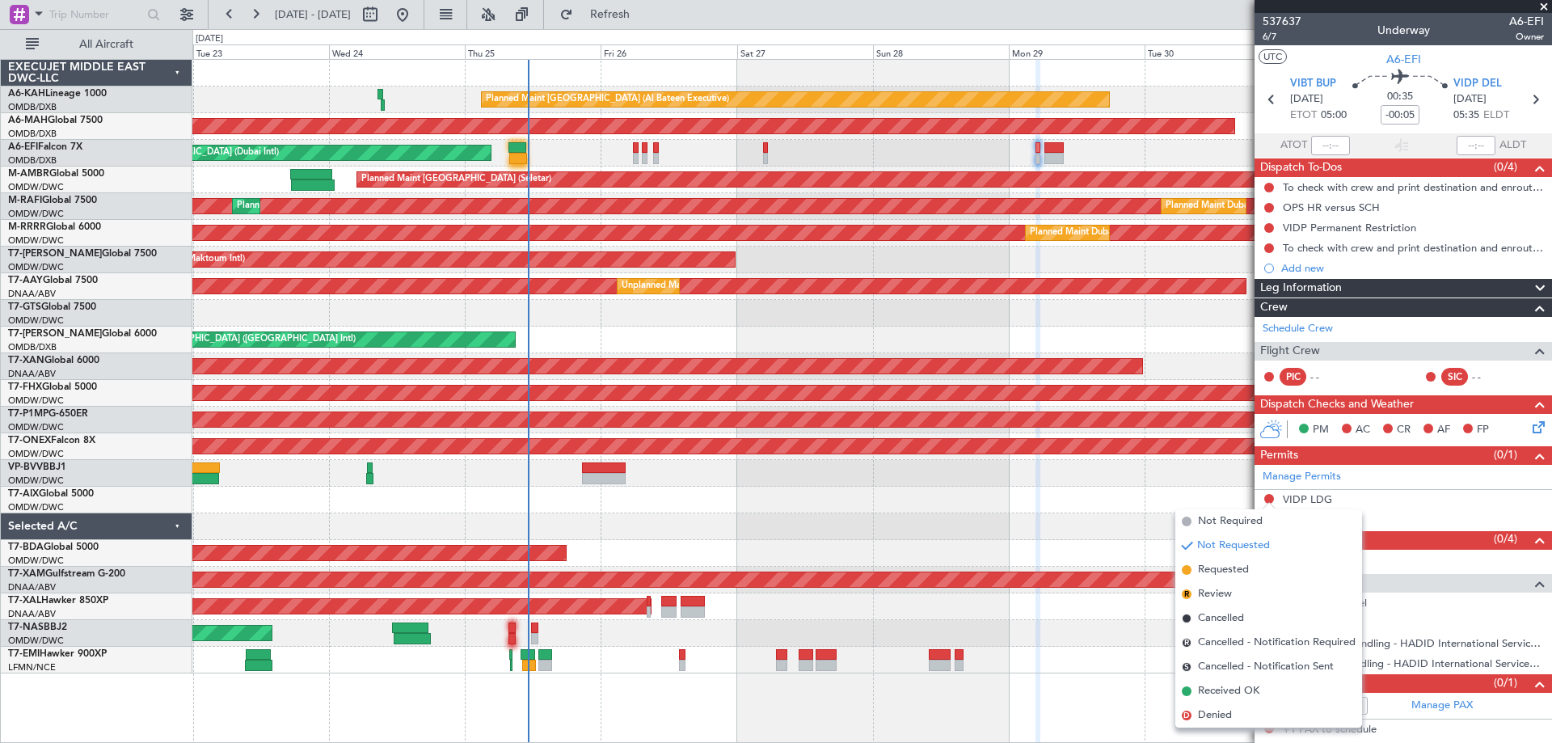
drag, startPoint x: 1230, startPoint y: 575, endPoint x: 1290, endPoint y: 628, distance: 80.8
click at [1230, 574] on span "Requested" at bounding box center [1223, 570] width 51 height 16
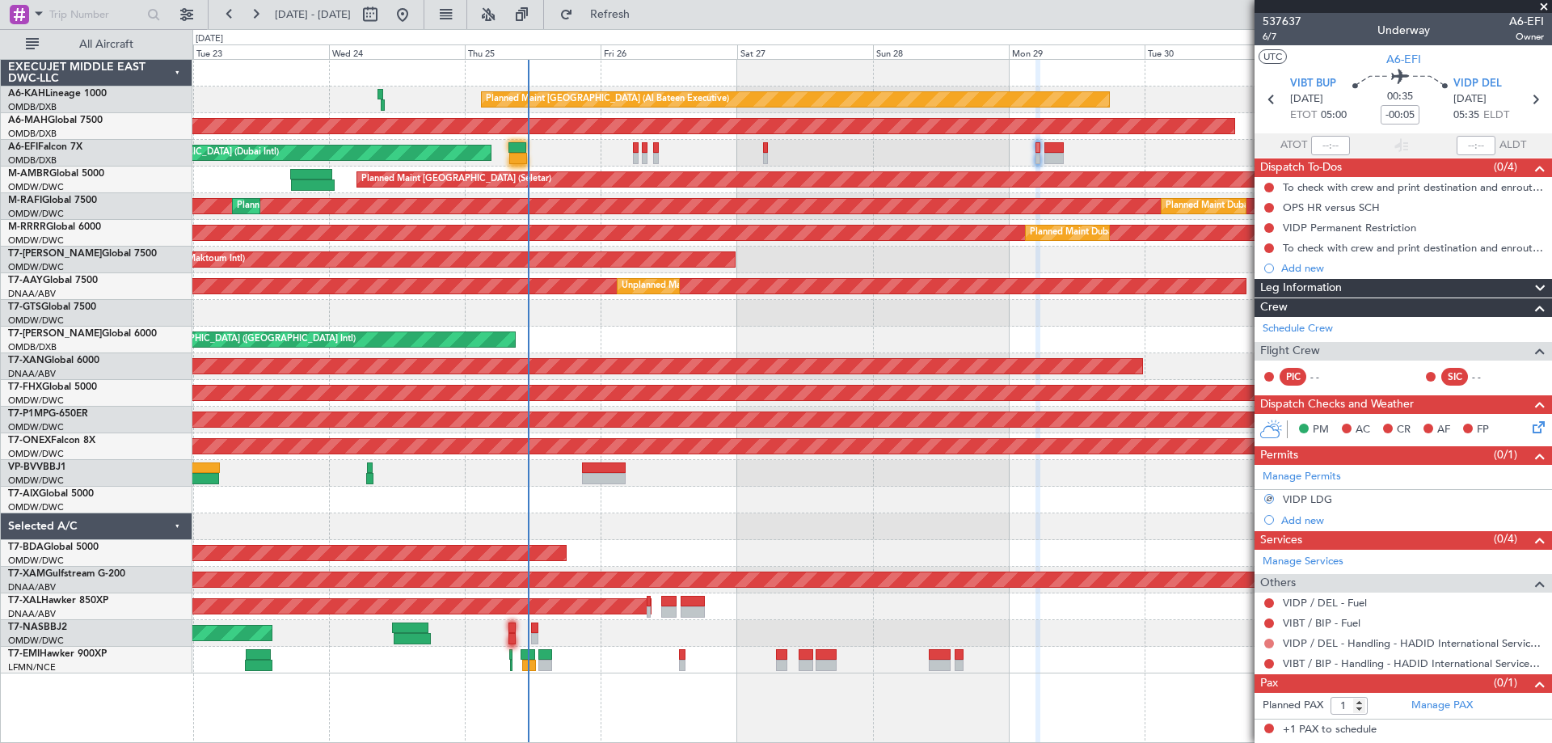
click at [1267, 644] on button at bounding box center [1269, 644] width 10 height 10
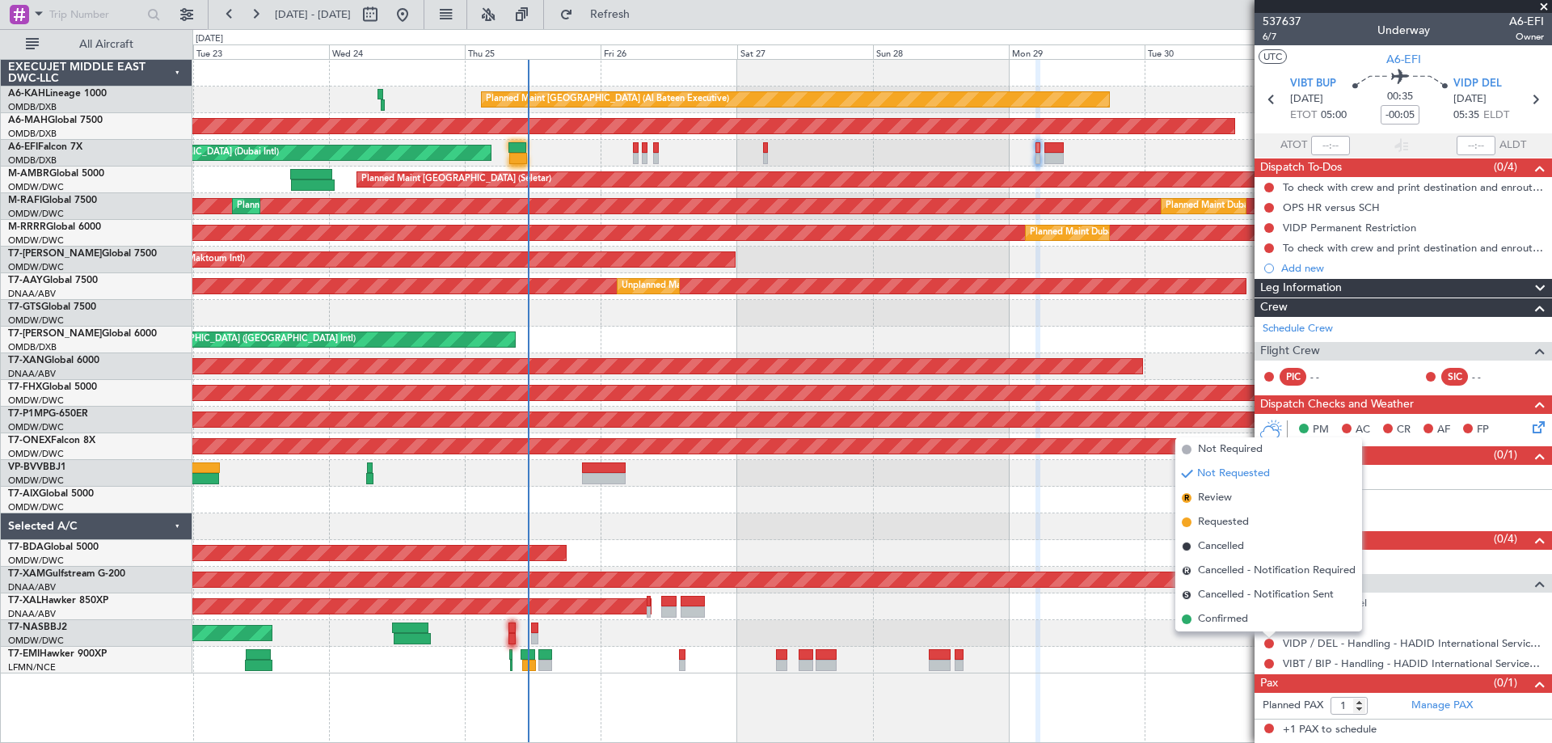
click at [1234, 529] on span "Requested" at bounding box center [1223, 522] width 51 height 16
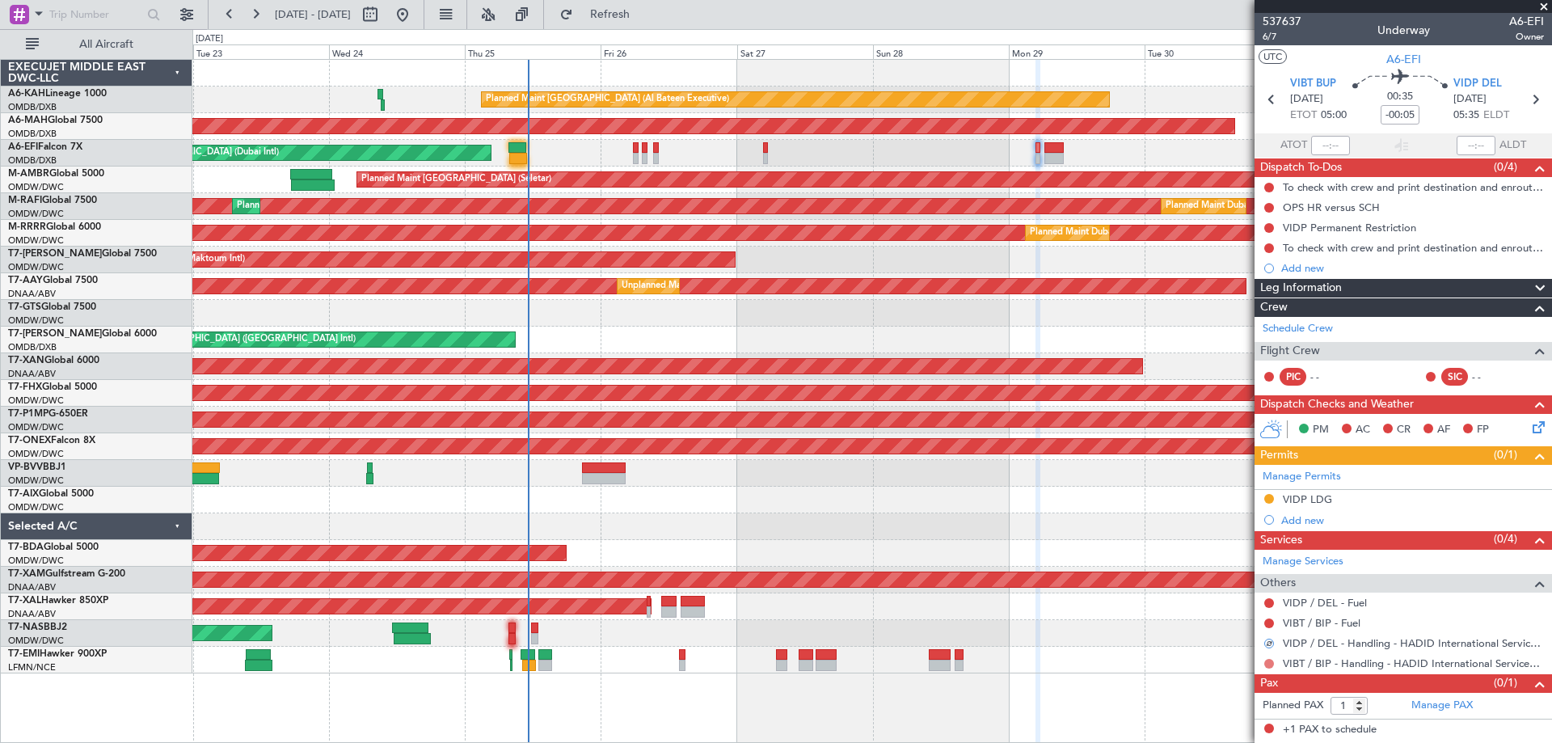
click at [1271, 660] on button at bounding box center [1269, 664] width 10 height 10
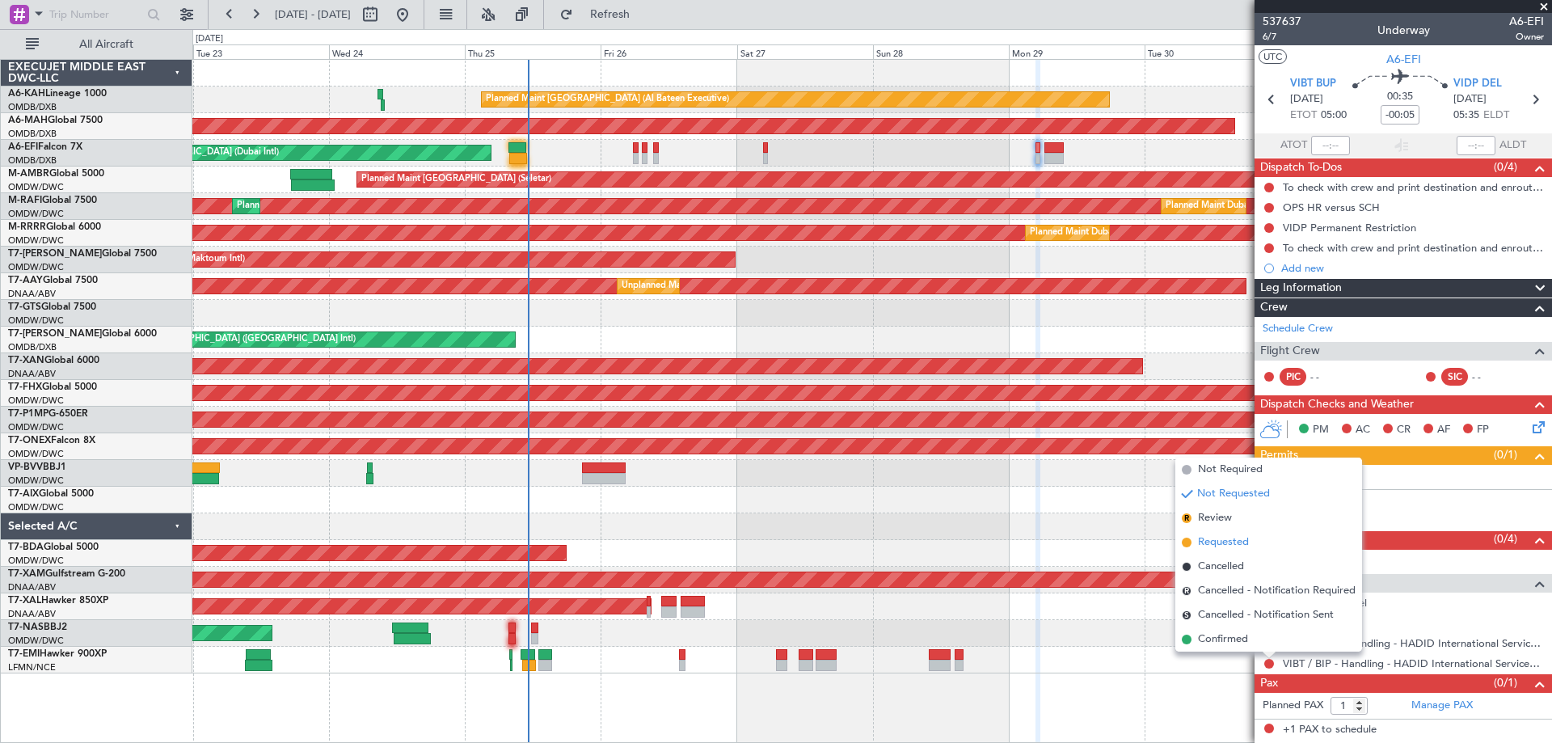
click at [1222, 542] on span "Requested" at bounding box center [1223, 542] width 51 height 16
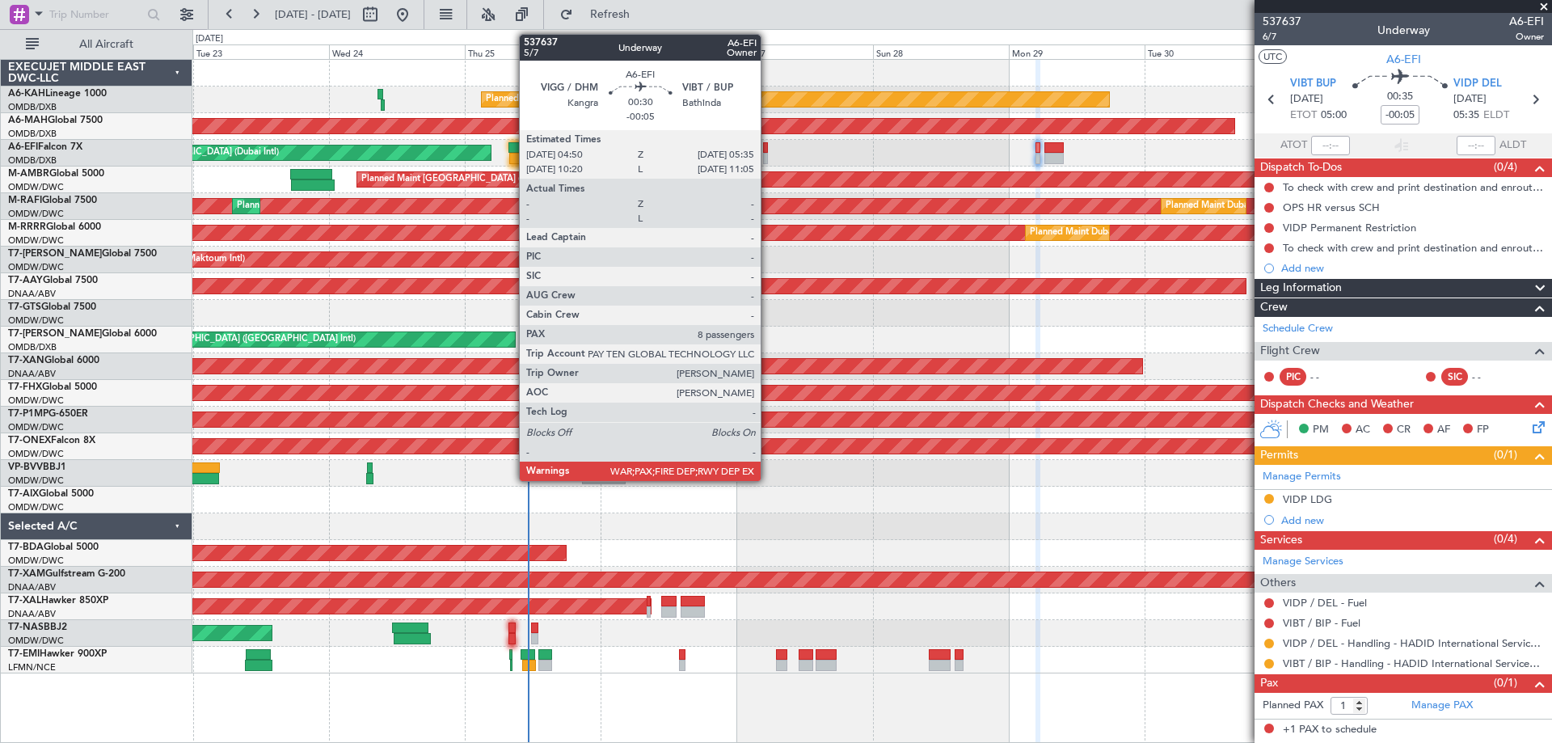
click at [767, 155] on div at bounding box center [765, 158] width 5 height 11
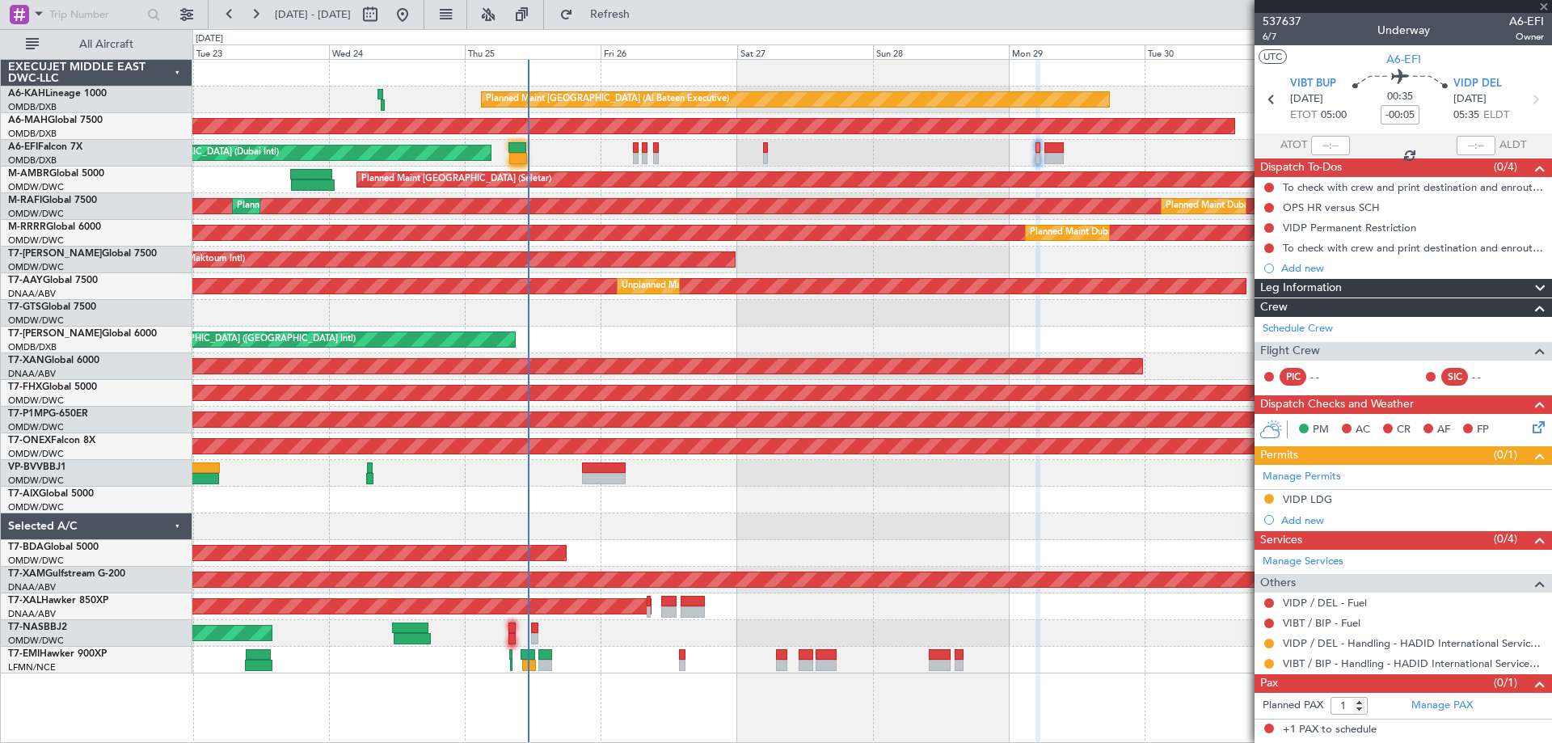
type input "8"
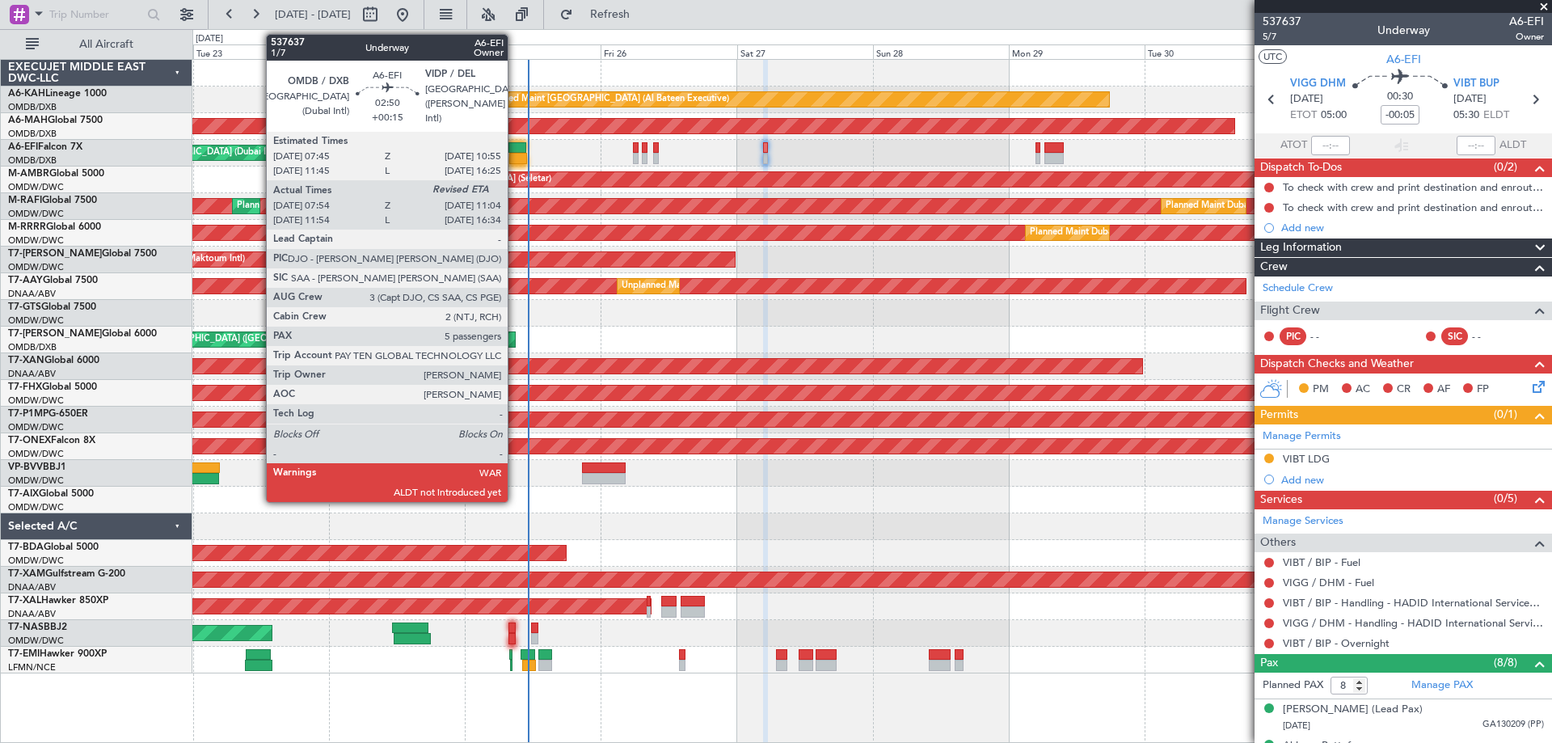
click at [515, 154] on div at bounding box center [518, 158] width 19 height 11
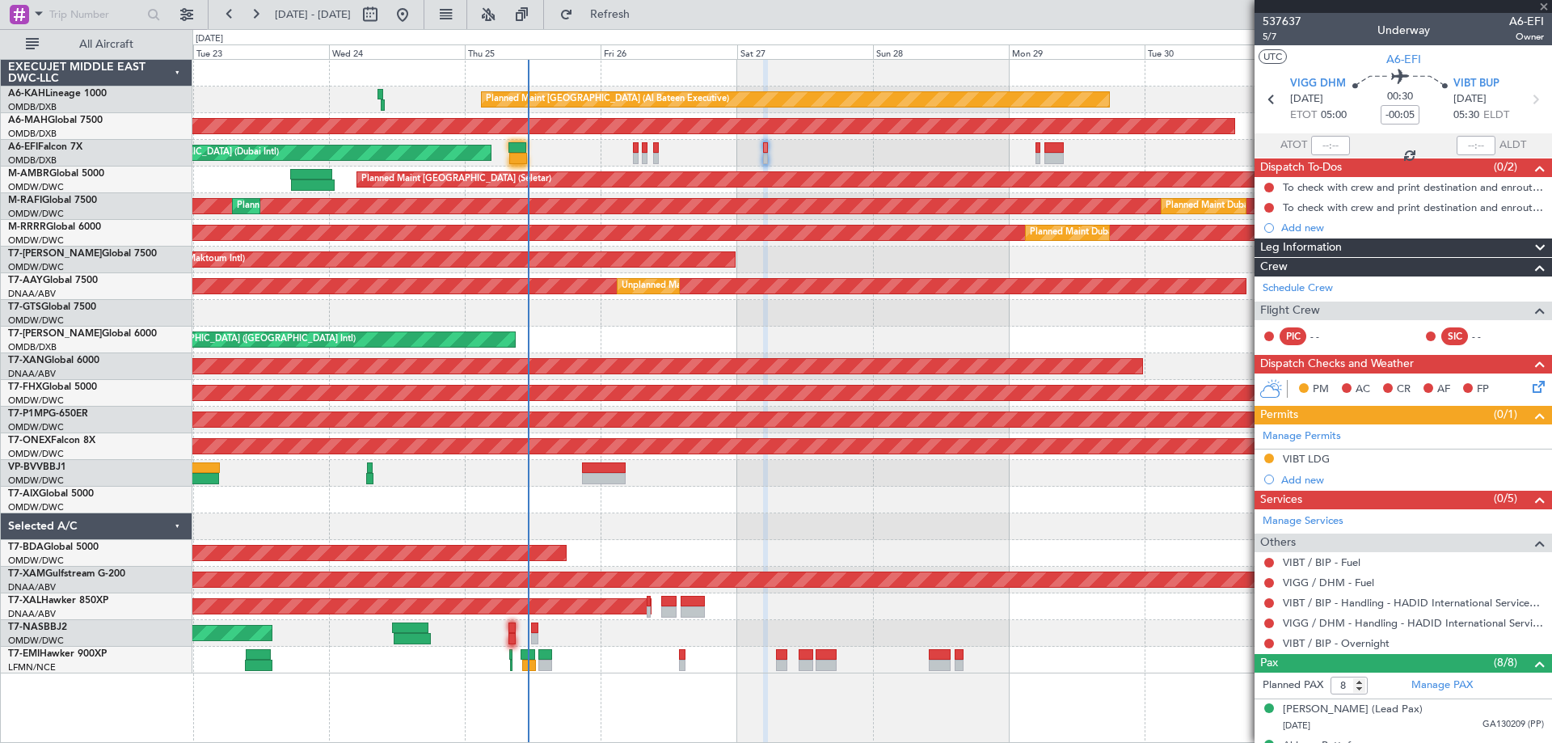
type input "+00:15"
type input "08:09"
type input "5"
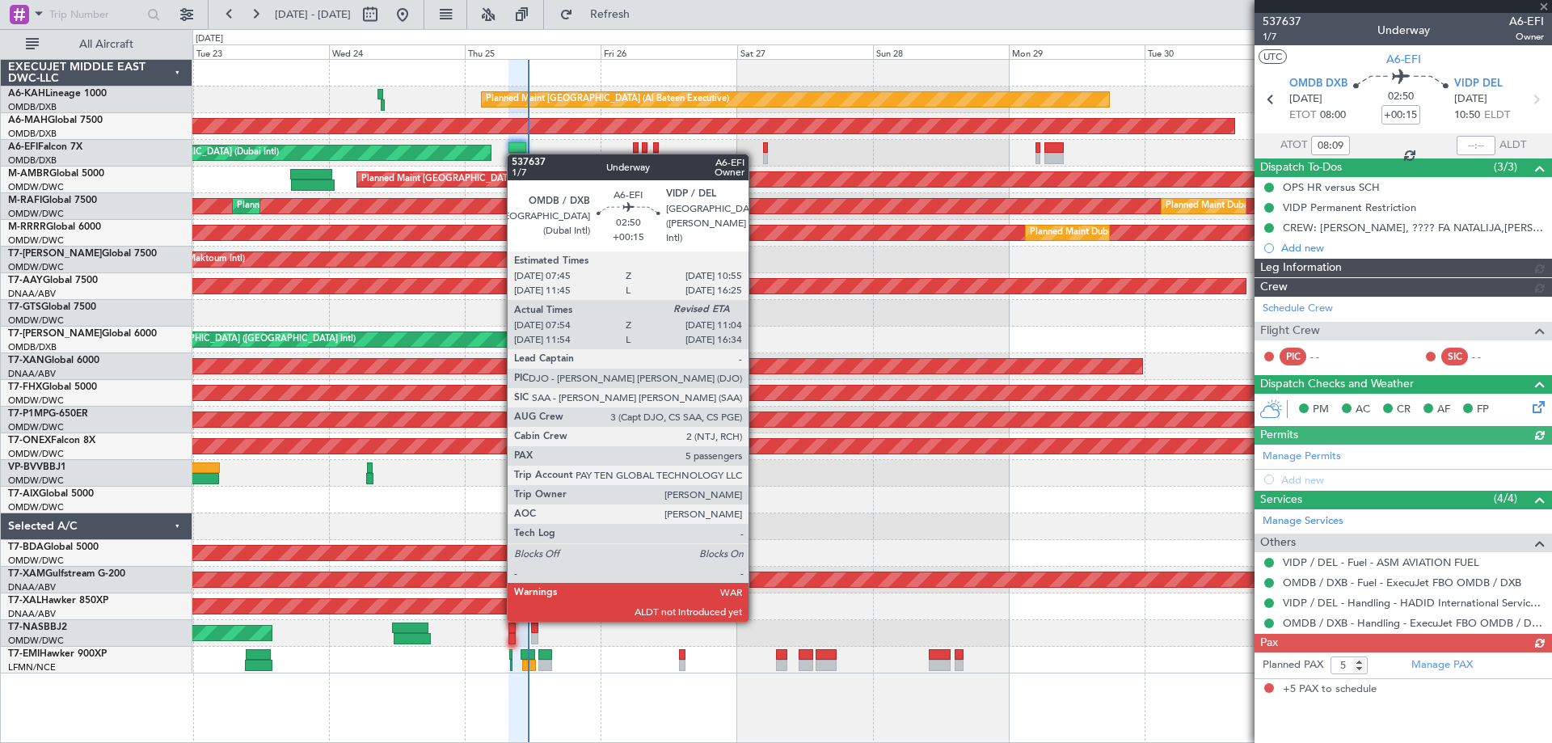
type input "[PERSON_NAME] (ANI)"
type input "7352"
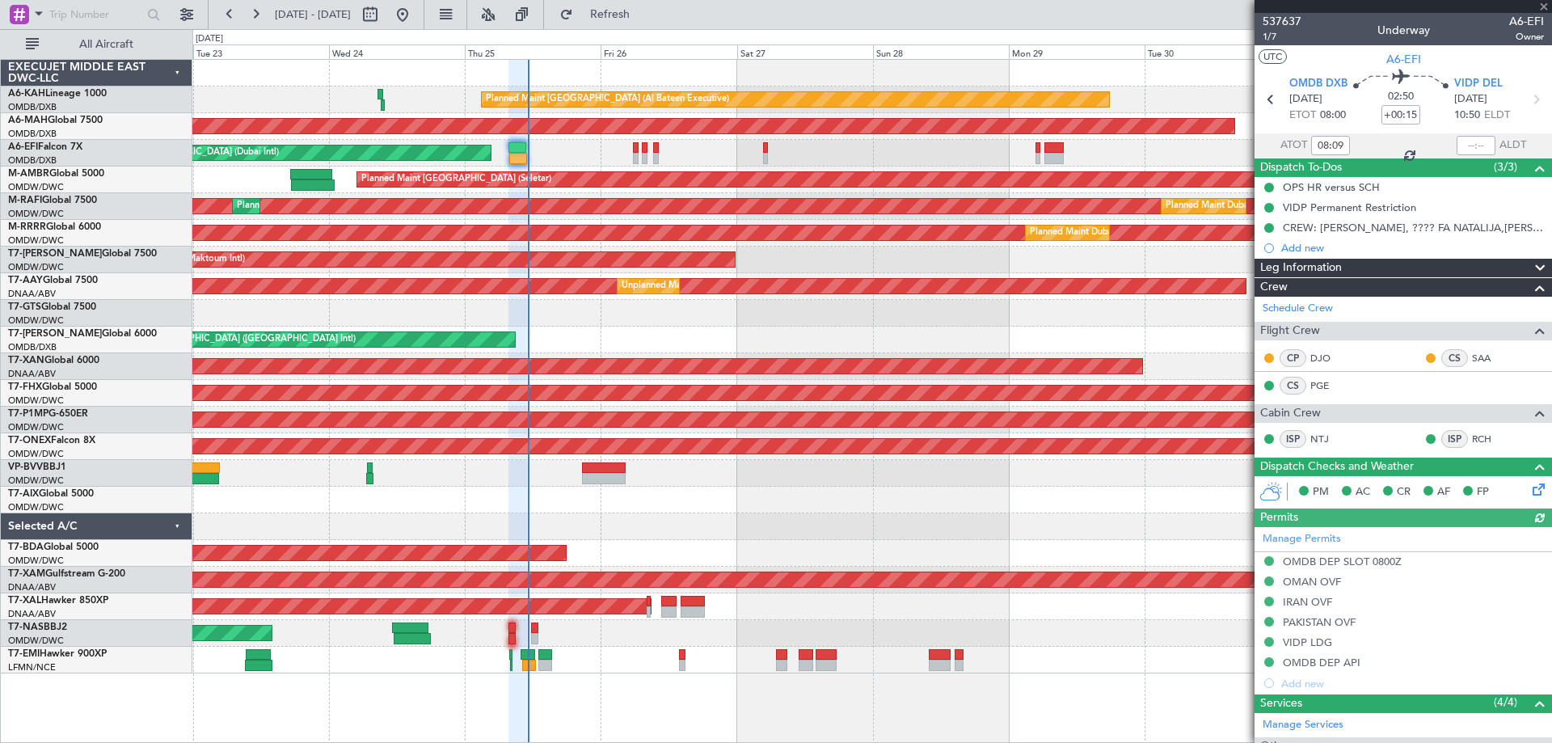
click at [1444, 147] on section "ATOT 08:09 ALDT" at bounding box center [1404, 145] width 298 height 24
click at [1464, 146] on input "text" at bounding box center [1476, 145] width 39 height 19
type input "11:08"
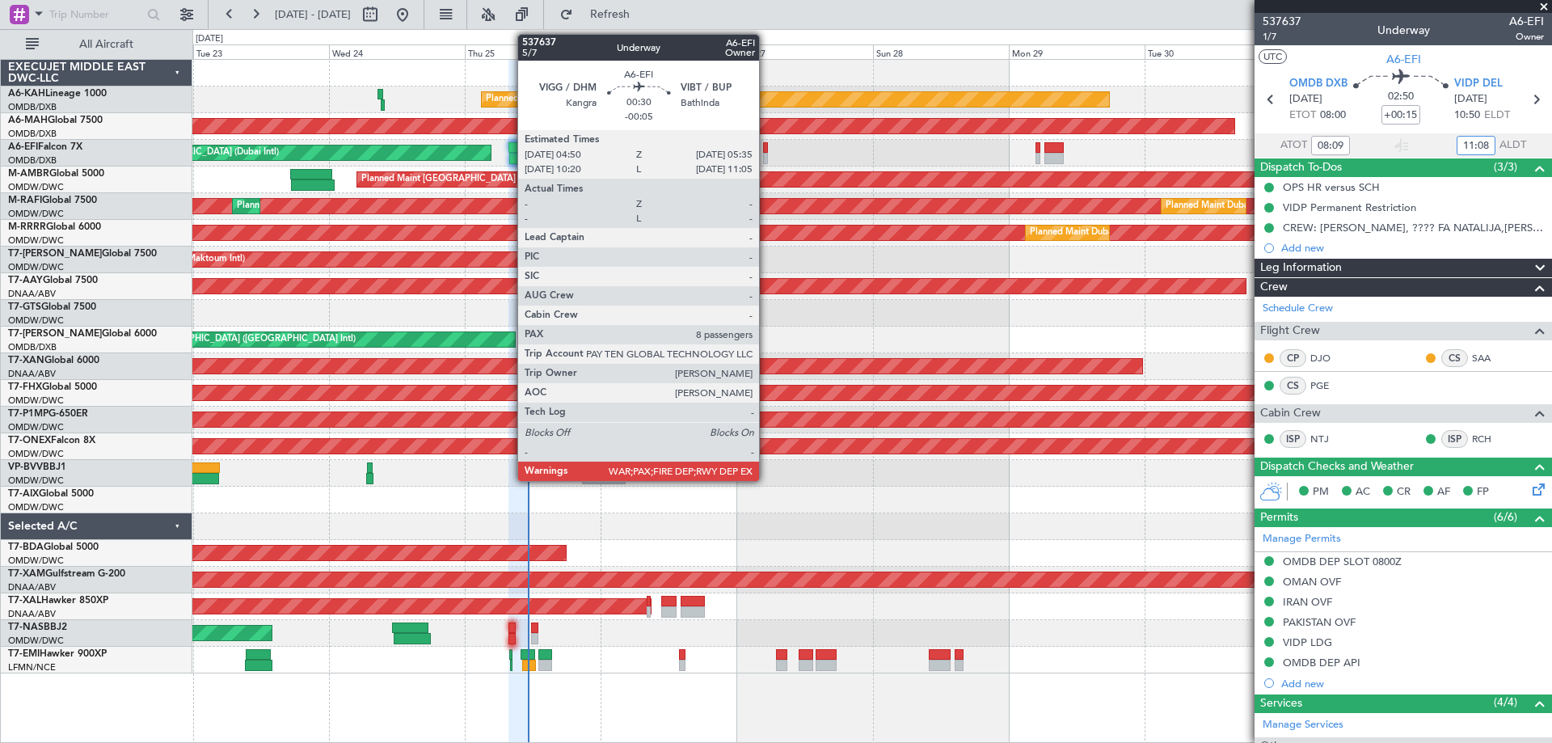
click at [766, 156] on div at bounding box center [765, 158] width 5 height 11
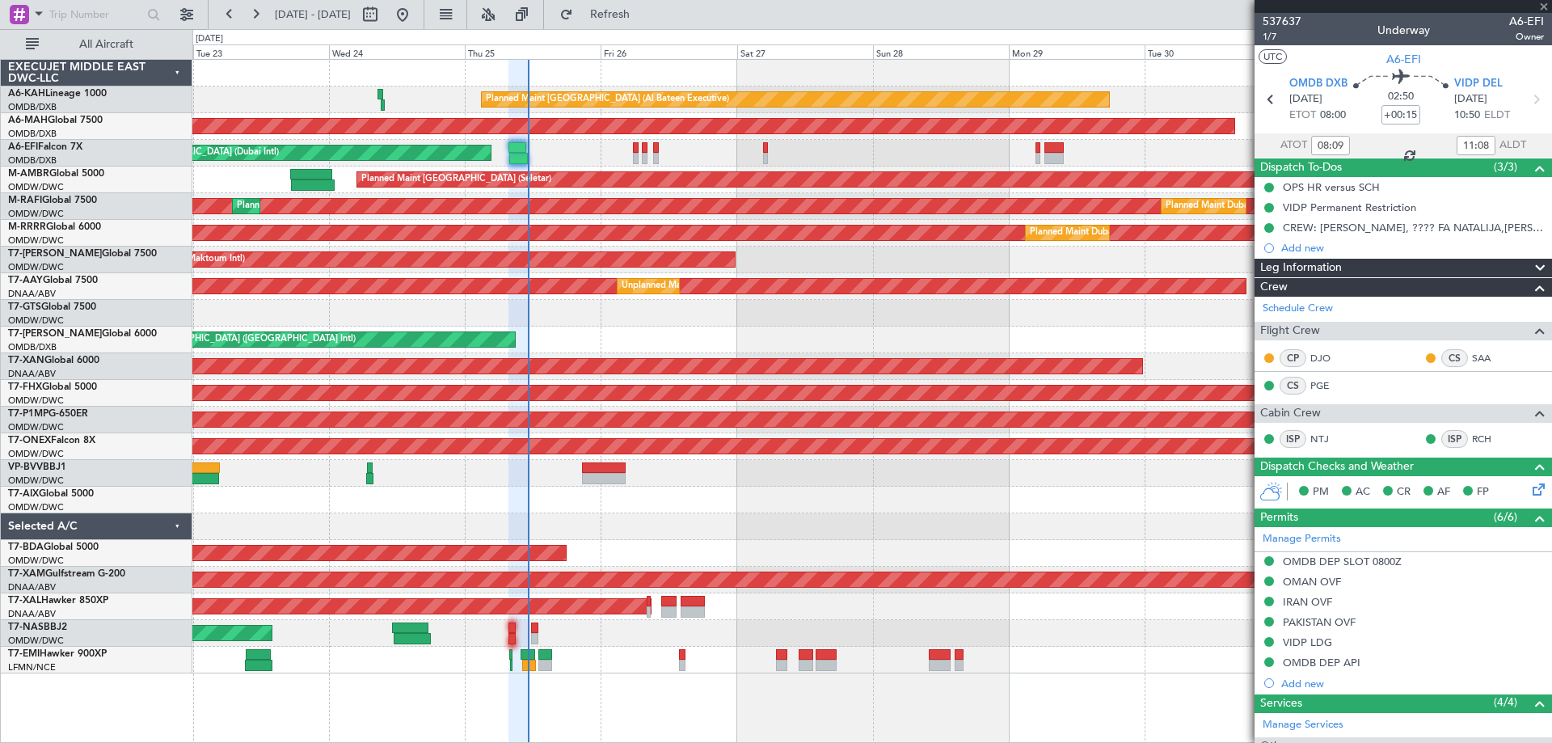
type input "-00:05"
type input "8"
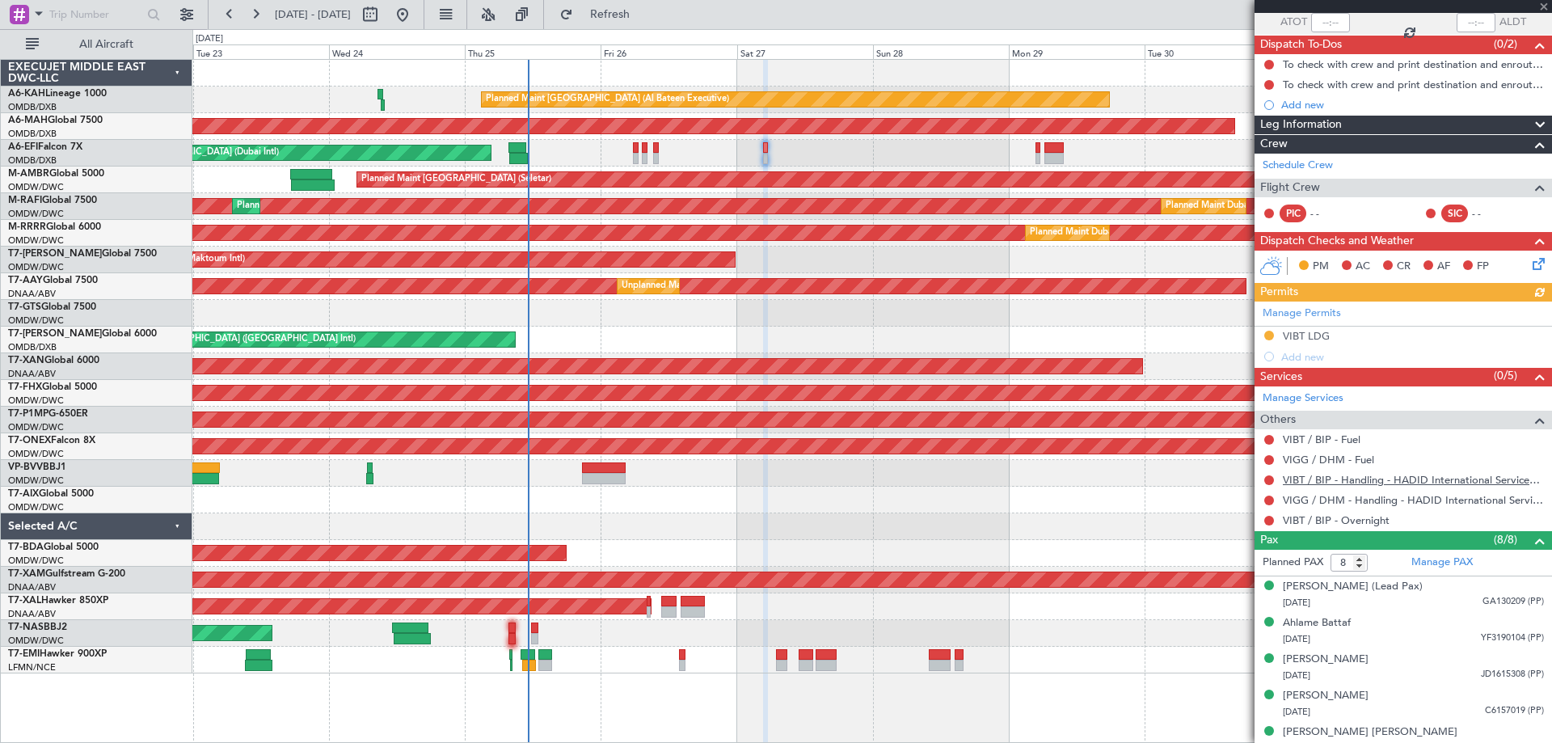
scroll to position [247, 0]
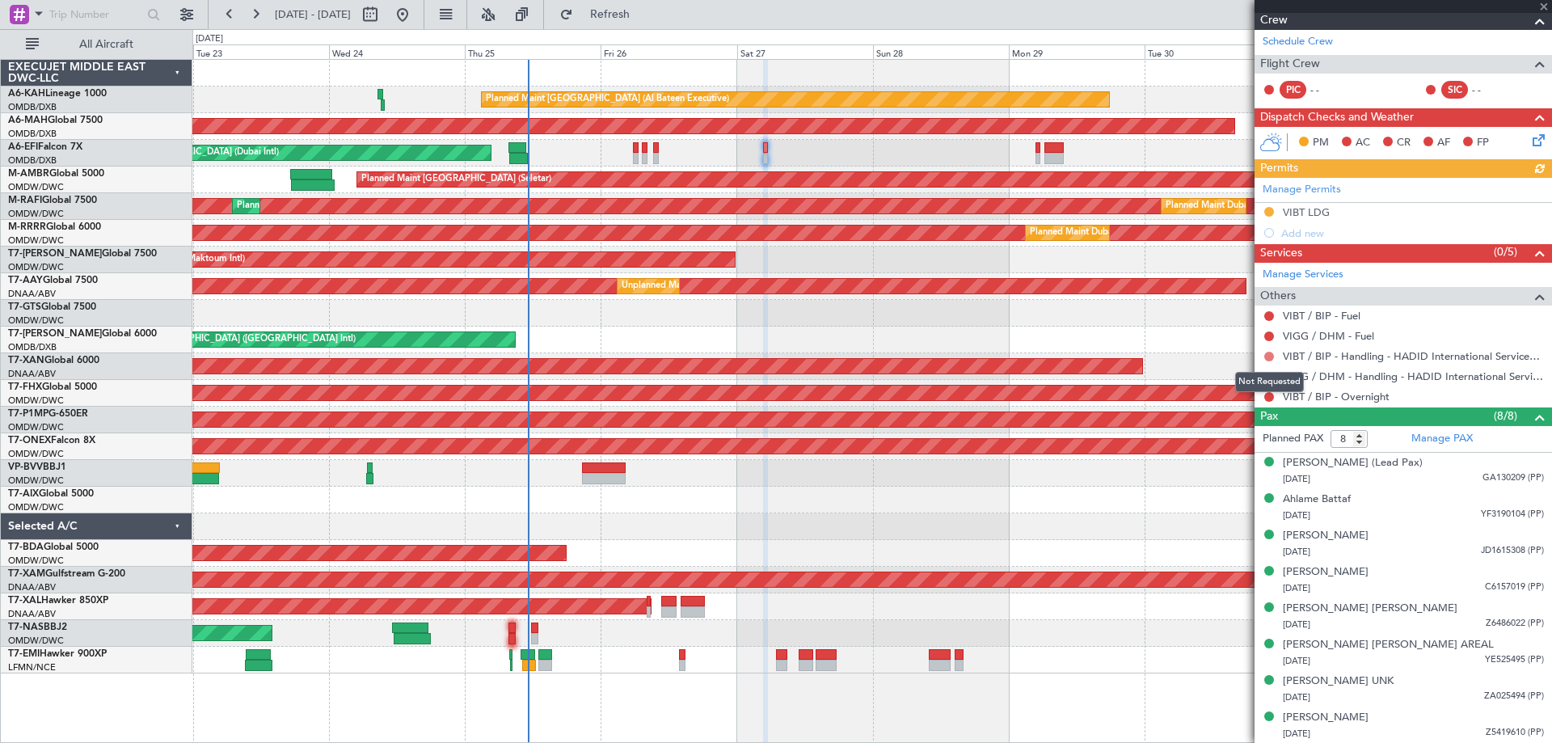
click at [1271, 353] on button at bounding box center [1269, 357] width 10 height 10
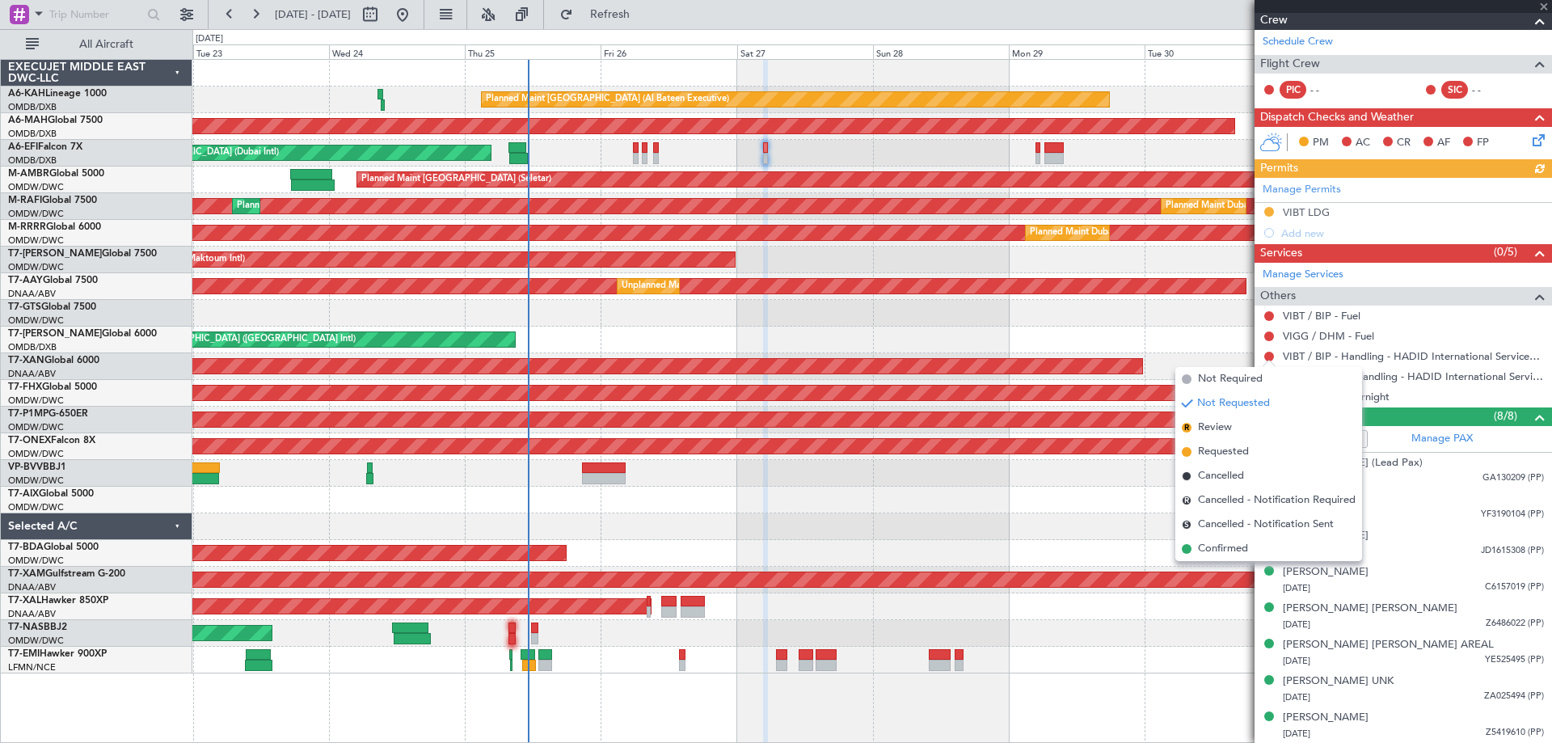
drag, startPoint x: 1220, startPoint y: 450, endPoint x: 1231, endPoint y: 441, distance: 14.4
click at [1222, 449] on span "Requested" at bounding box center [1223, 452] width 51 height 16
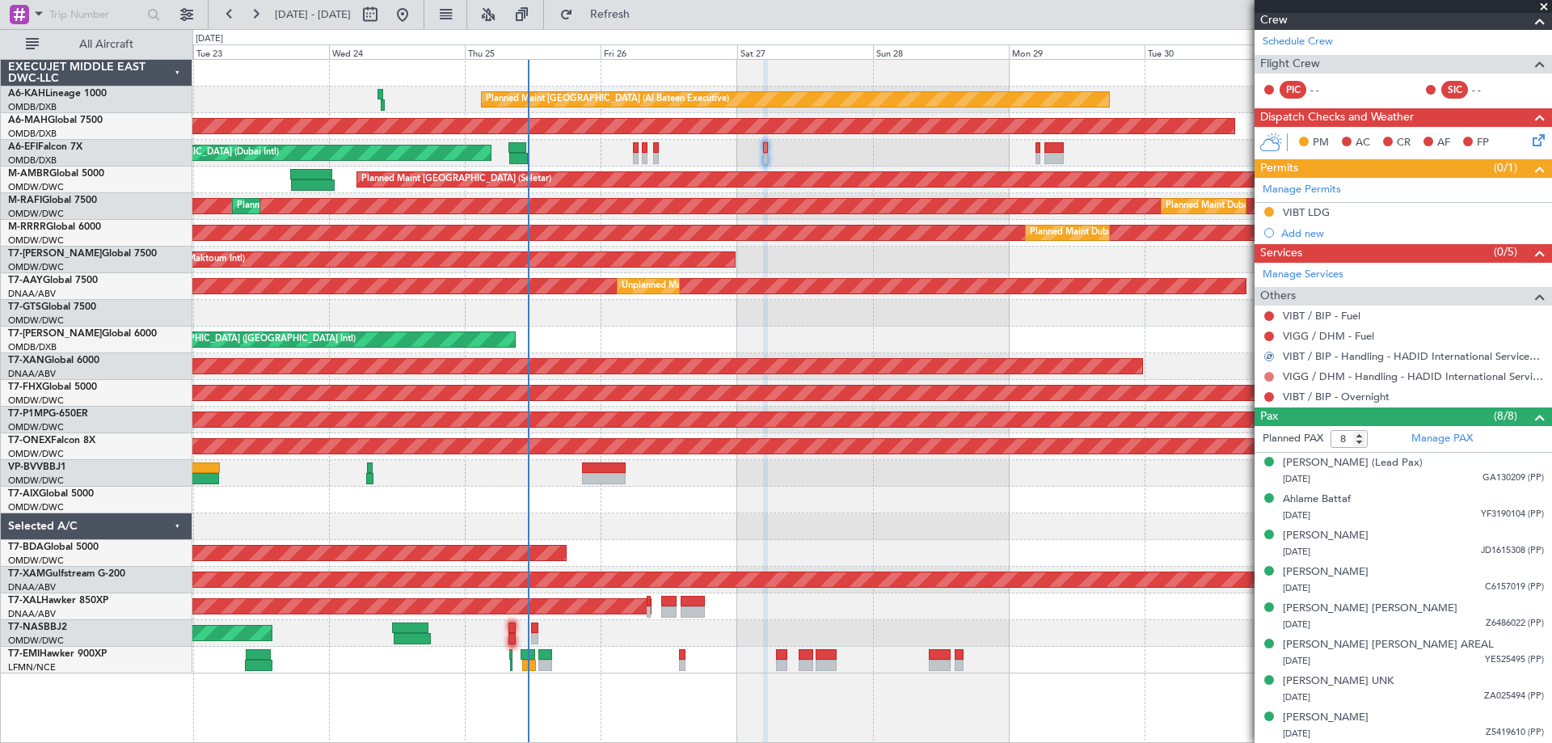
click at [1267, 375] on button at bounding box center [1269, 377] width 10 height 10
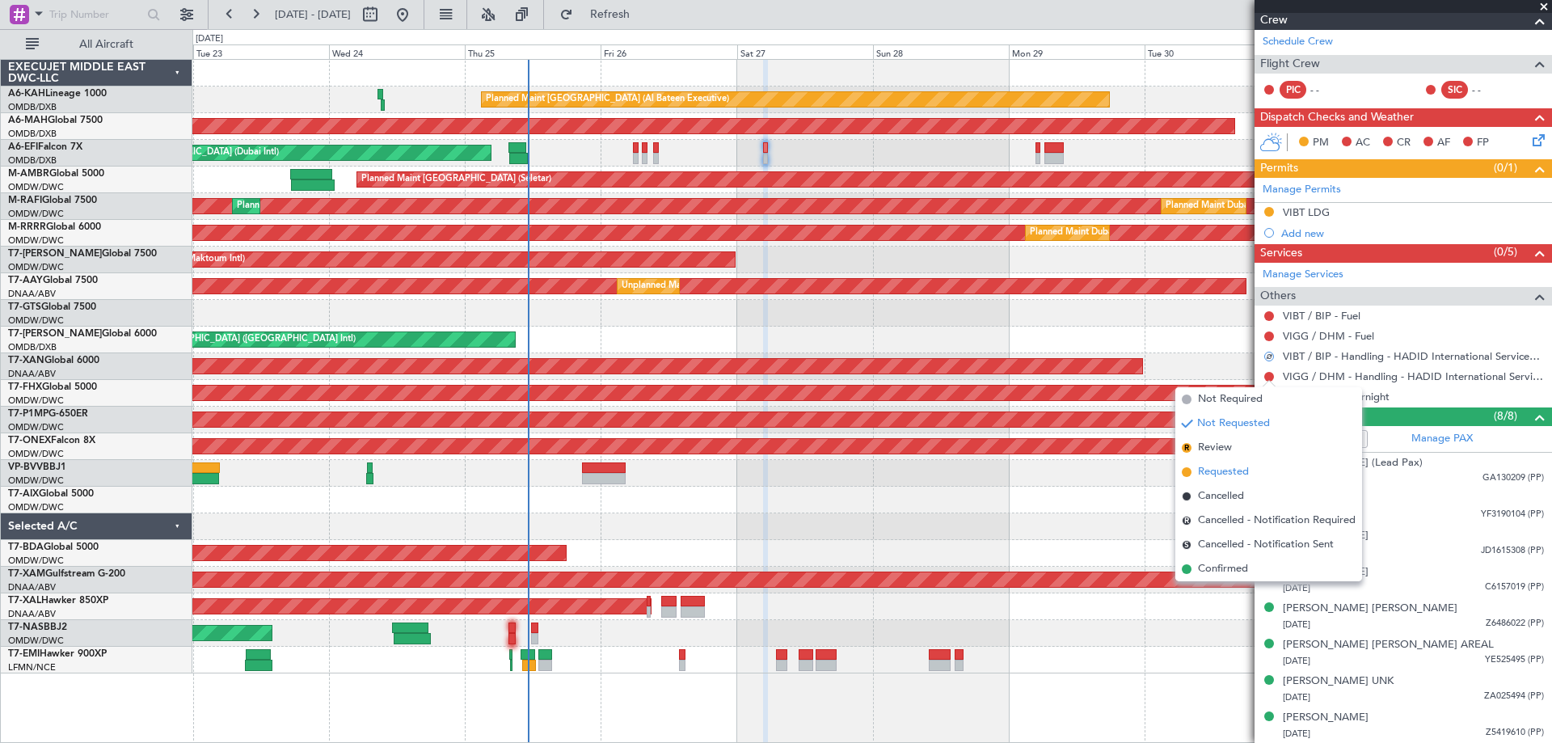
click at [1223, 466] on span "Requested" at bounding box center [1223, 472] width 51 height 16
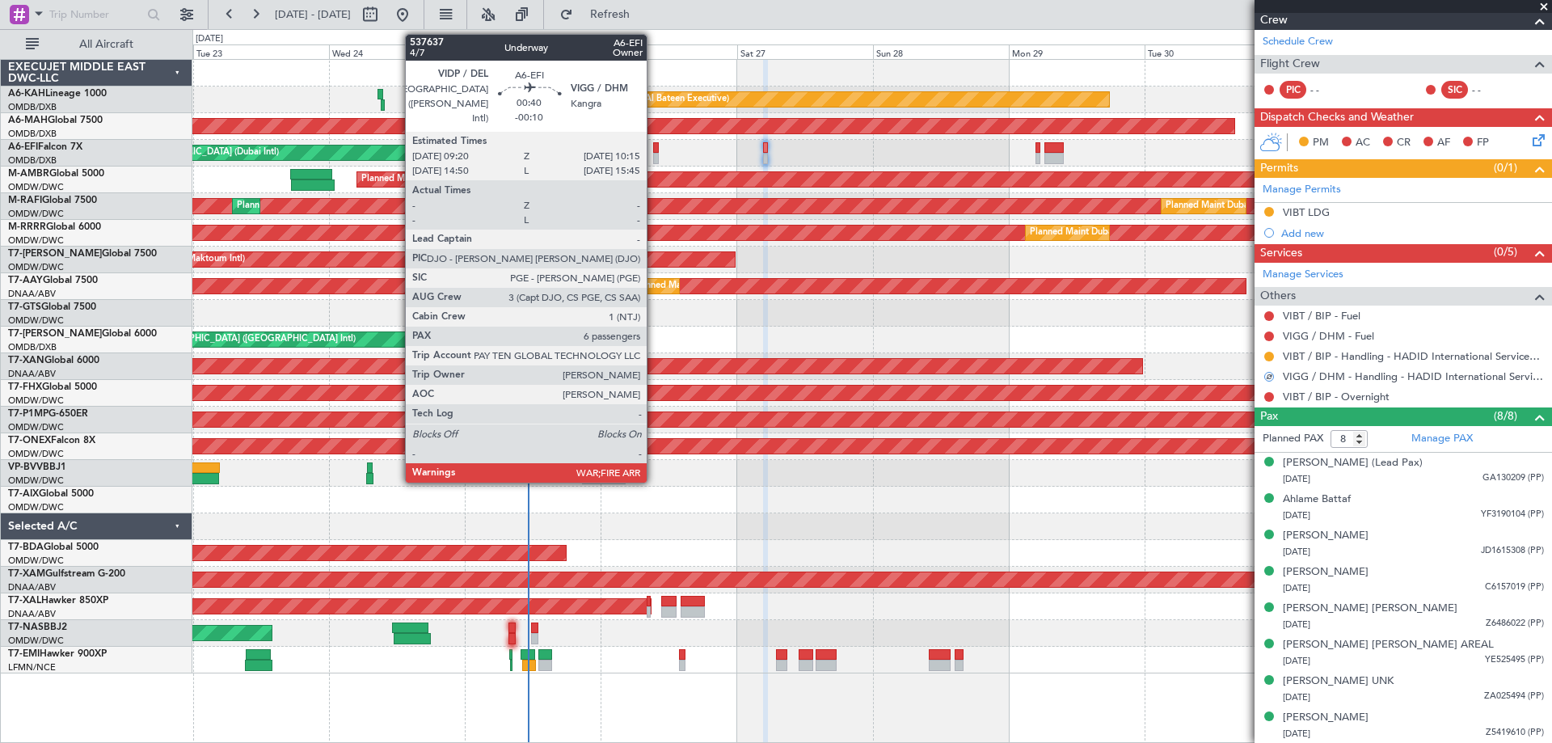
click at [654, 158] on div at bounding box center [656, 158] width 6 height 11
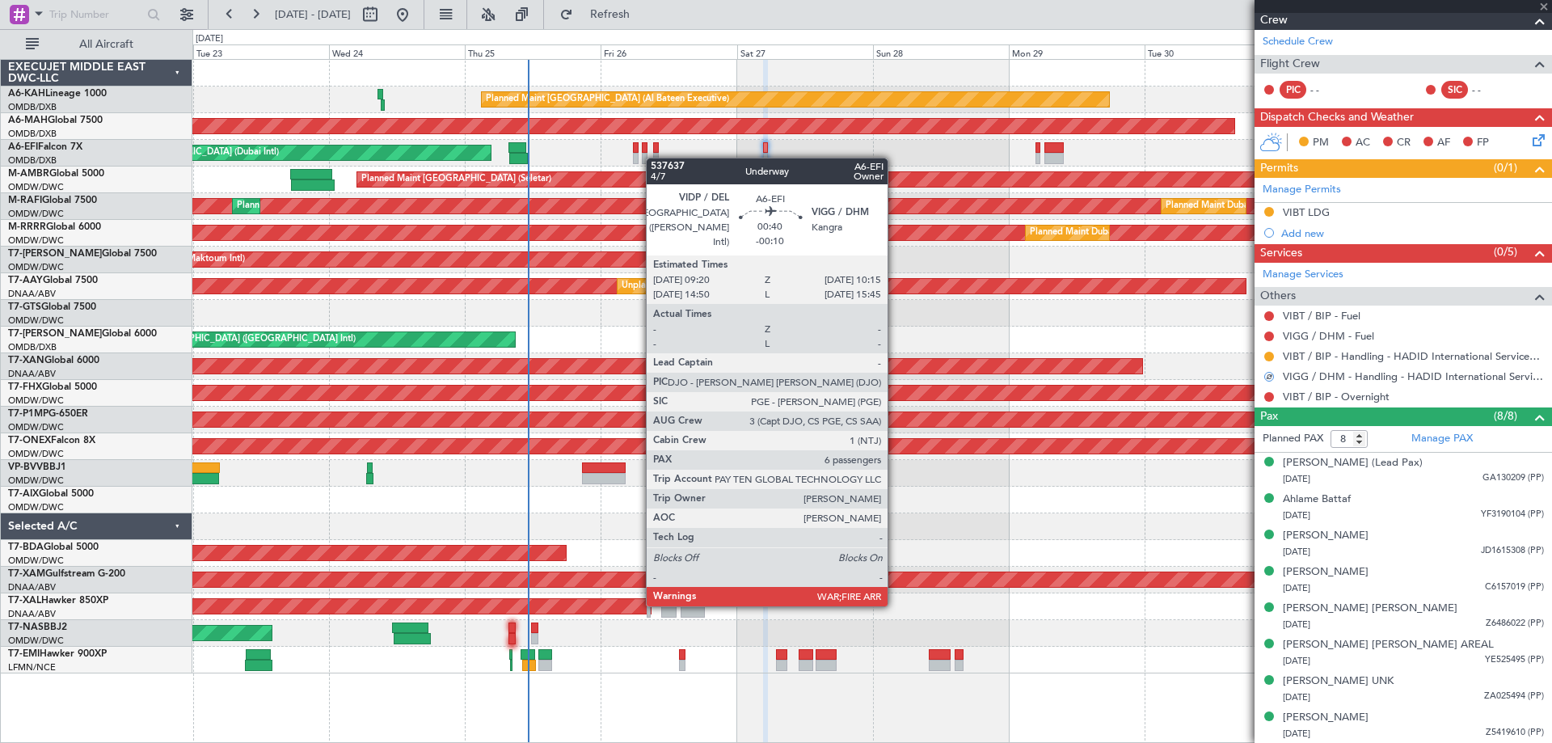
type input "-00:10"
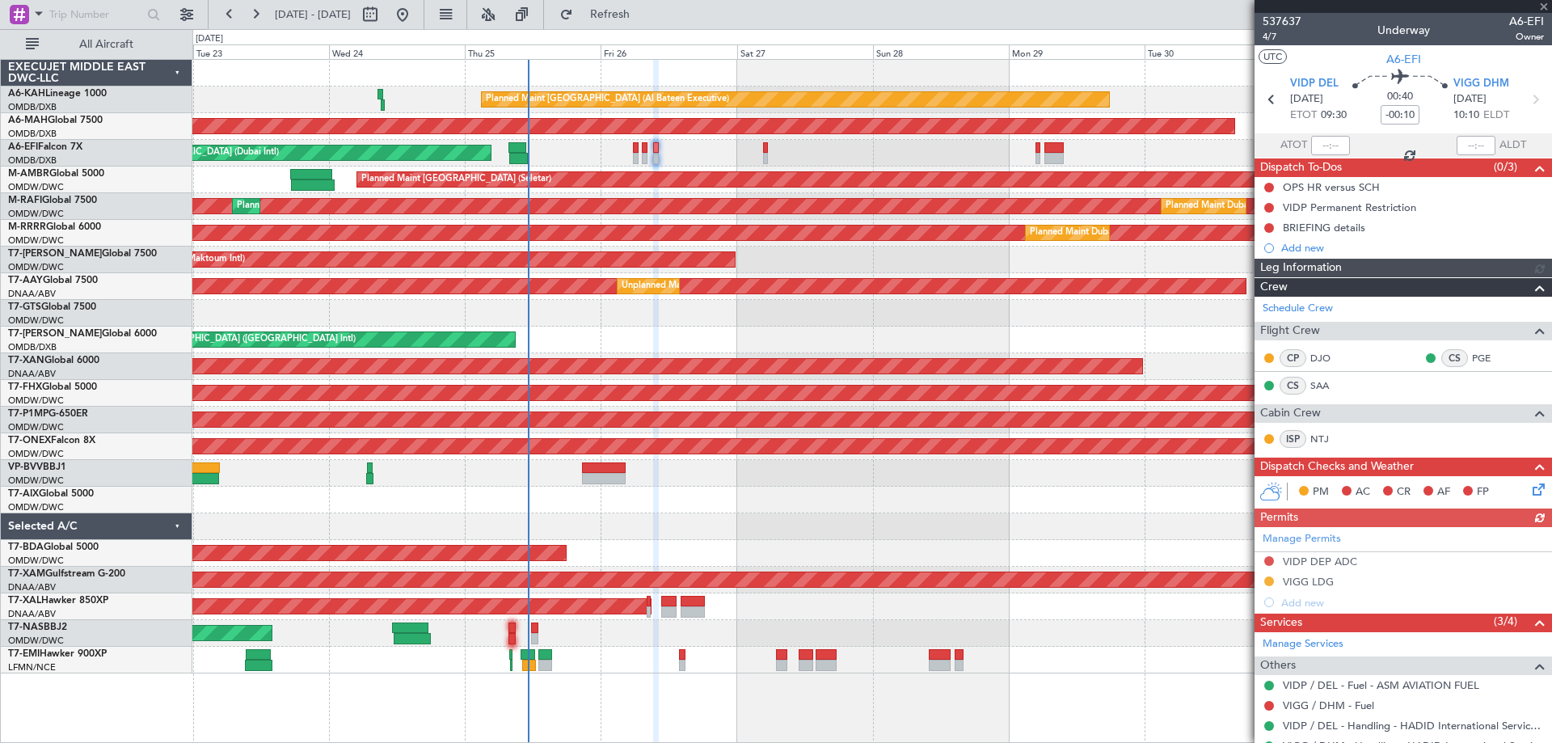
scroll to position [276, 0]
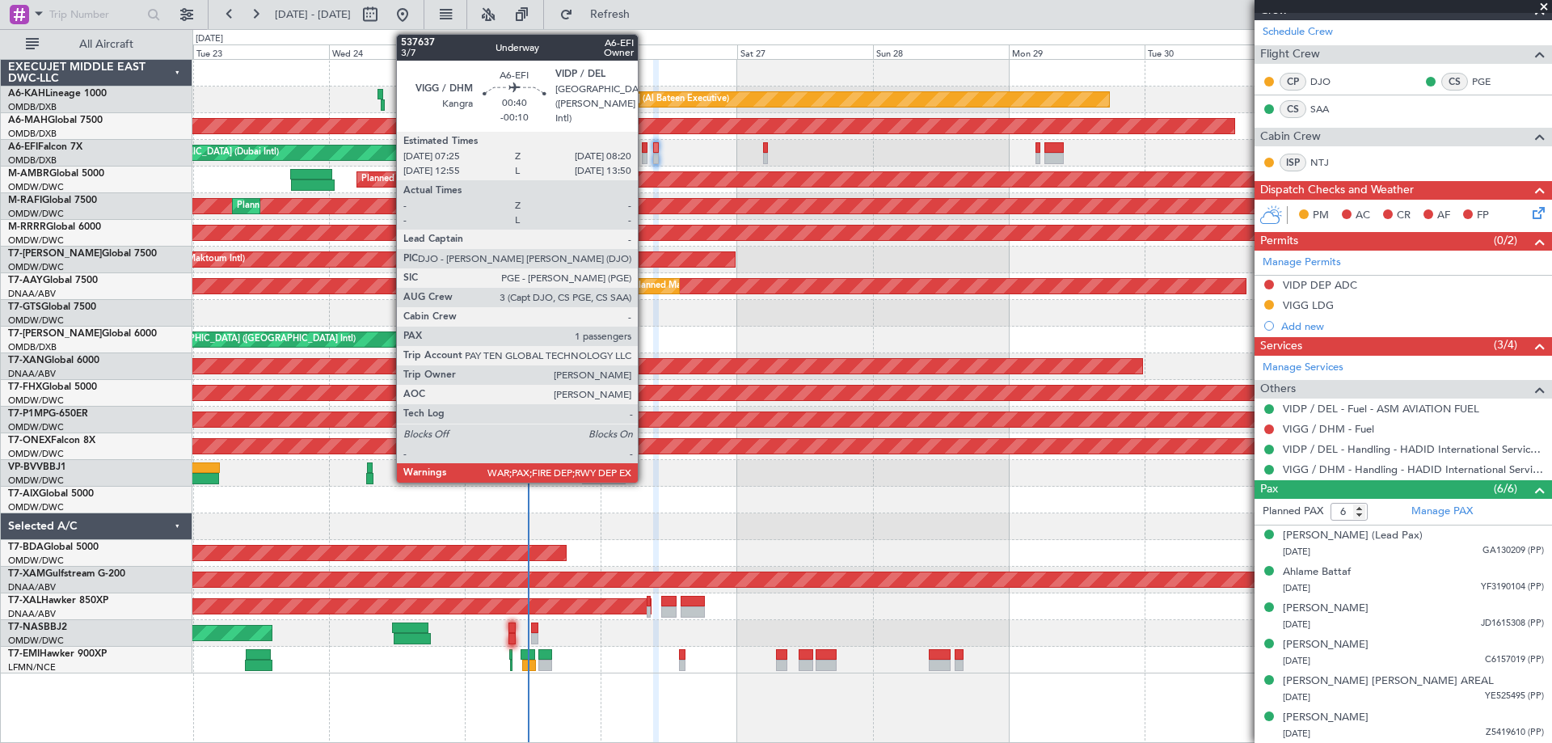
click at [645, 155] on div at bounding box center [645, 158] width 6 height 11
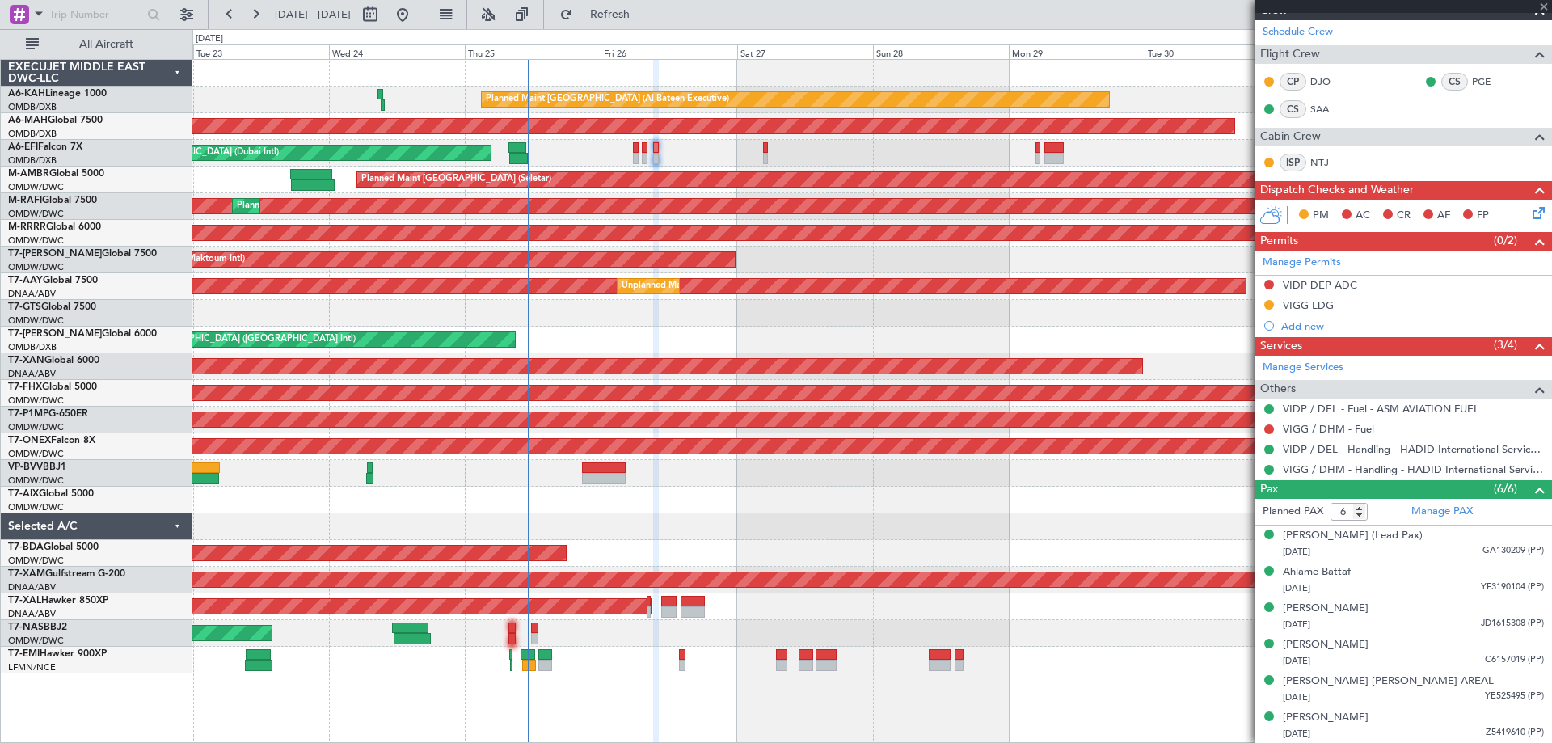
type input "1"
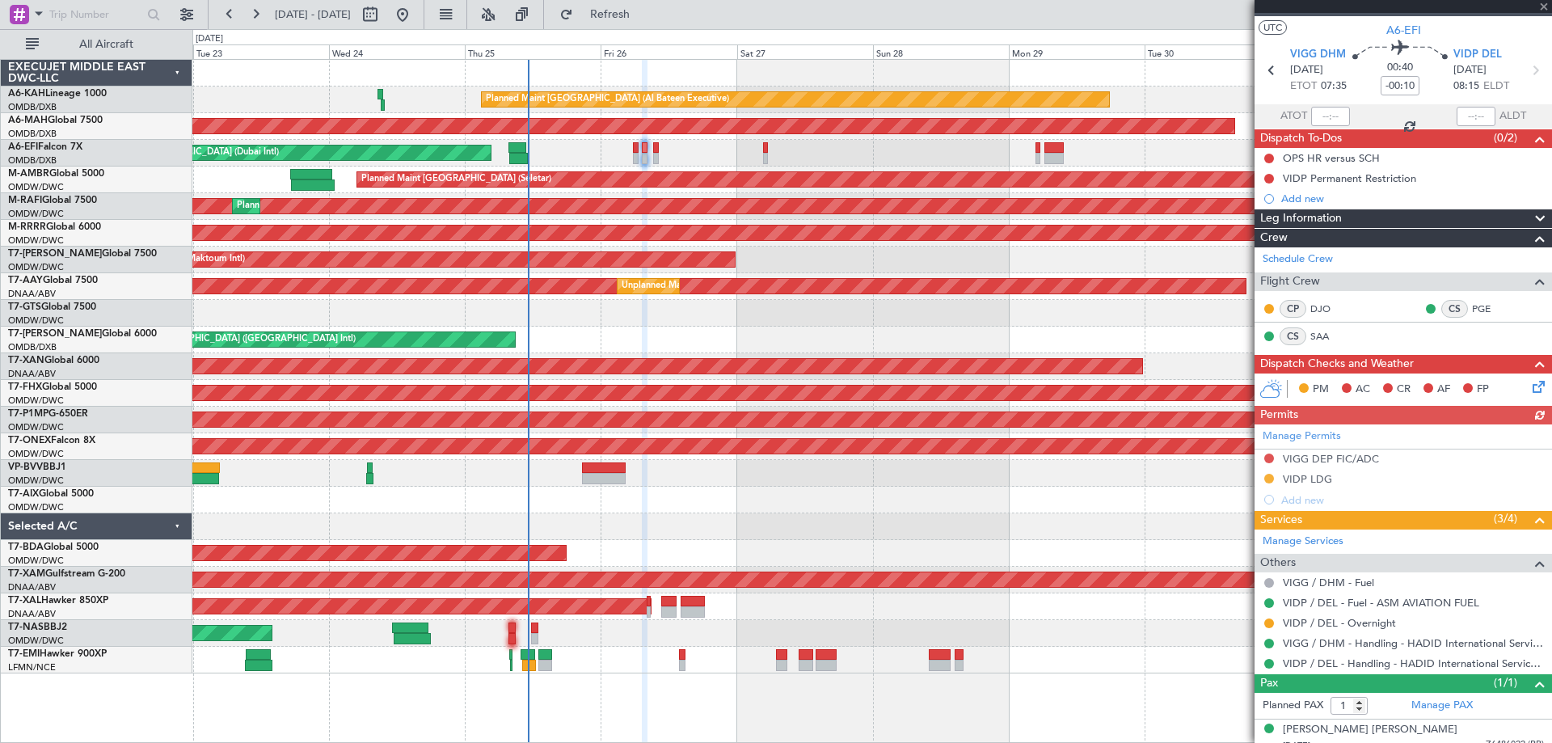
scroll to position [41, 0]
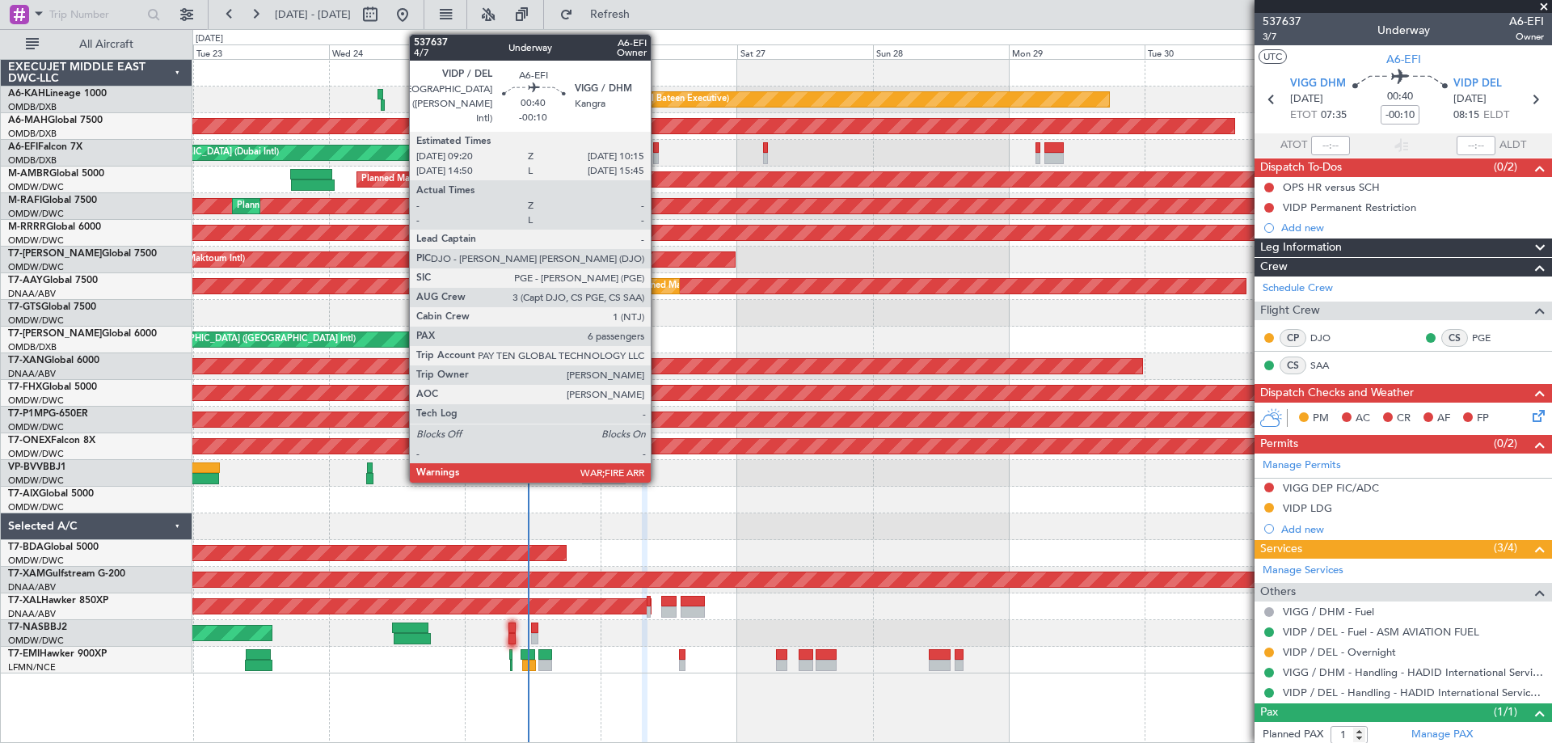
scroll to position [41, 0]
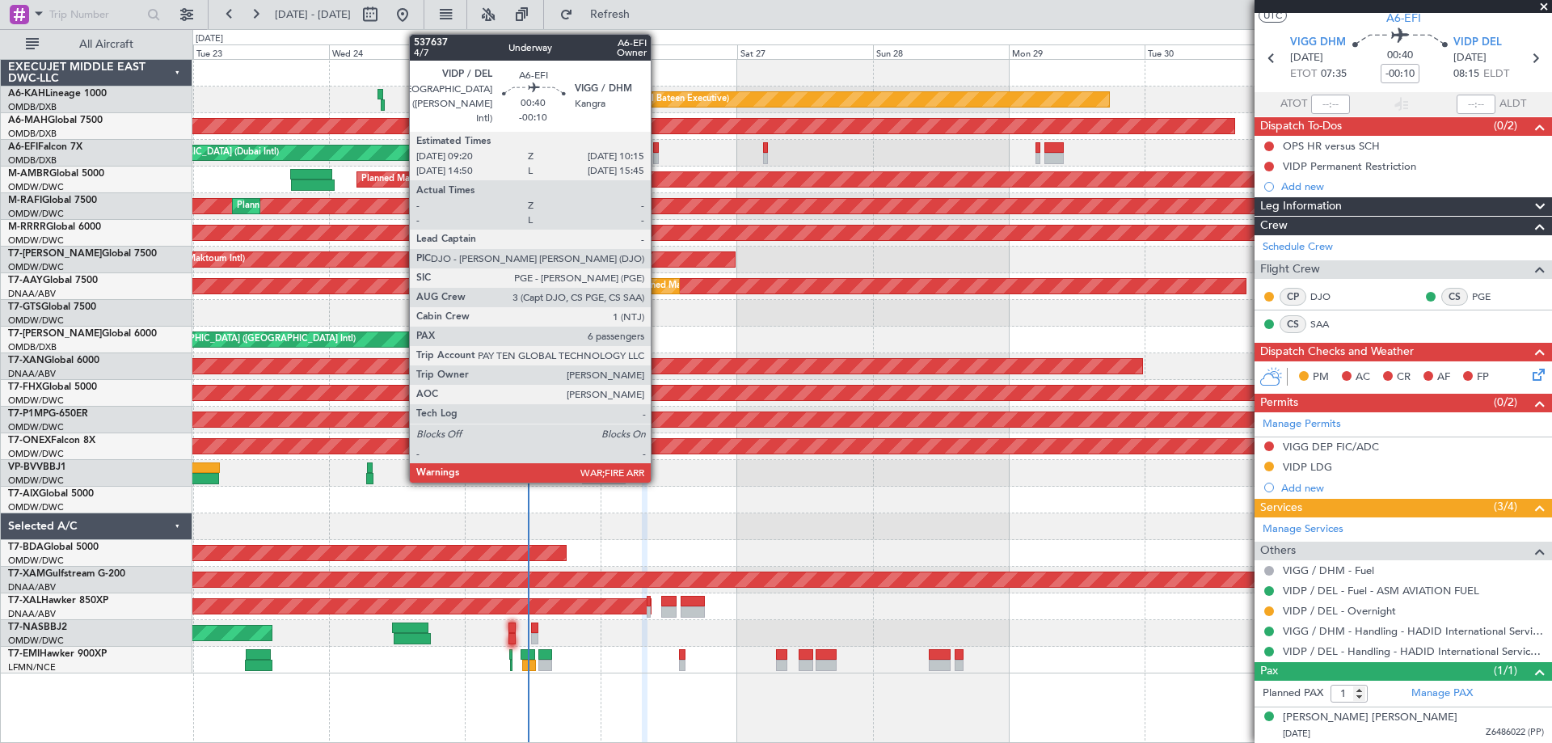
click at [658, 154] on div at bounding box center [656, 158] width 6 height 11
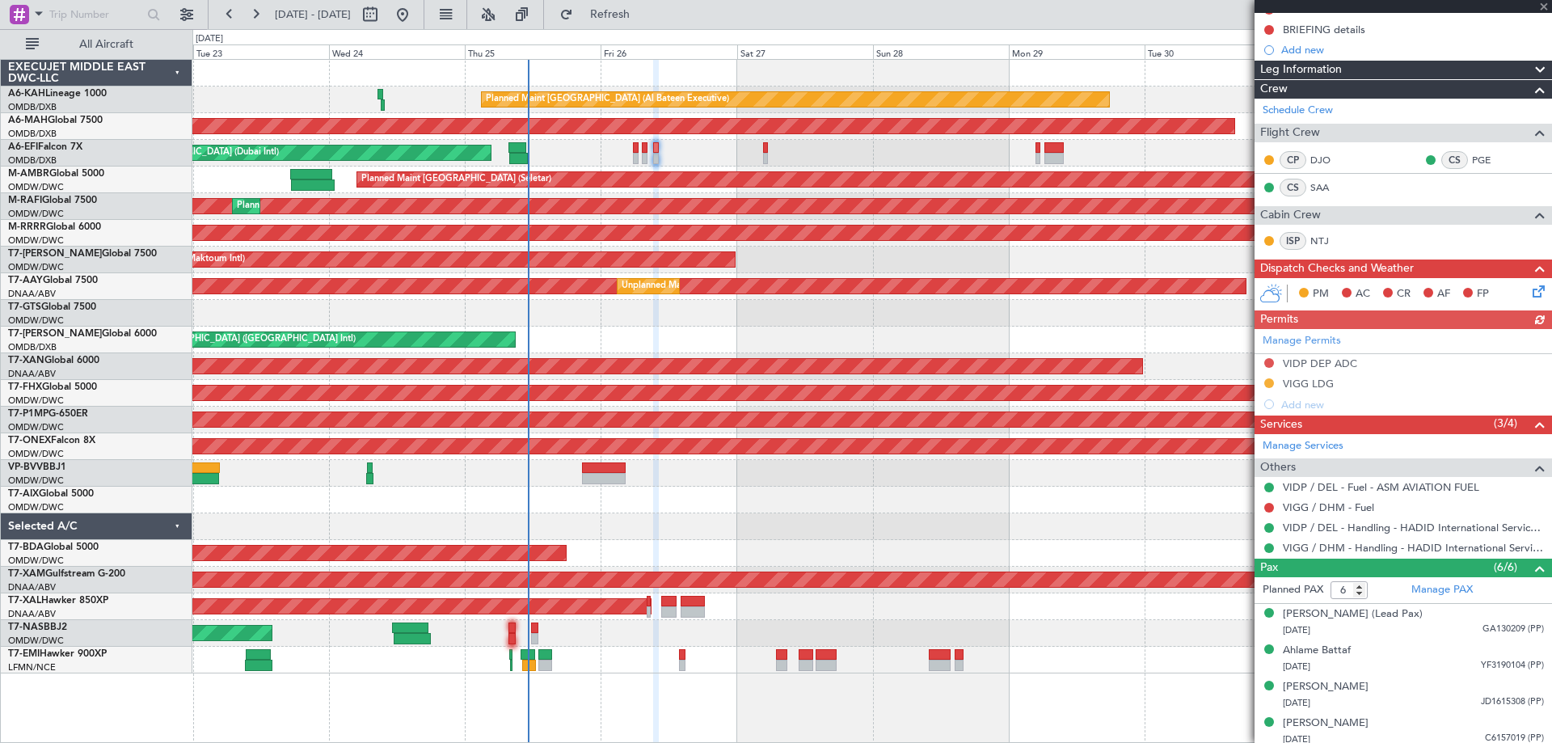
scroll to position [276, 0]
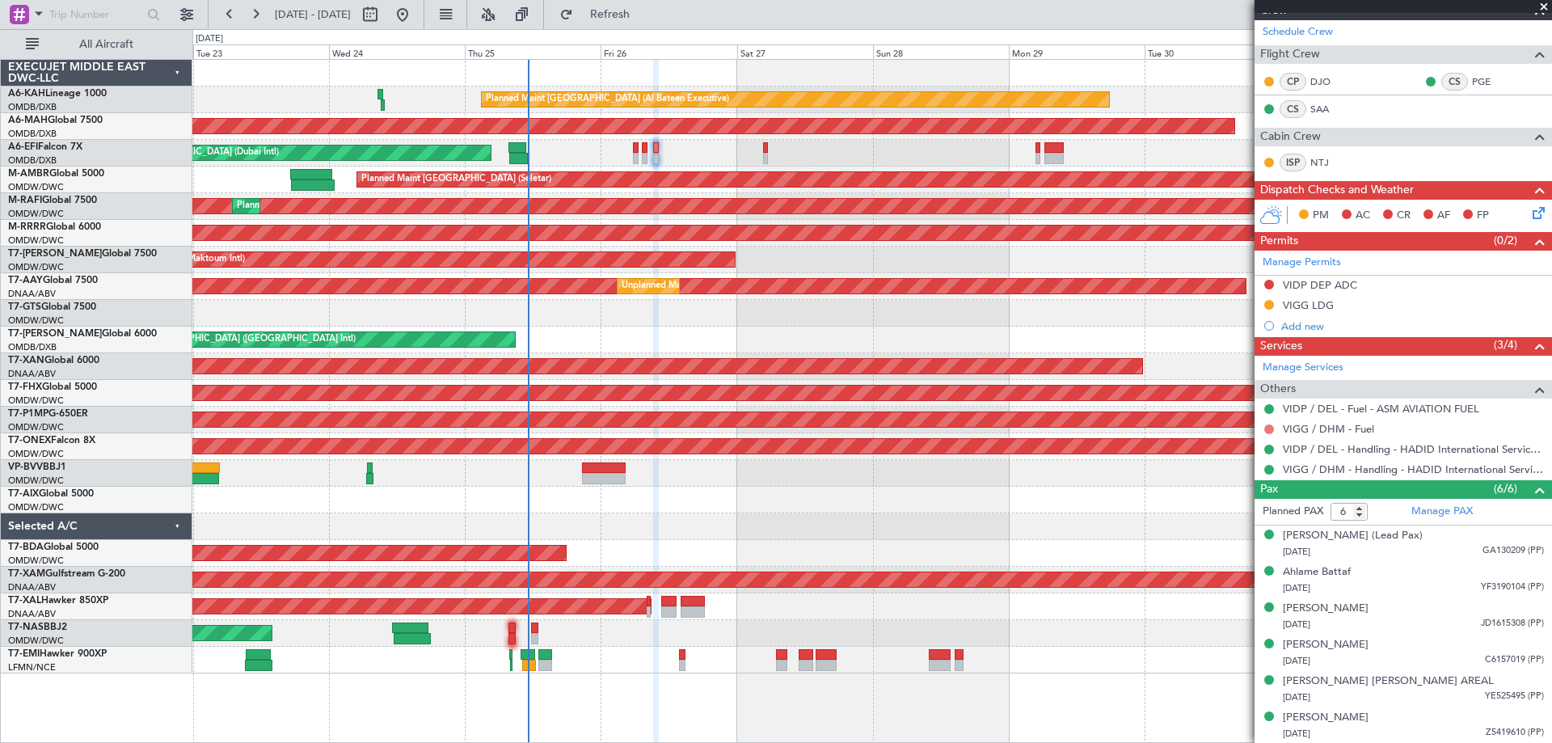
click at [1265, 428] on button at bounding box center [1269, 429] width 10 height 10
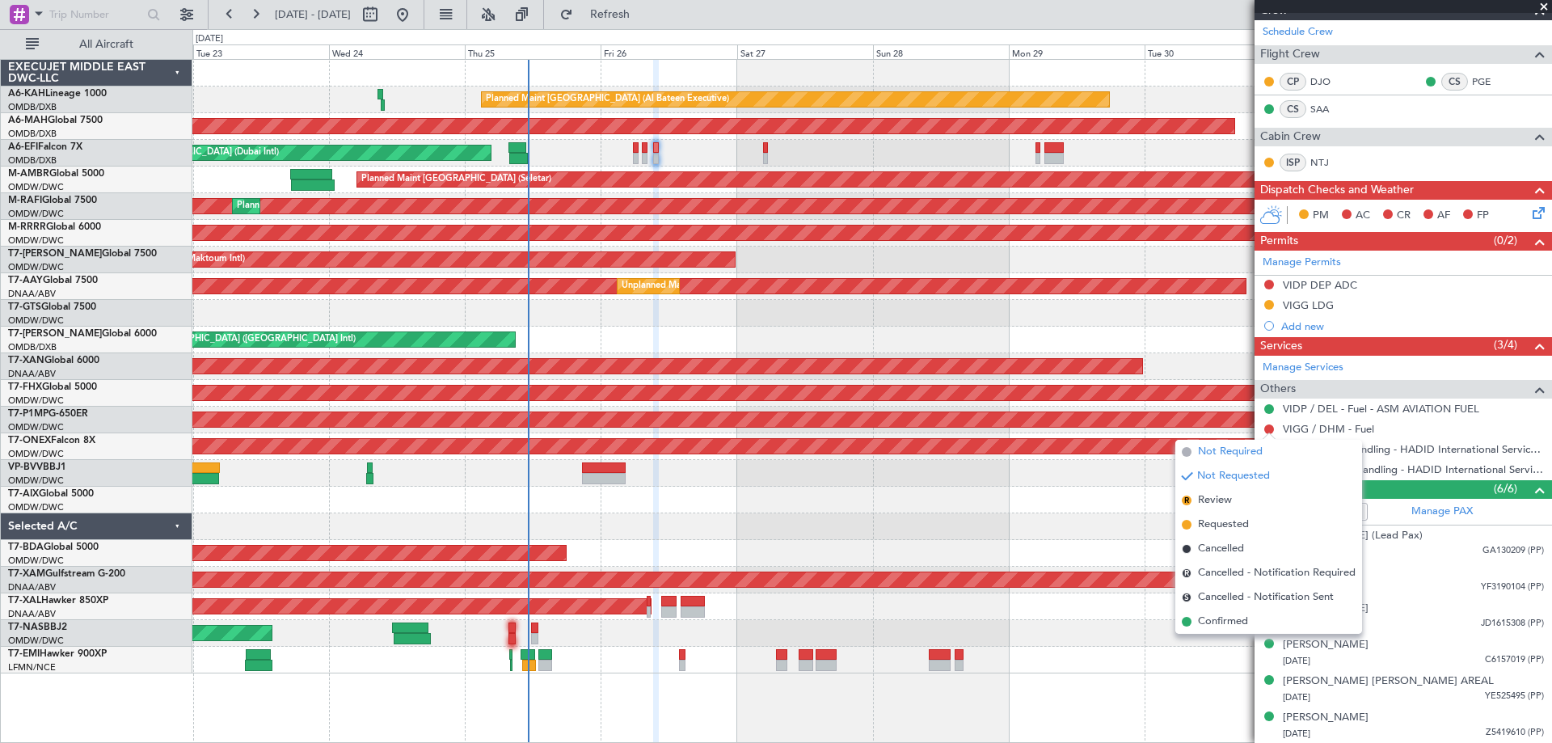
click at [1232, 447] on span "Not Required" at bounding box center [1230, 452] width 65 height 16
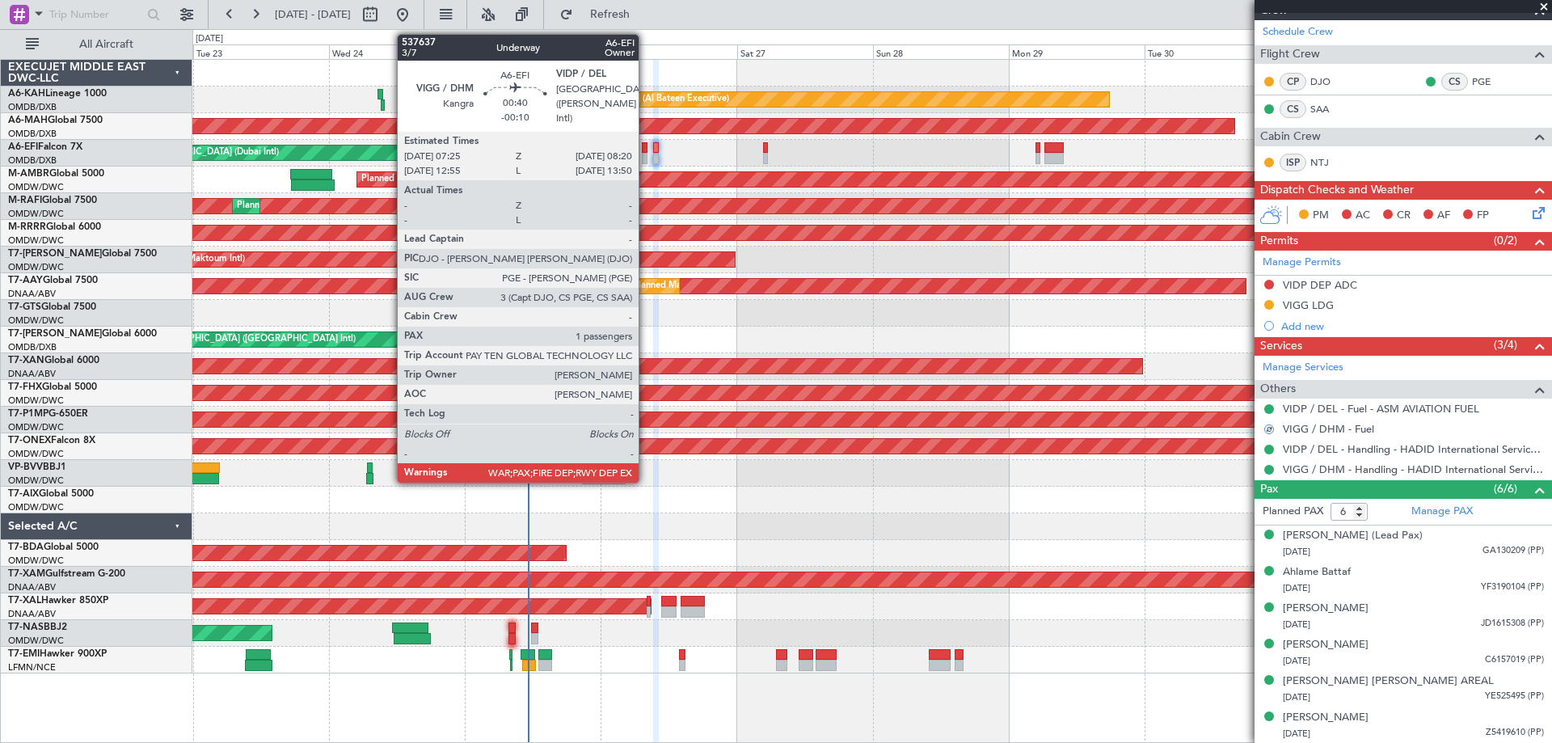
click at [646, 144] on div at bounding box center [645, 147] width 6 height 11
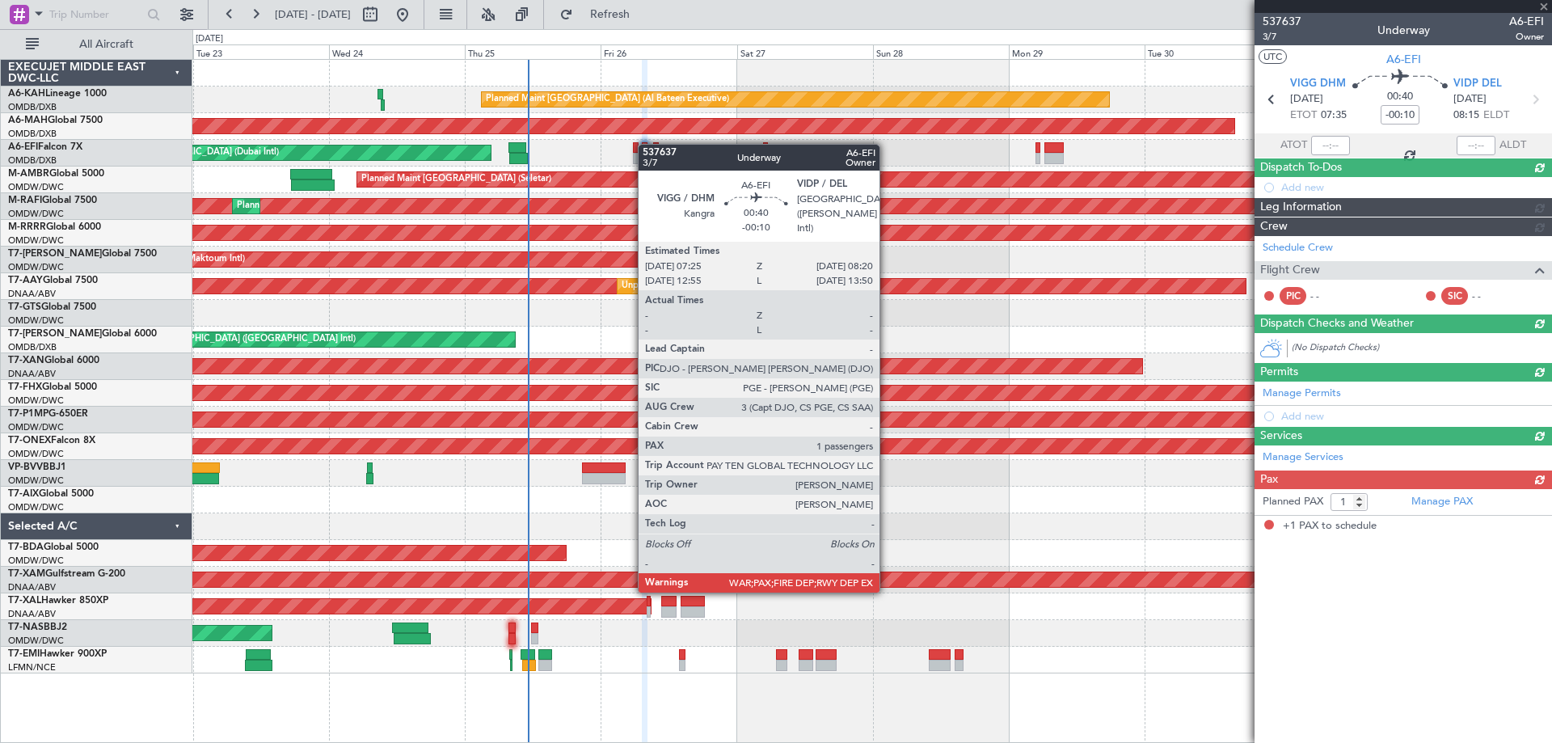
scroll to position [0, 0]
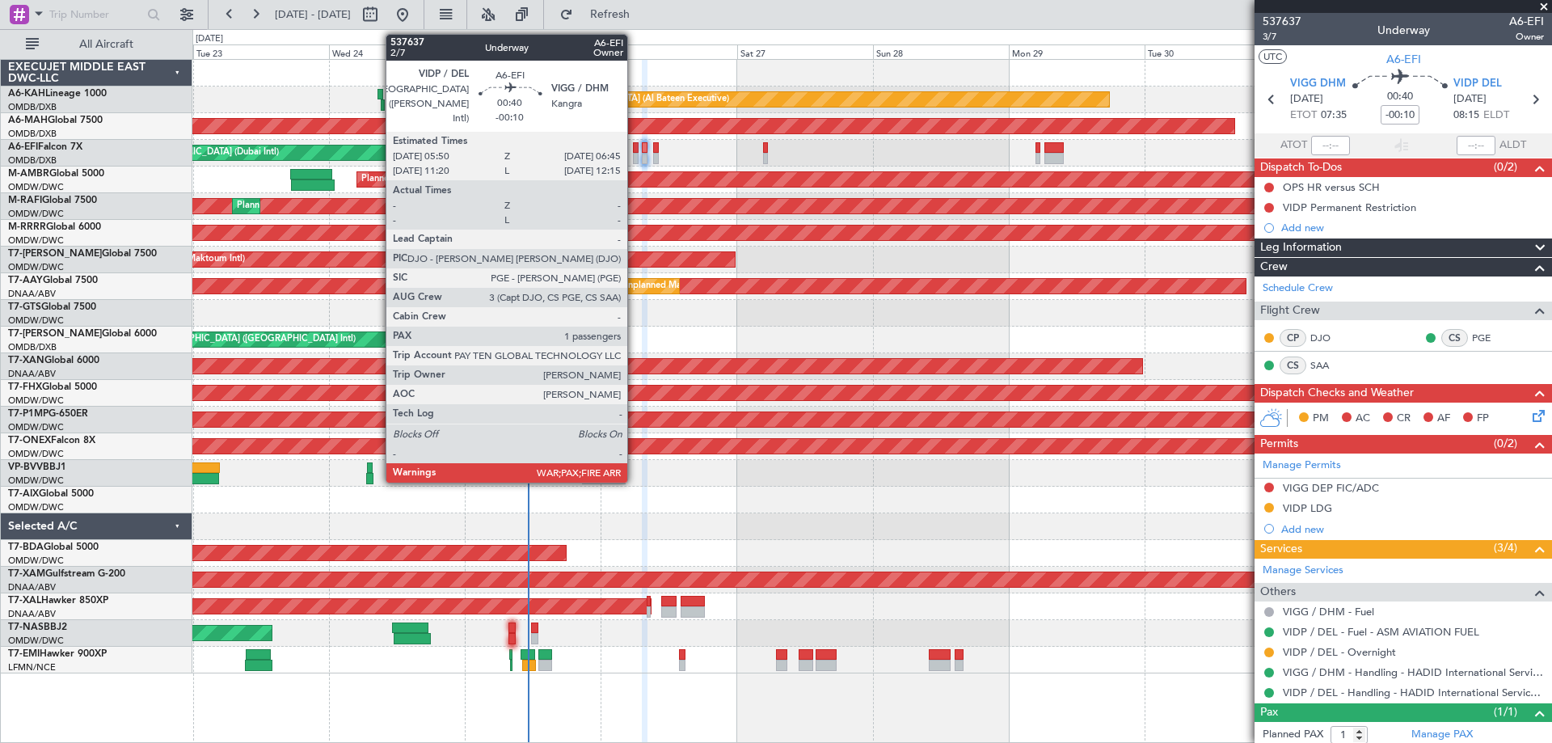
click at [635, 157] on div at bounding box center [636, 158] width 6 height 11
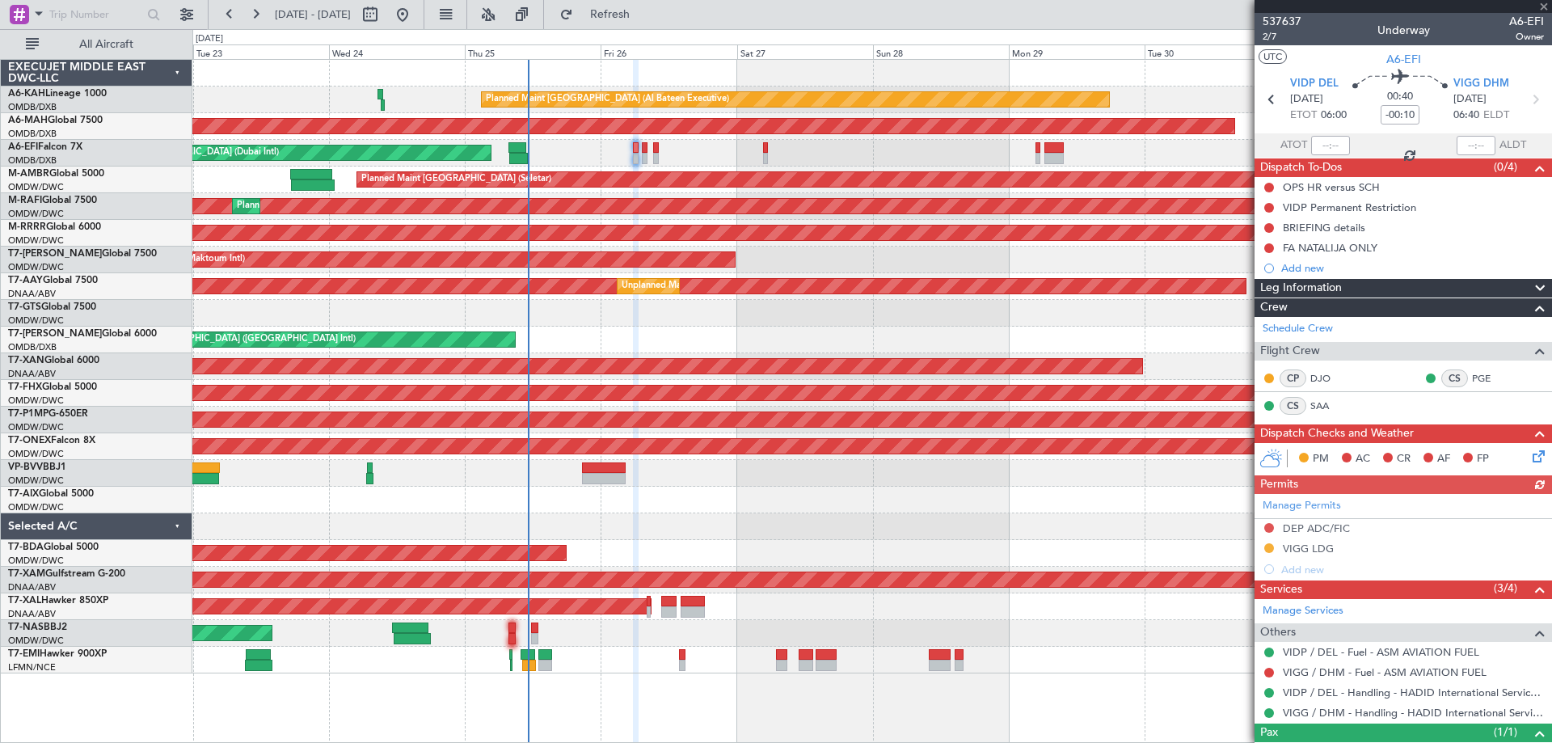
scroll to position [61, 0]
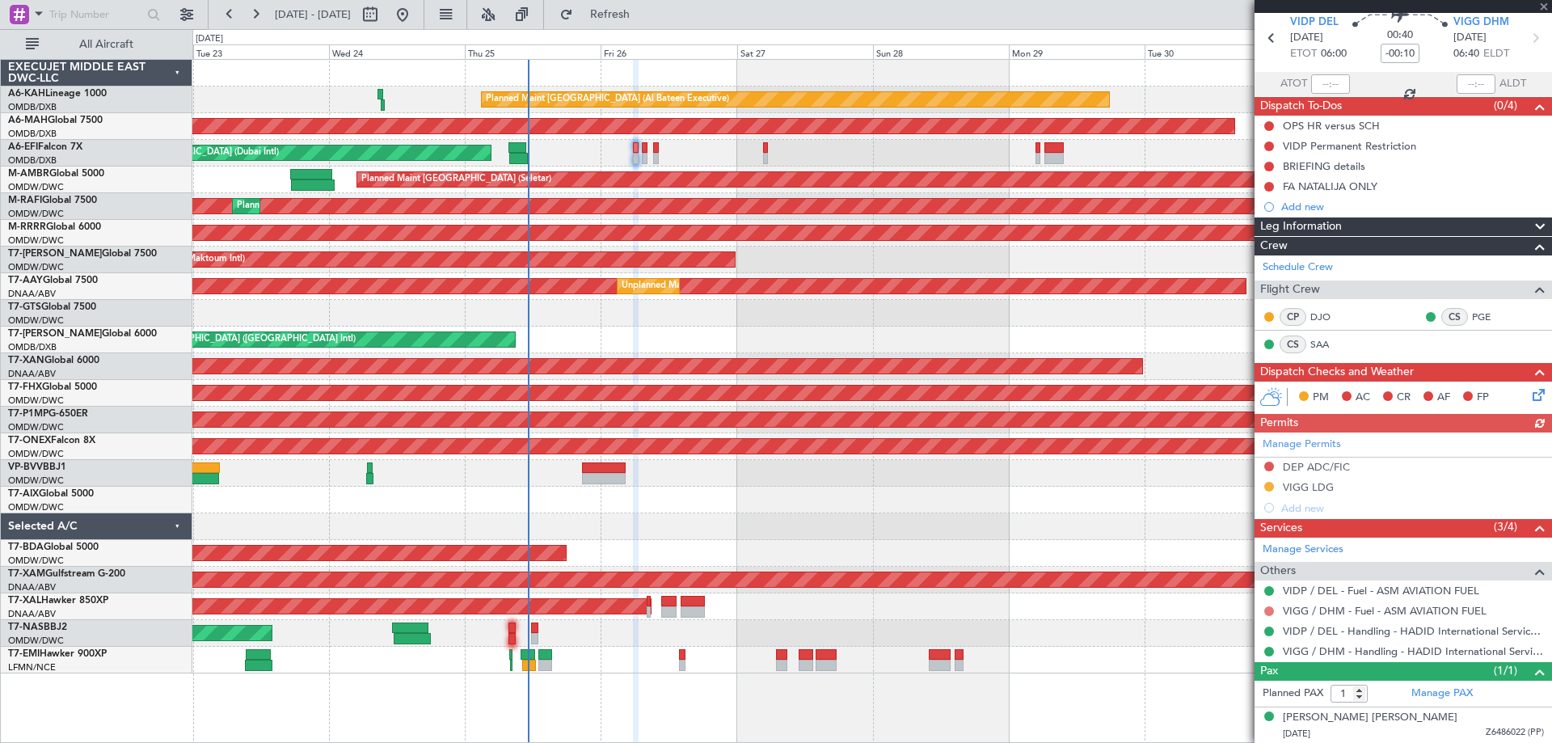
click at [1270, 609] on button at bounding box center [1269, 611] width 10 height 10
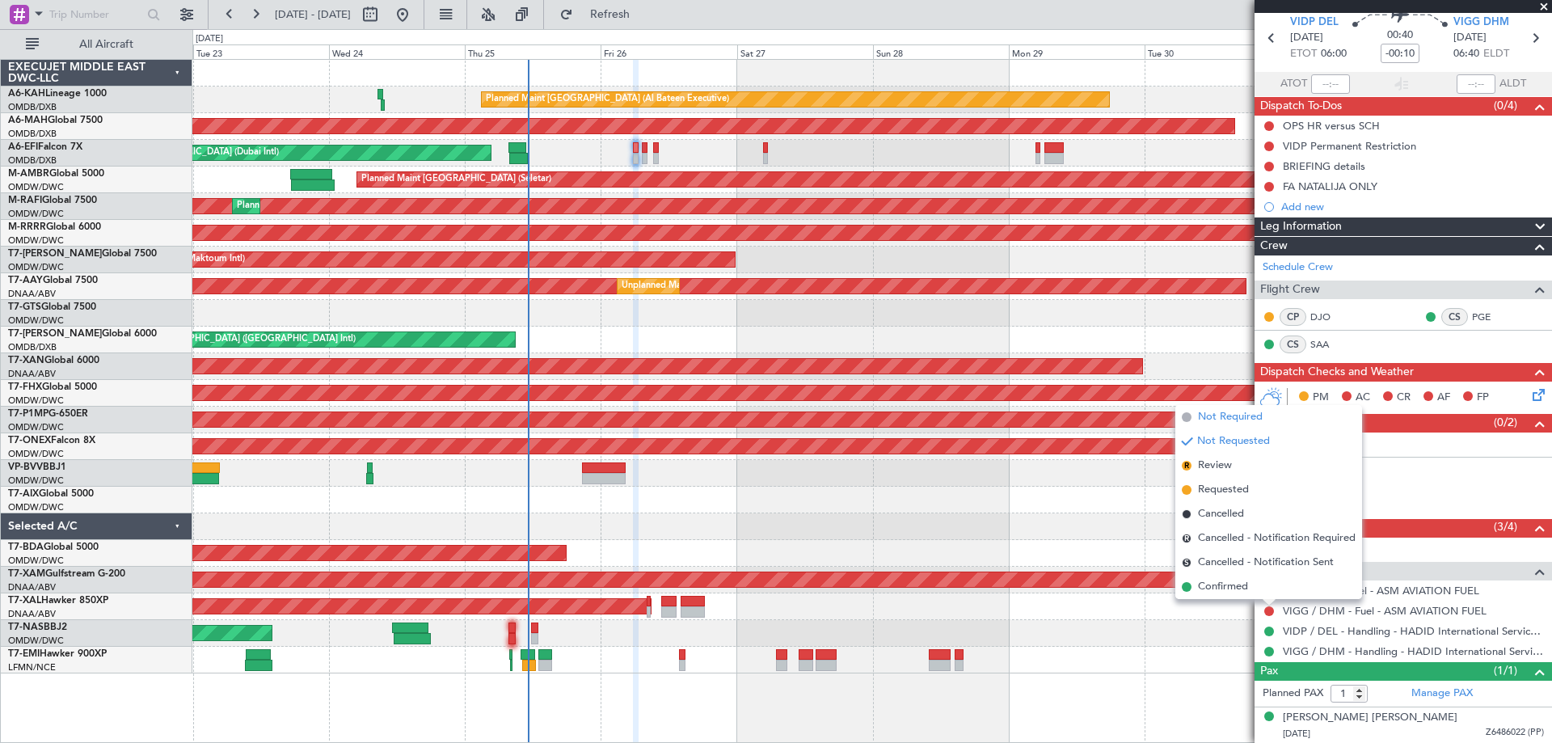
click at [1229, 424] on span "Not Required" at bounding box center [1230, 417] width 65 height 16
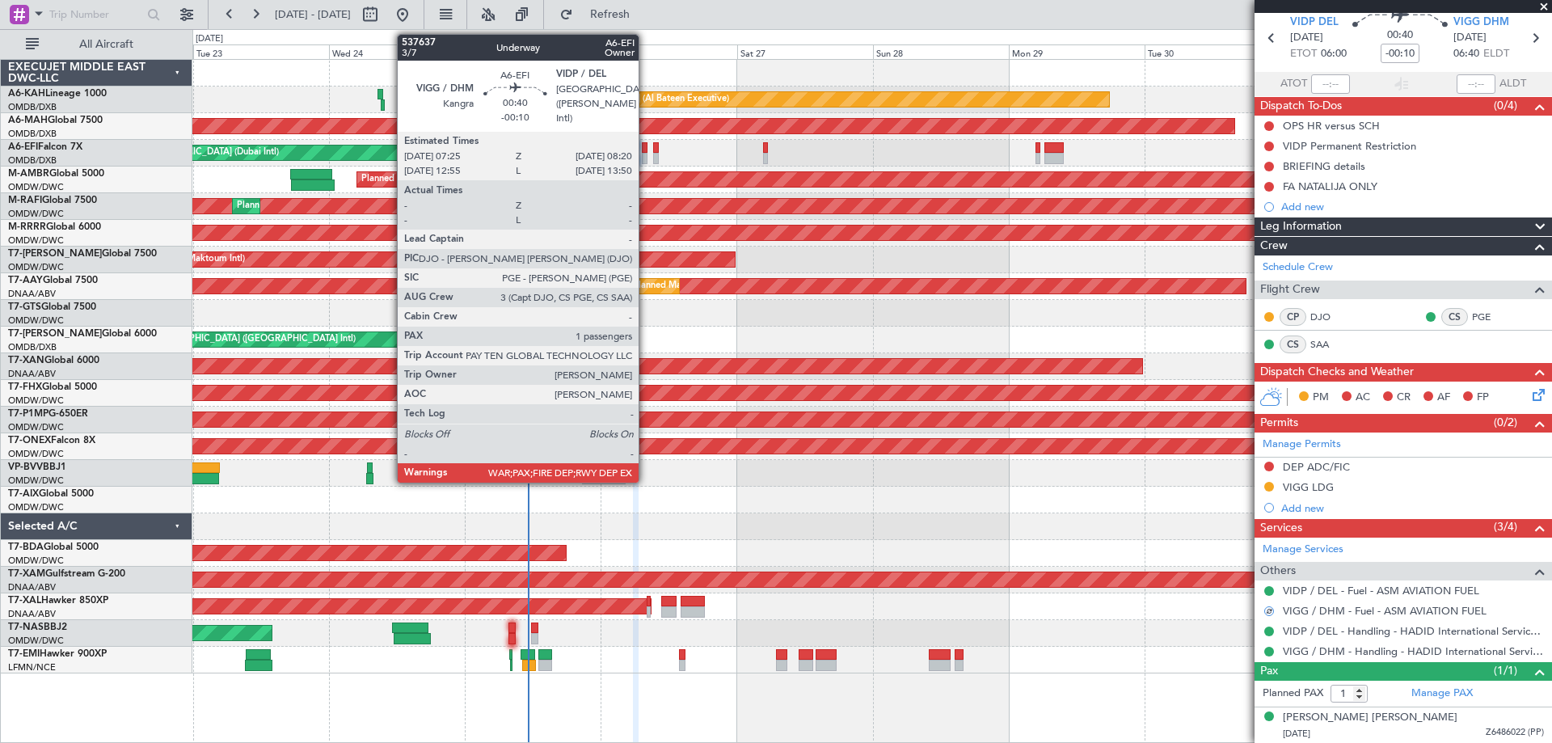
click at [646, 154] on div at bounding box center [645, 158] width 6 height 11
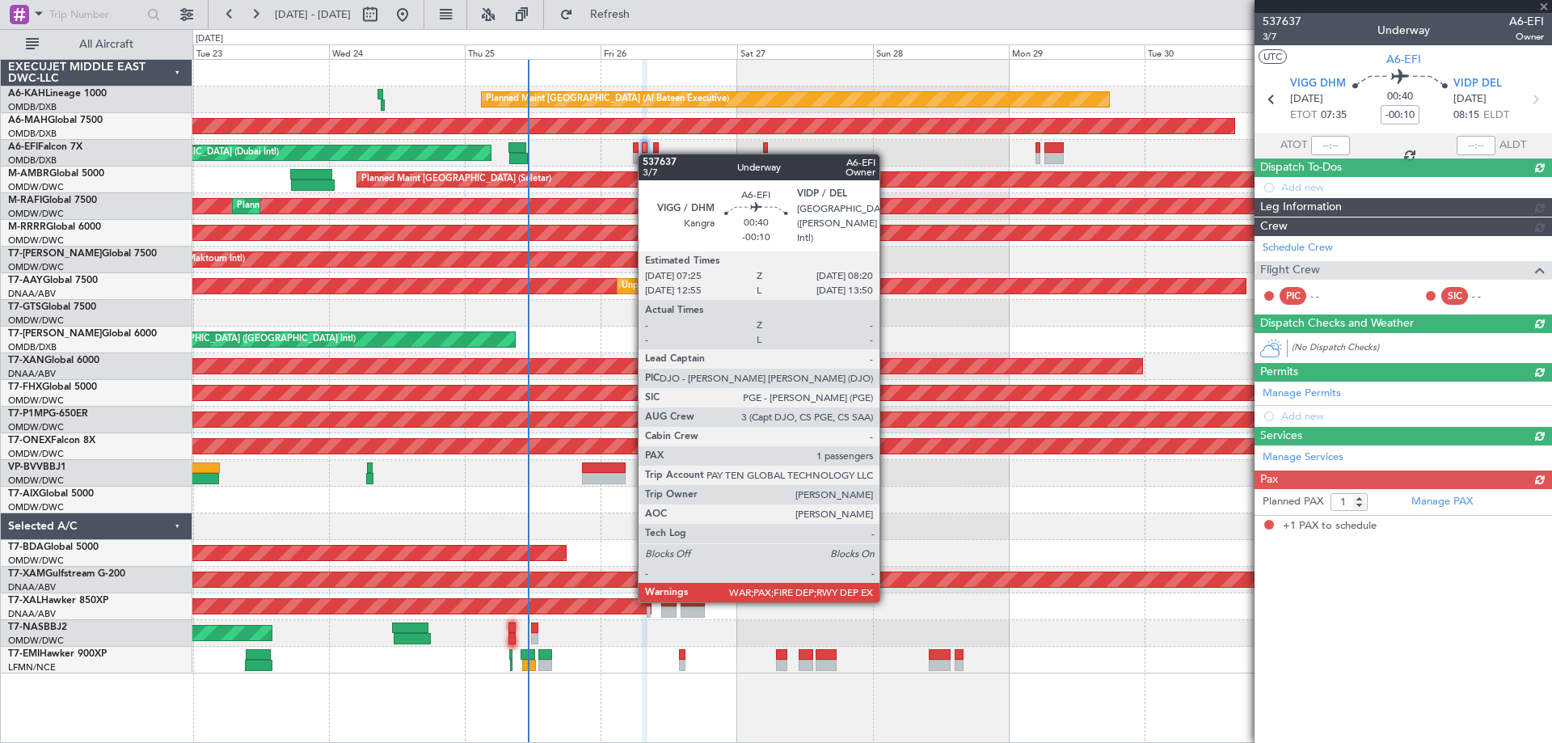
scroll to position [0, 0]
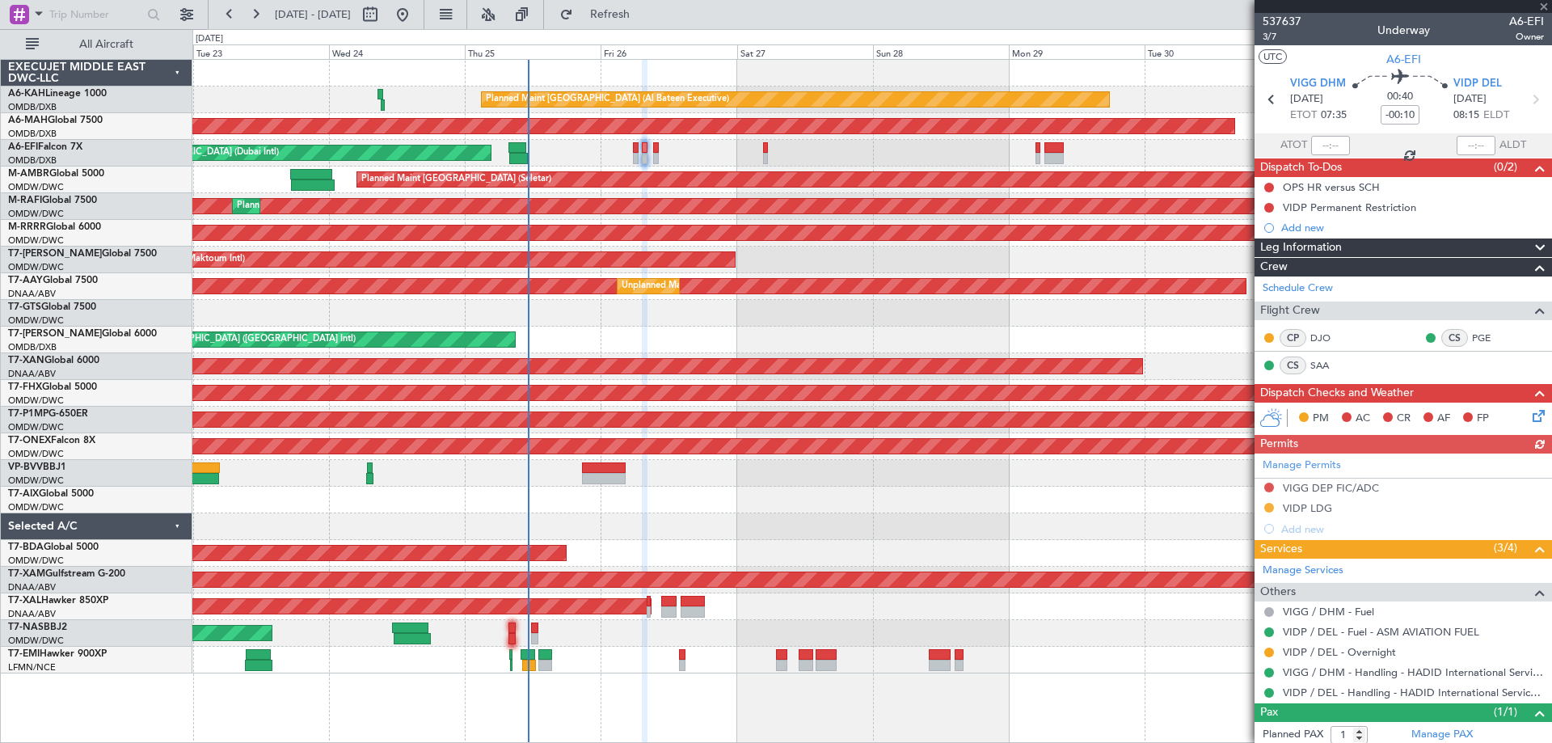
click at [660, 156] on div "AOG Maint [GEOGRAPHIC_DATA] (Dubai Intl) AOG Maint" at bounding box center [871, 153] width 1359 height 27
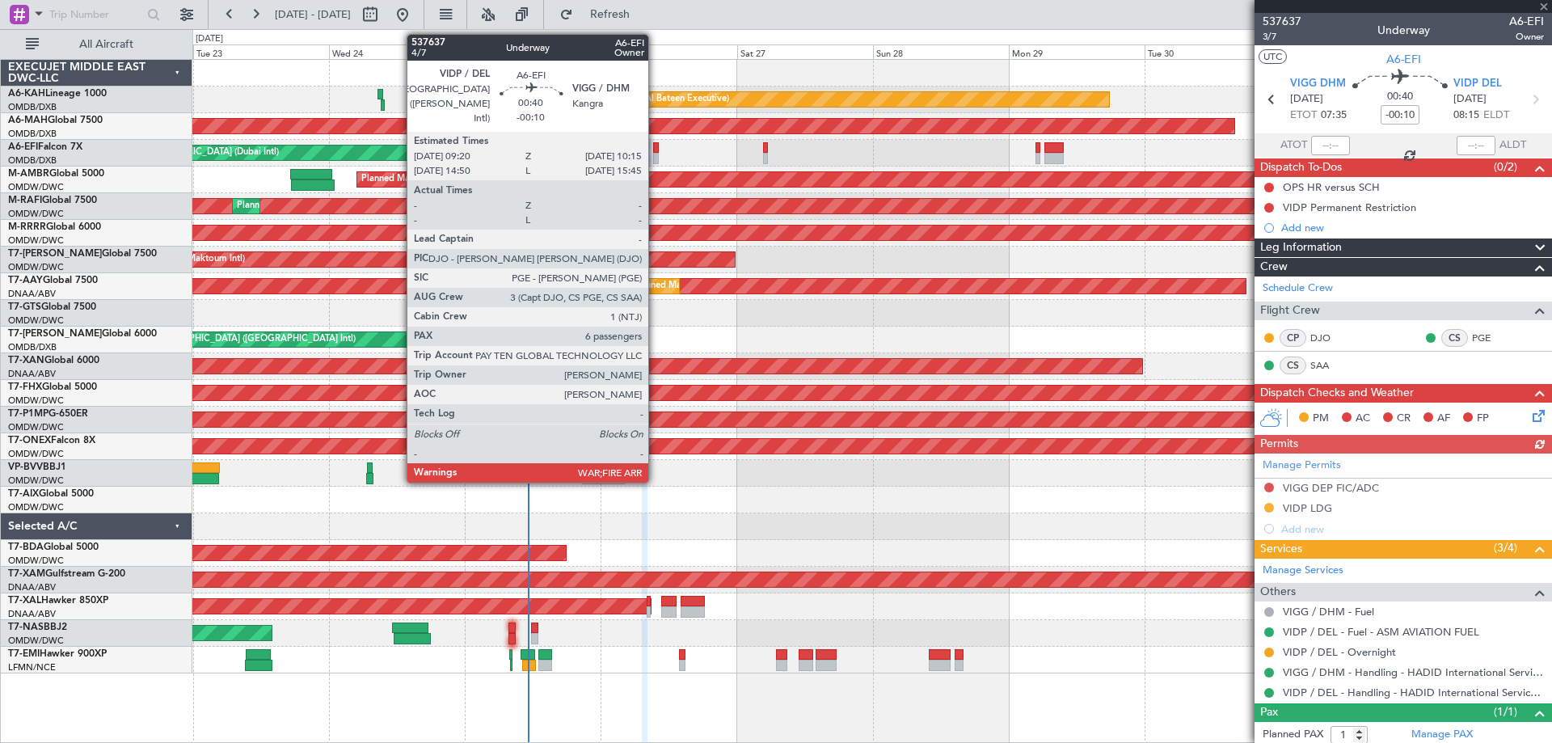
click at [656, 156] on div at bounding box center [656, 158] width 6 height 11
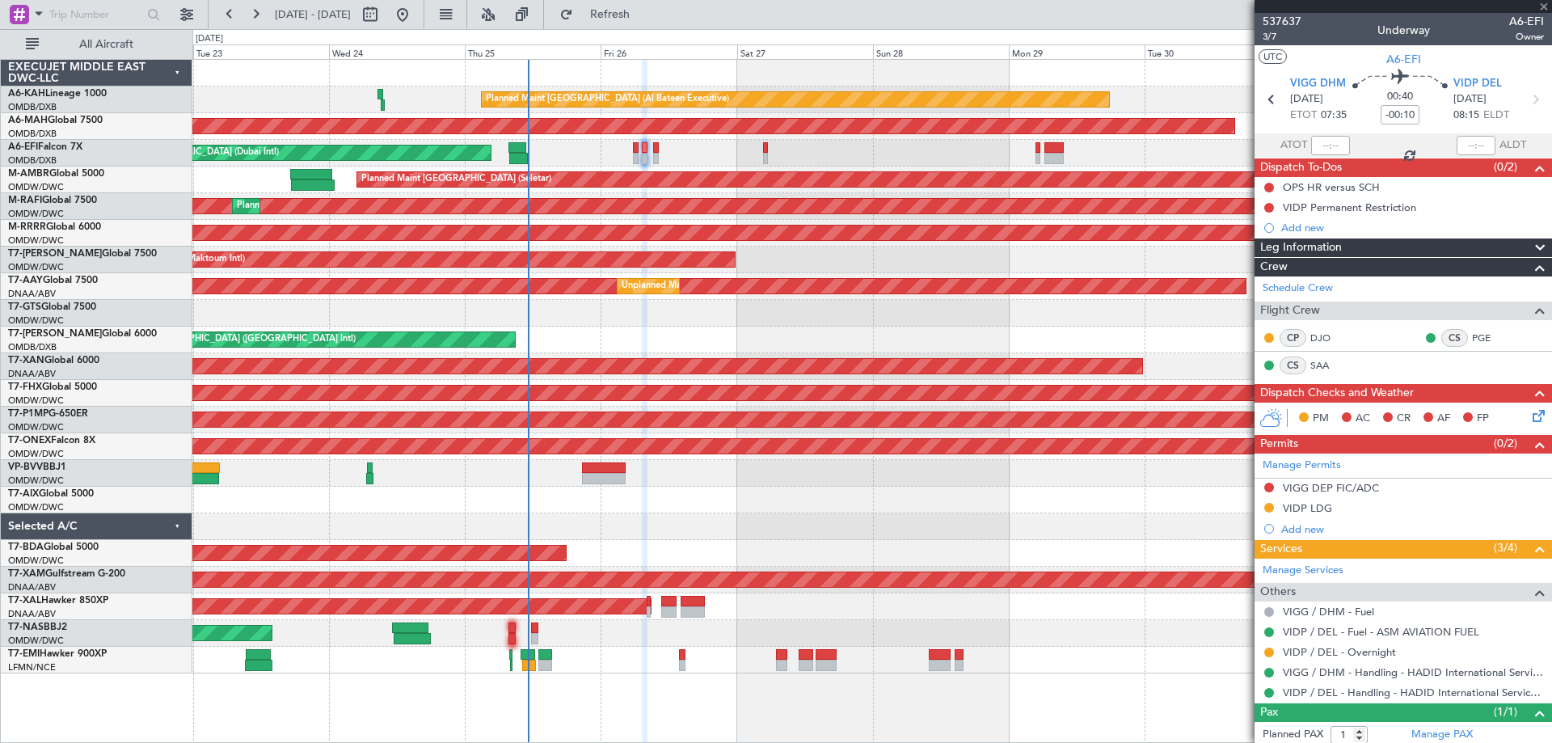
type input "6"
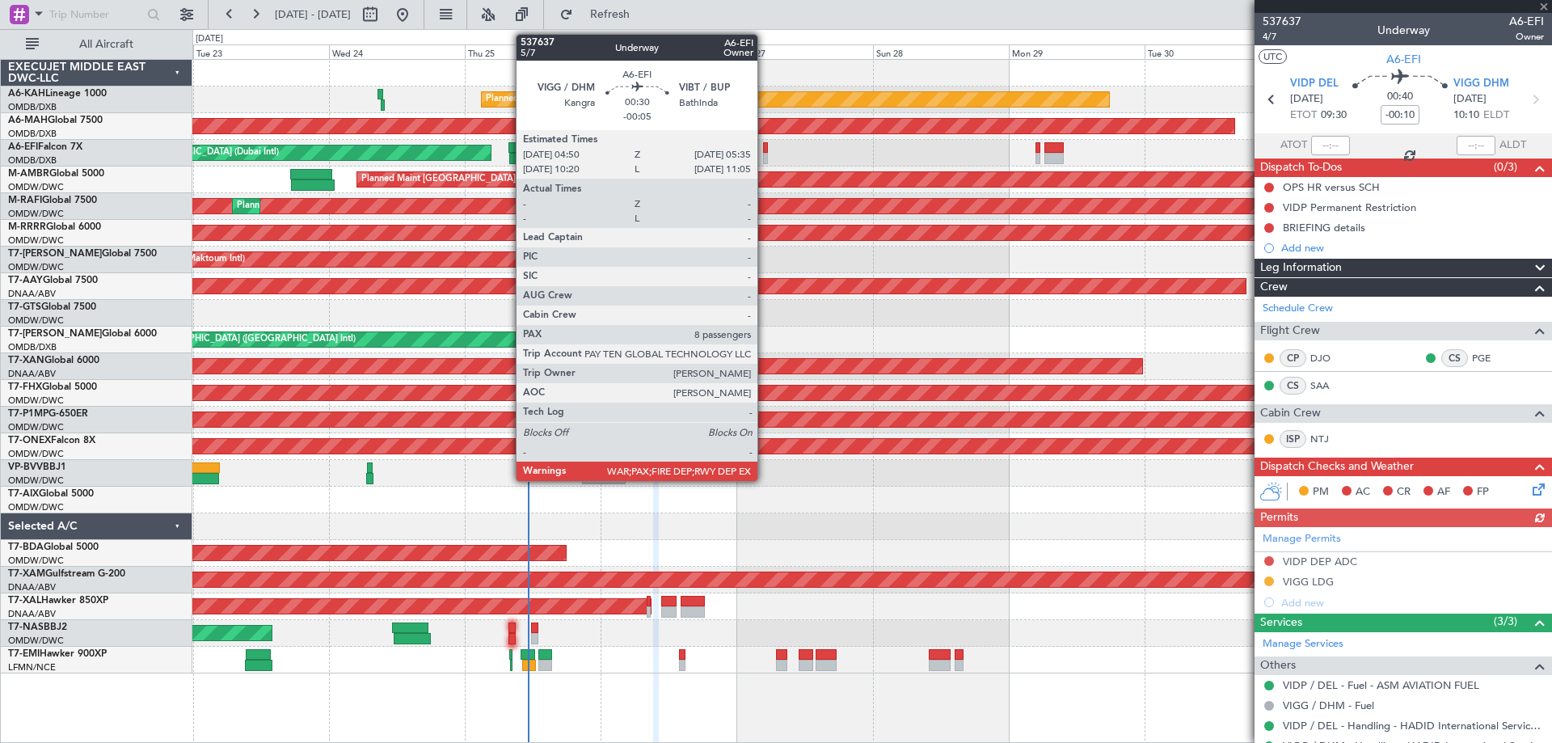
click at [765, 157] on div at bounding box center [765, 158] width 5 height 11
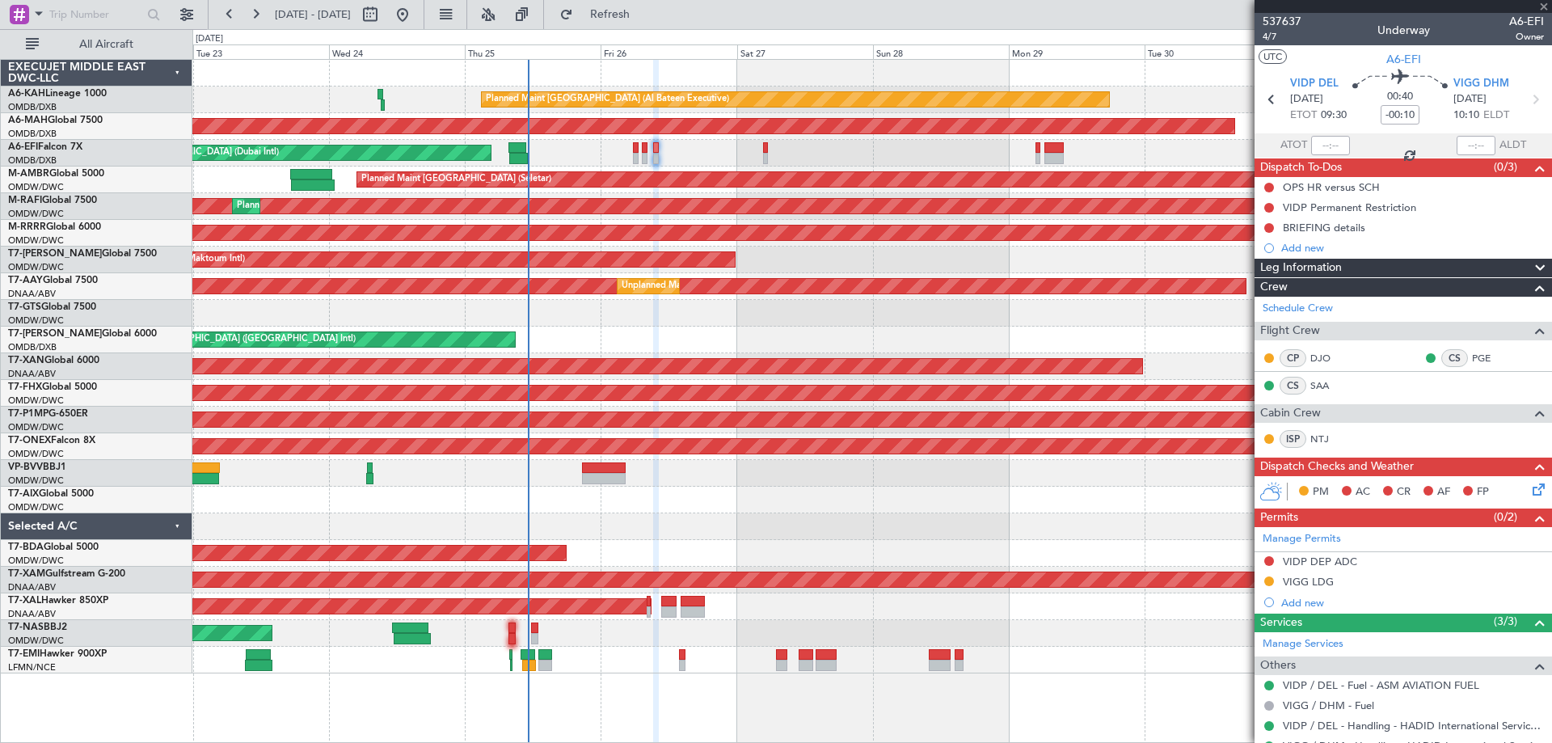
type input "-00:05"
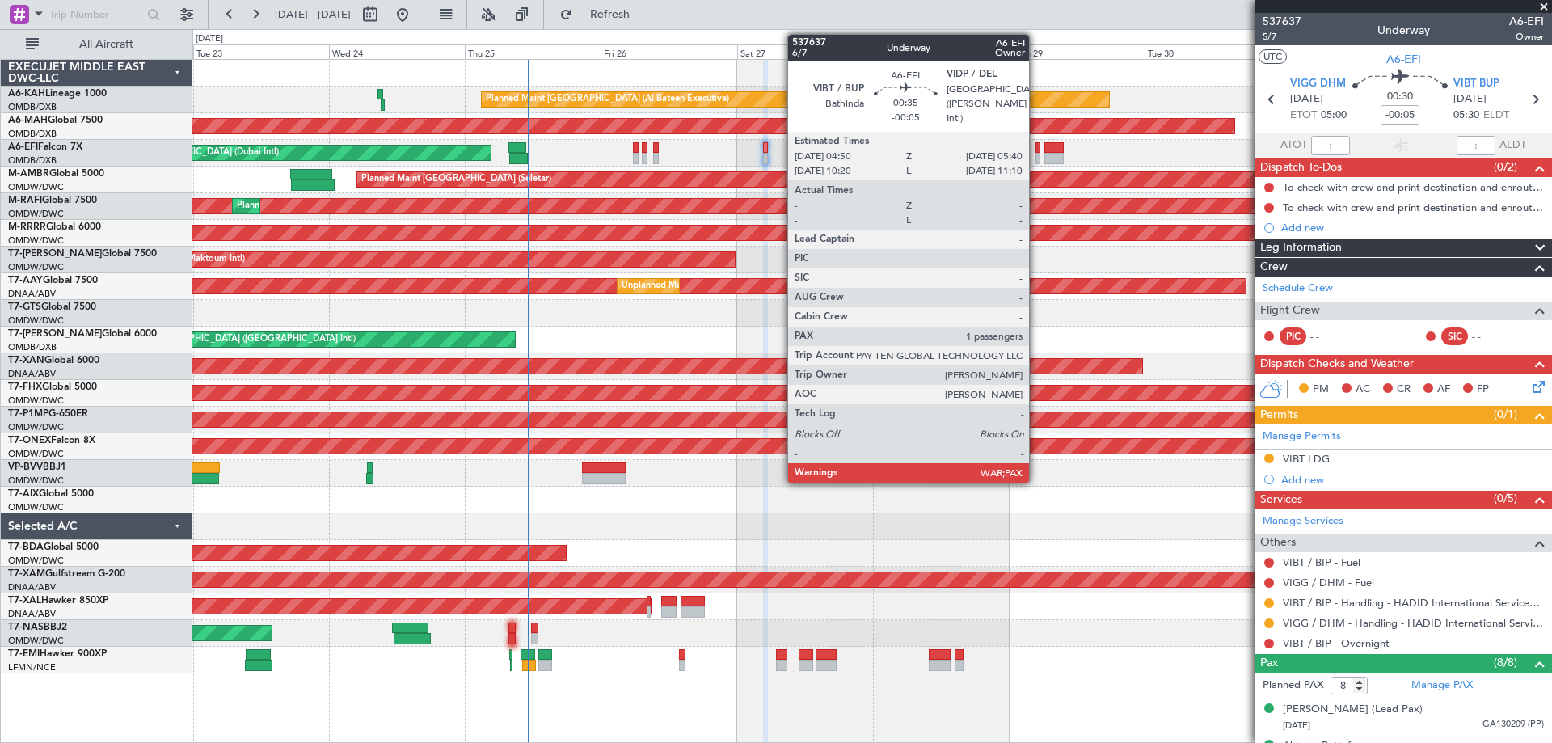
click at [1036, 153] on div at bounding box center [1038, 158] width 5 height 11
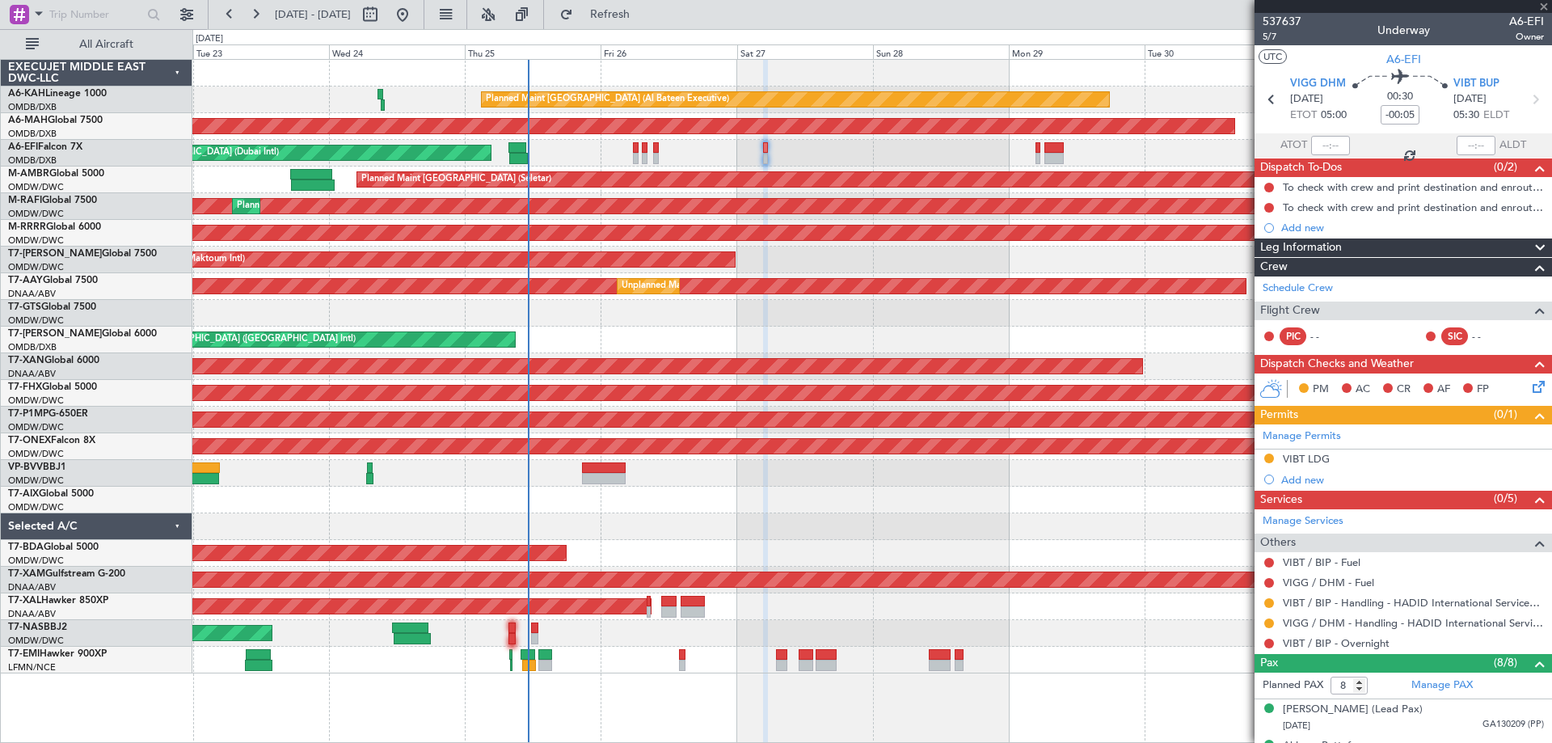
type input "1"
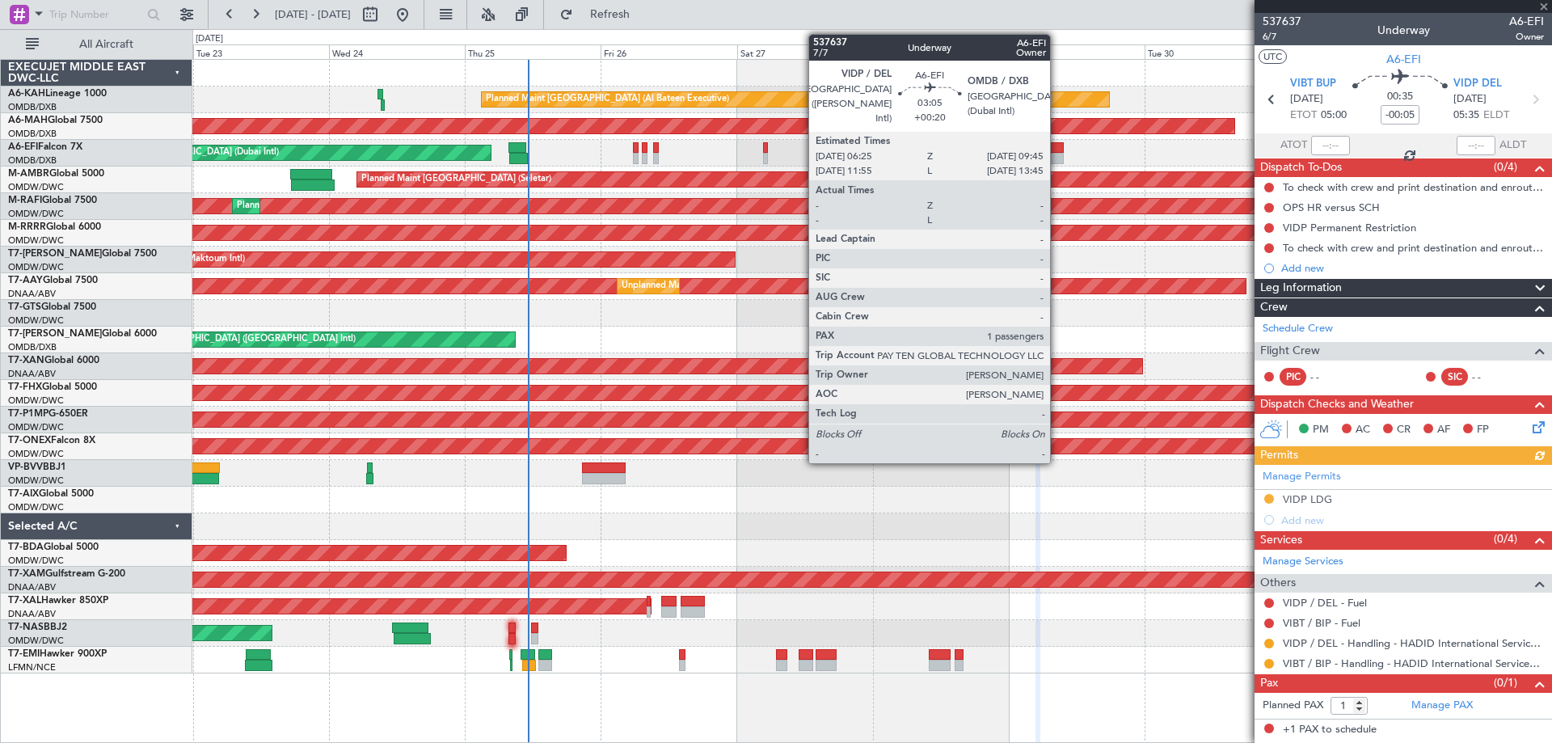
click at [1057, 161] on div at bounding box center [1053, 158] width 19 height 11
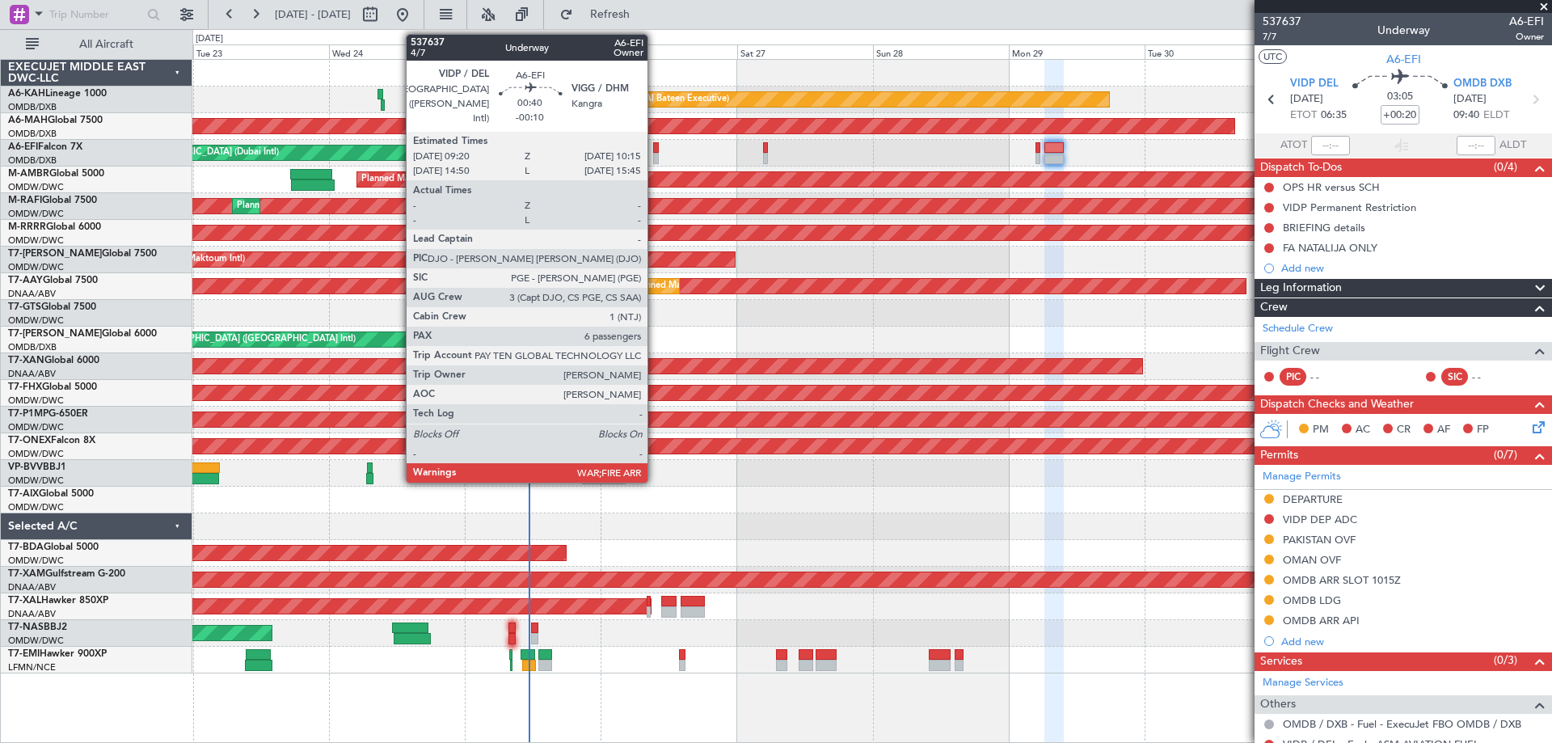
click at [655, 154] on div at bounding box center [656, 158] width 6 height 11
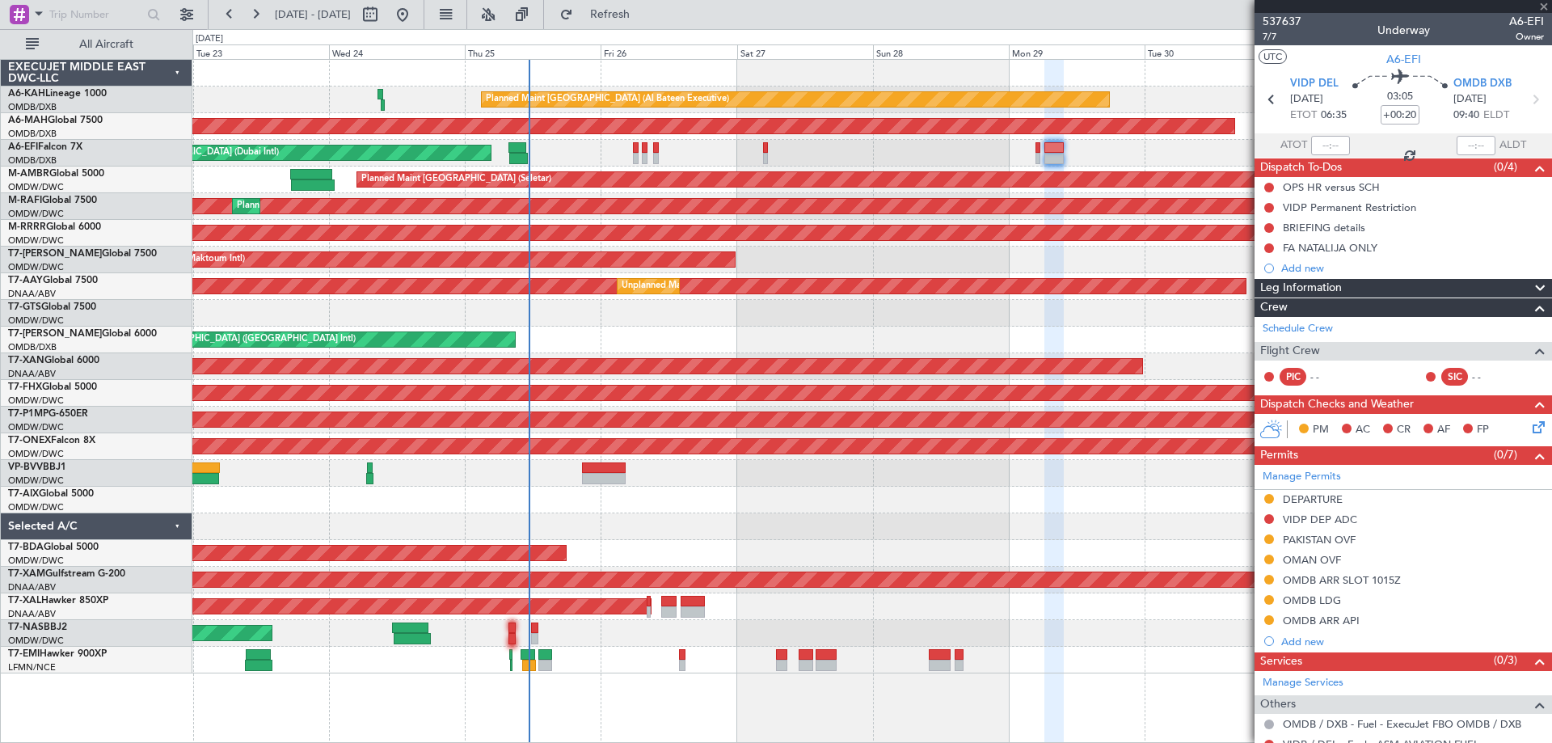
type input "-00:10"
type input "6"
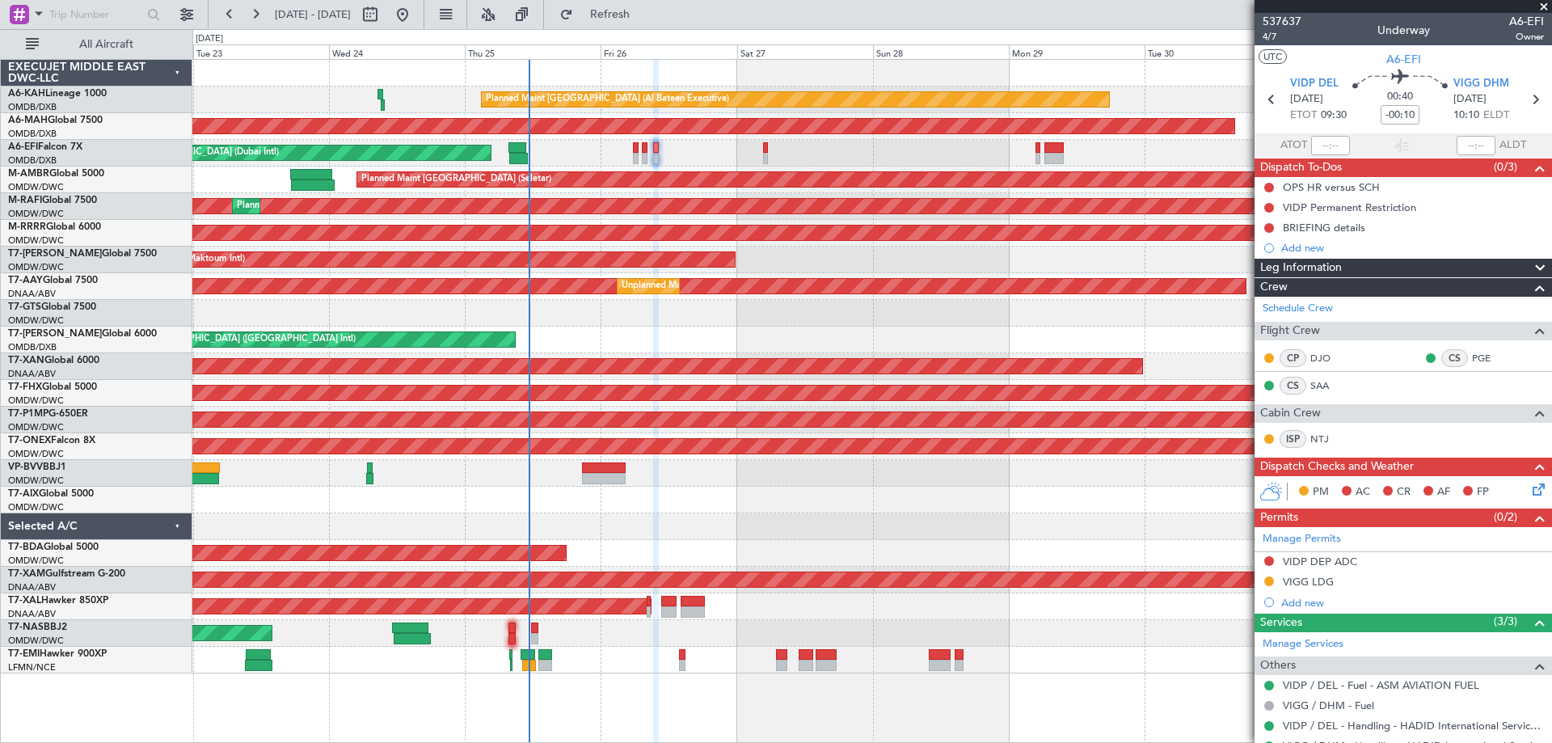
click at [573, 162] on div "AOG Maint [GEOGRAPHIC_DATA] (Dubai Intl) AOG Maint" at bounding box center [871, 153] width 1359 height 27
click at [1289, 21] on span "537637" at bounding box center [1282, 21] width 39 height 17
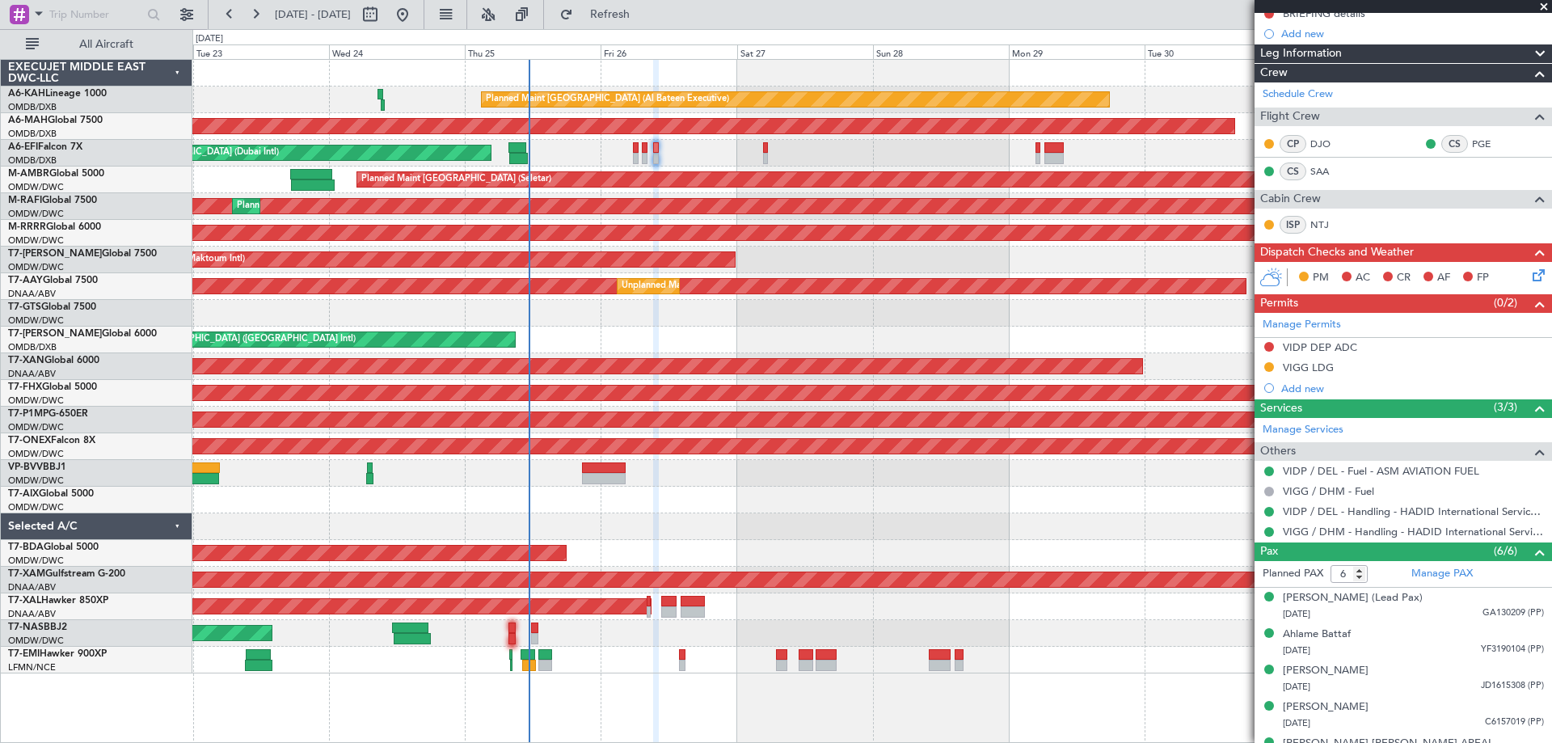
scroll to position [276, 0]
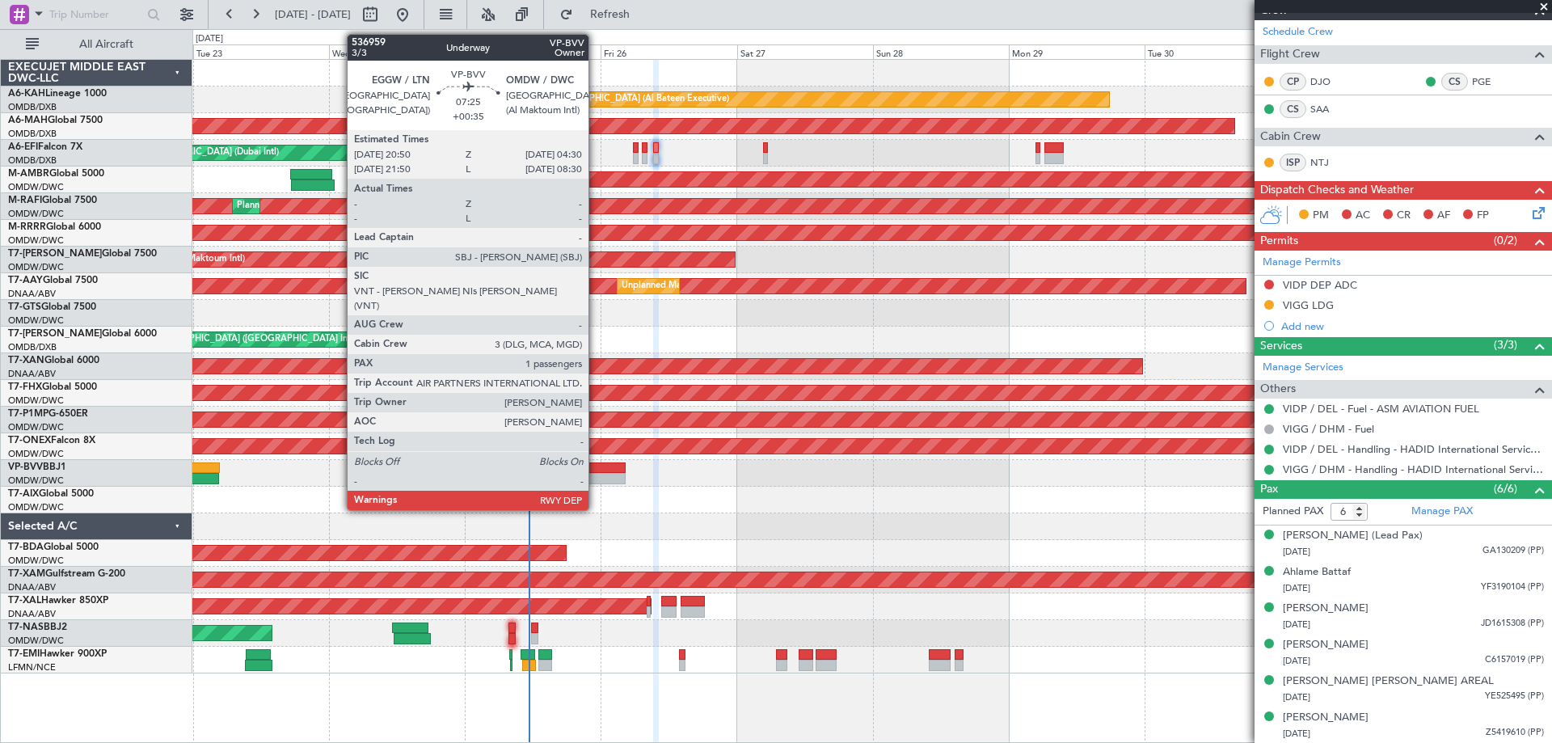
click at [597, 472] on div at bounding box center [604, 467] width 44 height 11
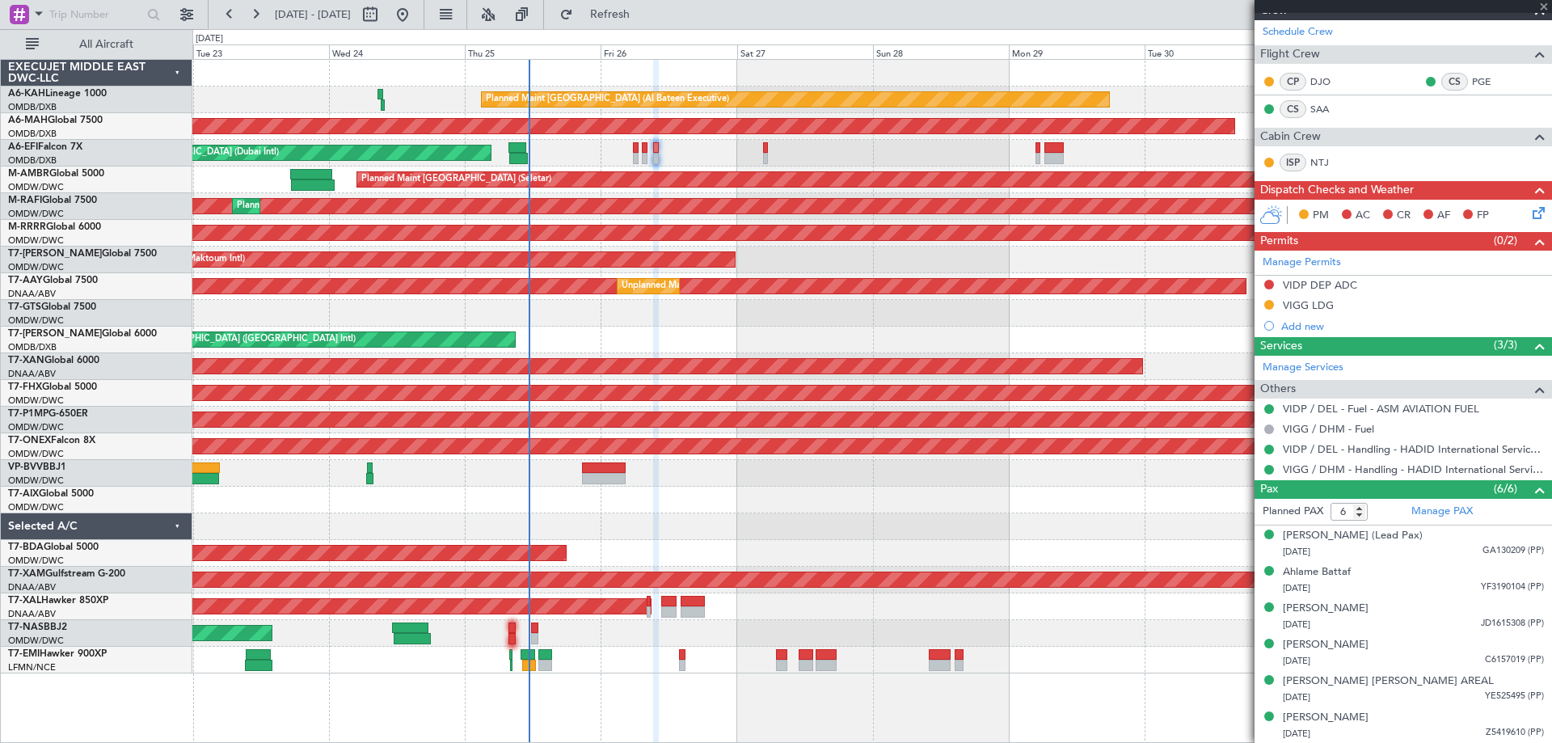
type input "+00:35"
type input "1"
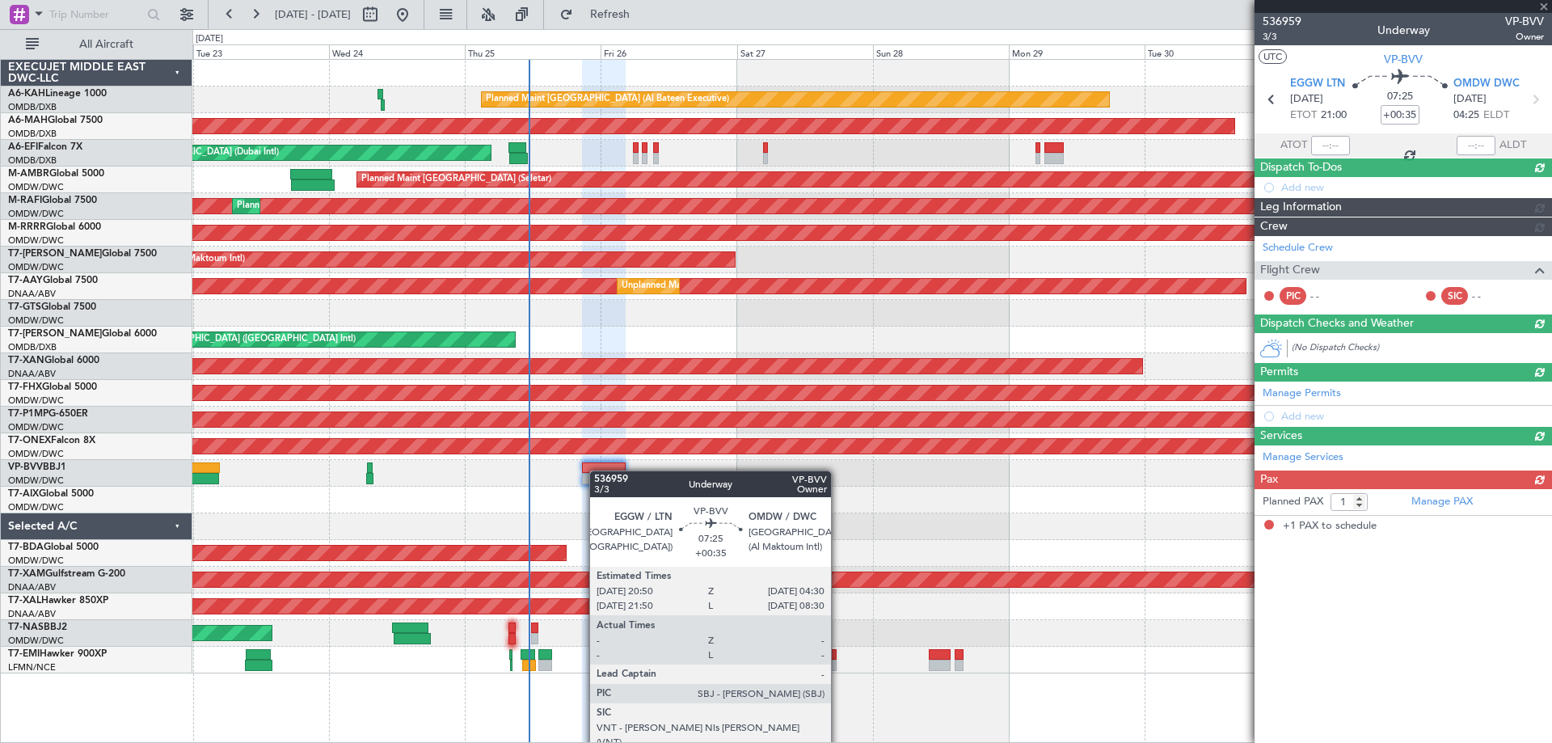
scroll to position [0, 0]
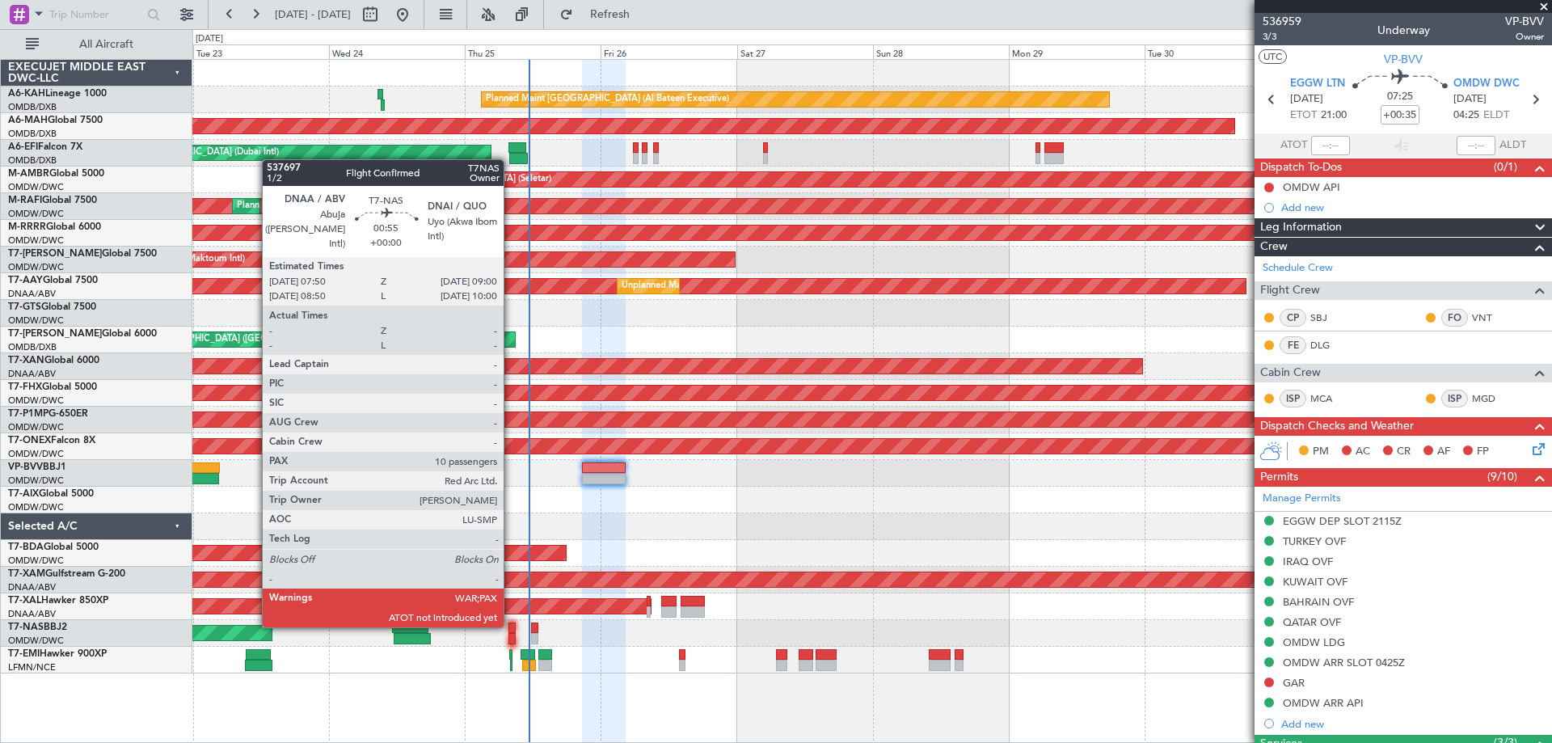
click at [511, 624] on div at bounding box center [512, 627] width 7 height 11
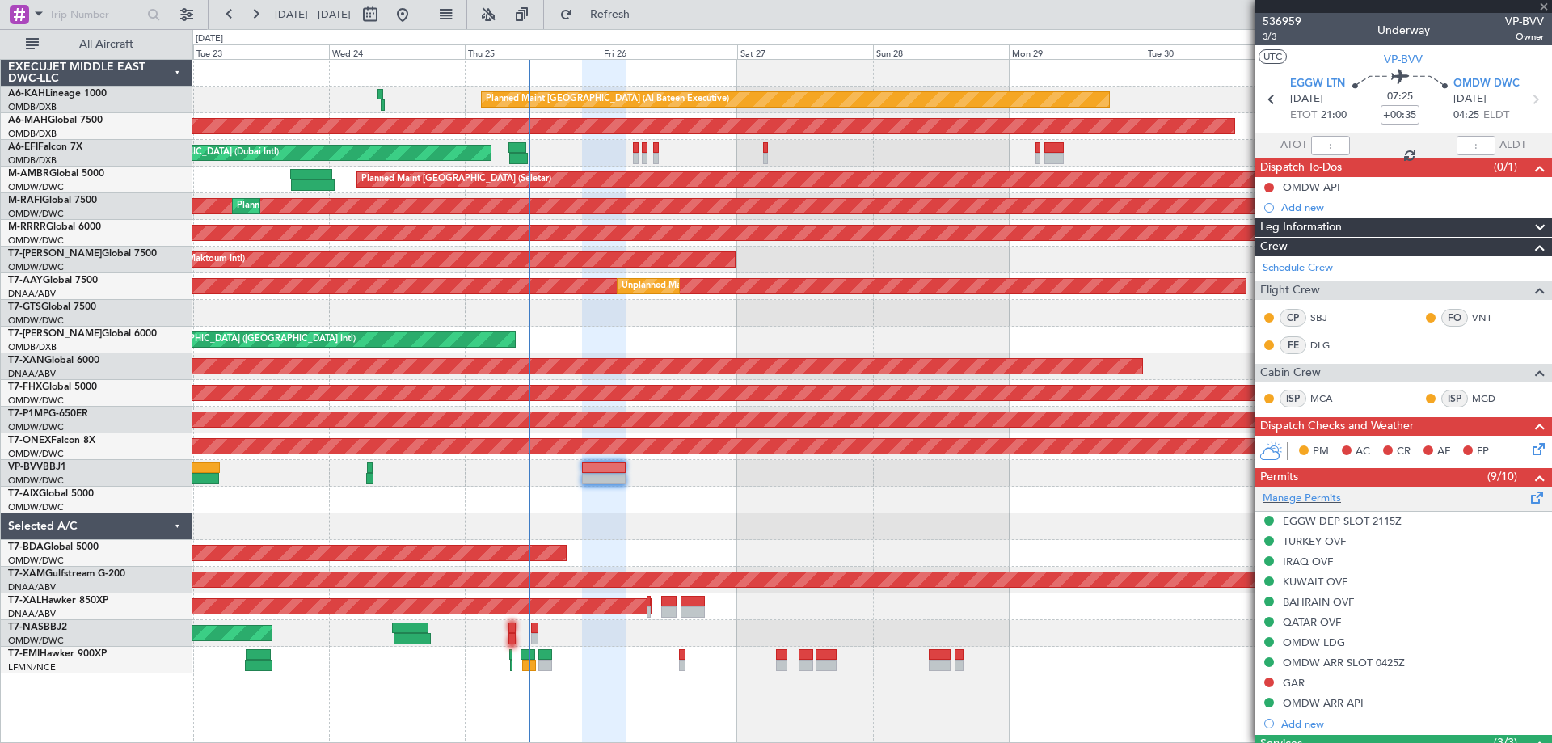
type input "10"
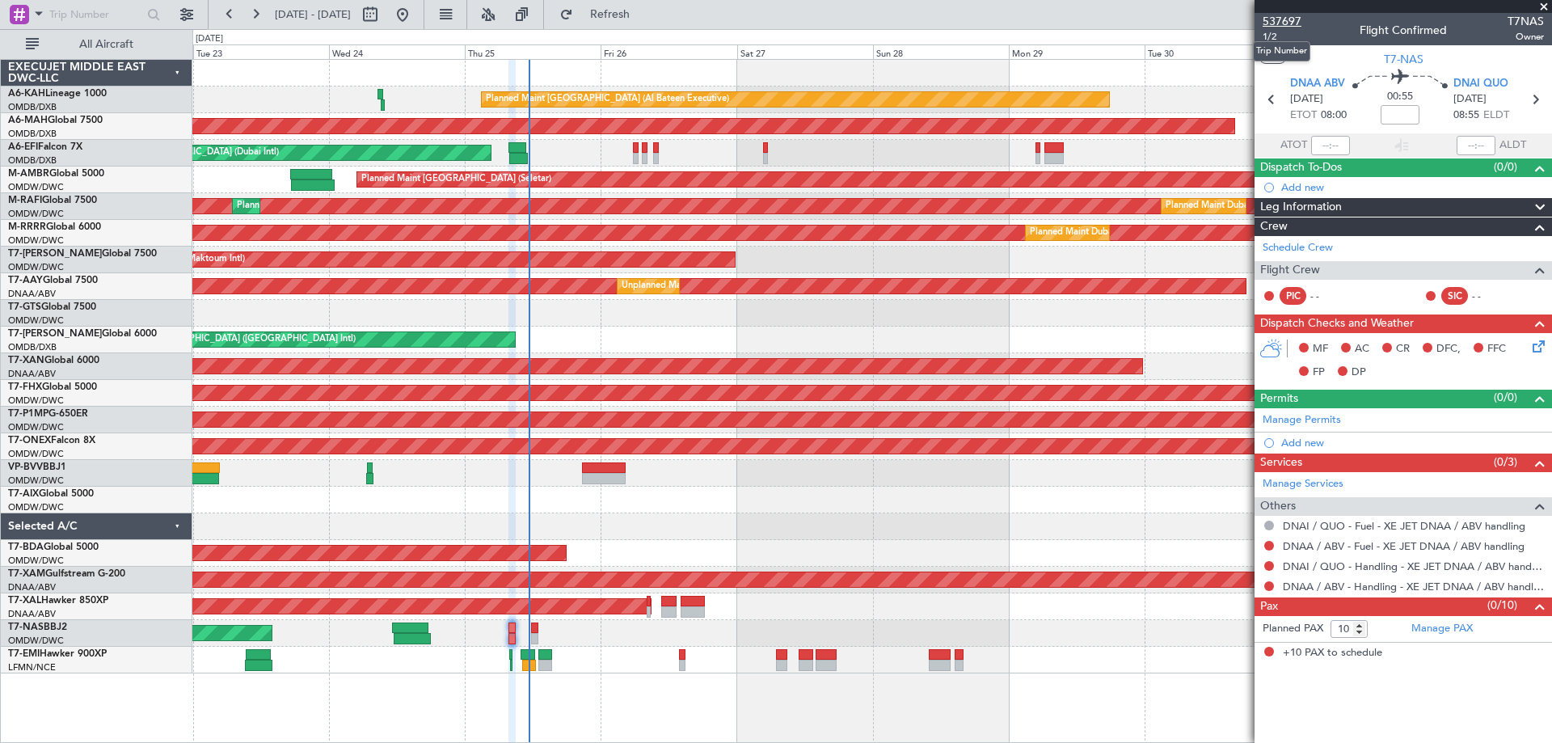
click at [1298, 21] on span "537697" at bounding box center [1282, 21] width 39 height 17
click at [649, 15] on button "Refresh" at bounding box center [600, 15] width 97 height 26
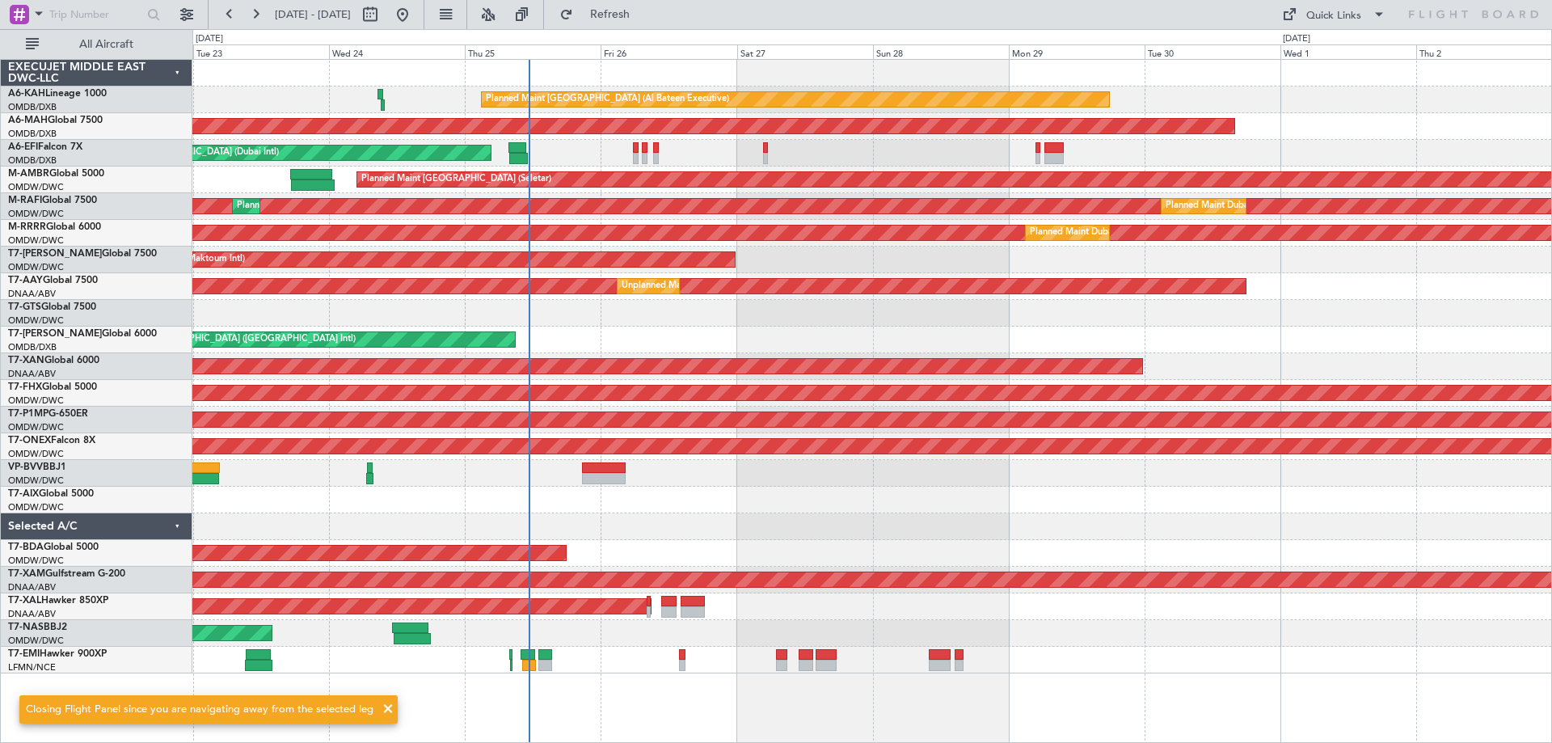
click at [863, 482] on div at bounding box center [871, 473] width 1359 height 27
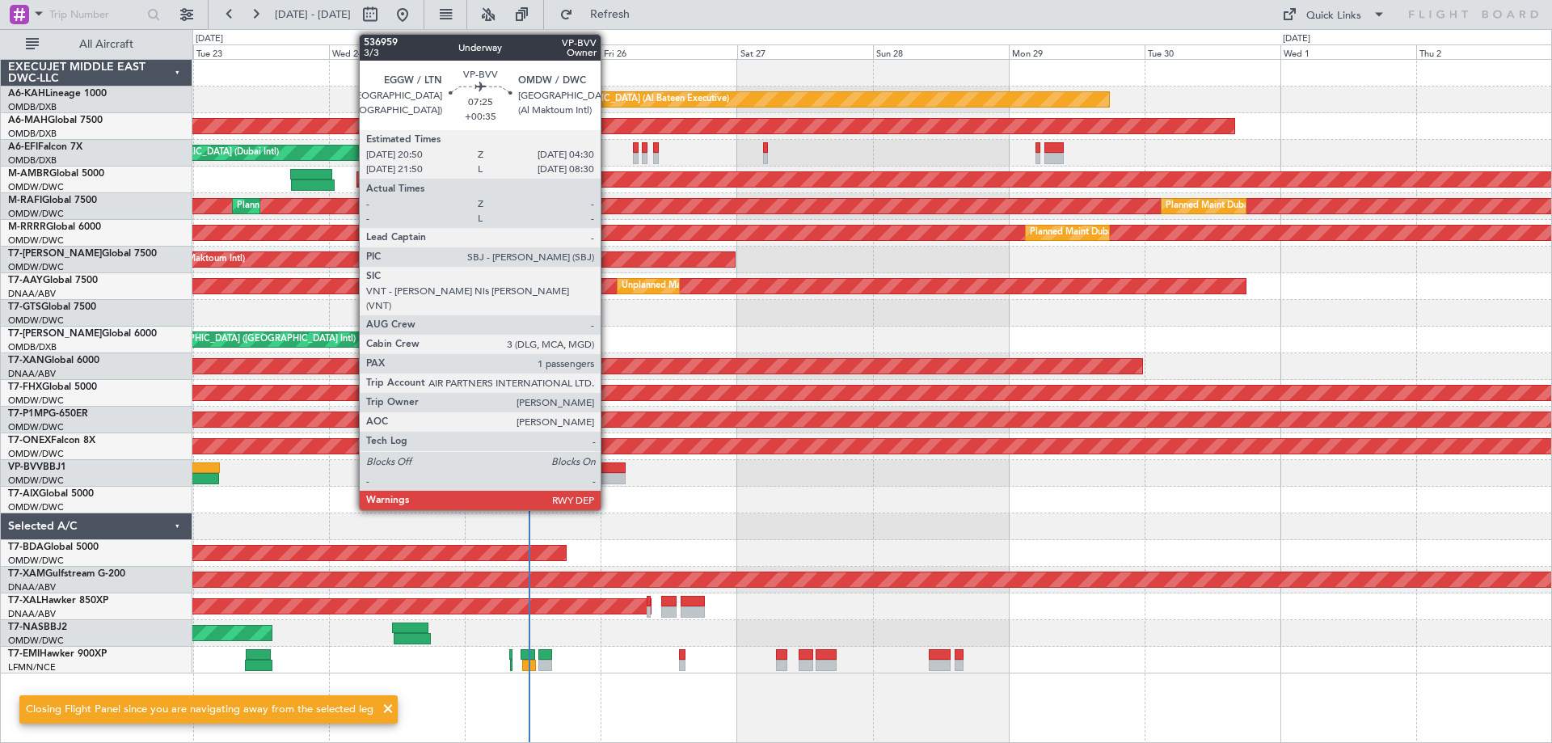
click at [608, 466] on div at bounding box center [604, 467] width 44 height 11
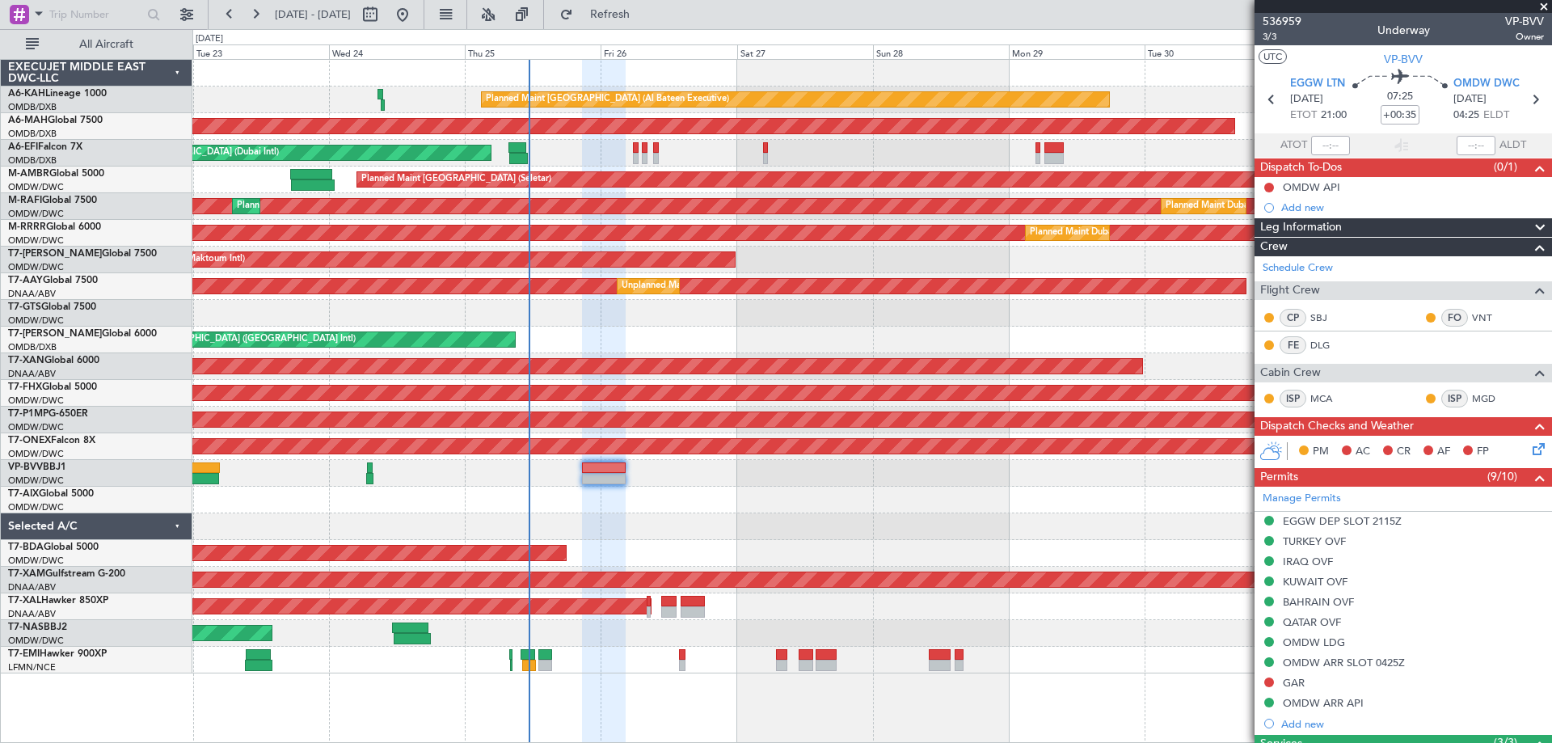
click at [1543, 7] on span at bounding box center [1544, 7] width 16 height 15
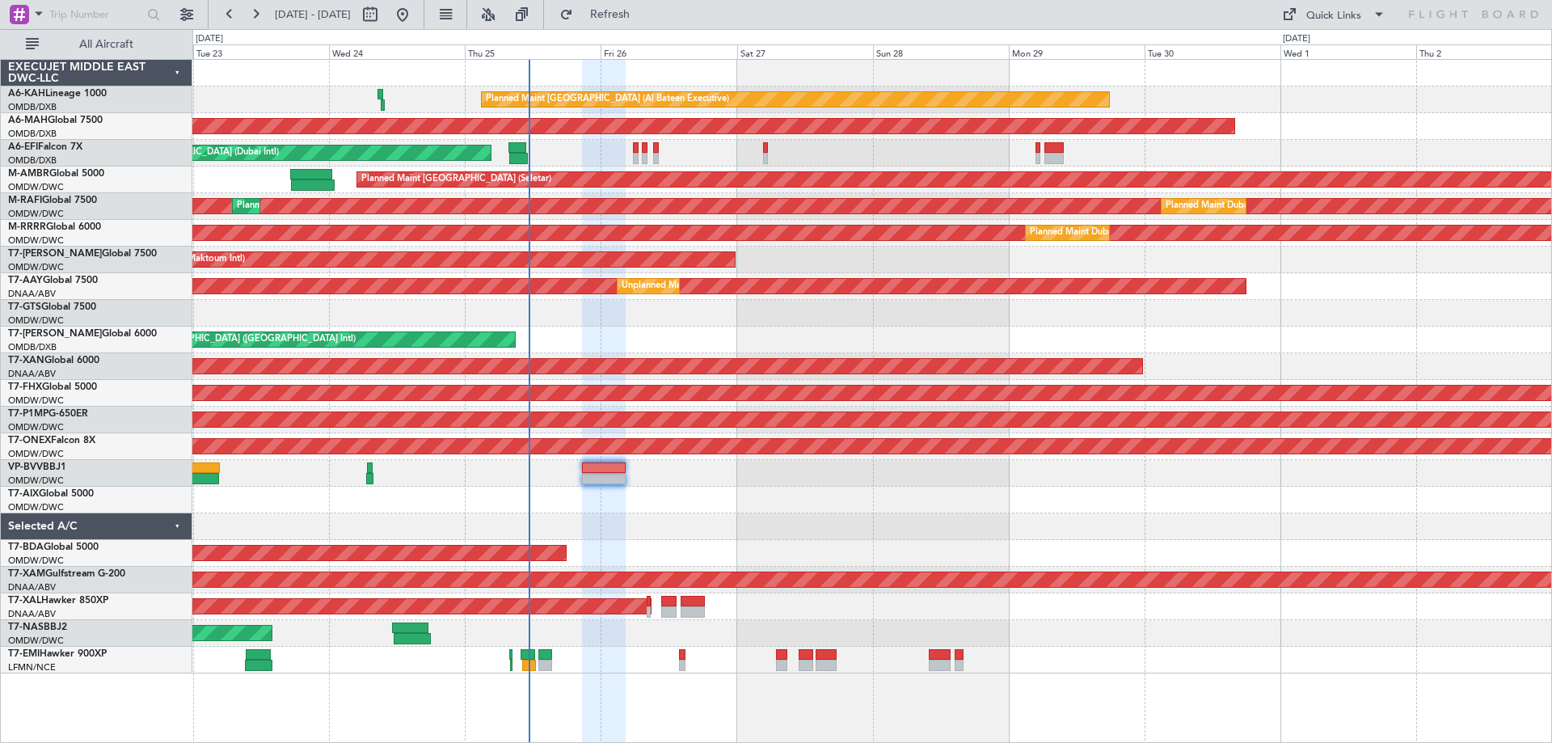
type input "0"
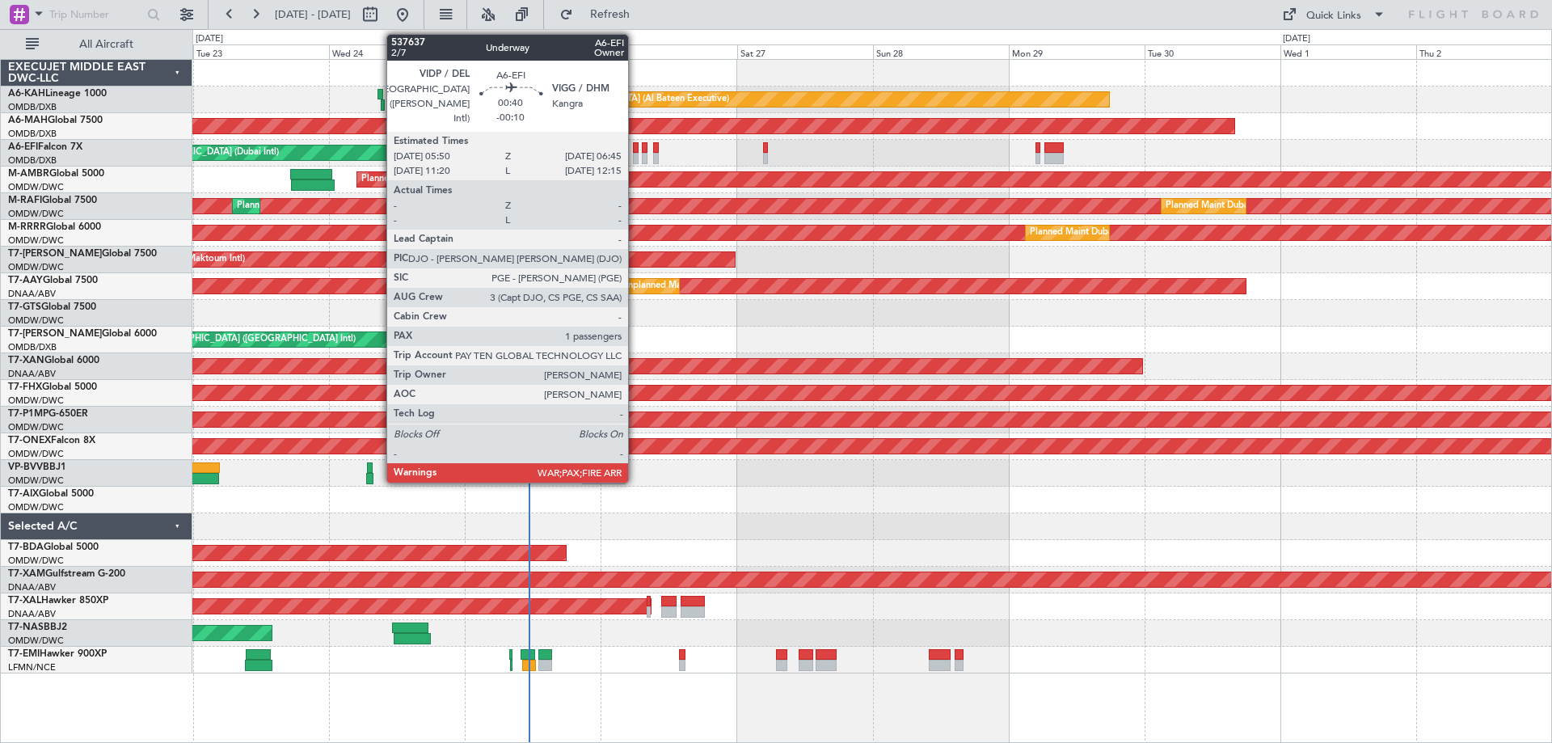
click at [635, 147] on div at bounding box center [636, 147] width 6 height 11
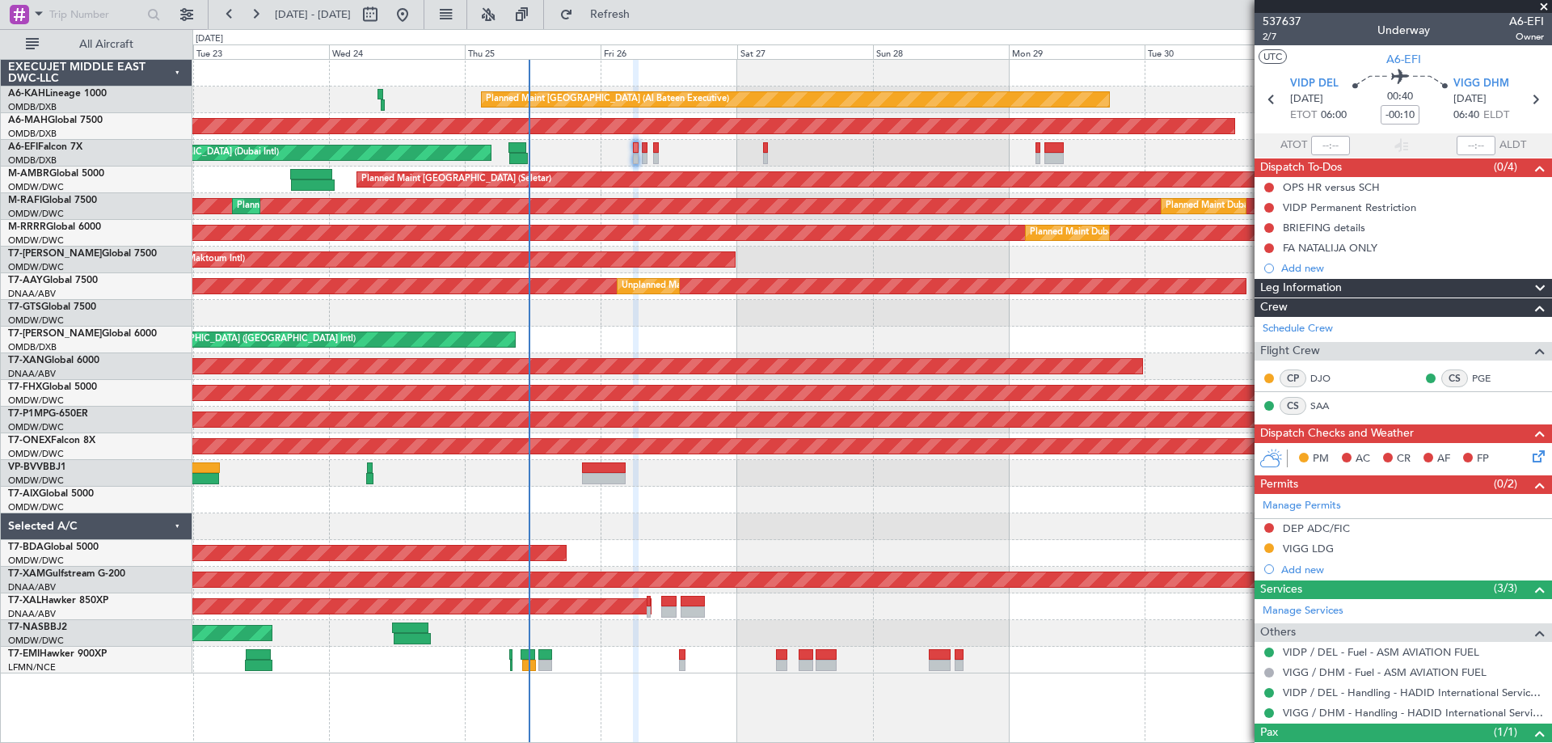
click at [1543, 6] on span at bounding box center [1544, 7] width 16 height 15
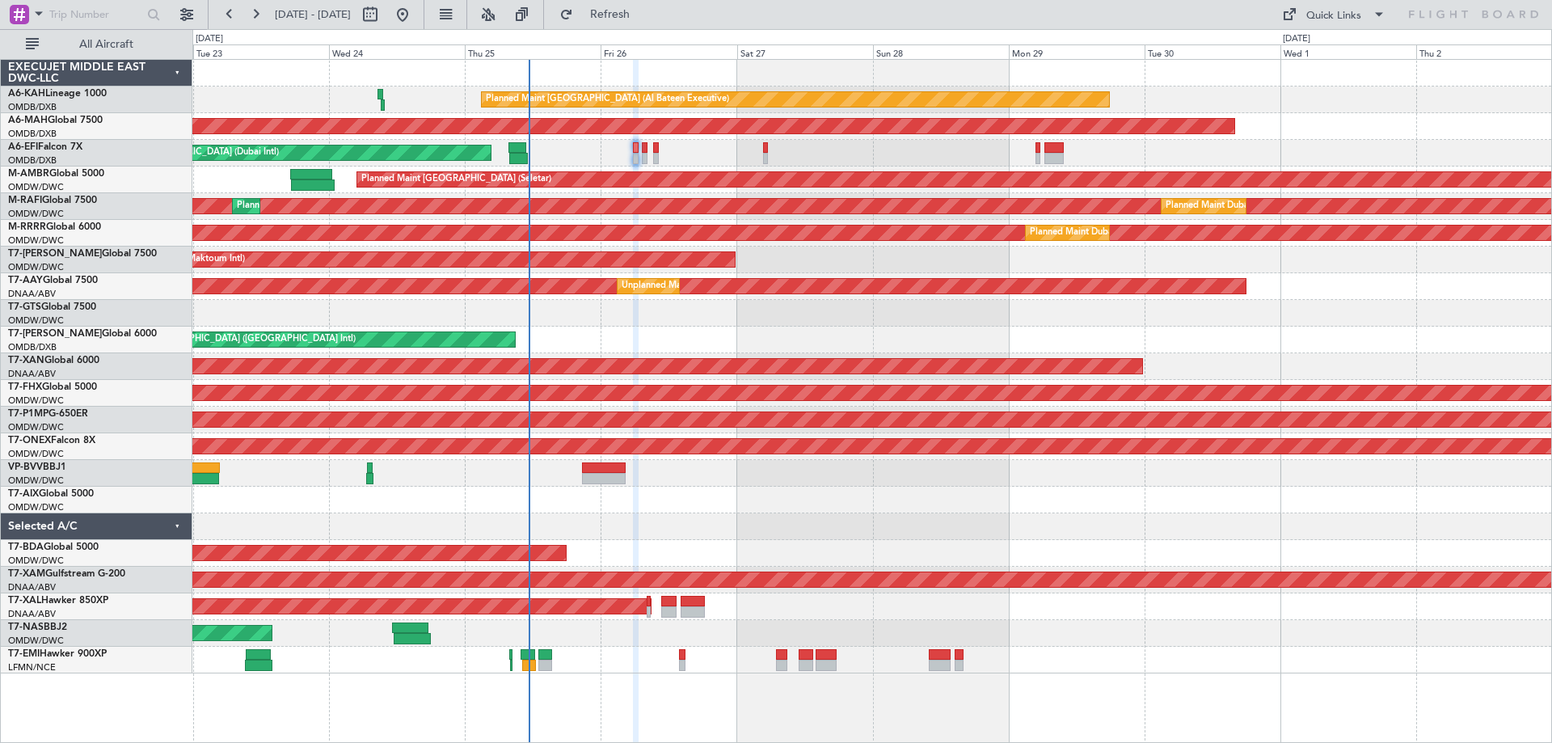
type input "0"
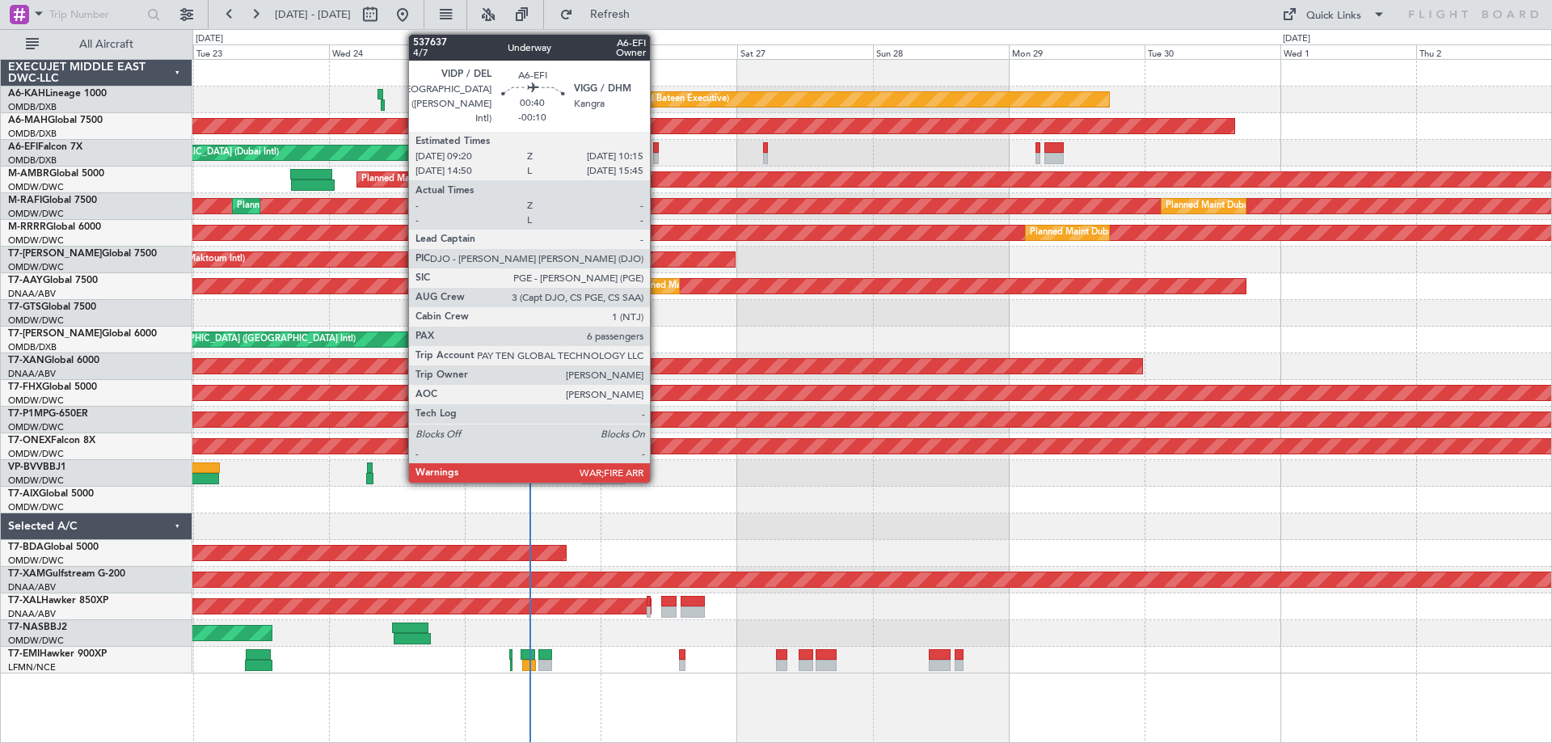
click at [657, 161] on div at bounding box center [656, 158] width 6 height 11
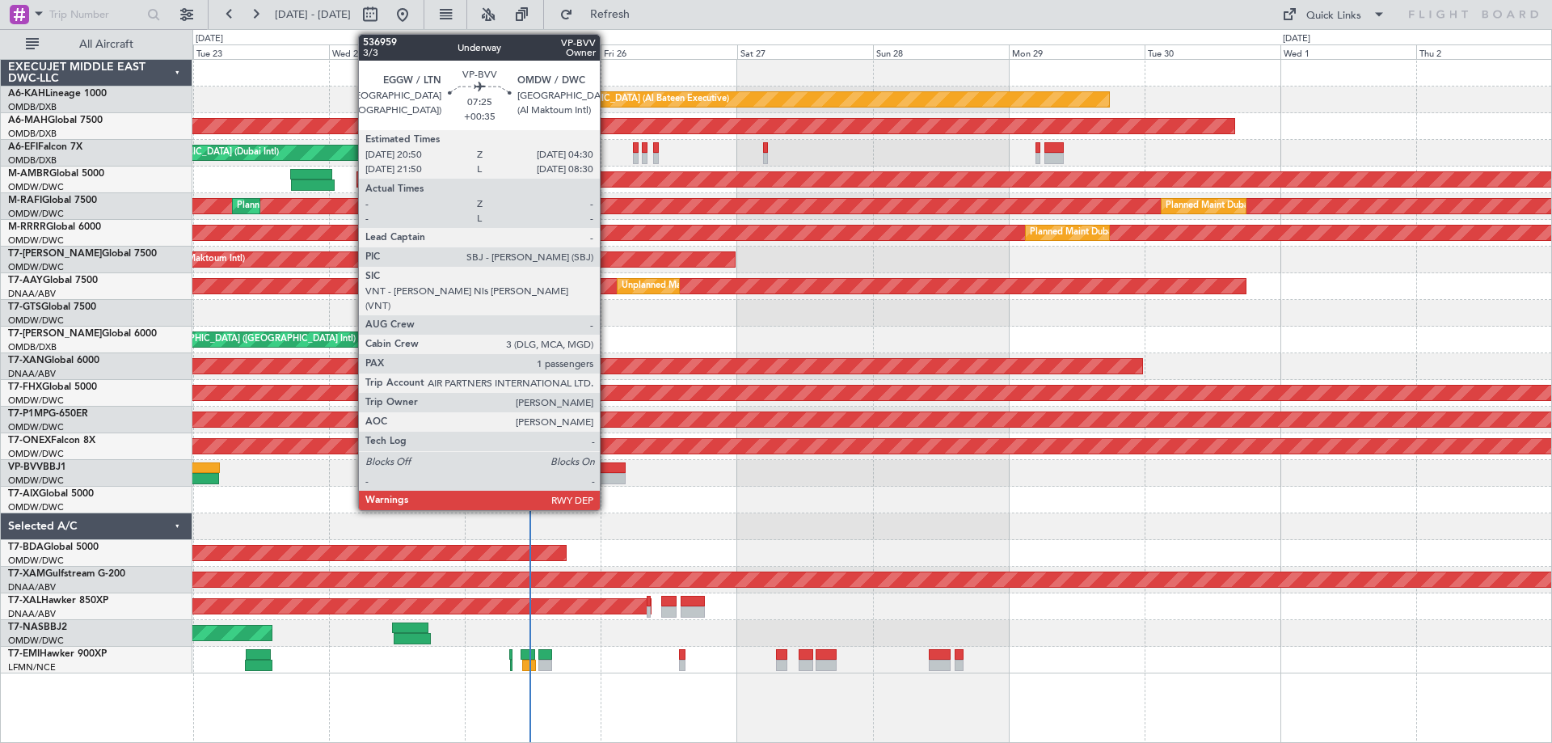
click at [607, 478] on div at bounding box center [604, 478] width 44 height 11
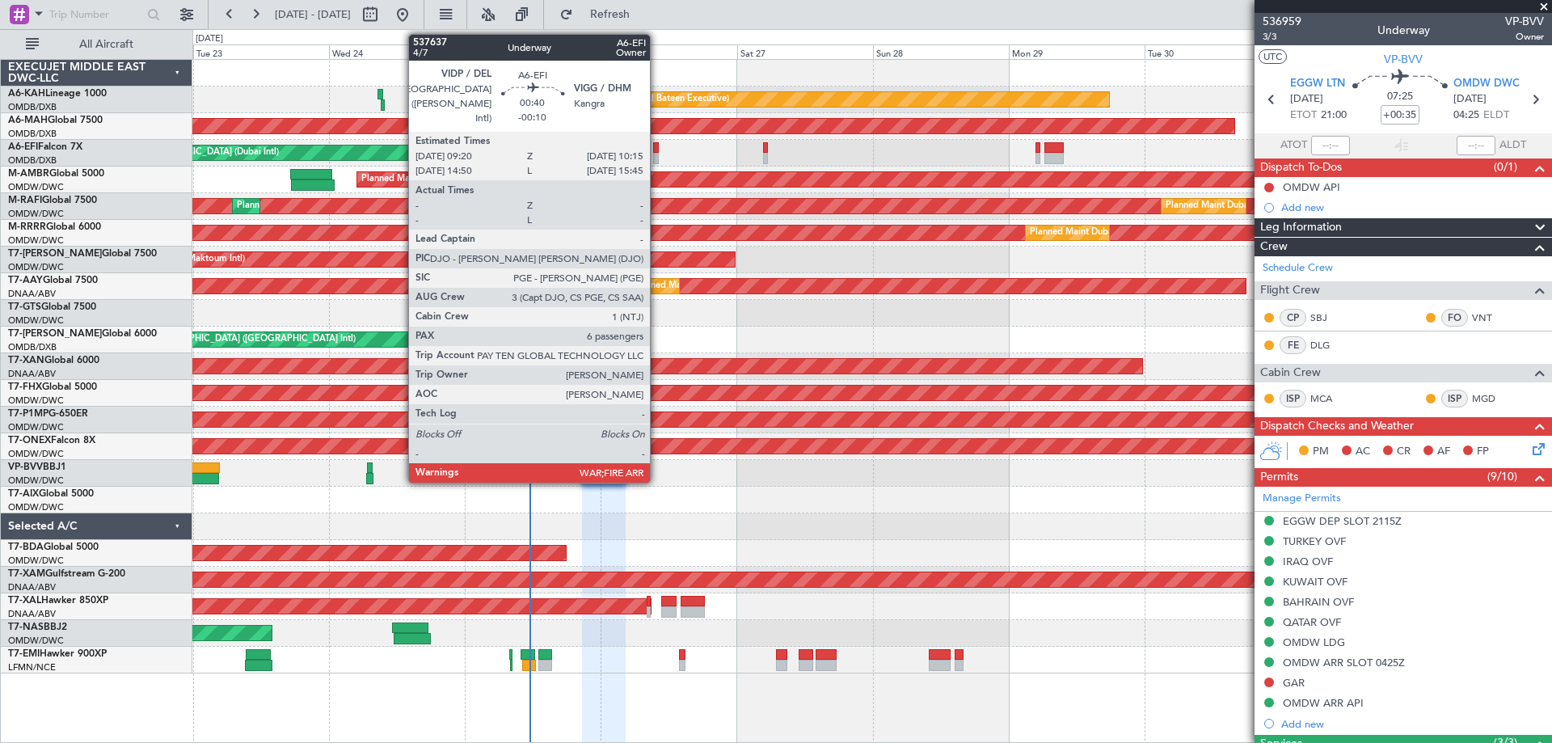
click at [657, 150] on div at bounding box center [656, 147] width 6 height 11
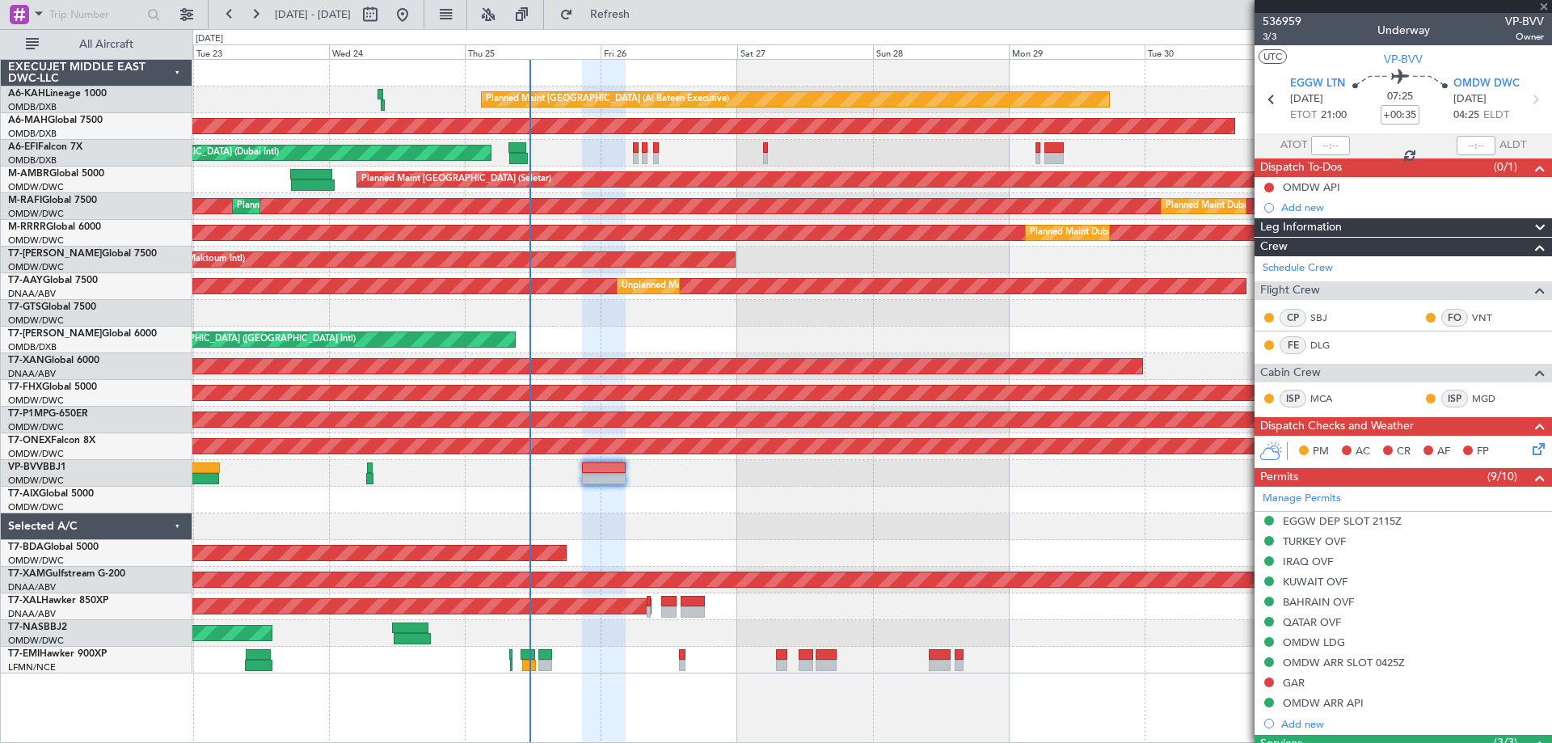
type input "-00:10"
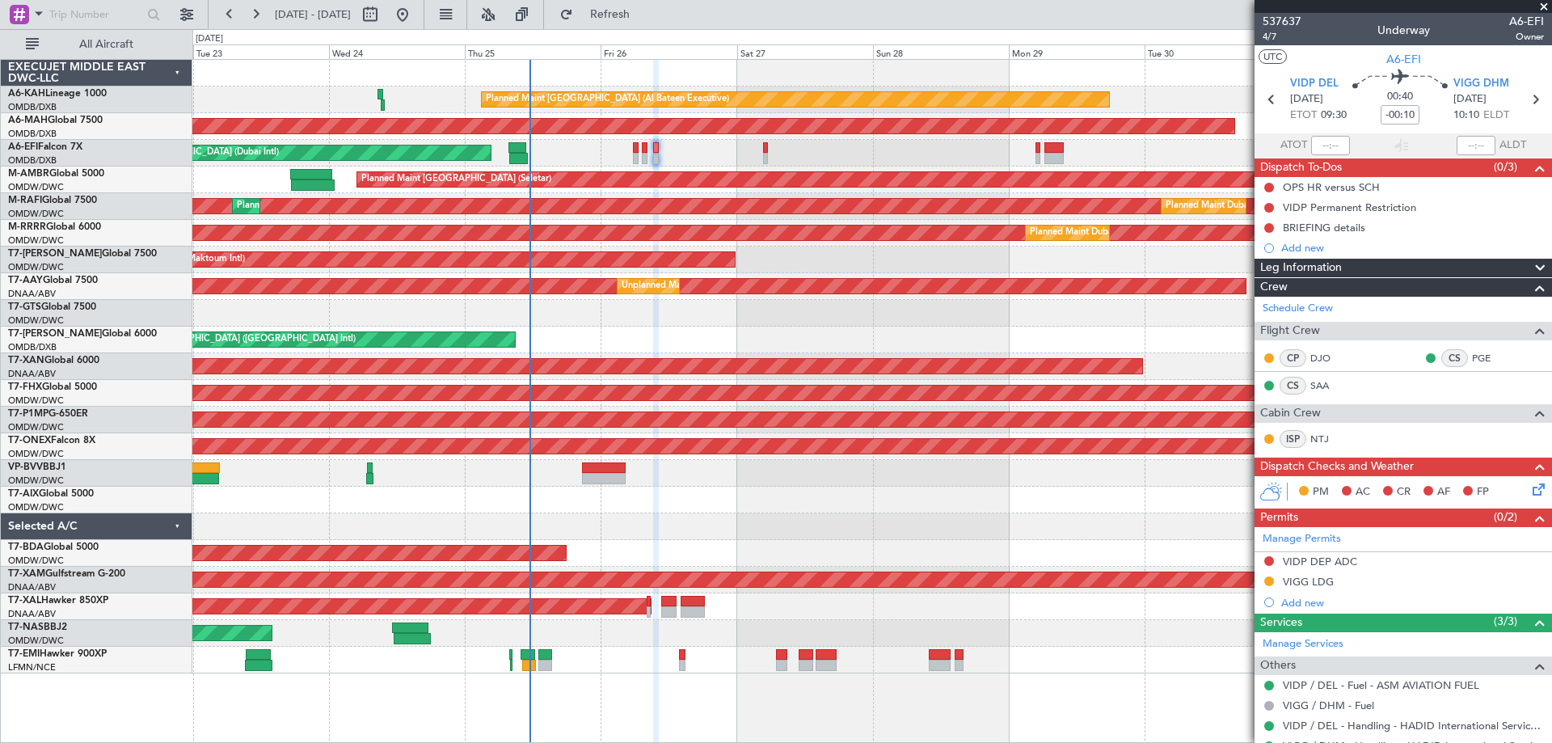
click at [802, 497] on div at bounding box center [871, 500] width 1359 height 27
click at [1541, 4] on span at bounding box center [1544, 7] width 16 height 15
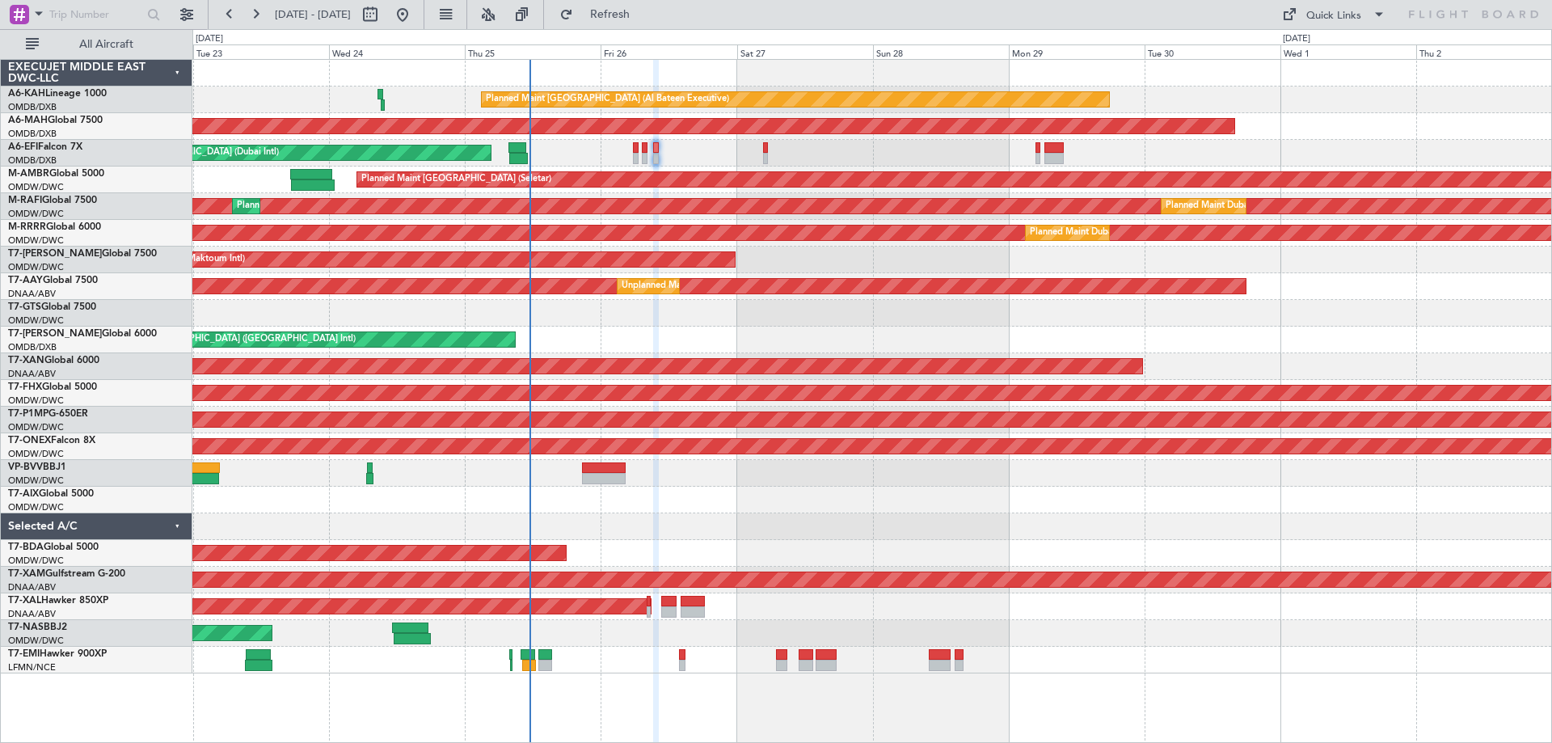
type input "0"
click at [1365, 300] on div "AOG Maint [GEOGRAPHIC_DATA] (Seletar)" at bounding box center [871, 313] width 1359 height 27
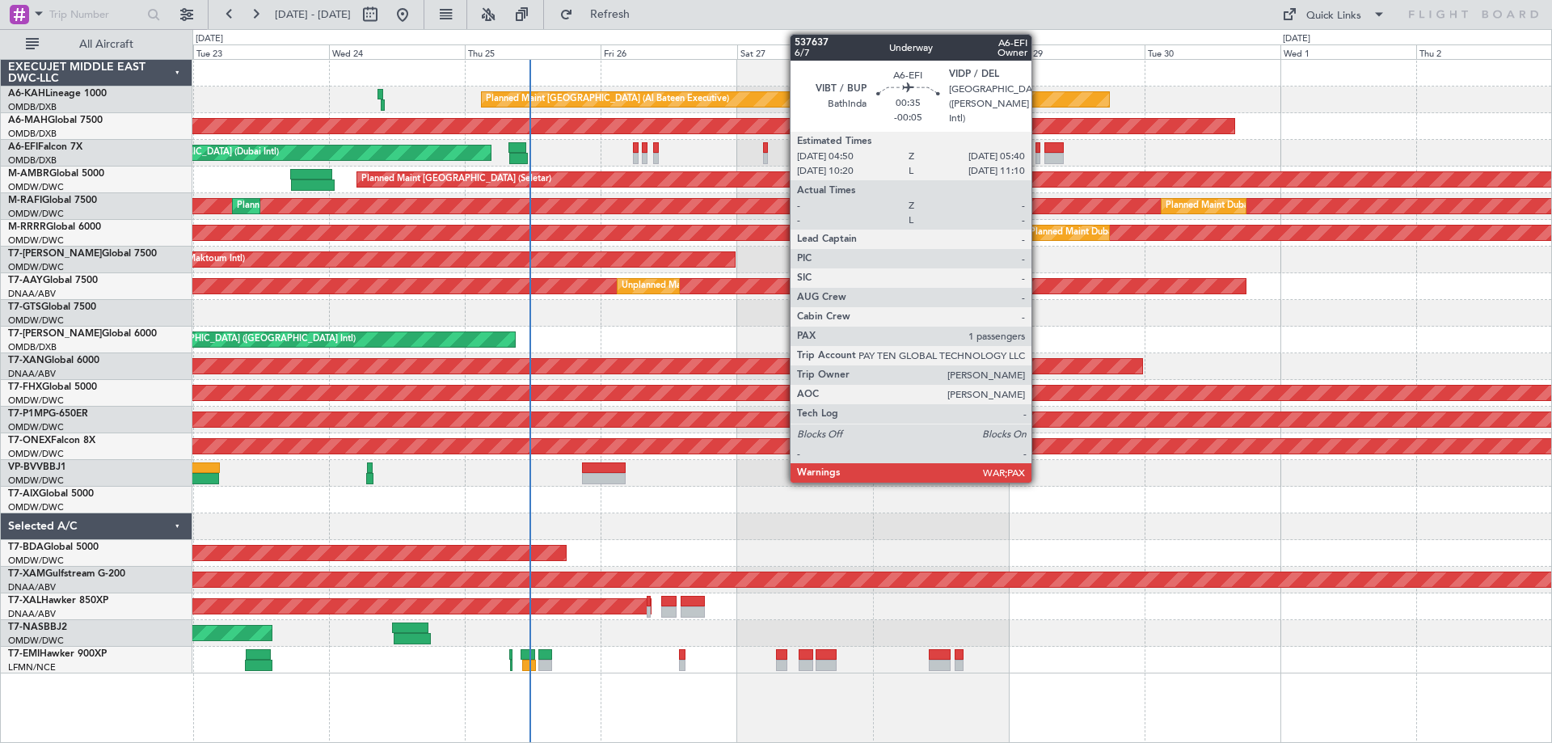
click at [1039, 157] on div at bounding box center [1038, 158] width 5 height 11
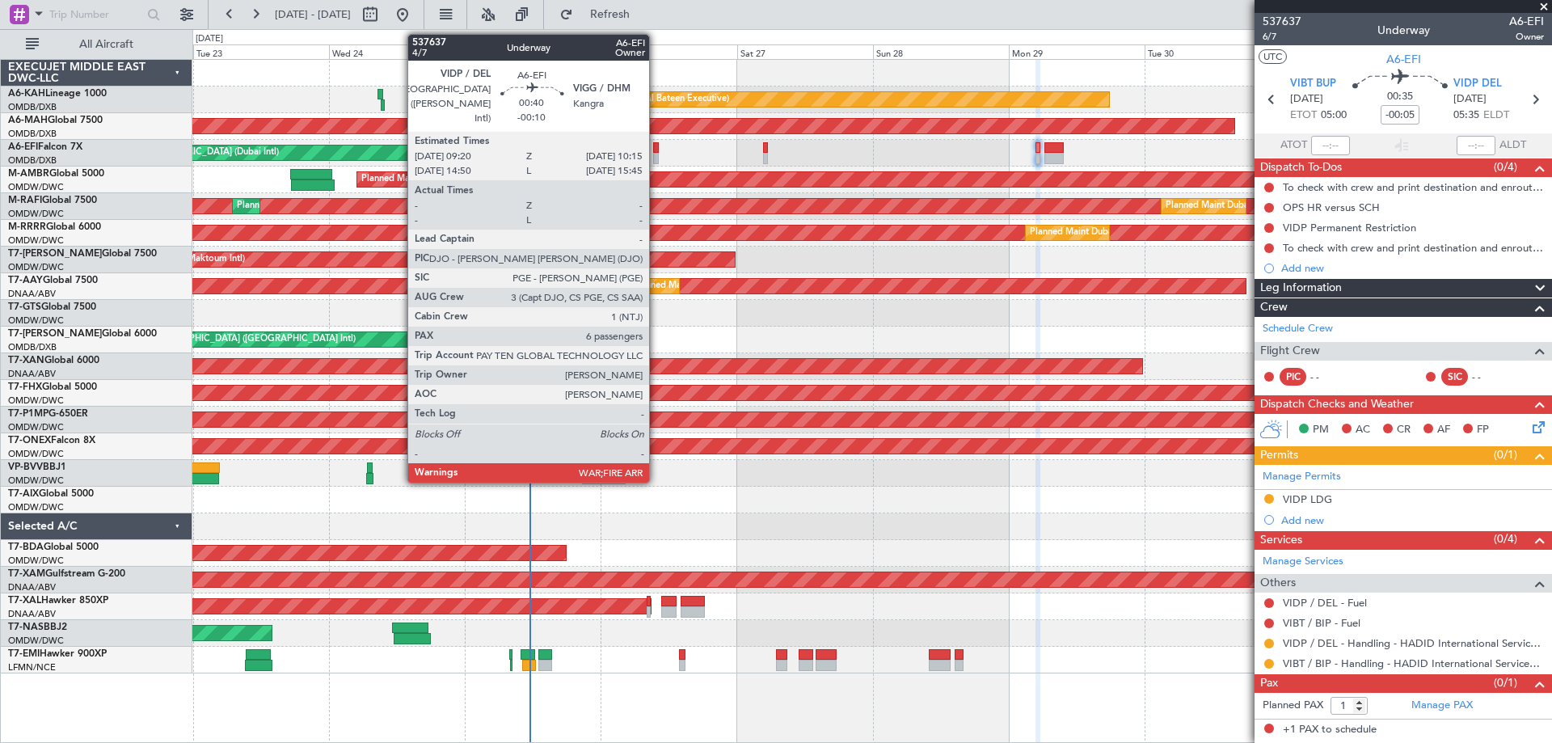
click at [656, 153] on div at bounding box center [656, 158] width 6 height 11
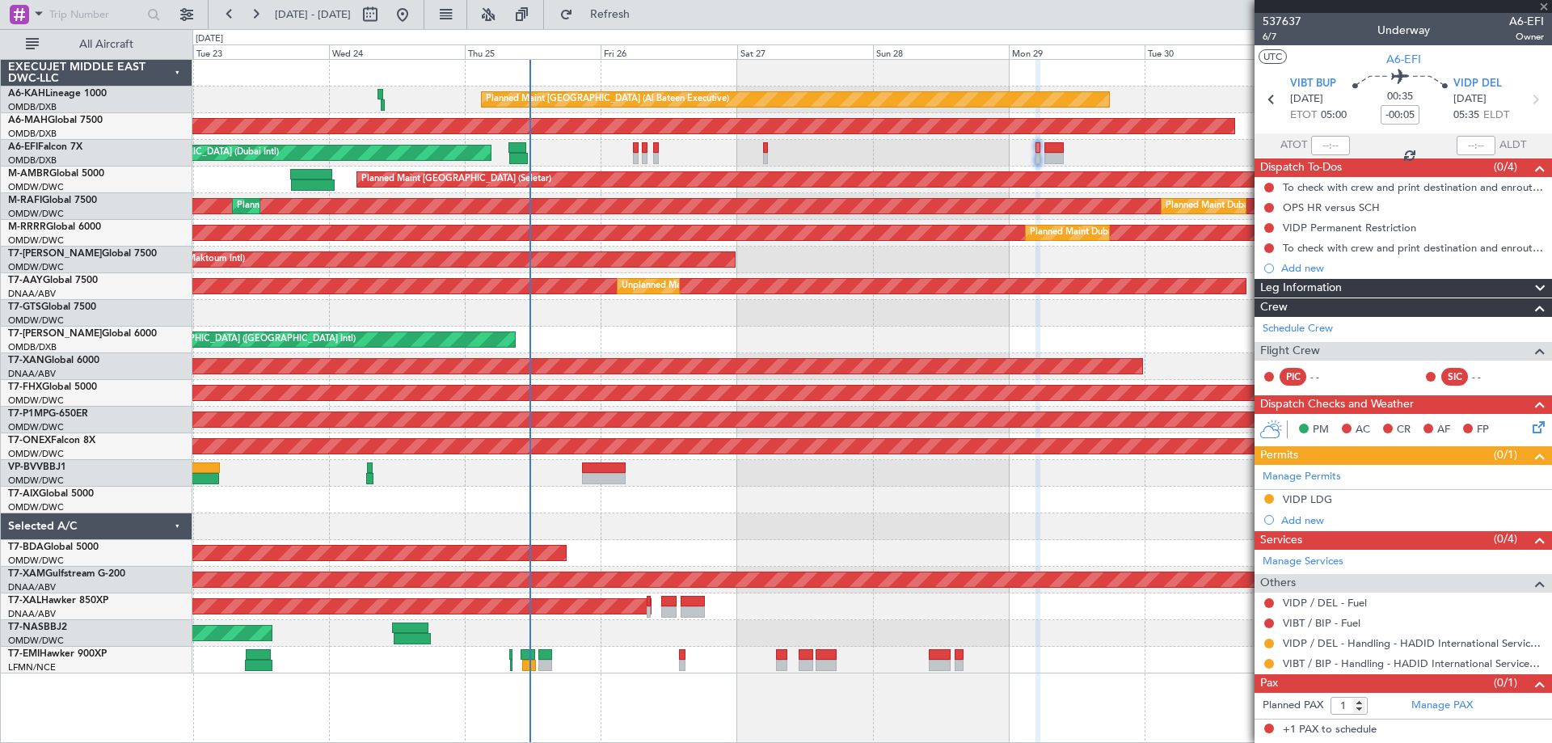
type input "-00:10"
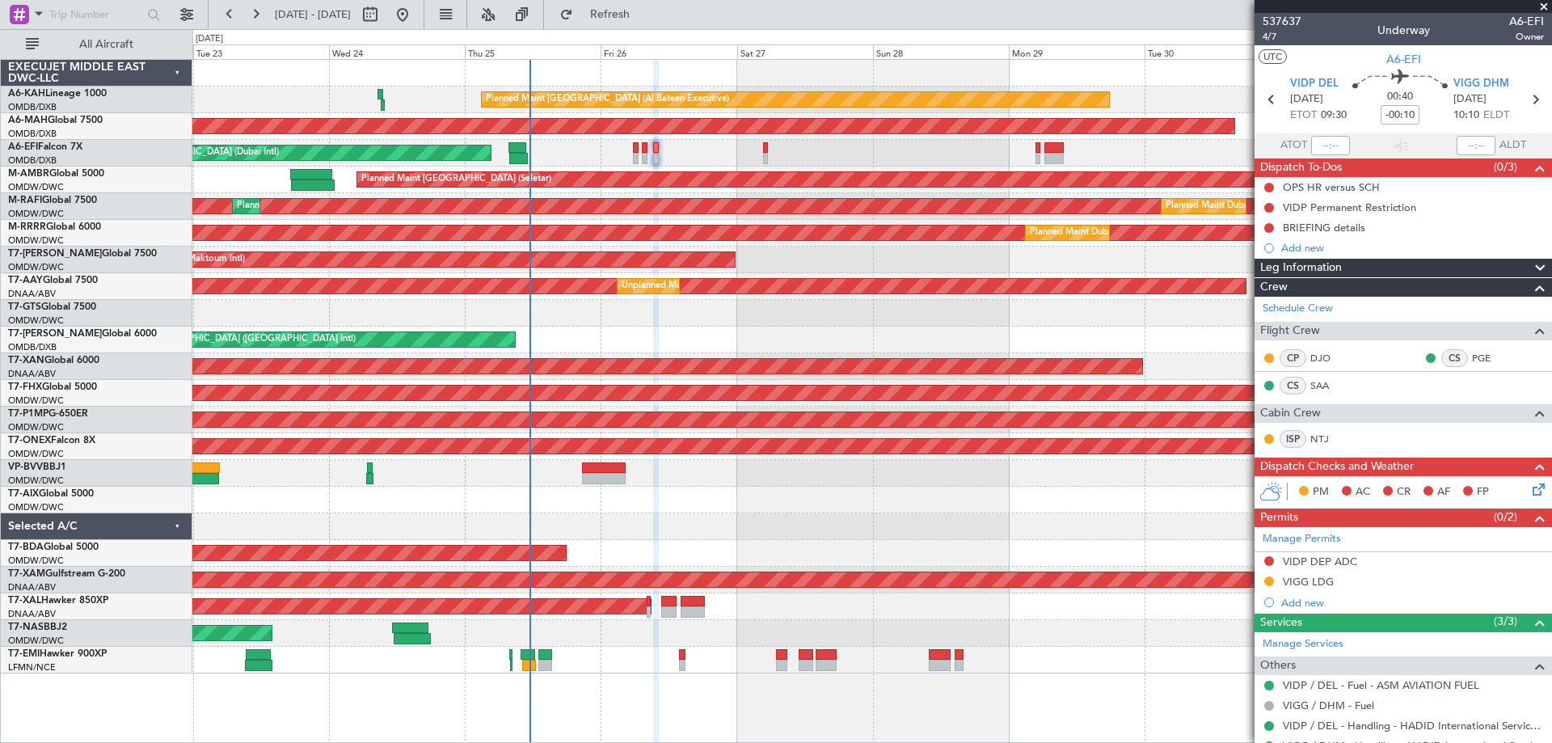
click at [1541, 9] on span at bounding box center [1544, 7] width 16 height 15
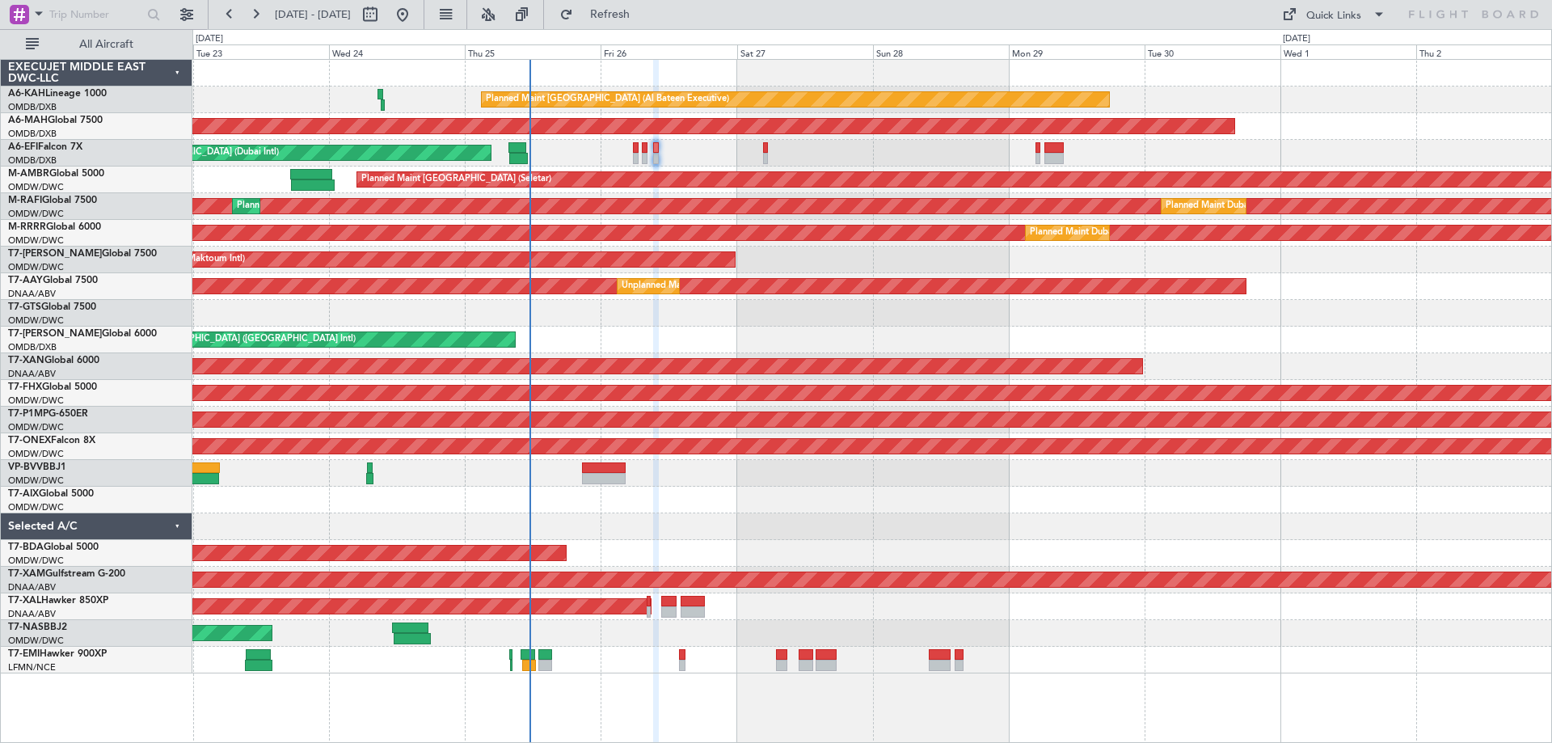
type input "0"
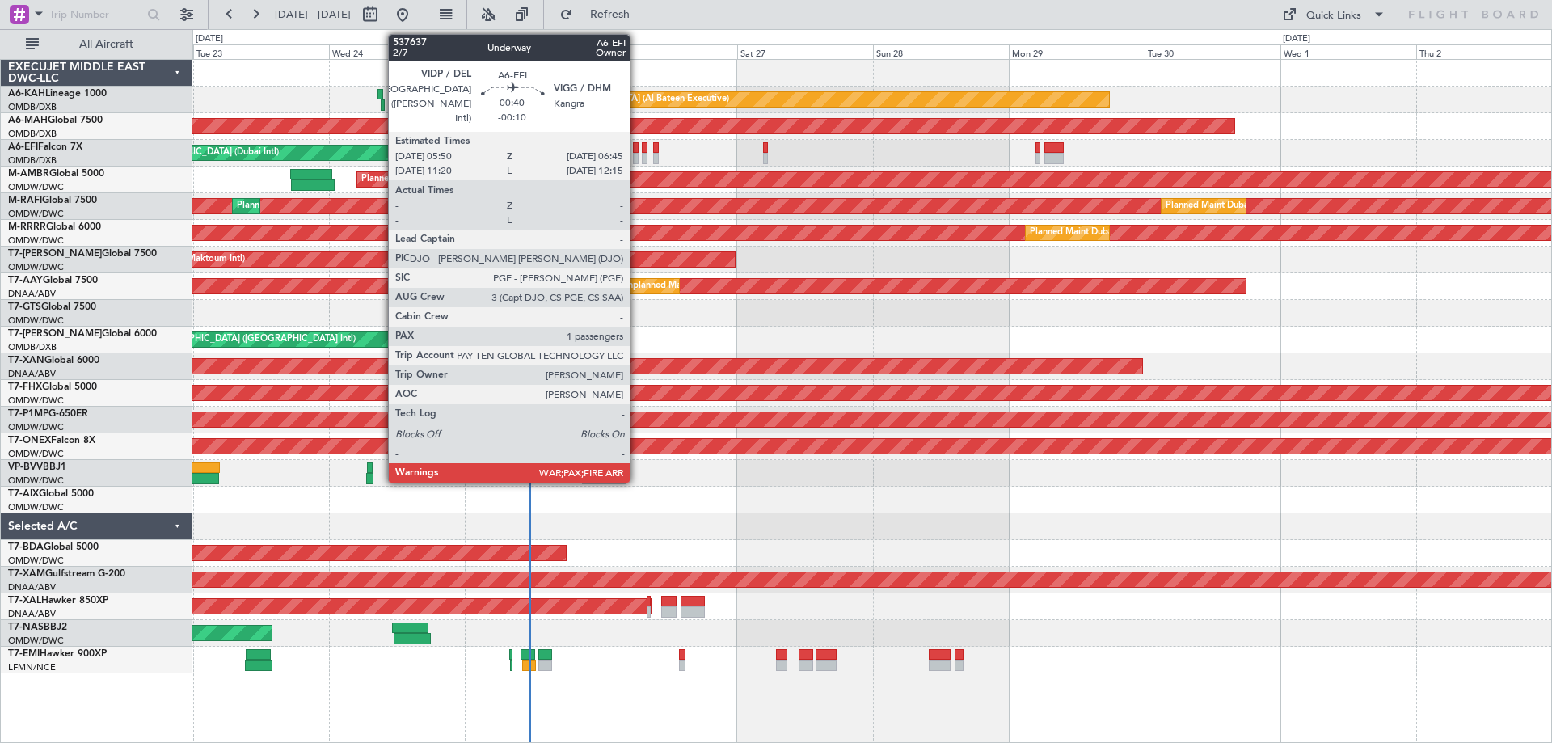
click at [637, 144] on div at bounding box center [636, 147] width 6 height 11
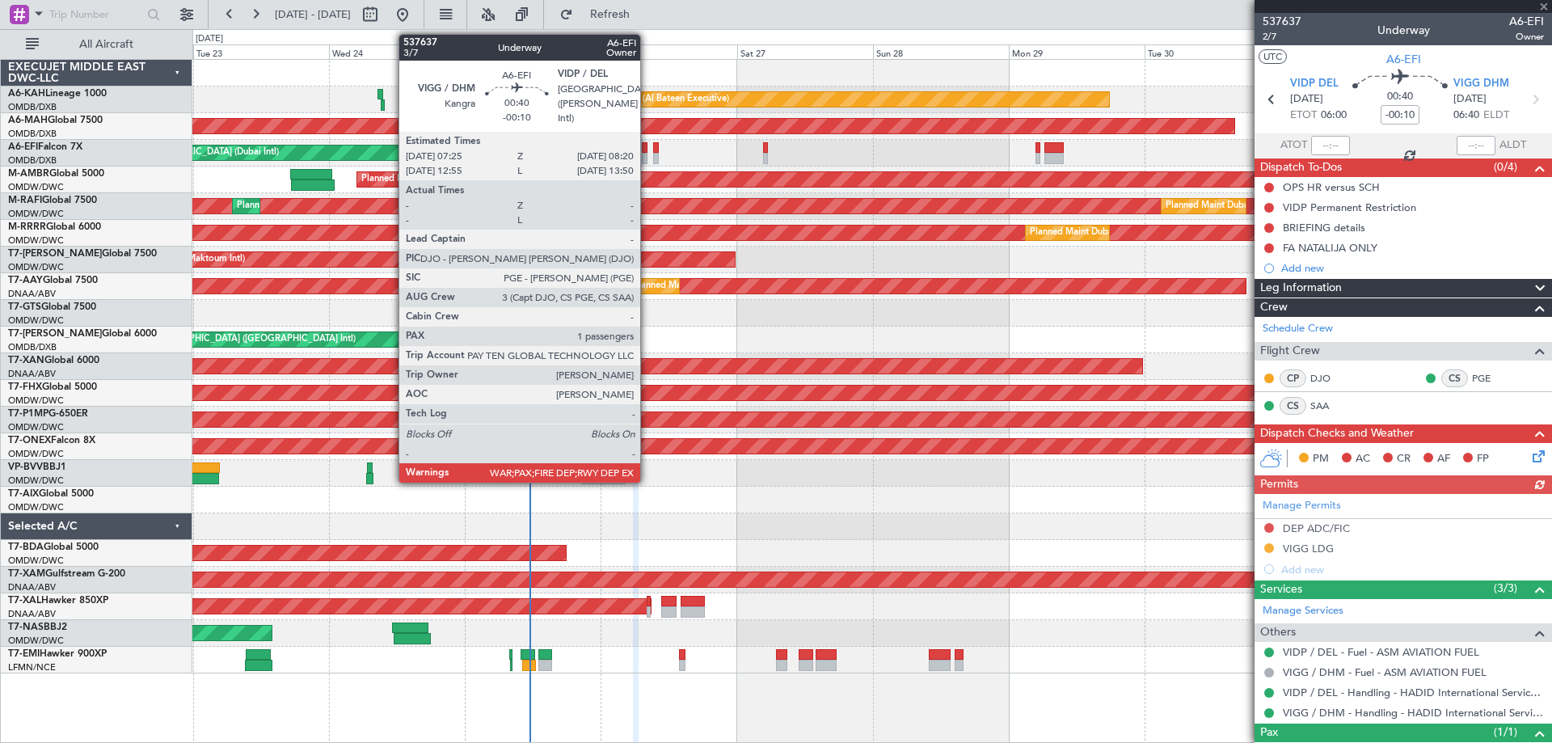
click at [648, 156] on div at bounding box center [645, 158] width 6 height 11
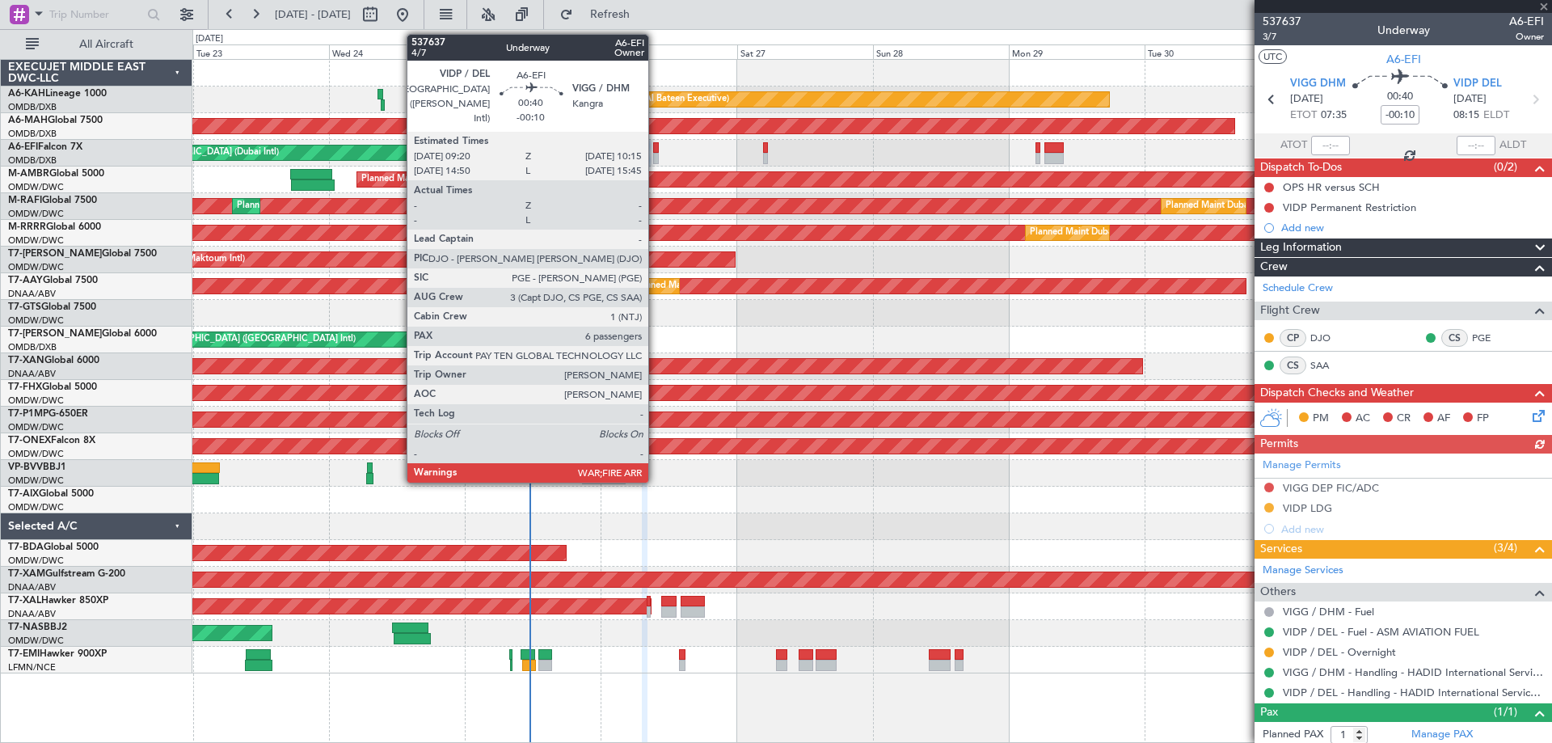
click at [656, 158] on div at bounding box center [656, 158] width 6 height 11
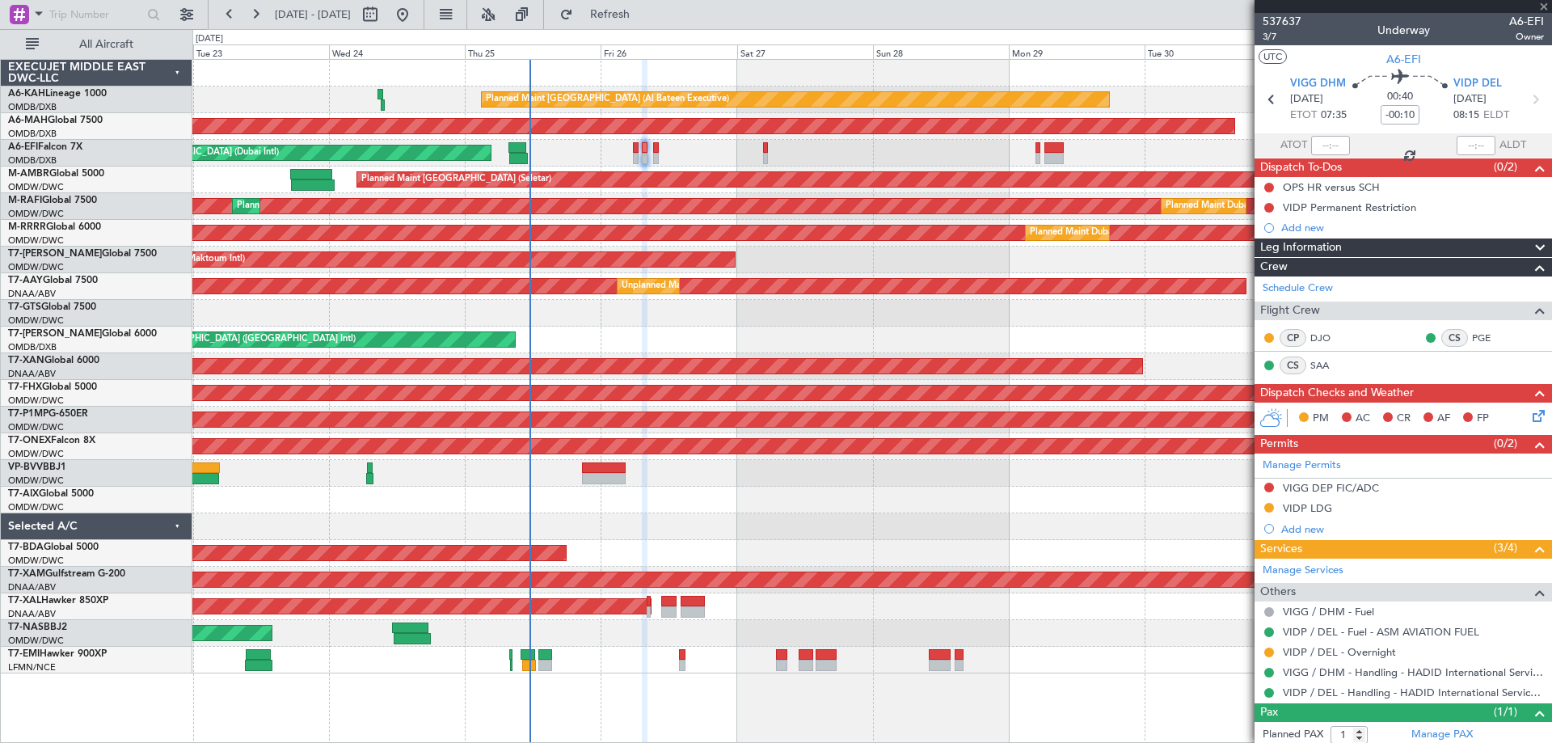
type input "6"
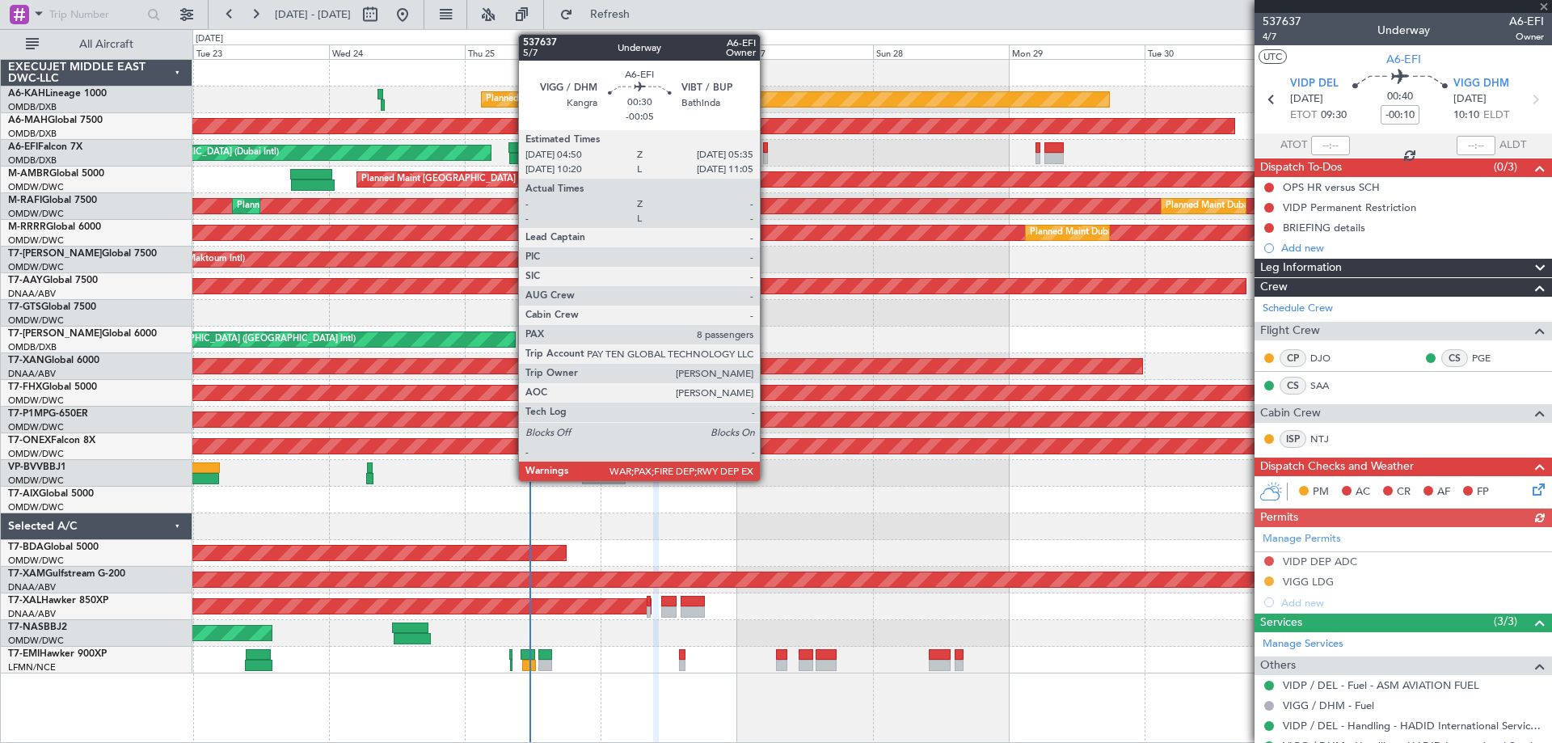
click at [767, 150] on div at bounding box center [765, 147] width 5 height 11
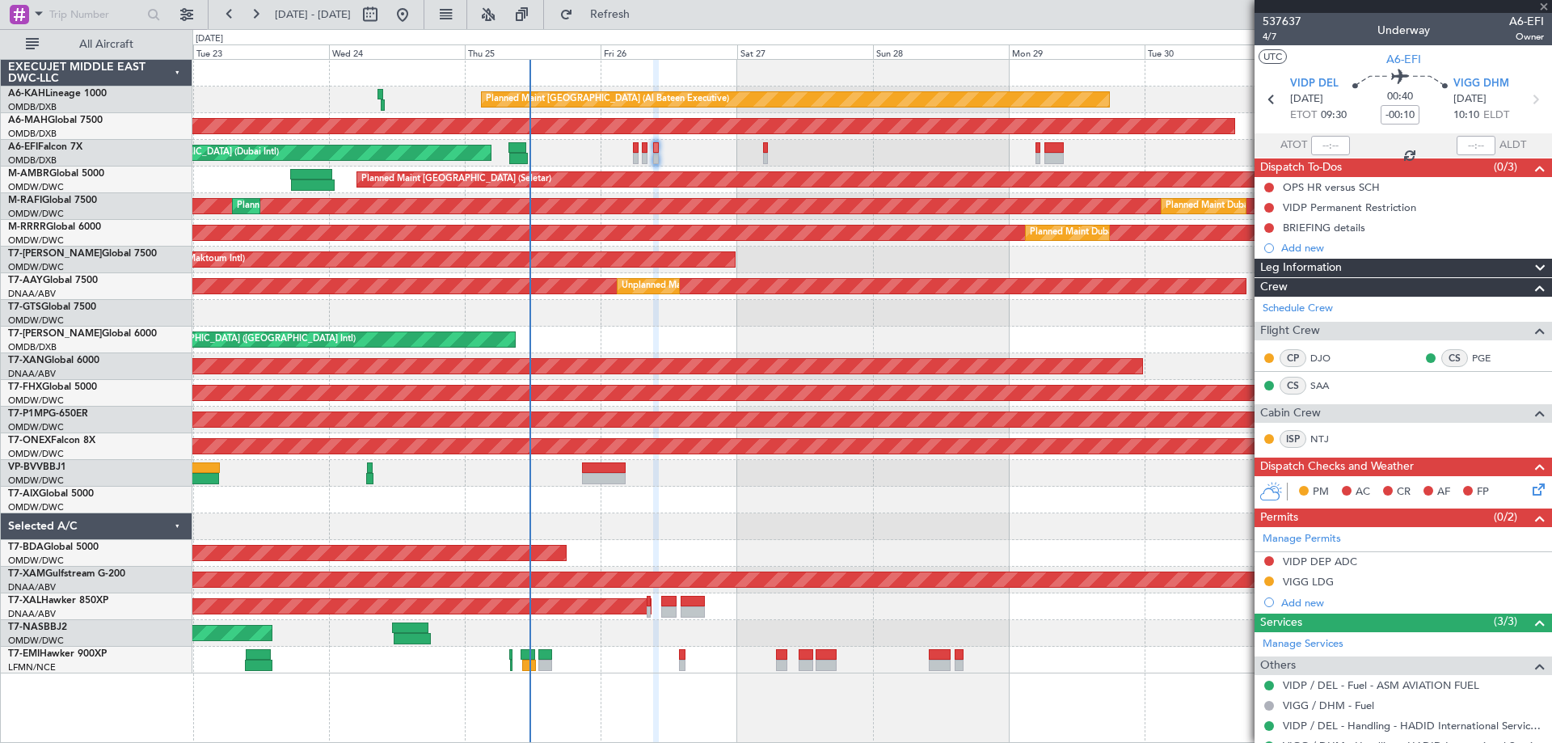
type input "-00:05"
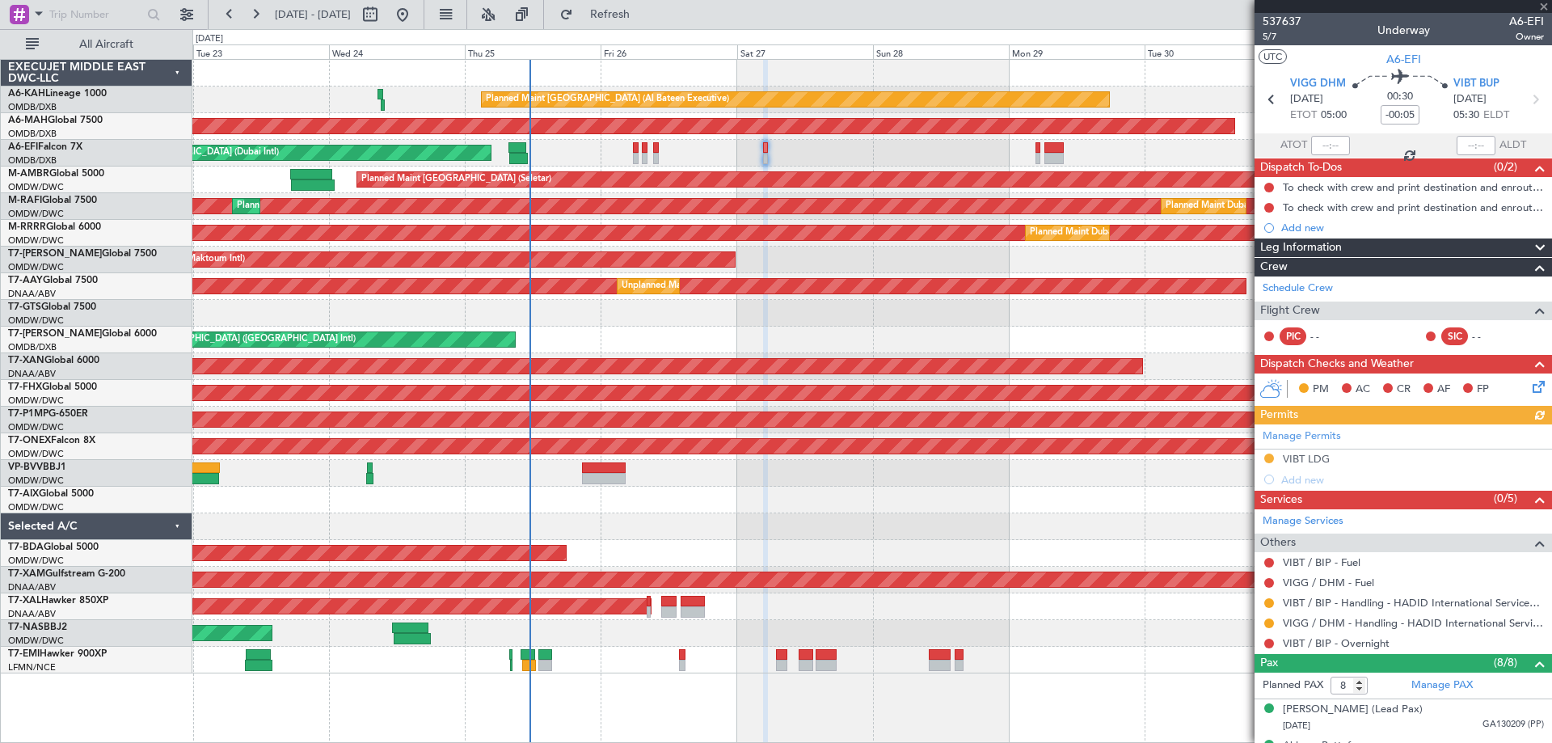
scroll to position [247, 0]
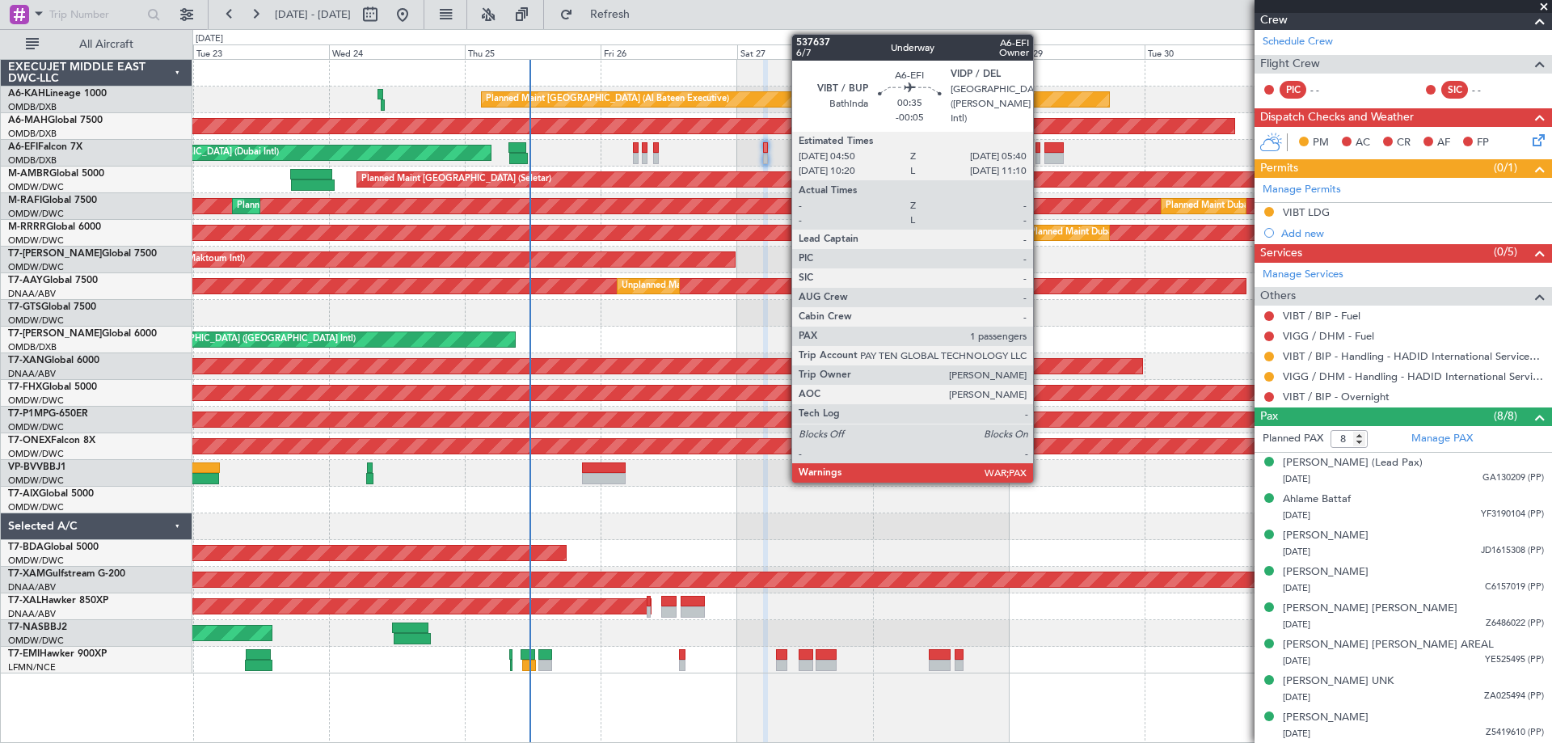
click at [1040, 154] on div at bounding box center [1038, 158] width 5 height 11
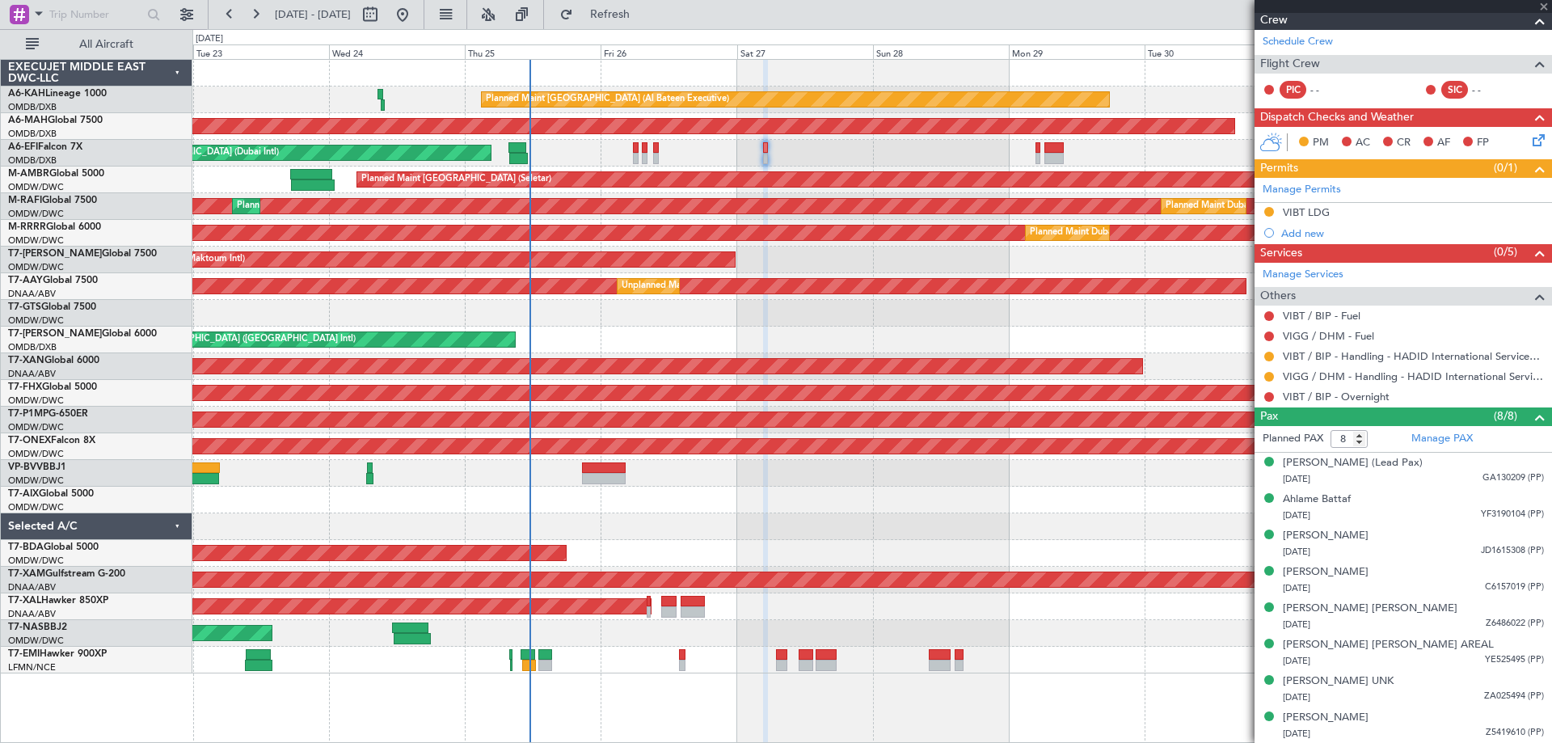
type input "1"
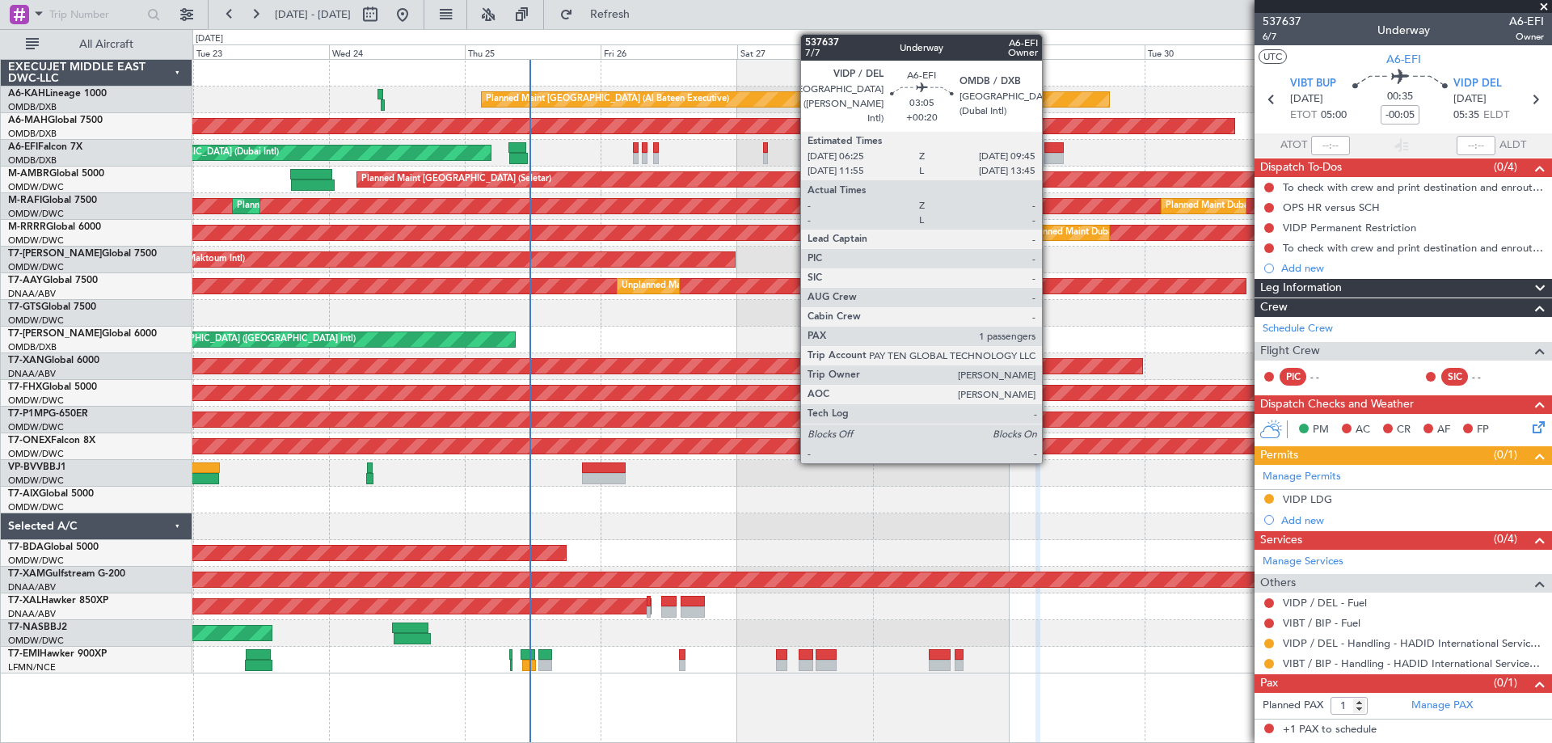
click at [1049, 161] on div at bounding box center [1053, 158] width 19 height 11
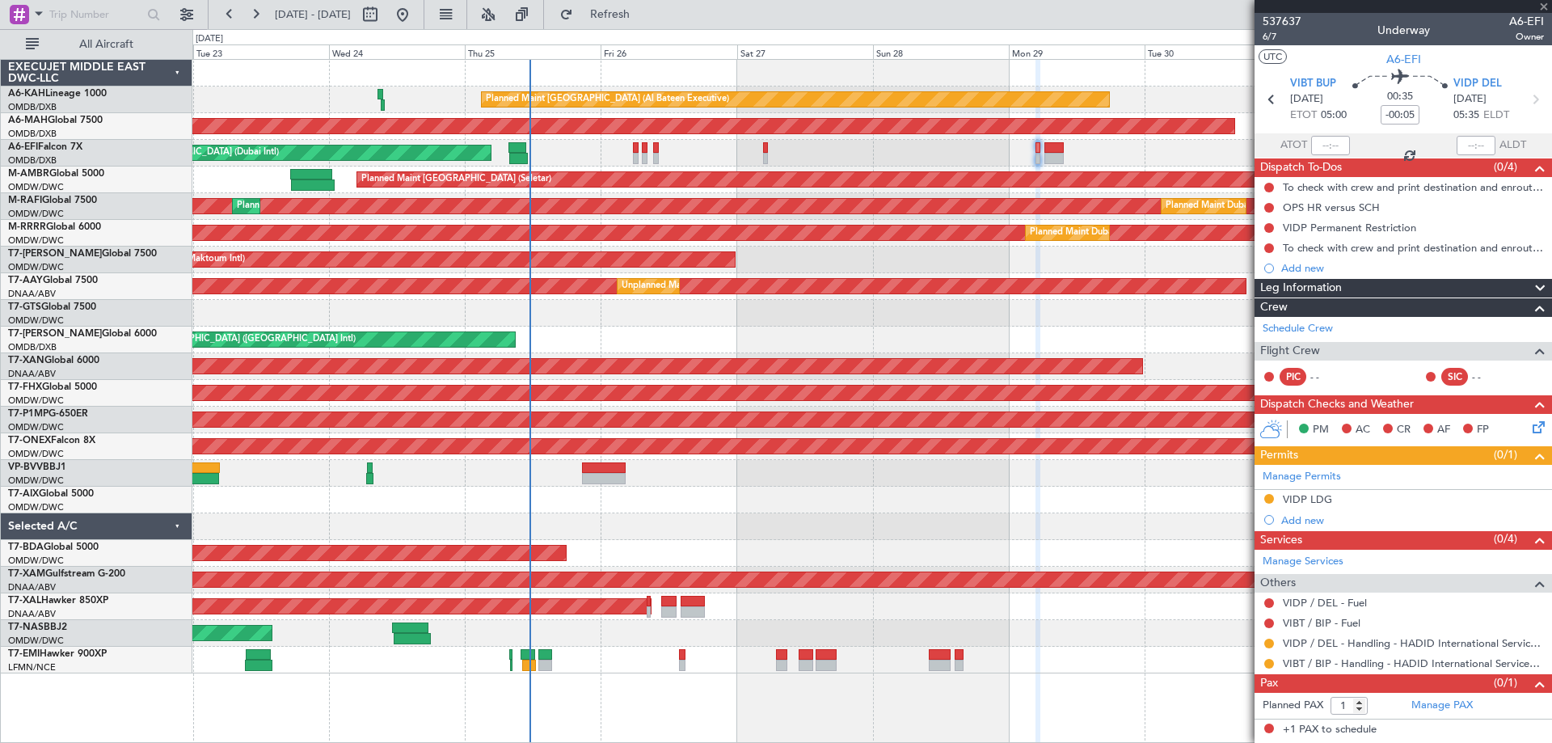
type input "+00:20"
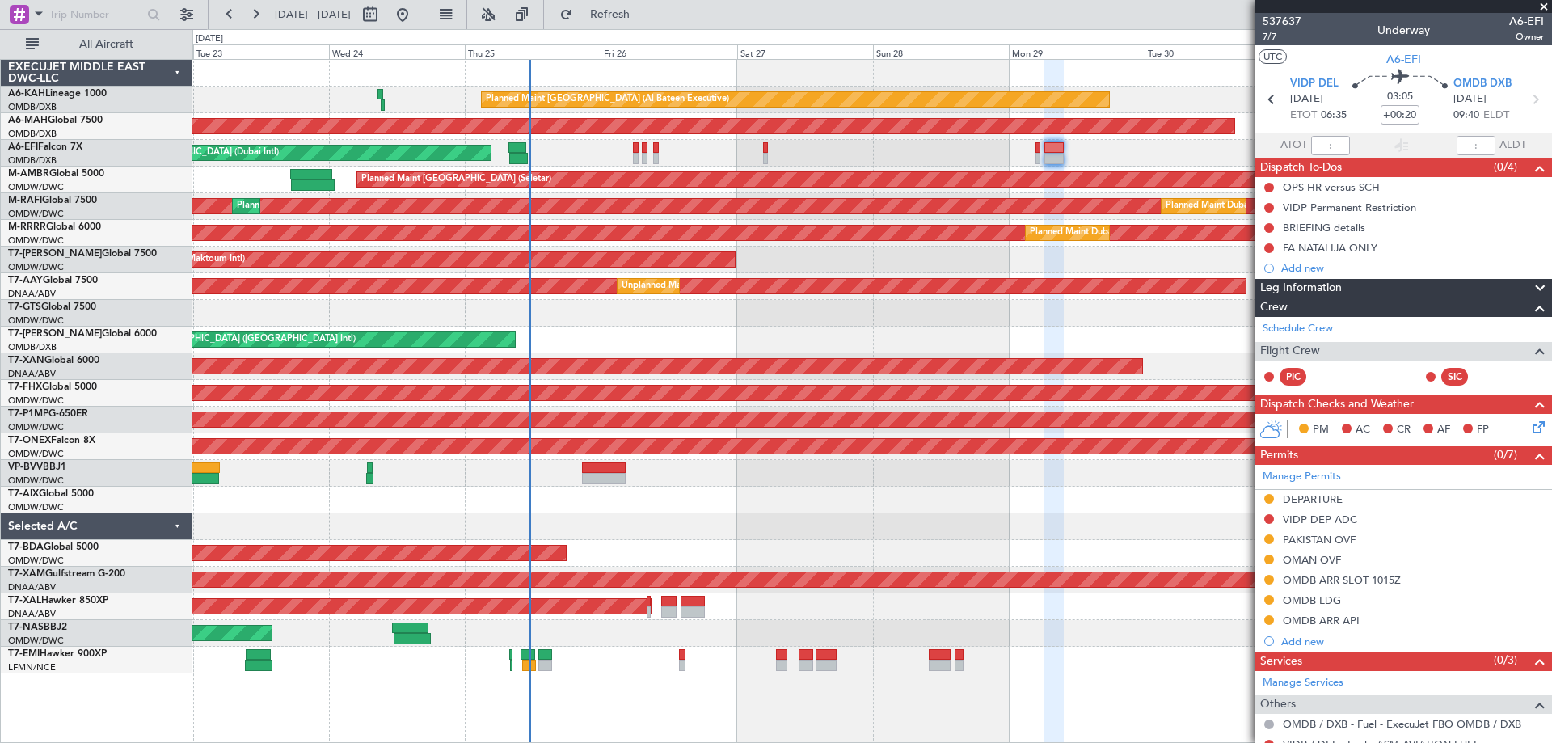
click at [1539, 11] on span at bounding box center [1544, 7] width 16 height 15
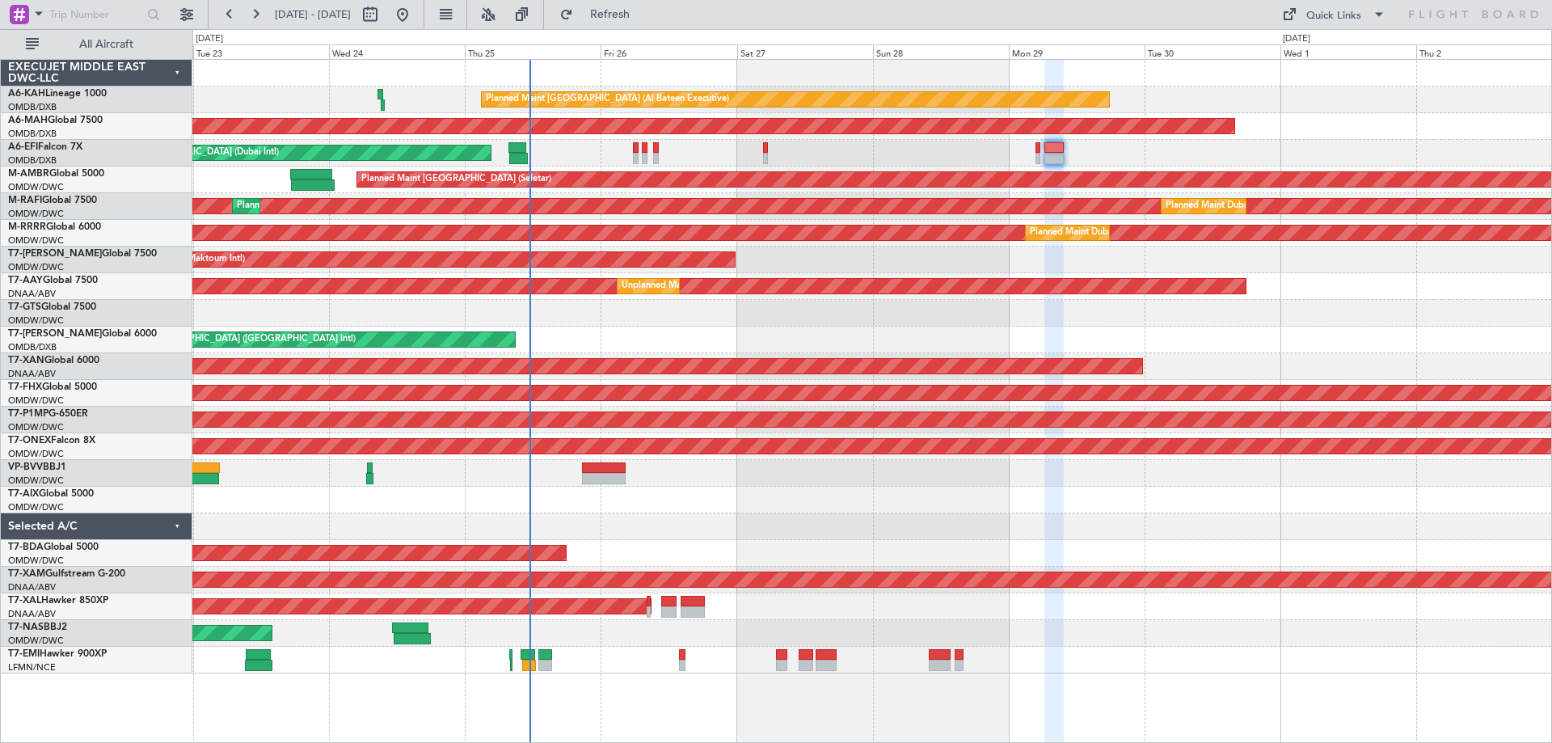
type input "0"
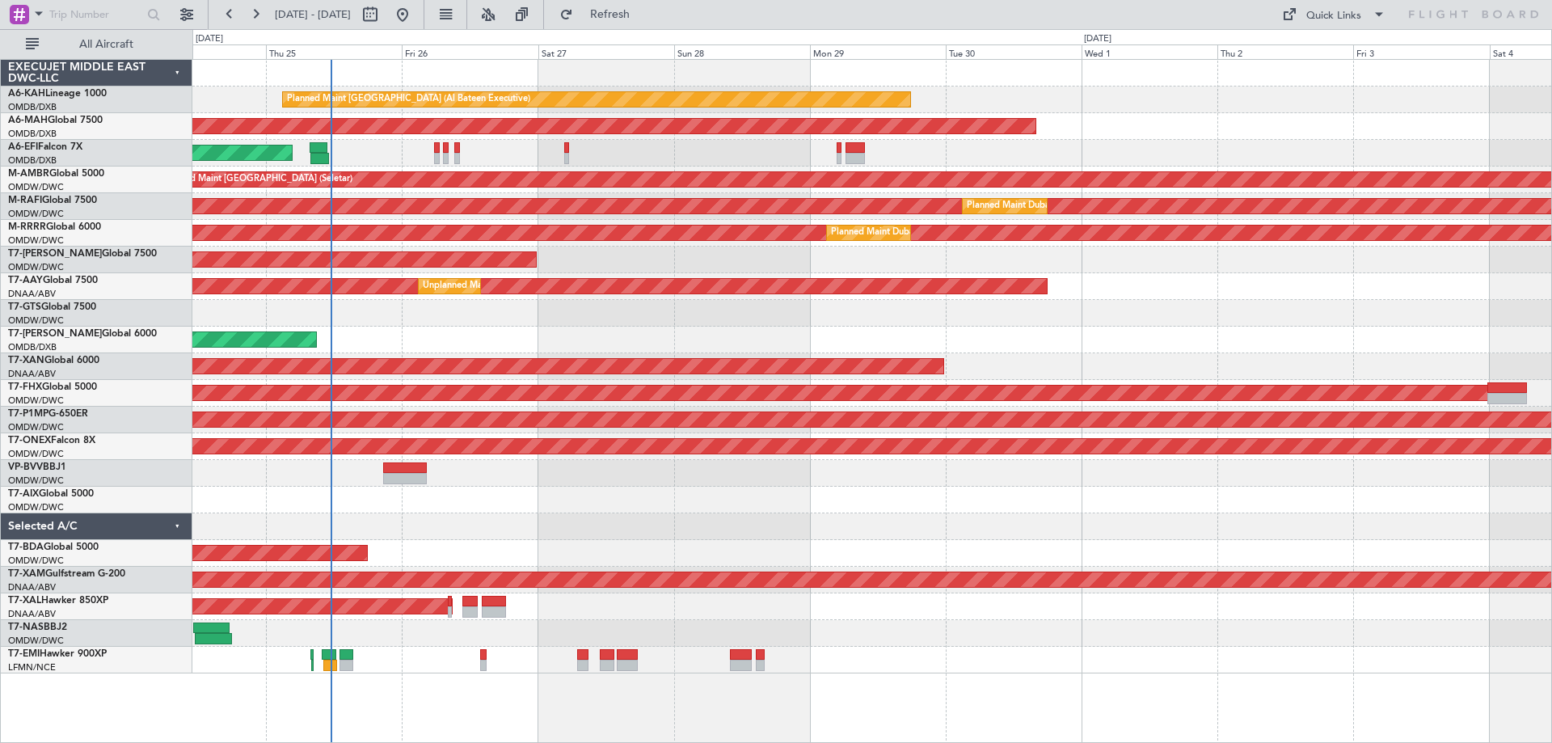
click at [1054, 150] on div "AOG Maint [GEOGRAPHIC_DATA] (Dubai Intl)" at bounding box center [871, 153] width 1359 height 27
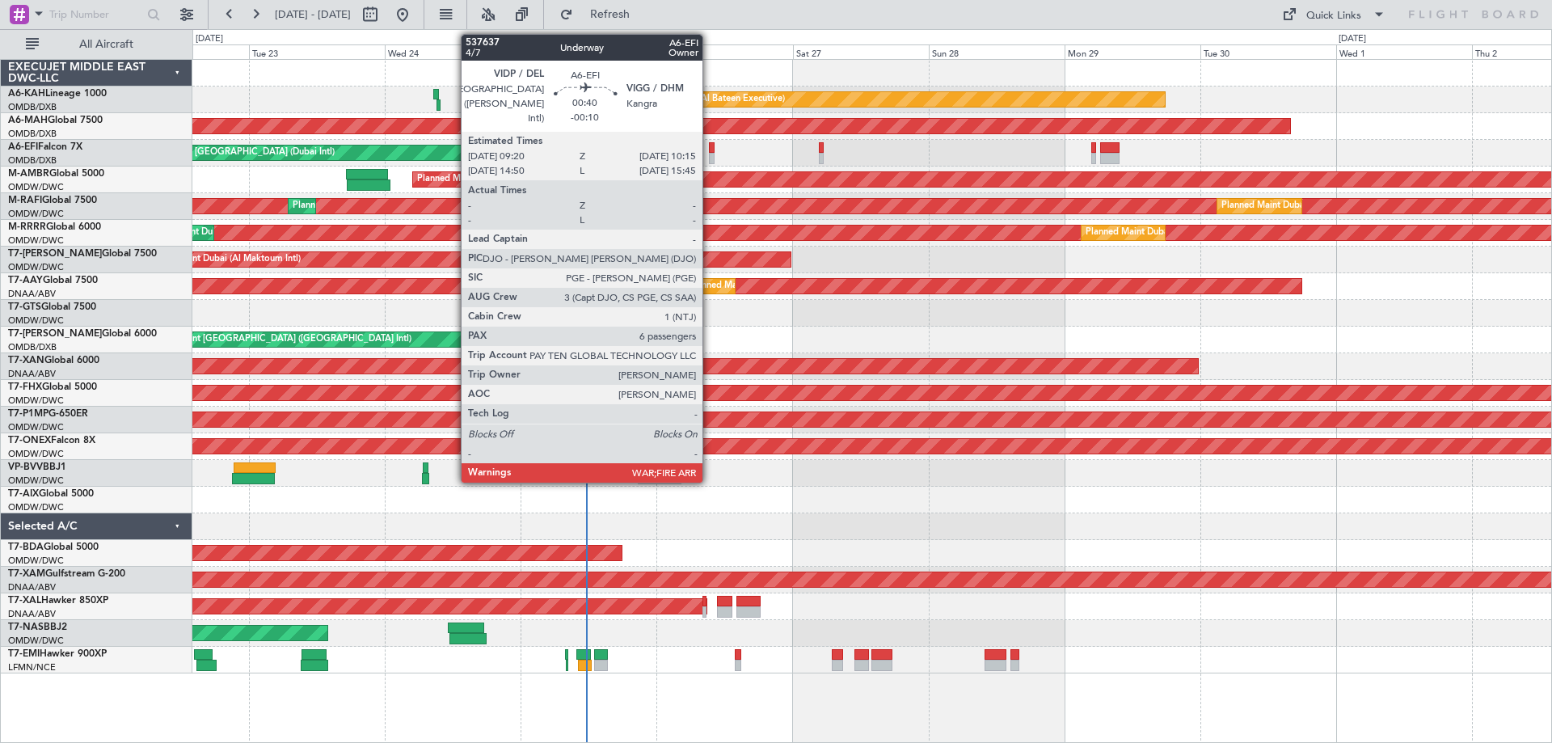
click at [710, 158] on div at bounding box center [712, 158] width 6 height 11
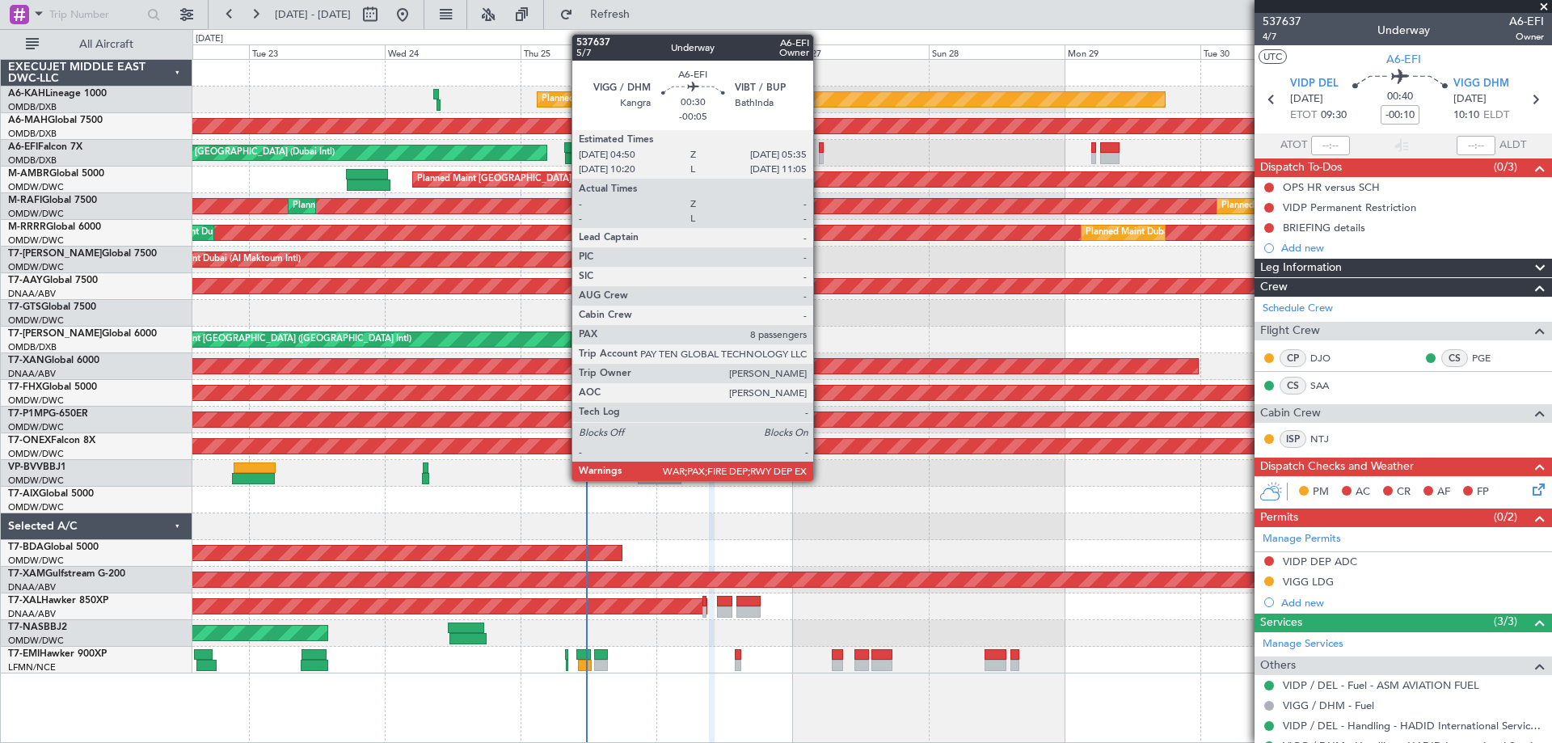
click at [821, 157] on div at bounding box center [821, 158] width 5 height 11
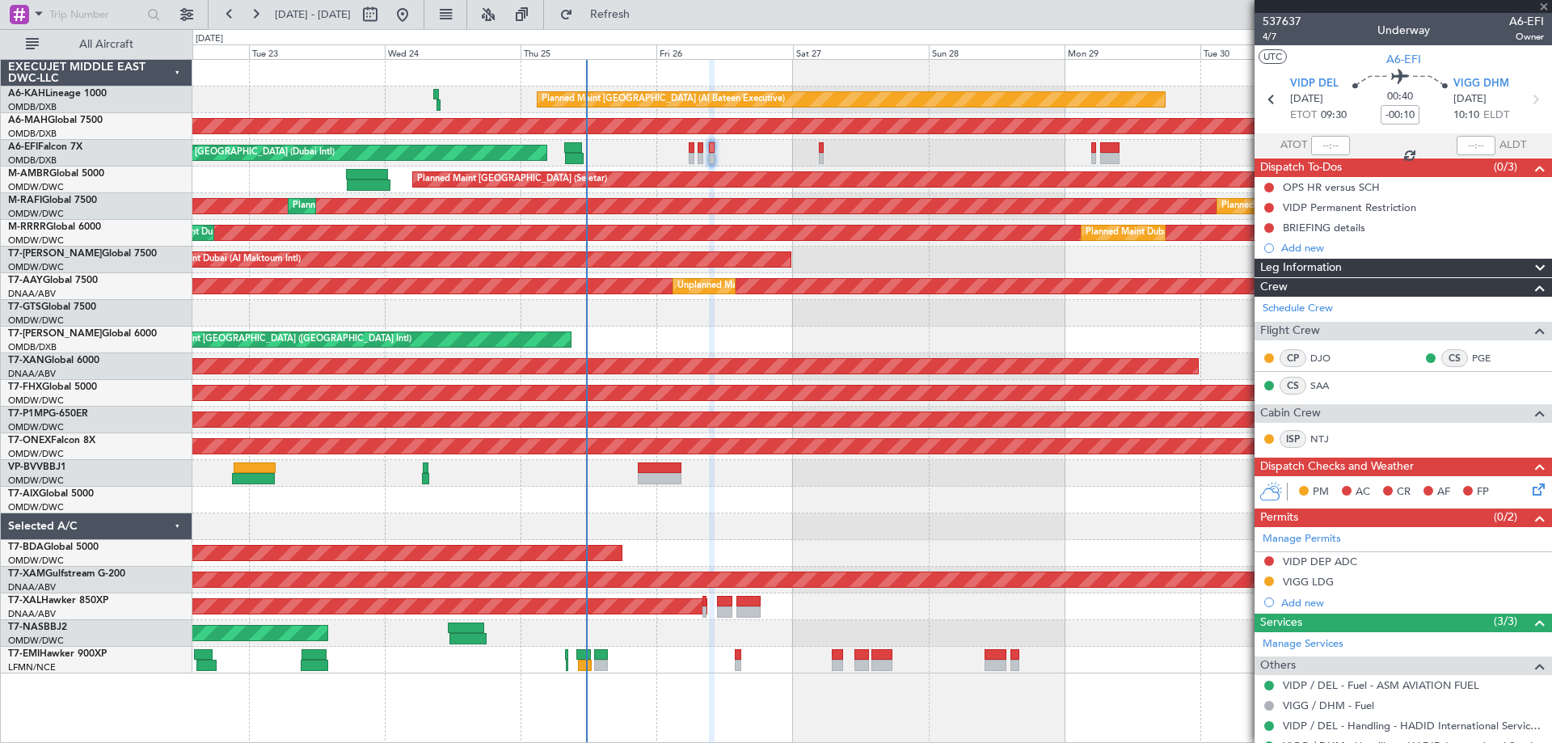
type input "-00:05"
type input "8"
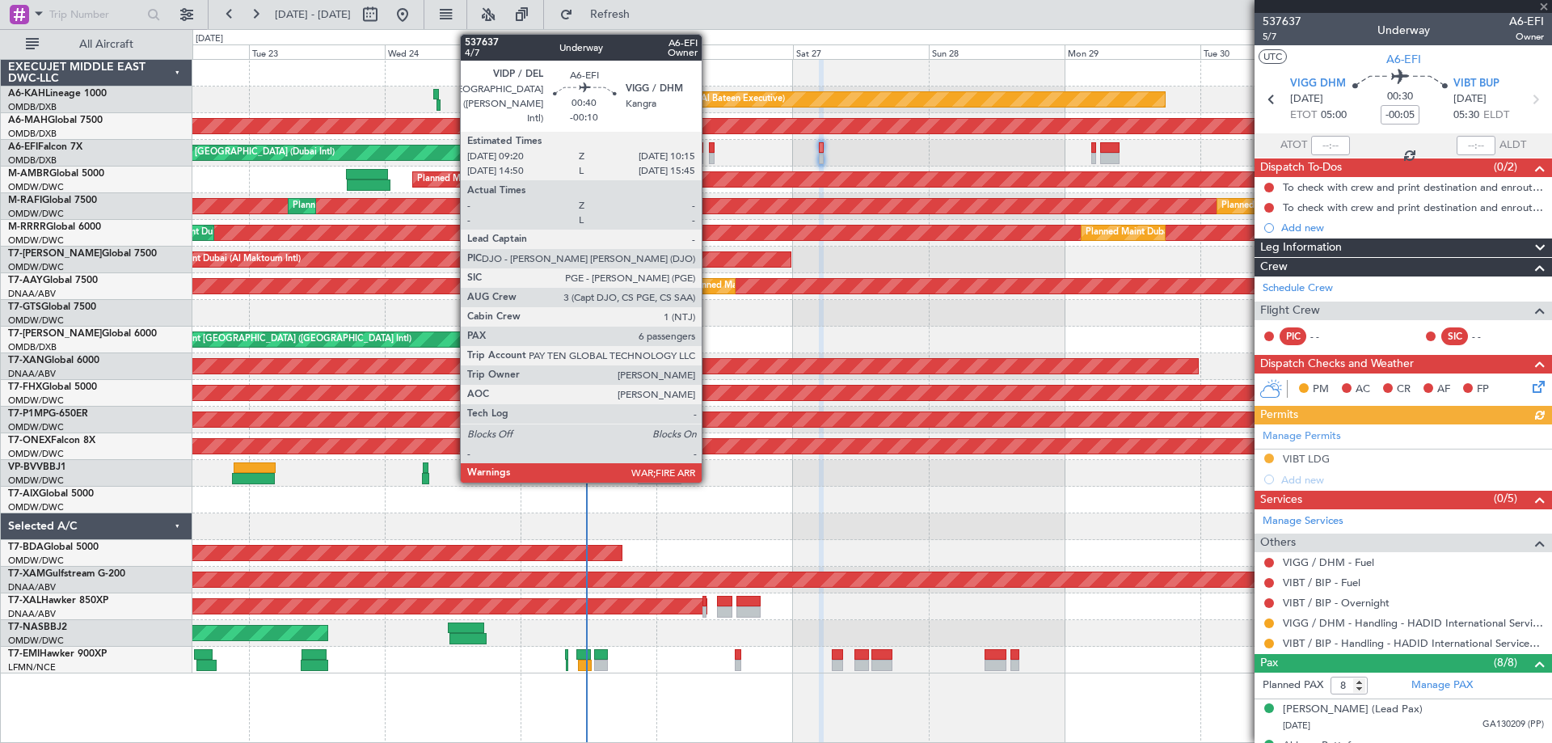
click at [709, 162] on div at bounding box center [712, 158] width 6 height 11
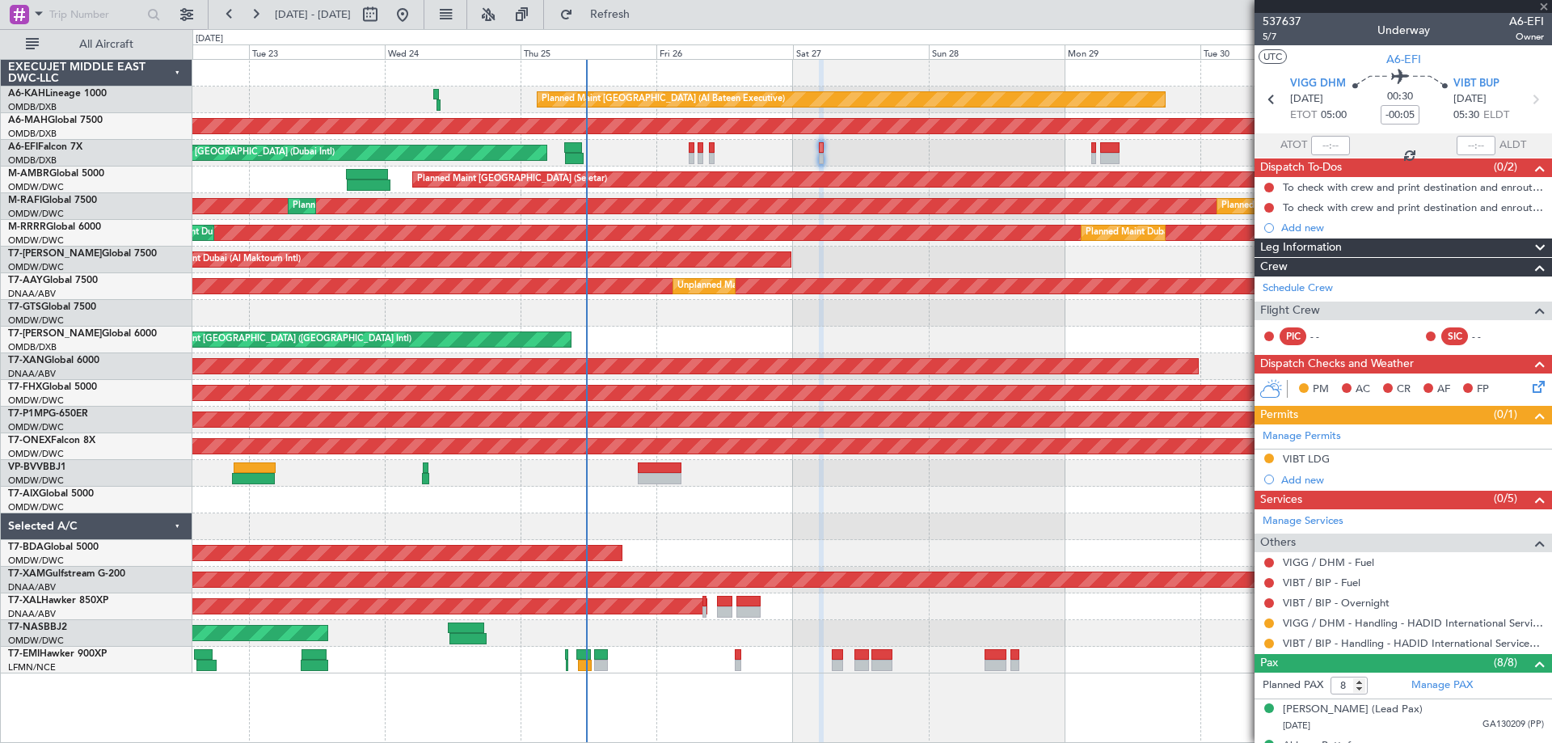
type input "-00:10"
type input "6"
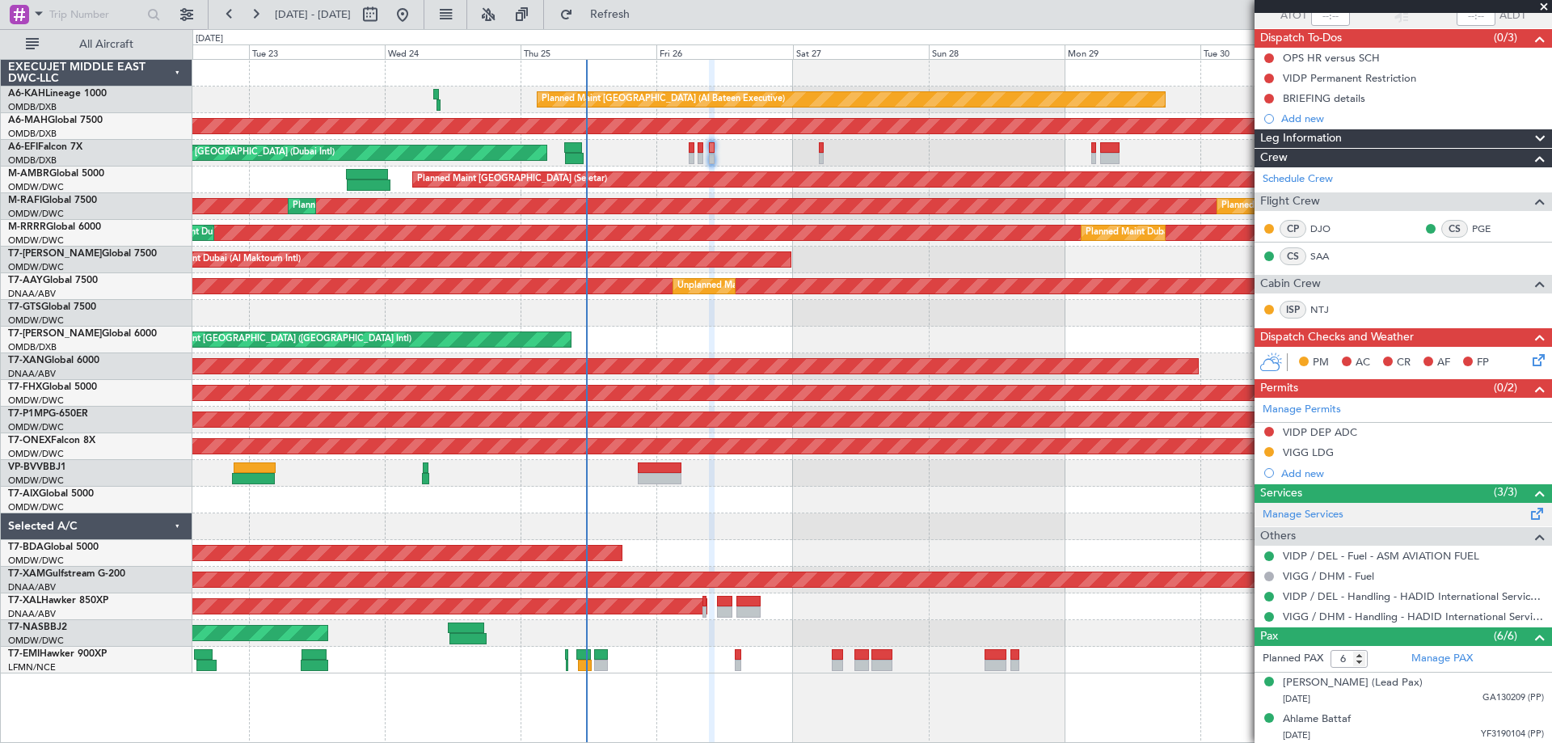
scroll to position [276, 0]
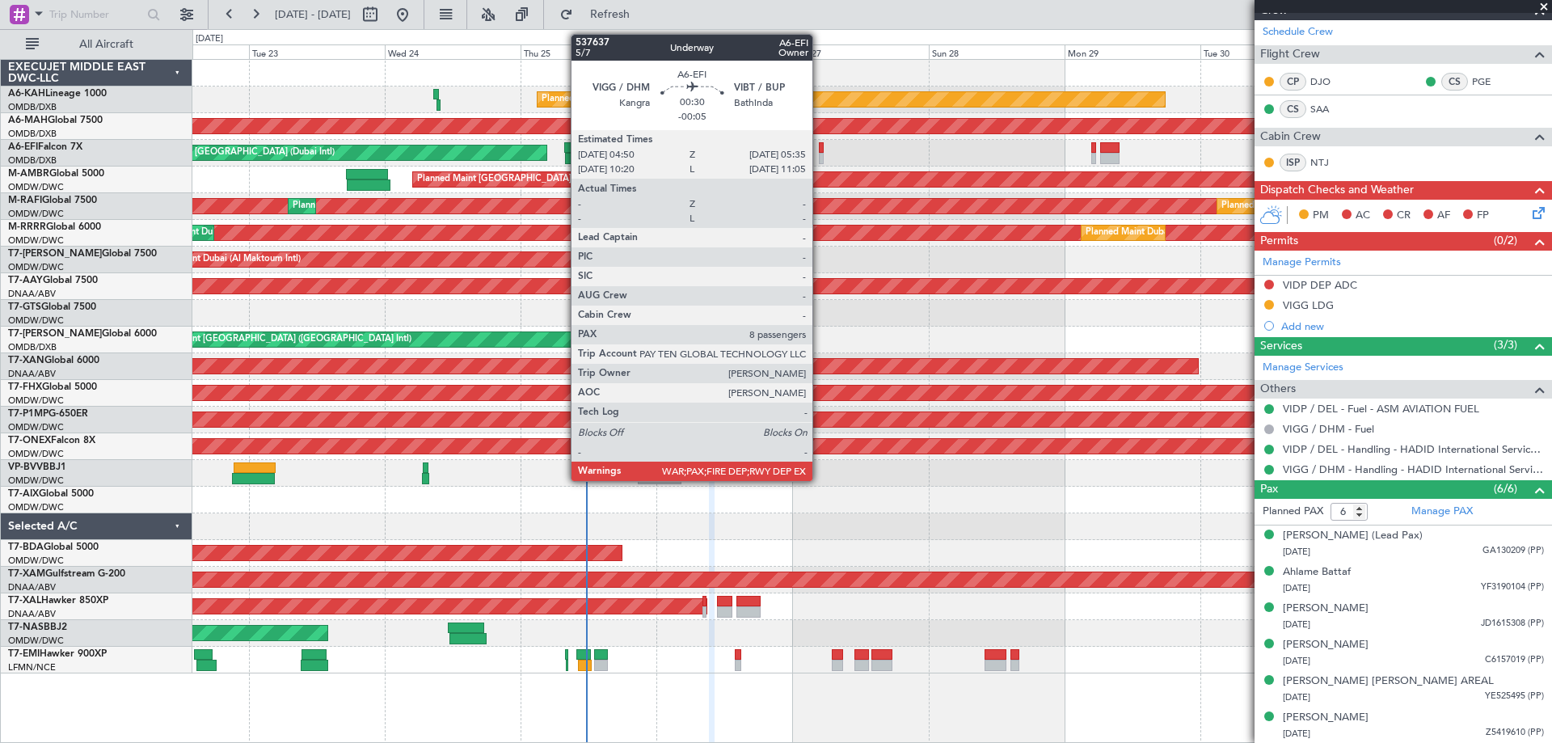
click at [820, 152] on div at bounding box center [821, 147] width 5 height 11
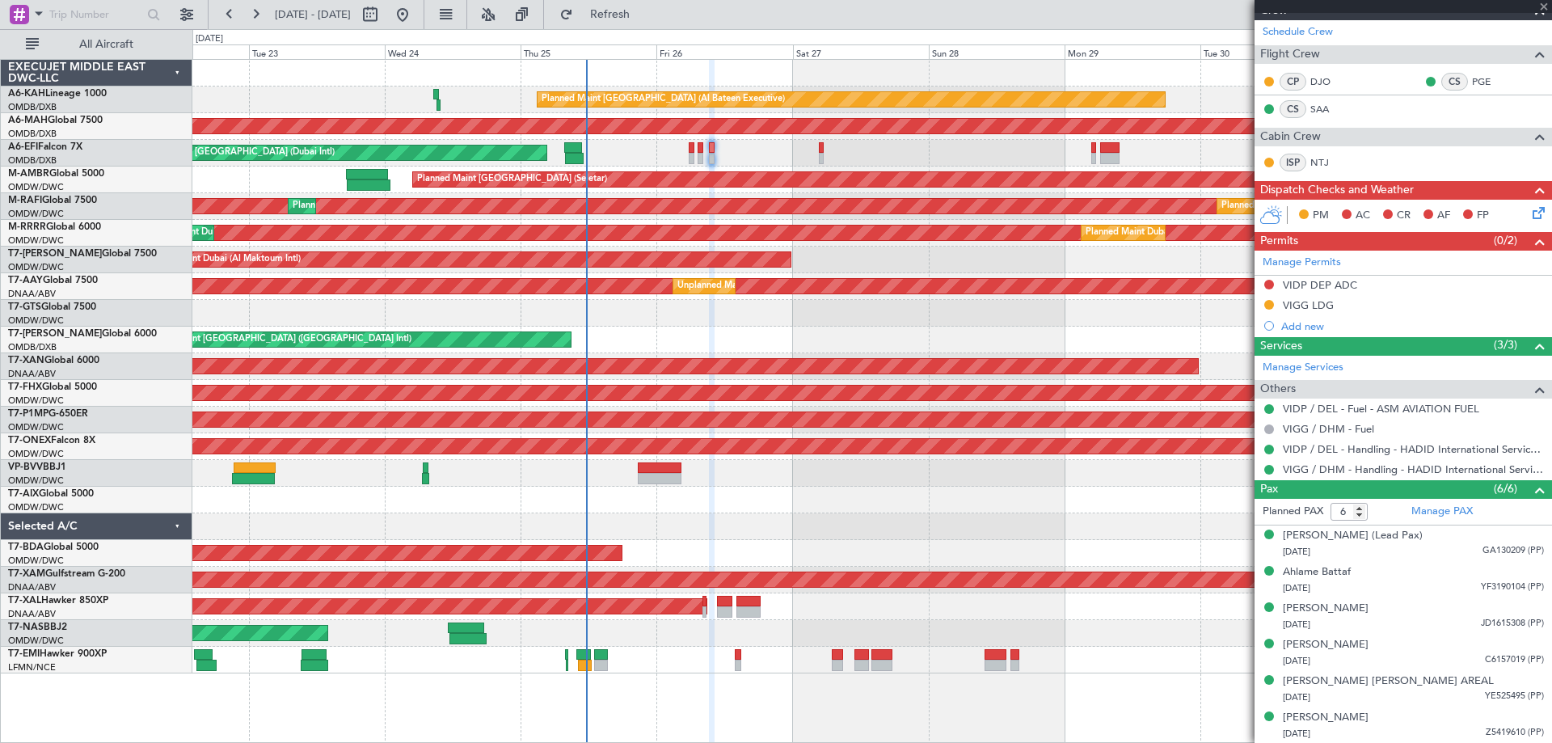
type input "-00:05"
type input "8"
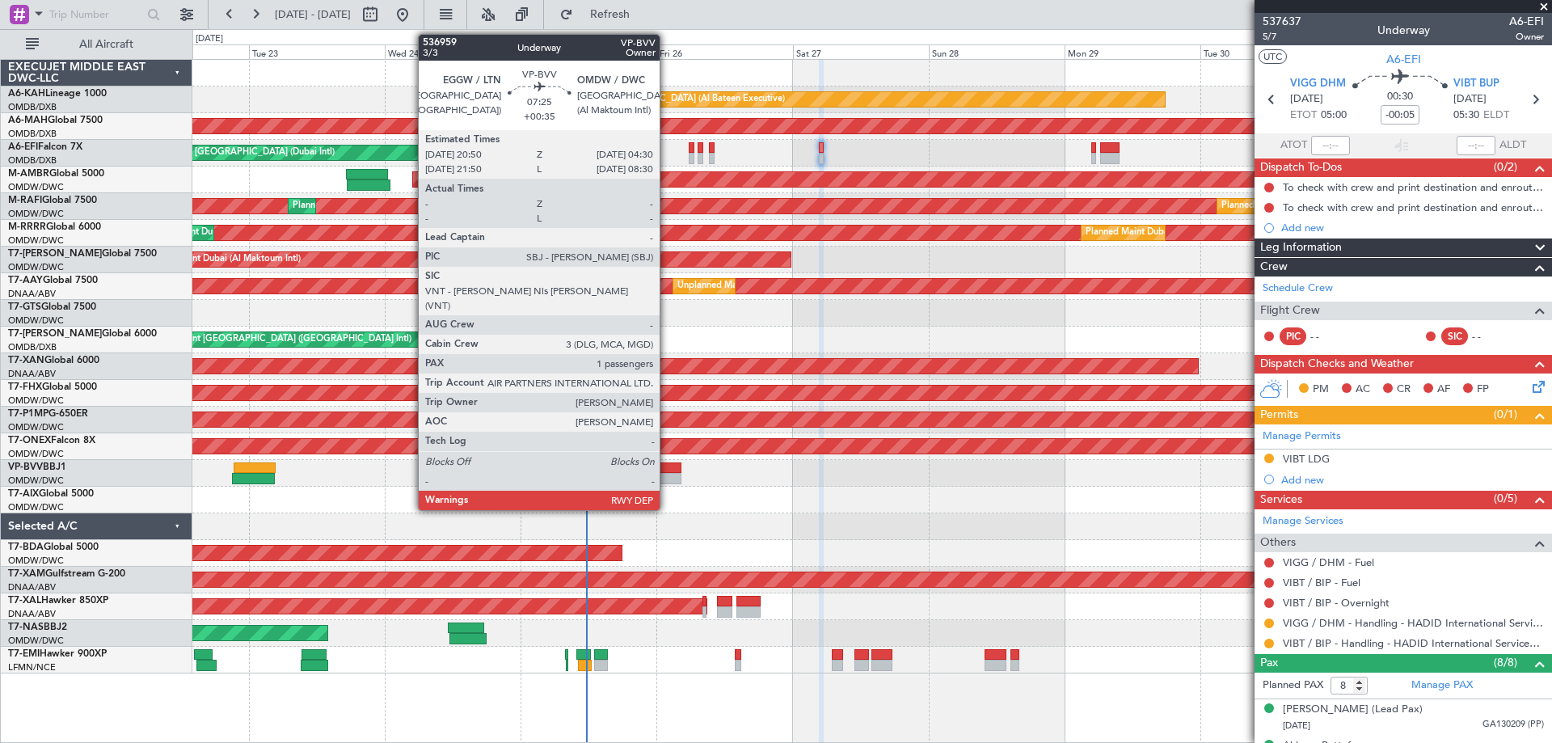
click at [667, 478] on div at bounding box center [660, 478] width 44 height 11
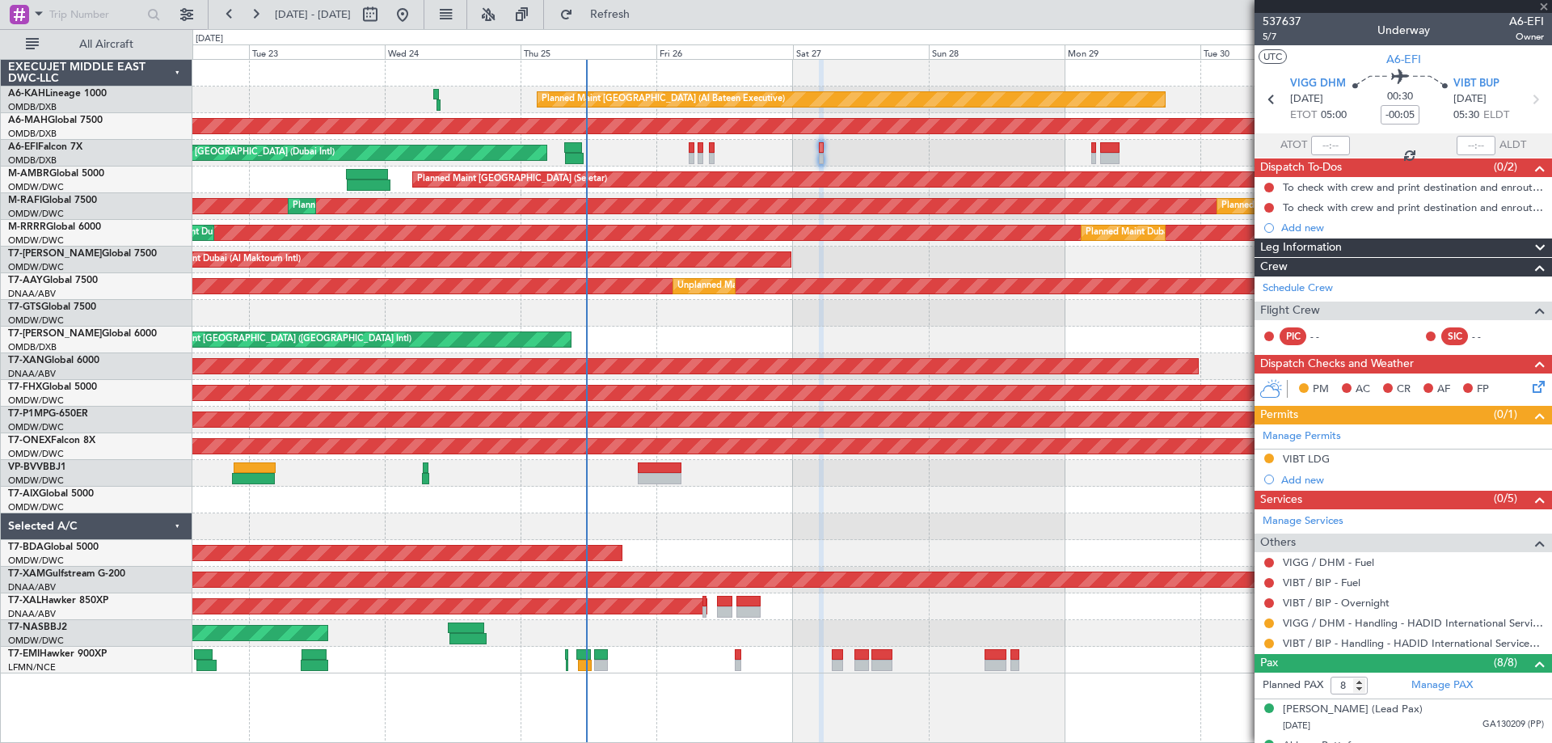
type input "+00:35"
type input "1"
